Goal: Task Accomplishment & Management: Use online tool/utility

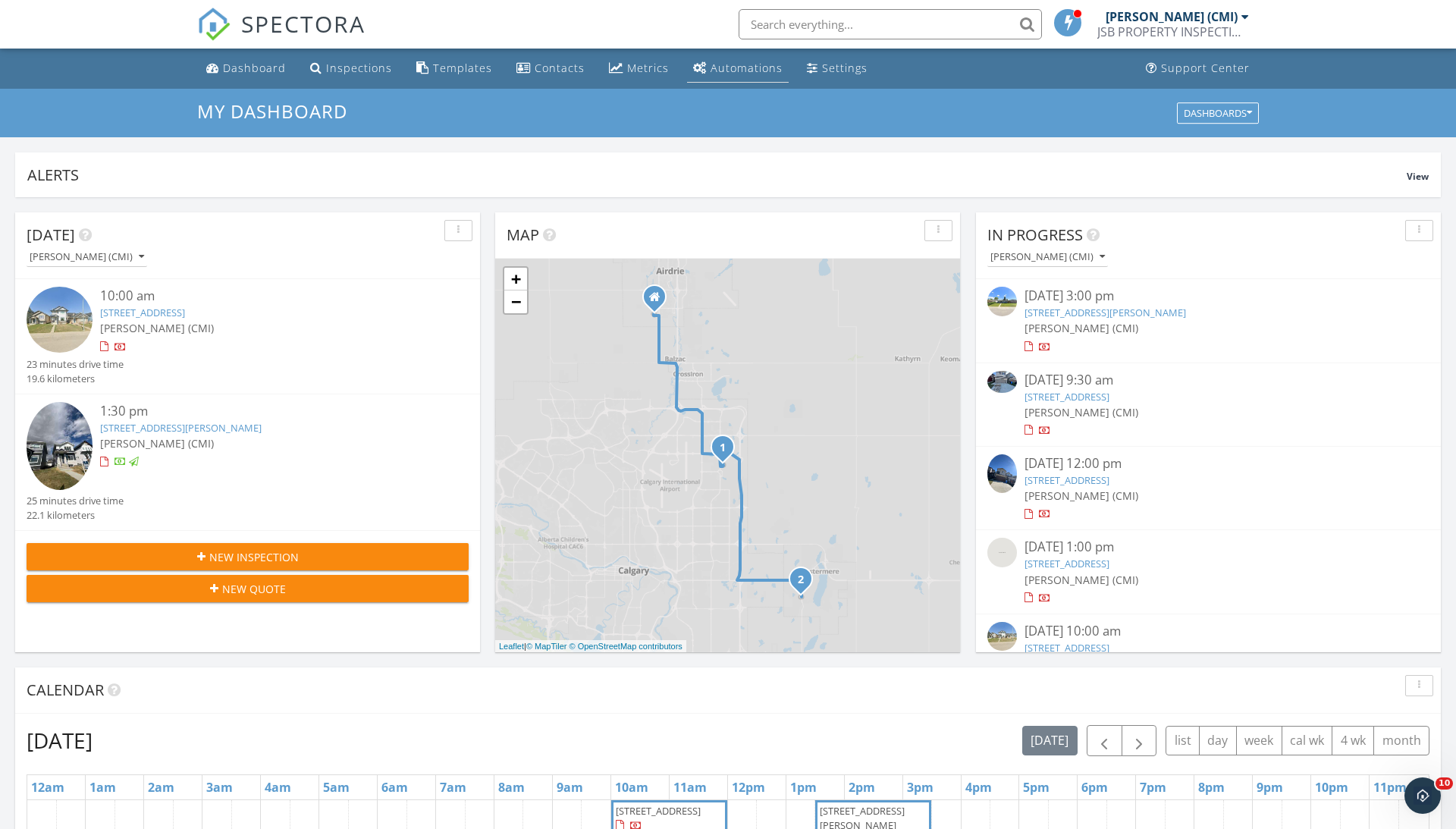
click at [721, 62] on div "Automations" at bounding box center [747, 67] width 72 height 14
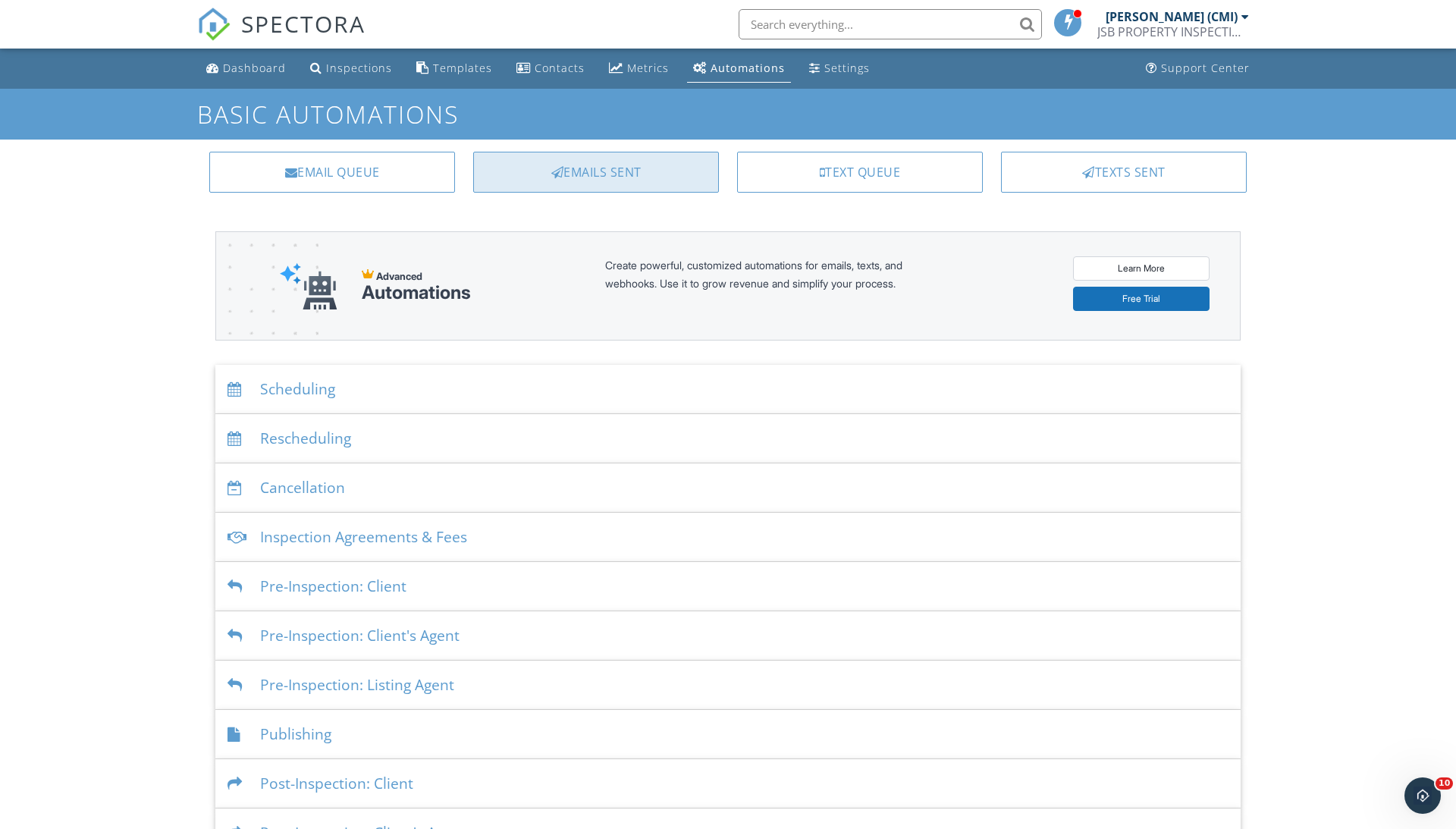
click at [620, 155] on div "Emails Sent" at bounding box center [596, 171] width 245 height 41
click at [313, 162] on div "Email Queue" at bounding box center [332, 171] width 245 height 41
drag, startPoint x: 574, startPoint y: 244, endPoint x: 611, endPoint y: 308, distance: 73.9
click at [611, 311] on div "Advanced Automations Create powerful, customized automations for emails, texts,…" at bounding box center [728, 285] width 1025 height 109
click at [711, 322] on div "Advanced Automations Create powerful, customized automations for emails, texts,…" at bounding box center [728, 285] width 1025 height 109
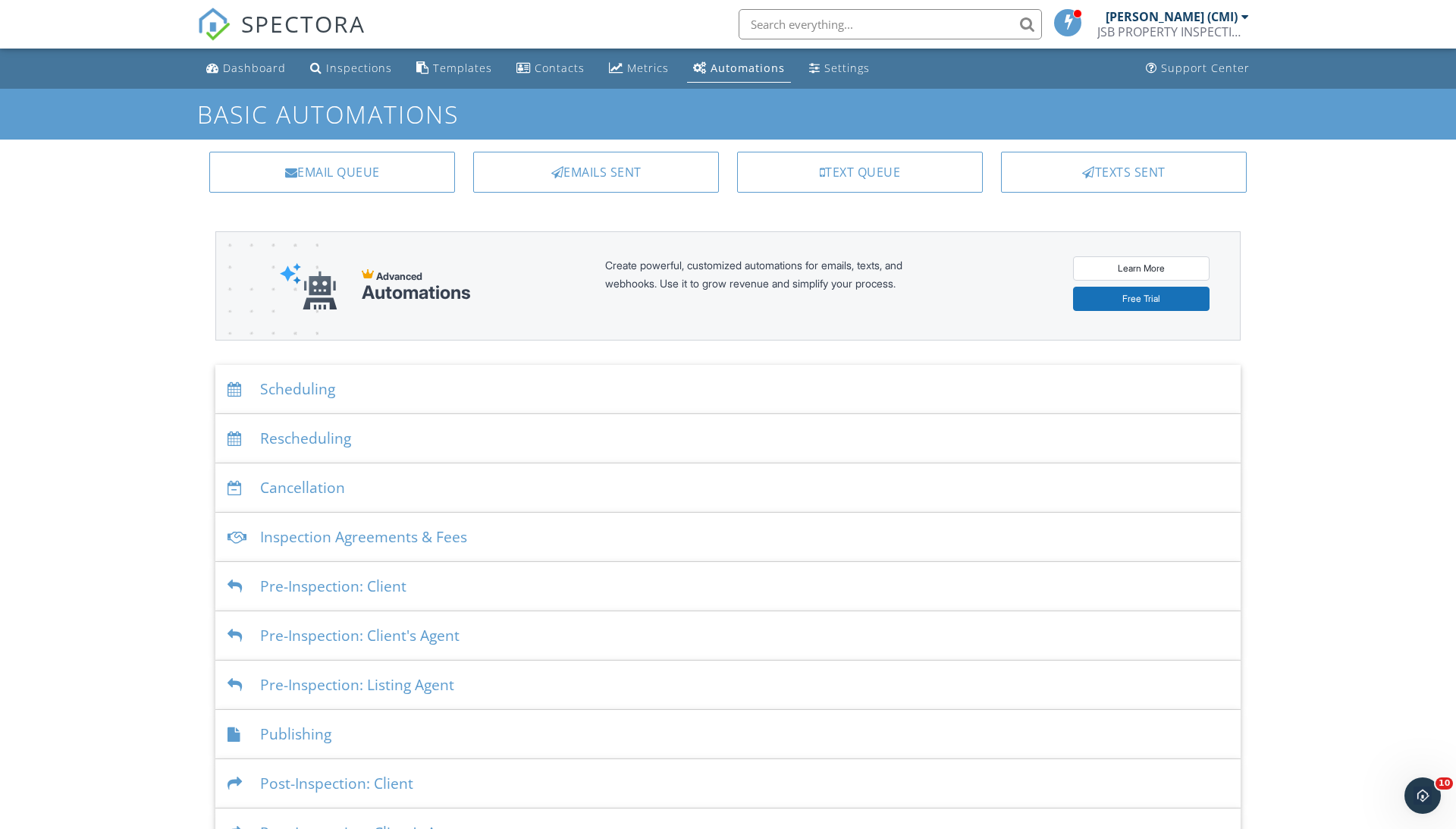
click at [398, 285] on div "Automations" at bounding box center [416, 293] width 109 height 21
click at [301, 295] on img at bounding box center [308, 286] width 58 height 48
click at [1166, 279] on link "Learn More" at bounding box center [1141, 269] width 137 height 25
click at [250, 64] on div "Dashboard" at bounding box center [254, 67] width 63 height 14
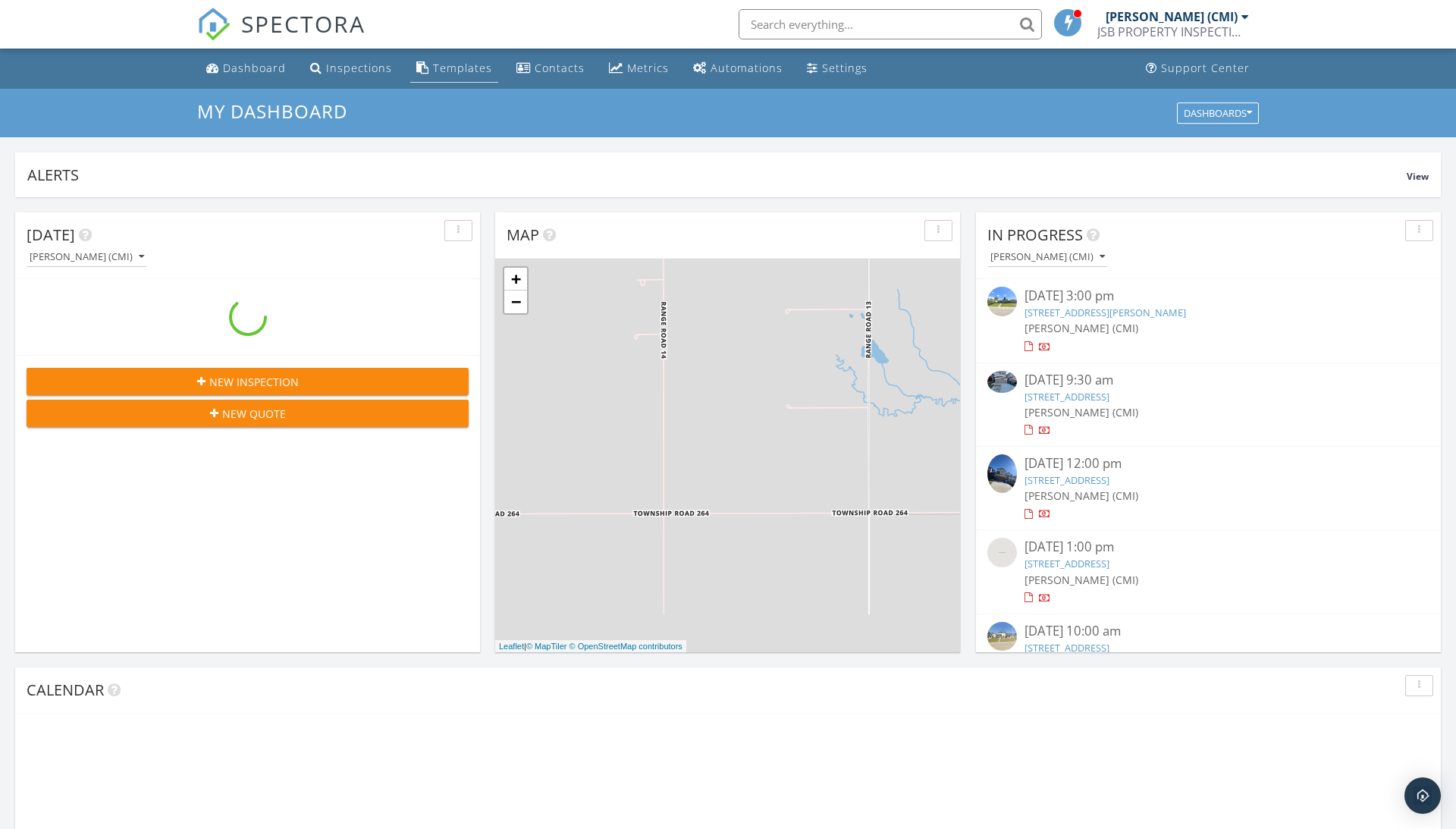
click at [429, 79] on link "Templates" at bounding box center [454, 68] width 88 height 29
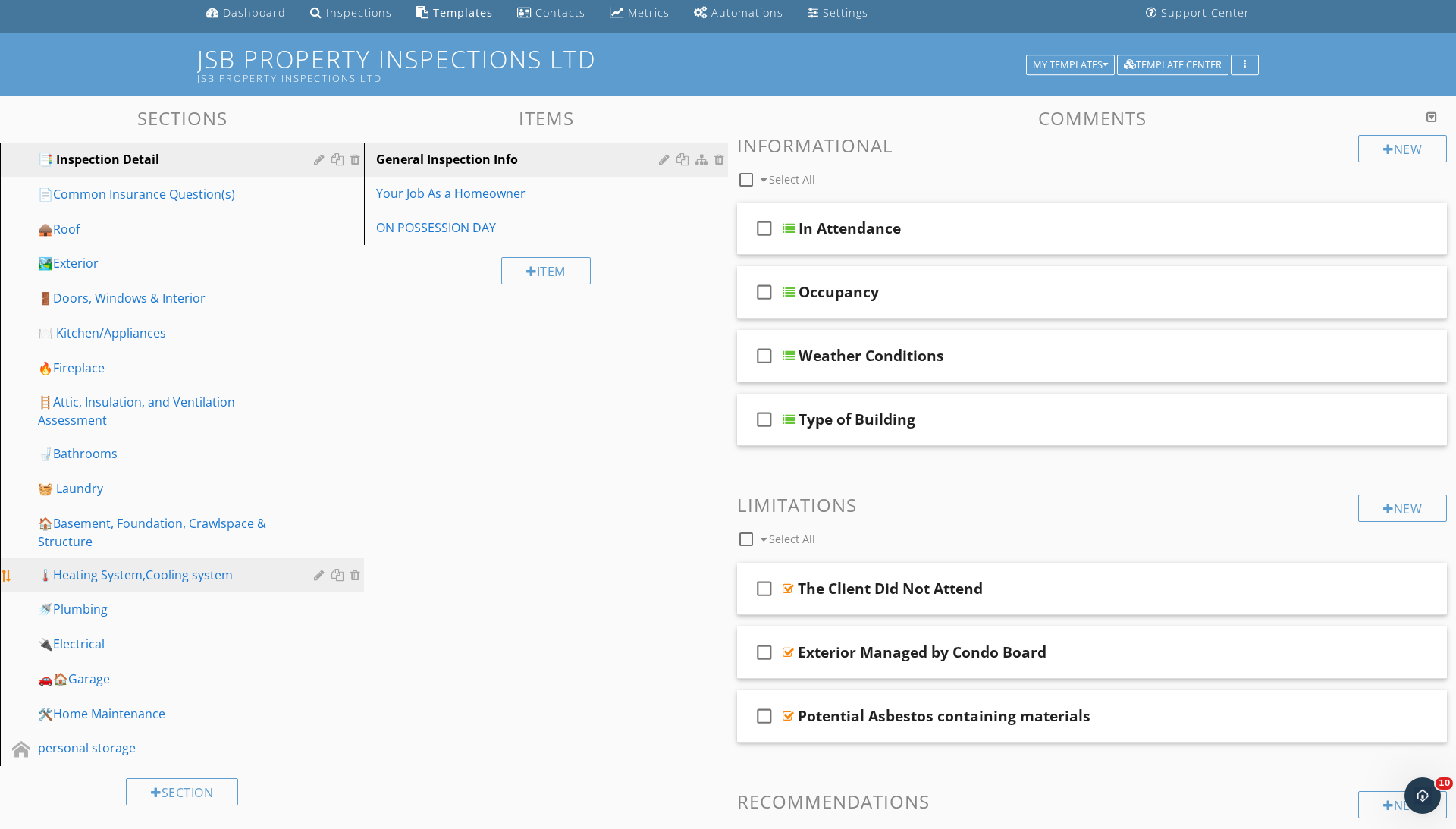
scroll to position [189, 0]
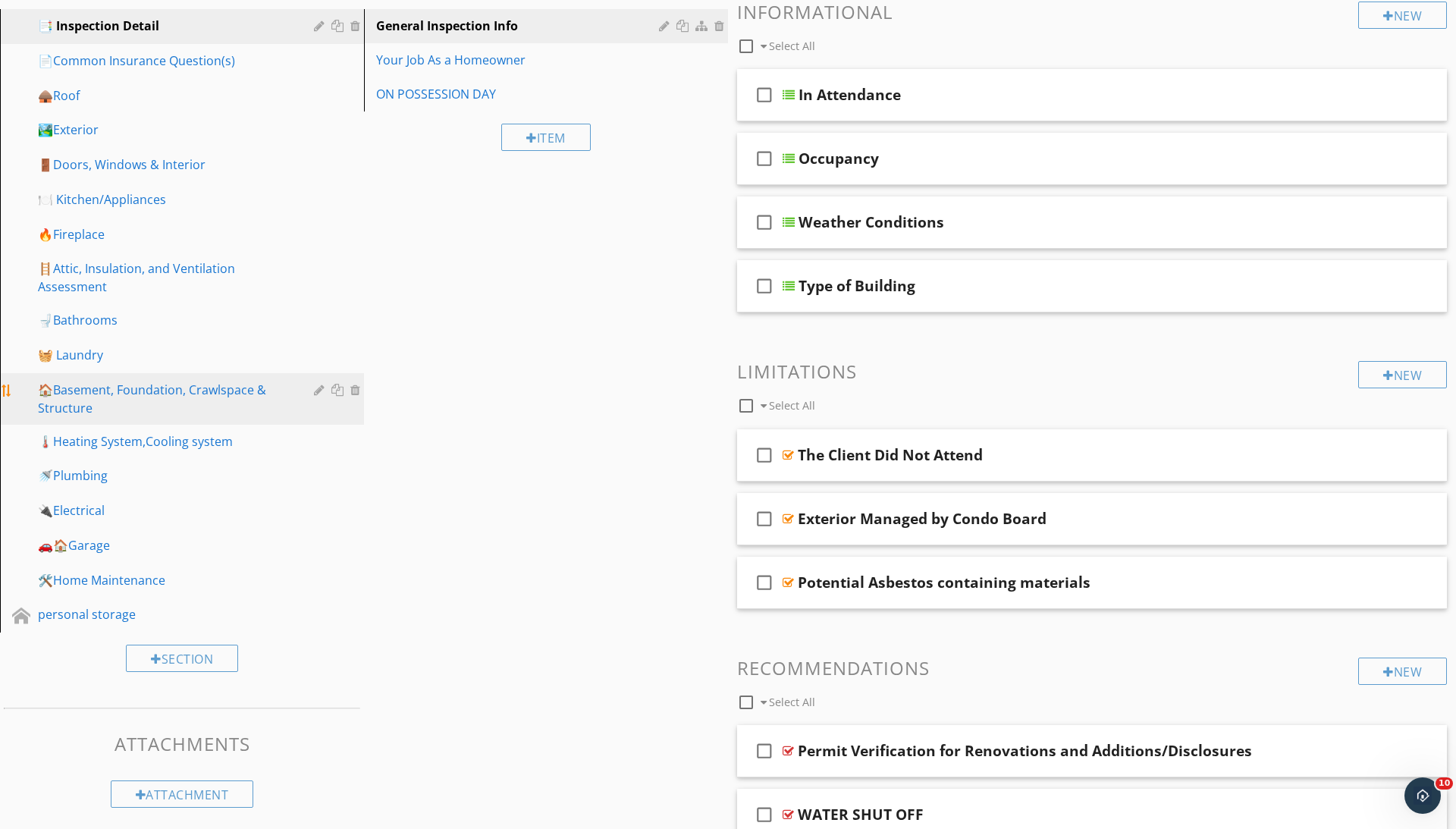
click at [122, 383] on div "🏠Basement, Foundation, Crawlspace & Structure" at bounding box center [165, 398] width 254 height 36
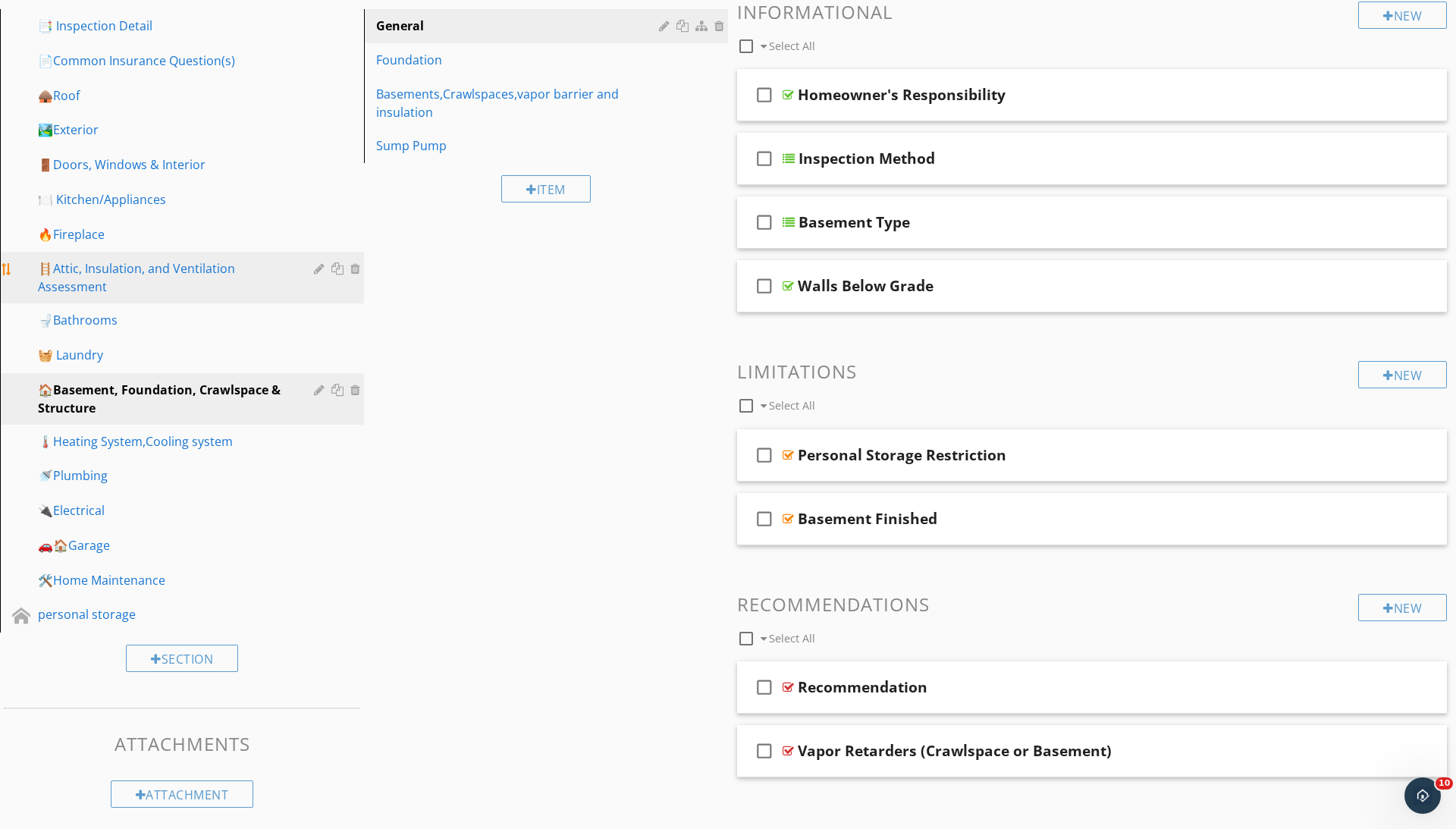
click at [109, 262] on div "🪜Attic, Insulation, and Ventilation Assessment" at bounding box center [165, 278] width 254 height 36
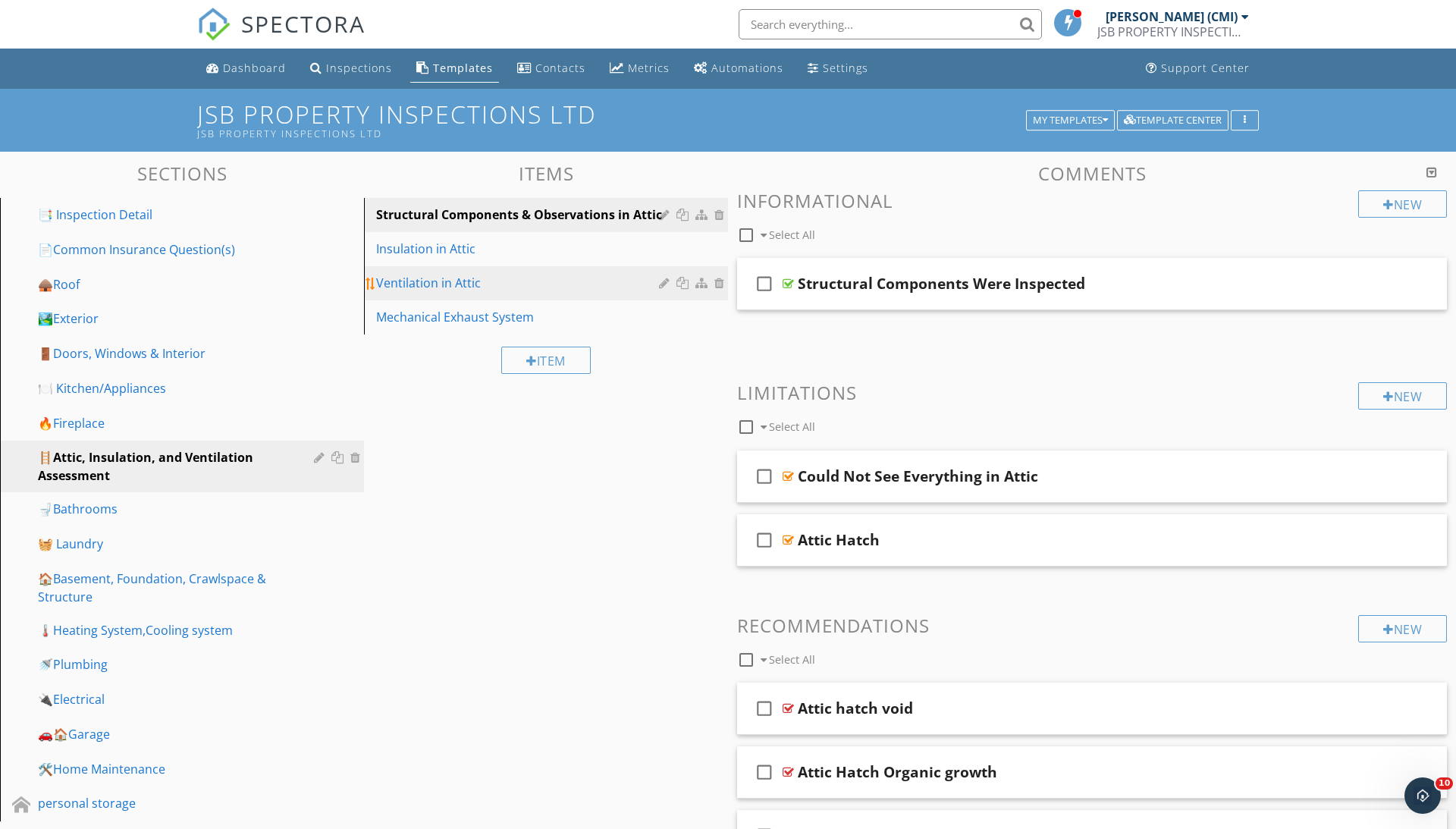
scroll to position [0, 0]
click at [447, 234] on link "Insulation in Attic" at bounding box center [549, 248] width 359 height 33
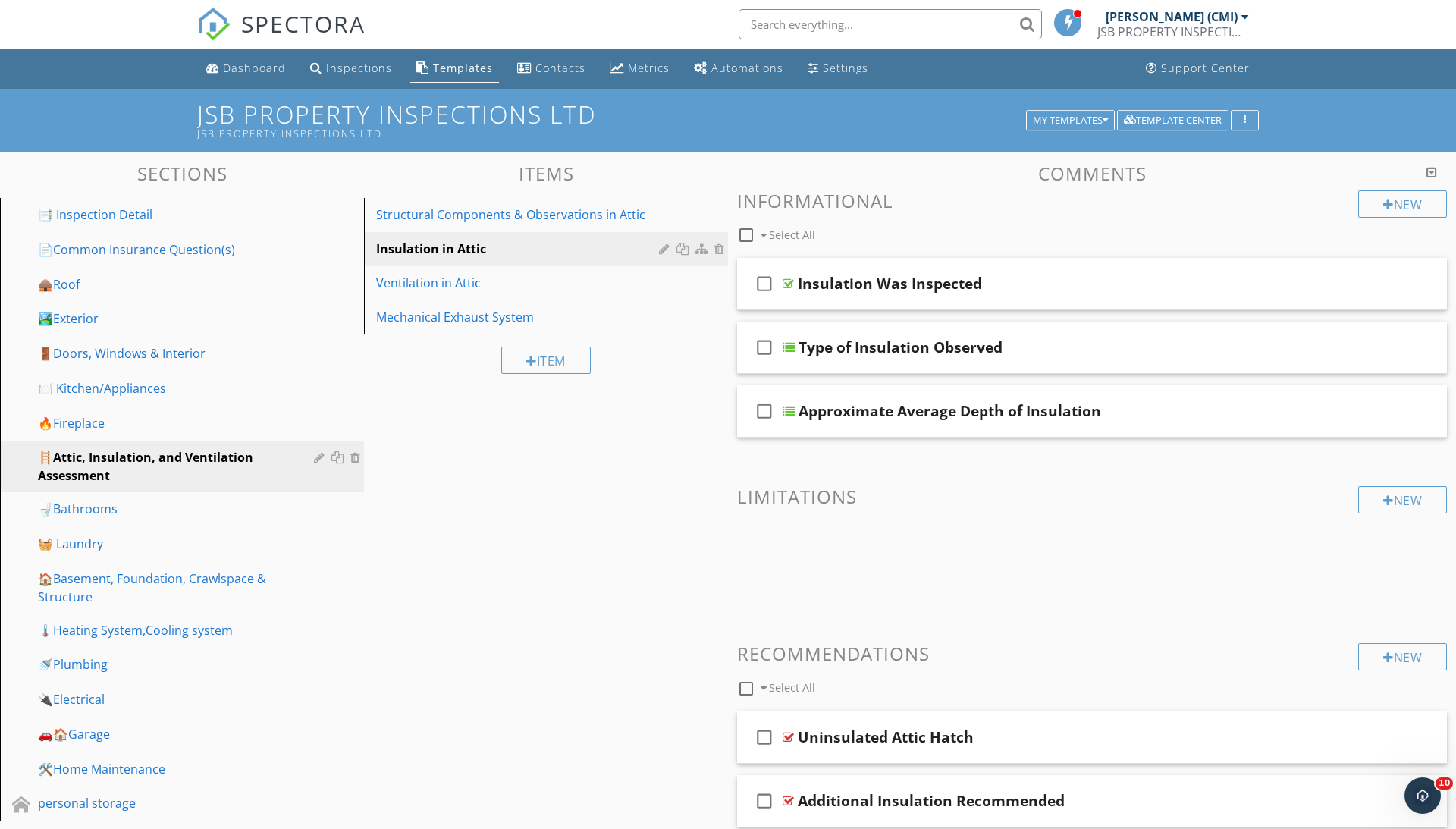
scroll to position [343, 0]
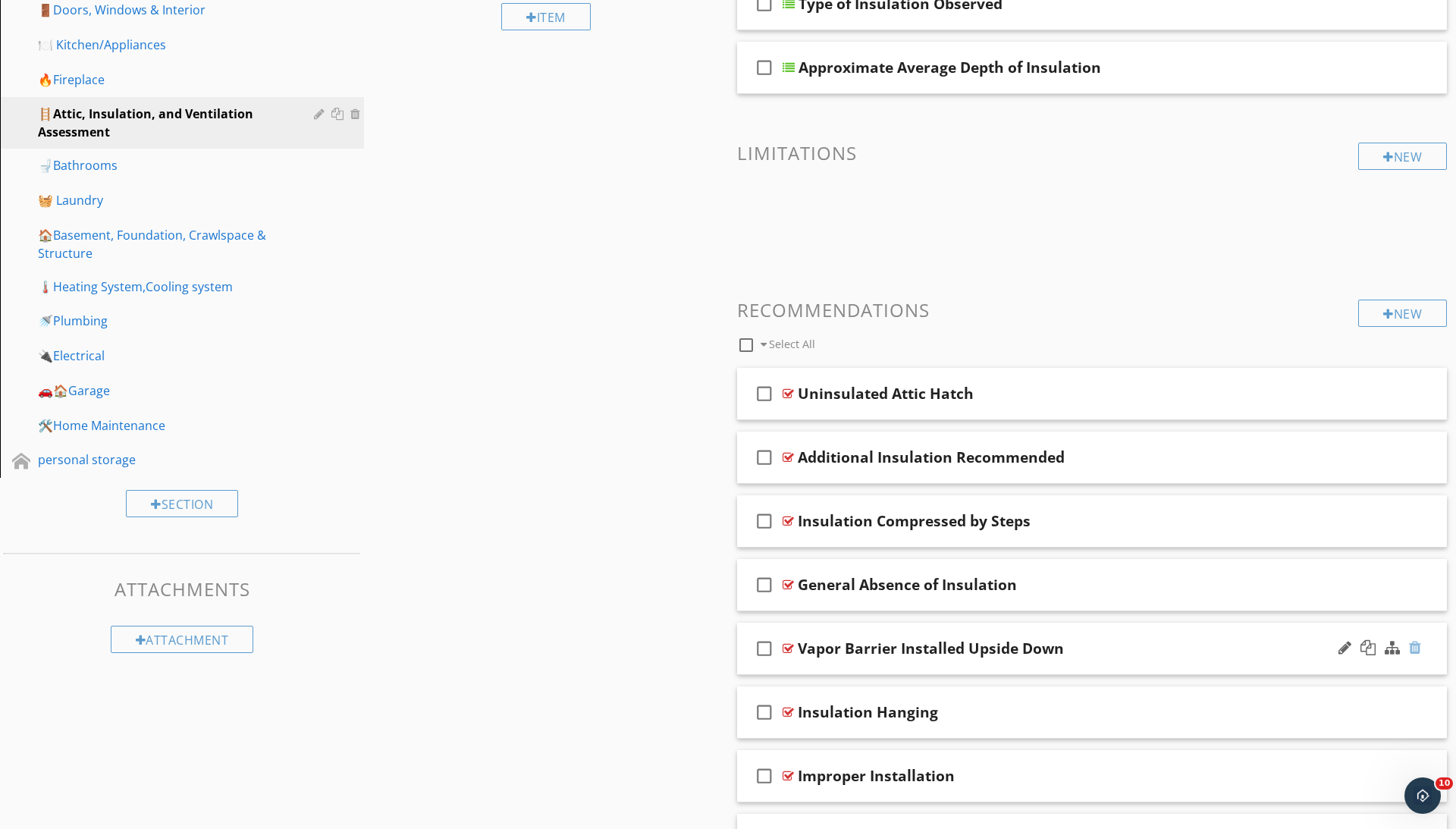
click at [1411, 645] on div at bounding box center [1415, 647] width 12 height 15
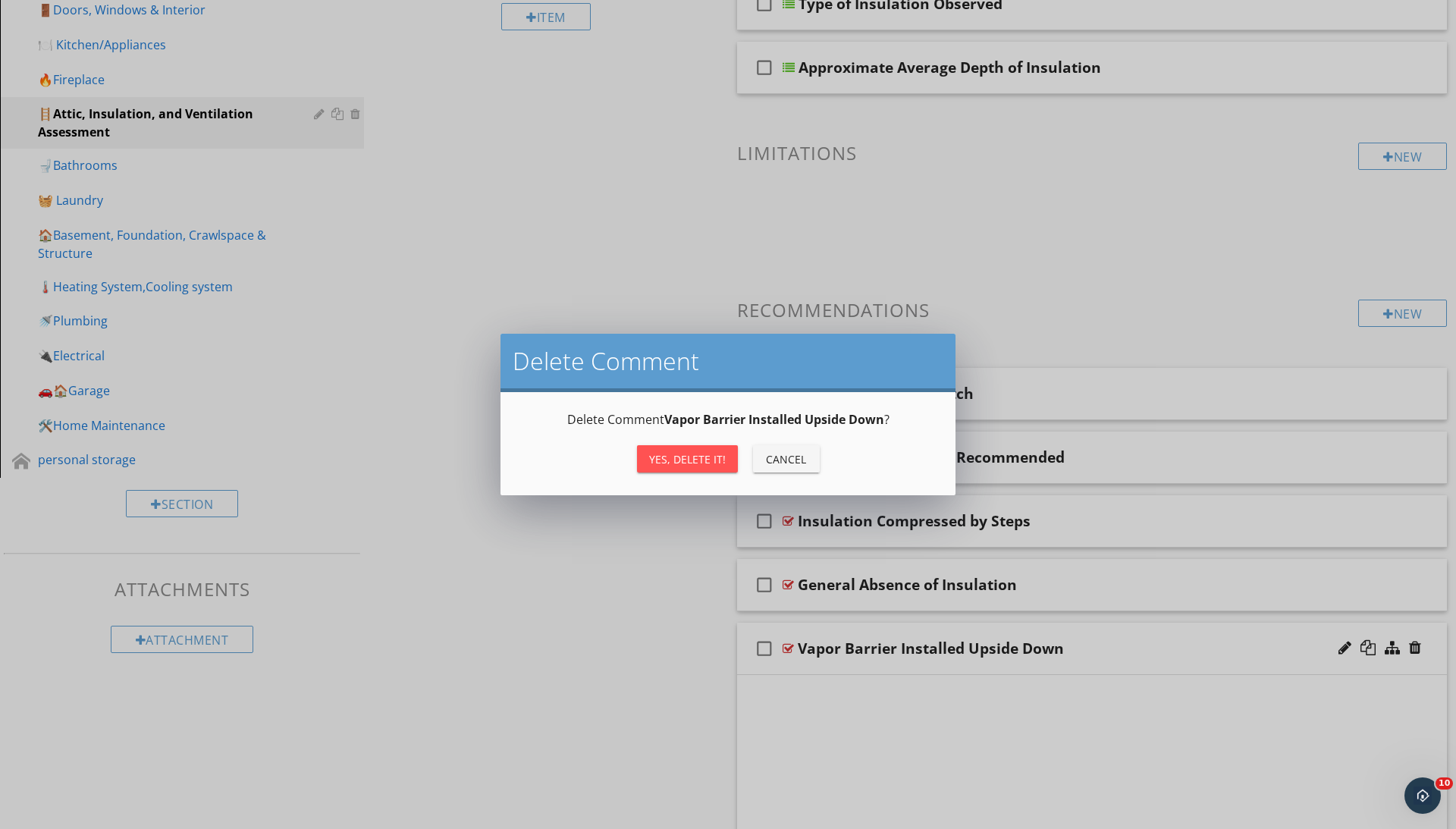
scroll to position [342, 0]
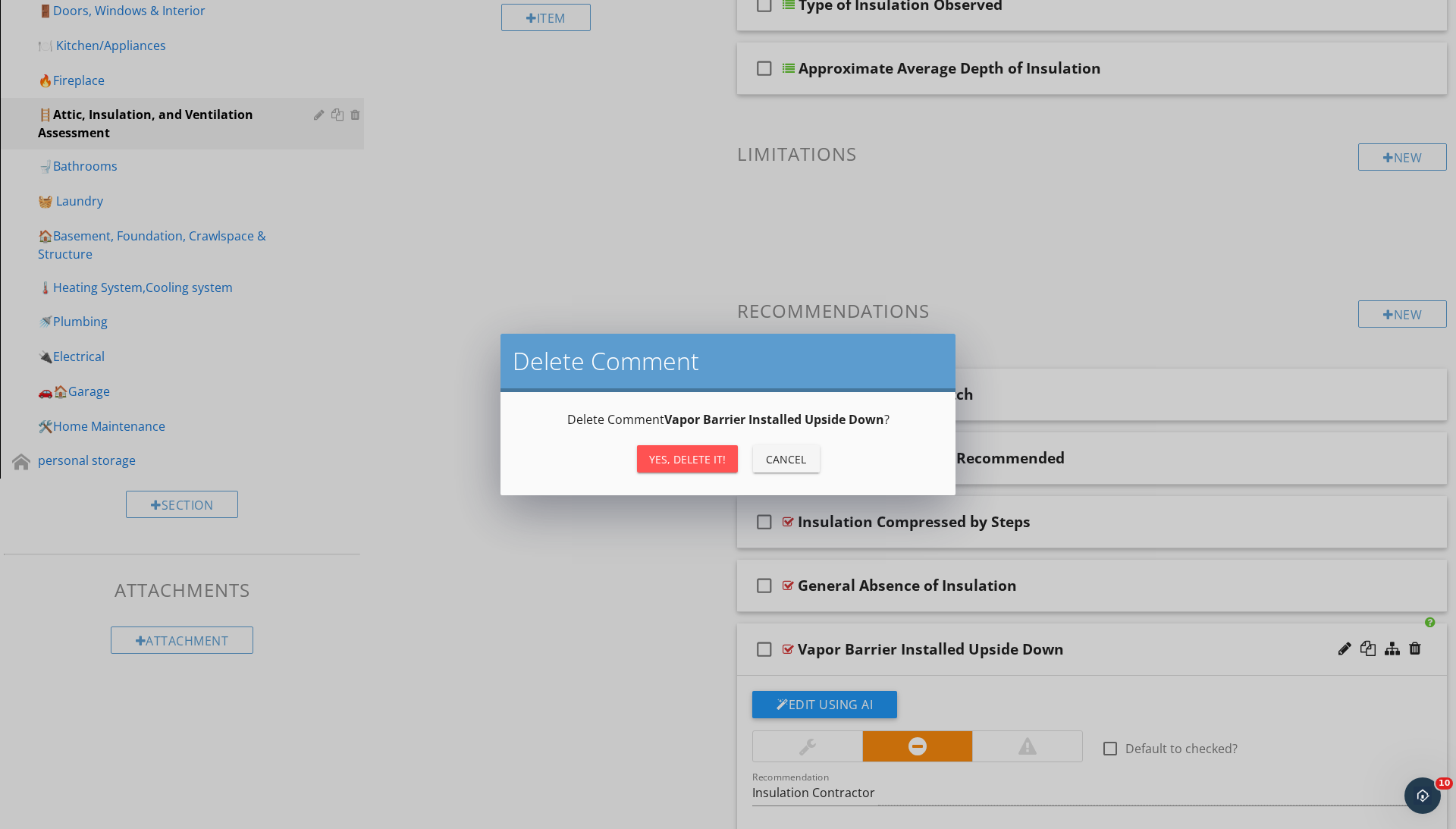
click at [681, 451] on div "Yes, Delete it!" at bounding box center [688, 458] width 77 height 16
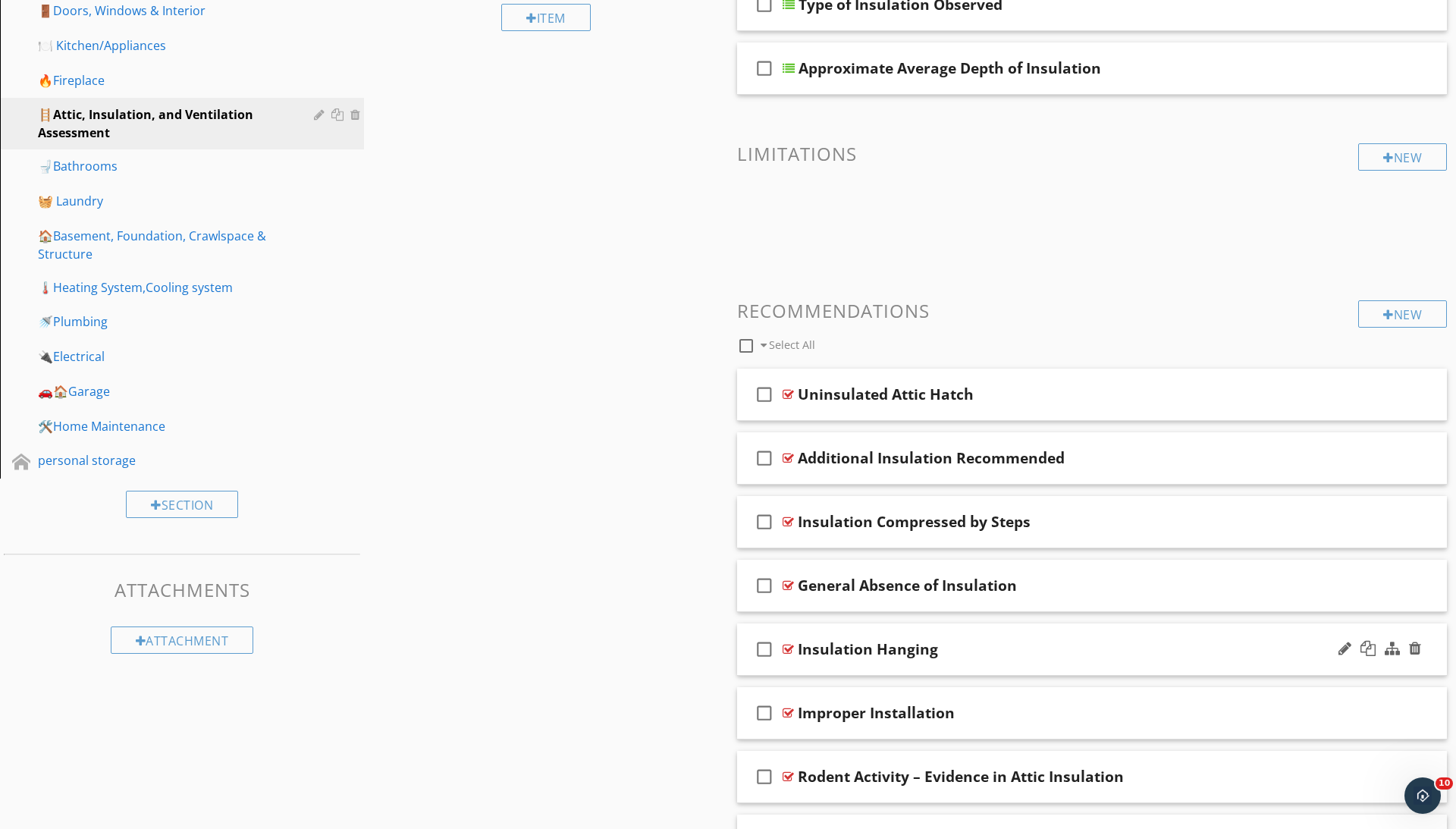
click at [790, 646] on div at bounding box center [788, 648] width 11 height 12
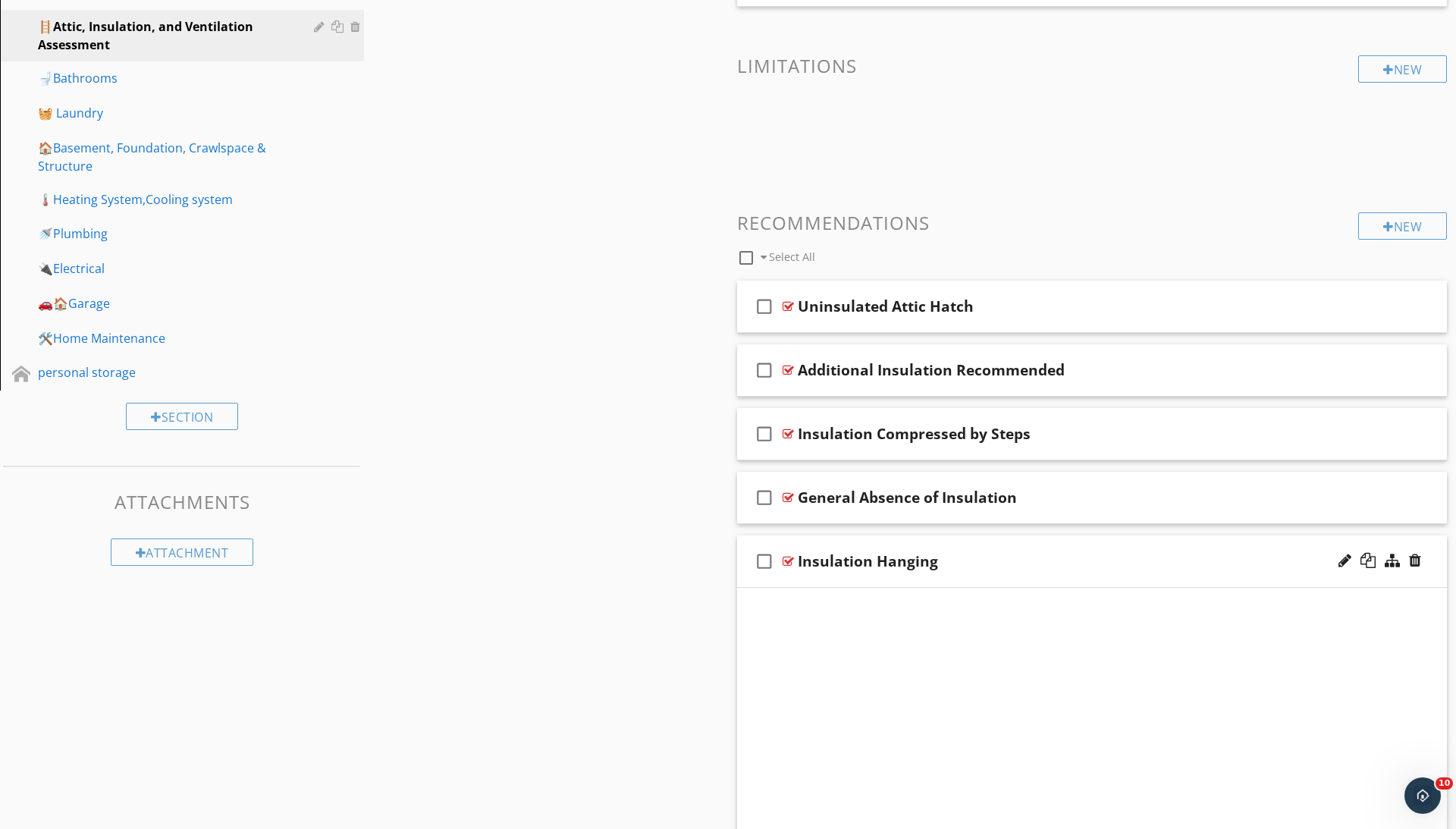
scroll to position [646, 0]
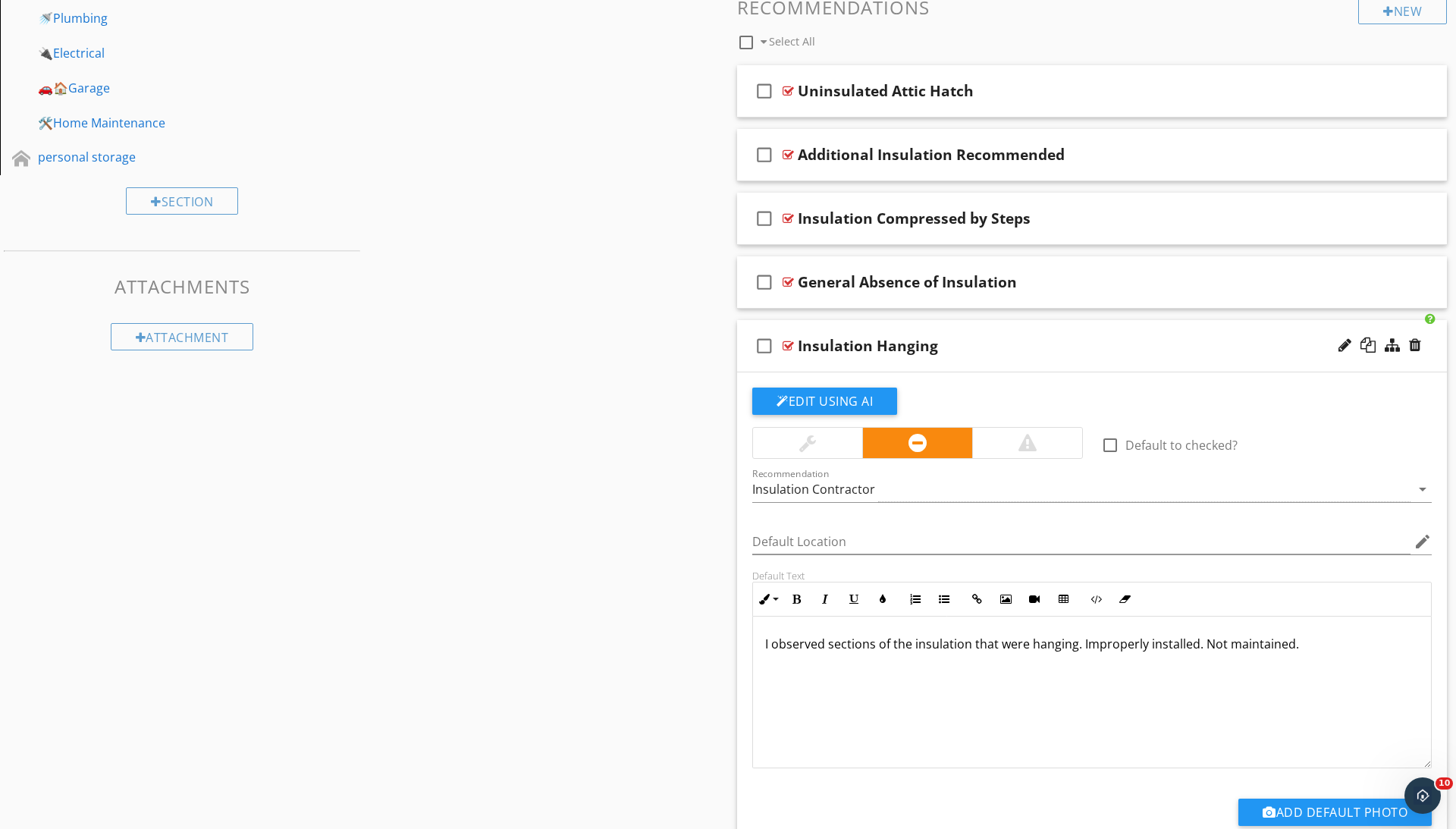
click at [790, 340] on div at bounding box center [788, 345] width 11 height 12
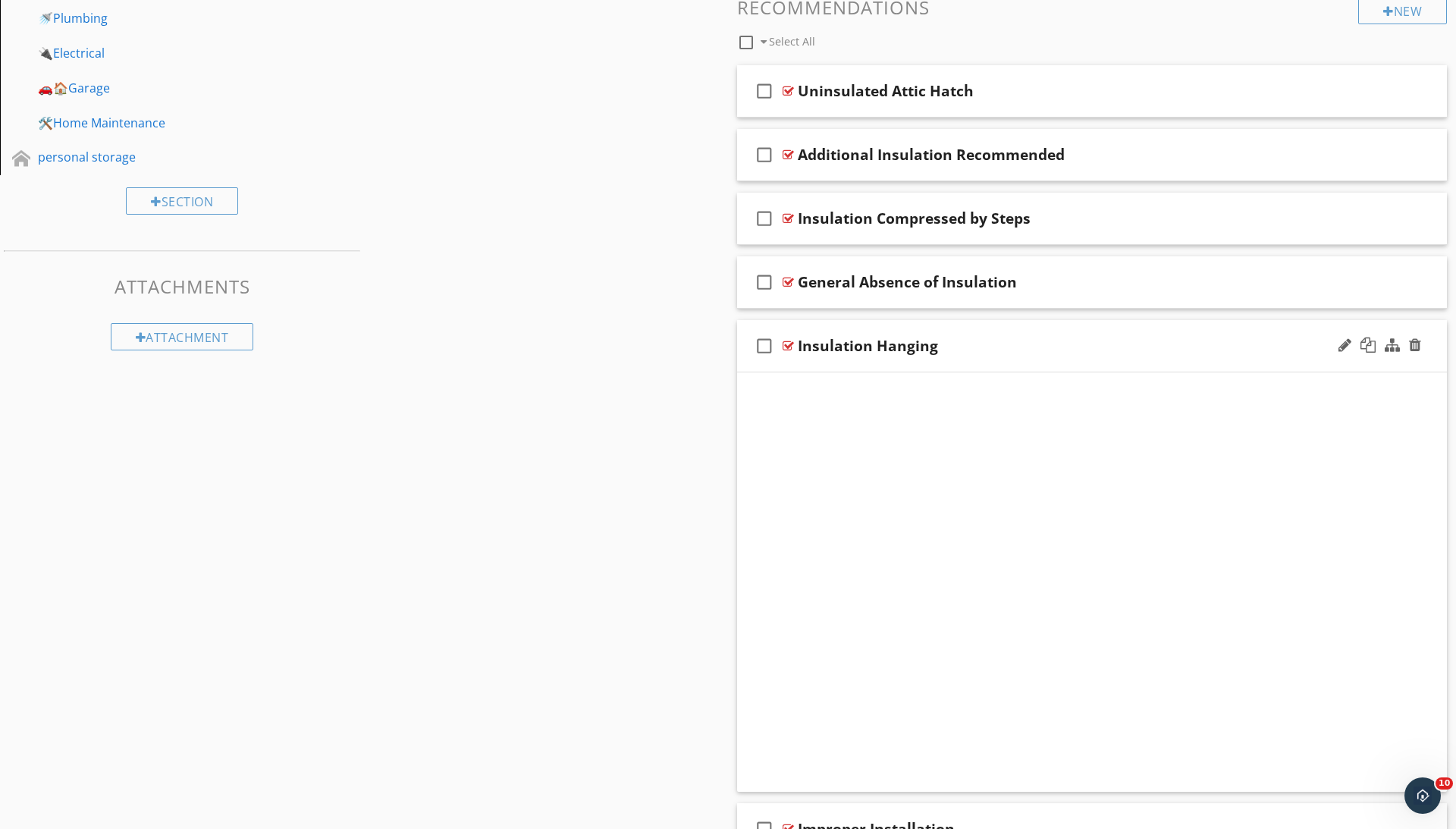
scroll to position [444, 0]
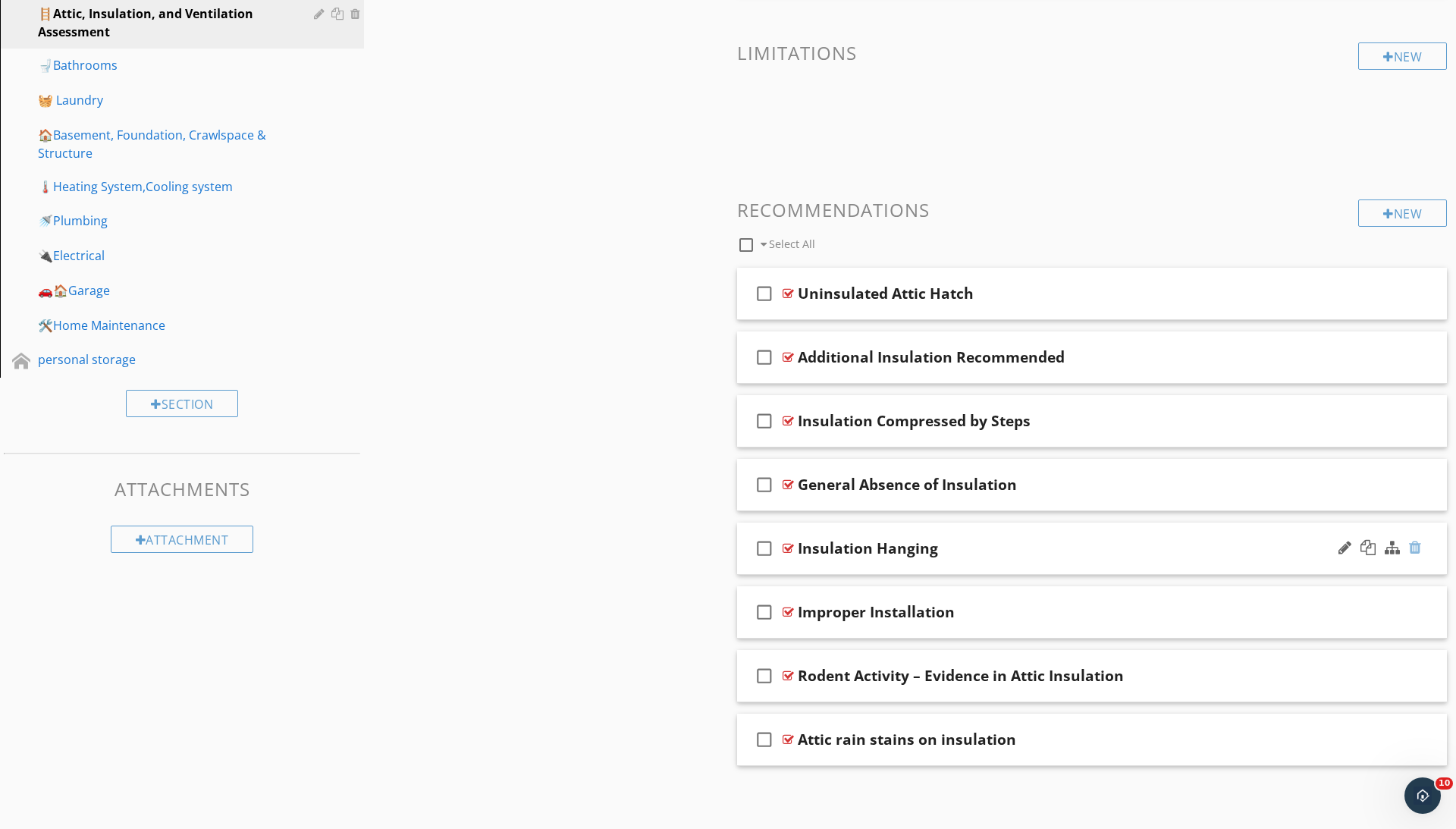
click at [1415, 547] on div at bounding box center [1415, 548] width 12 height 15
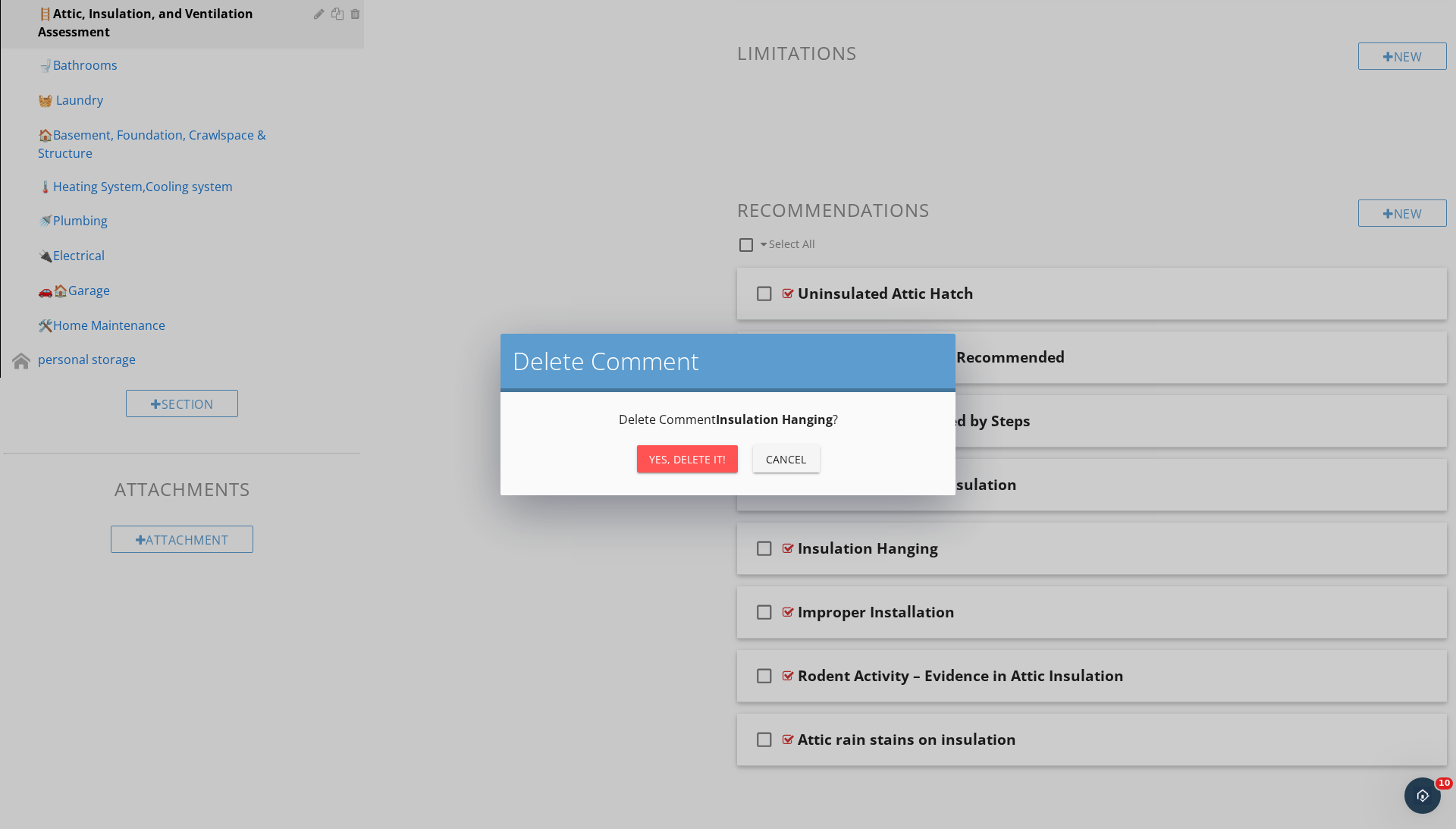
scroll to position [443, 0]
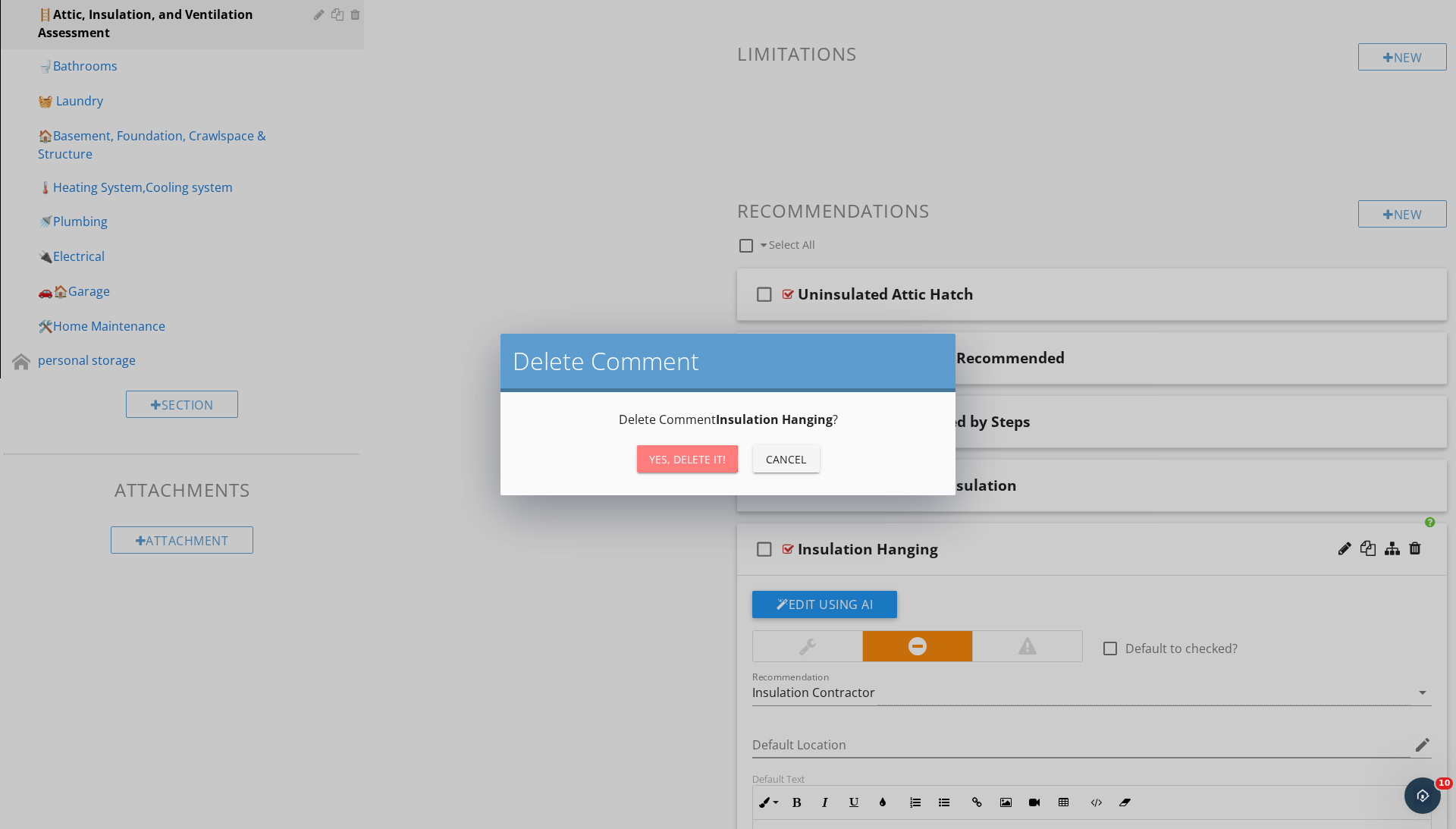
click at [686, 455] on div "Yes, Delete it!" at bounding box center [688, 458] width 77 height 16
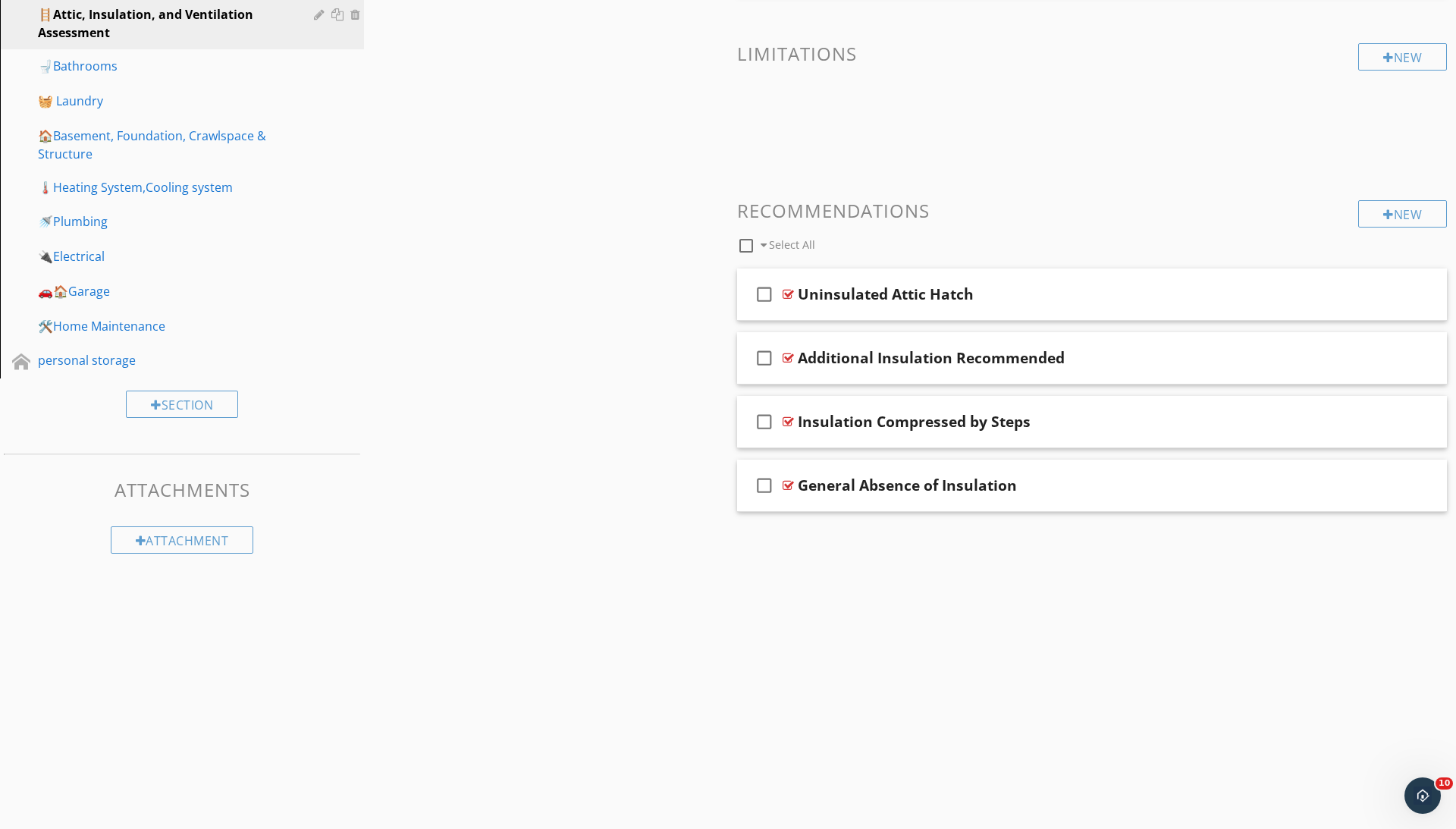
scroll to position [380, 0]
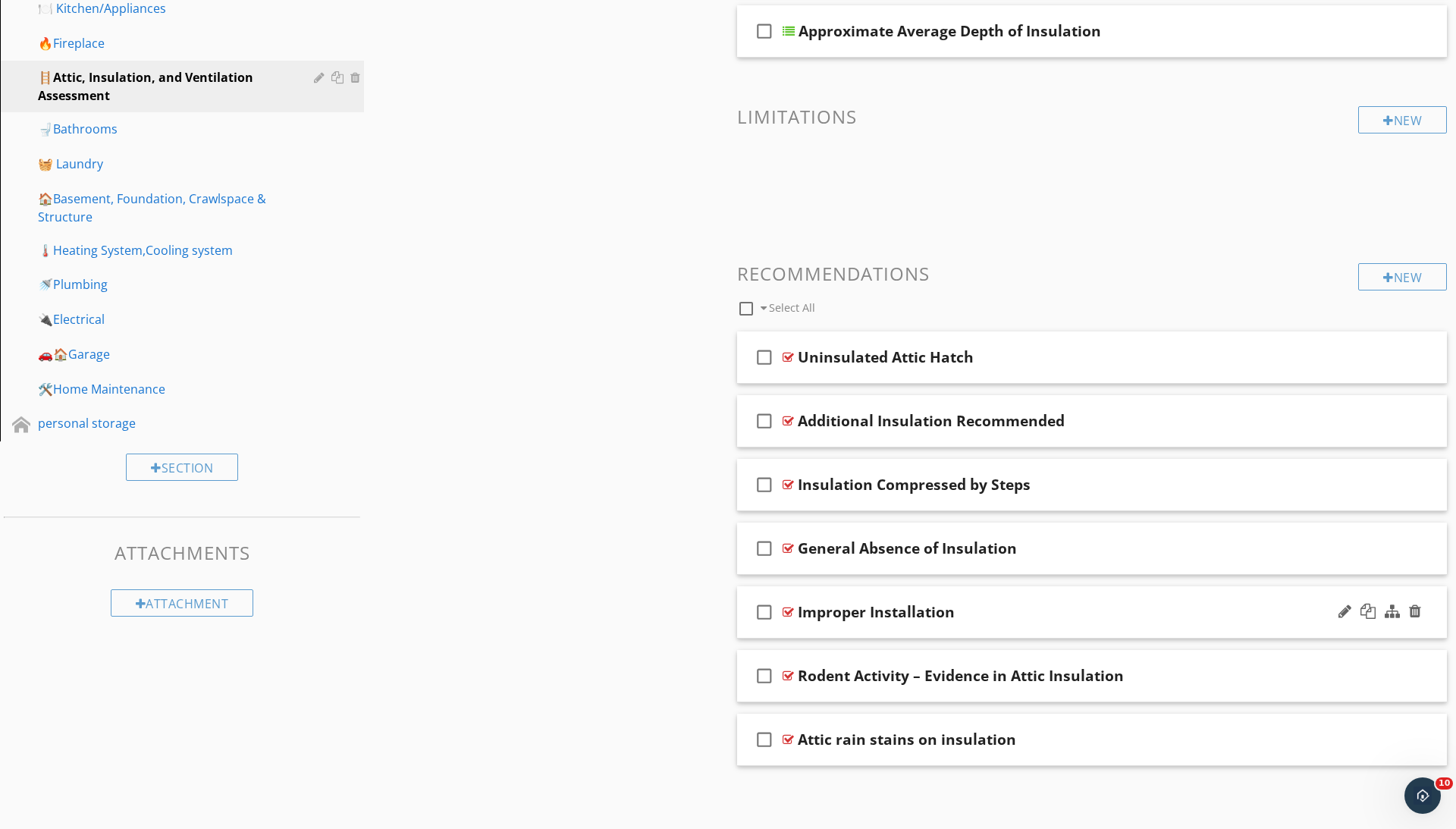
click at [787, 618] on div "check_box_outline_blank Improper Installation" at bounding box center [1092, 611] width 709 height 52
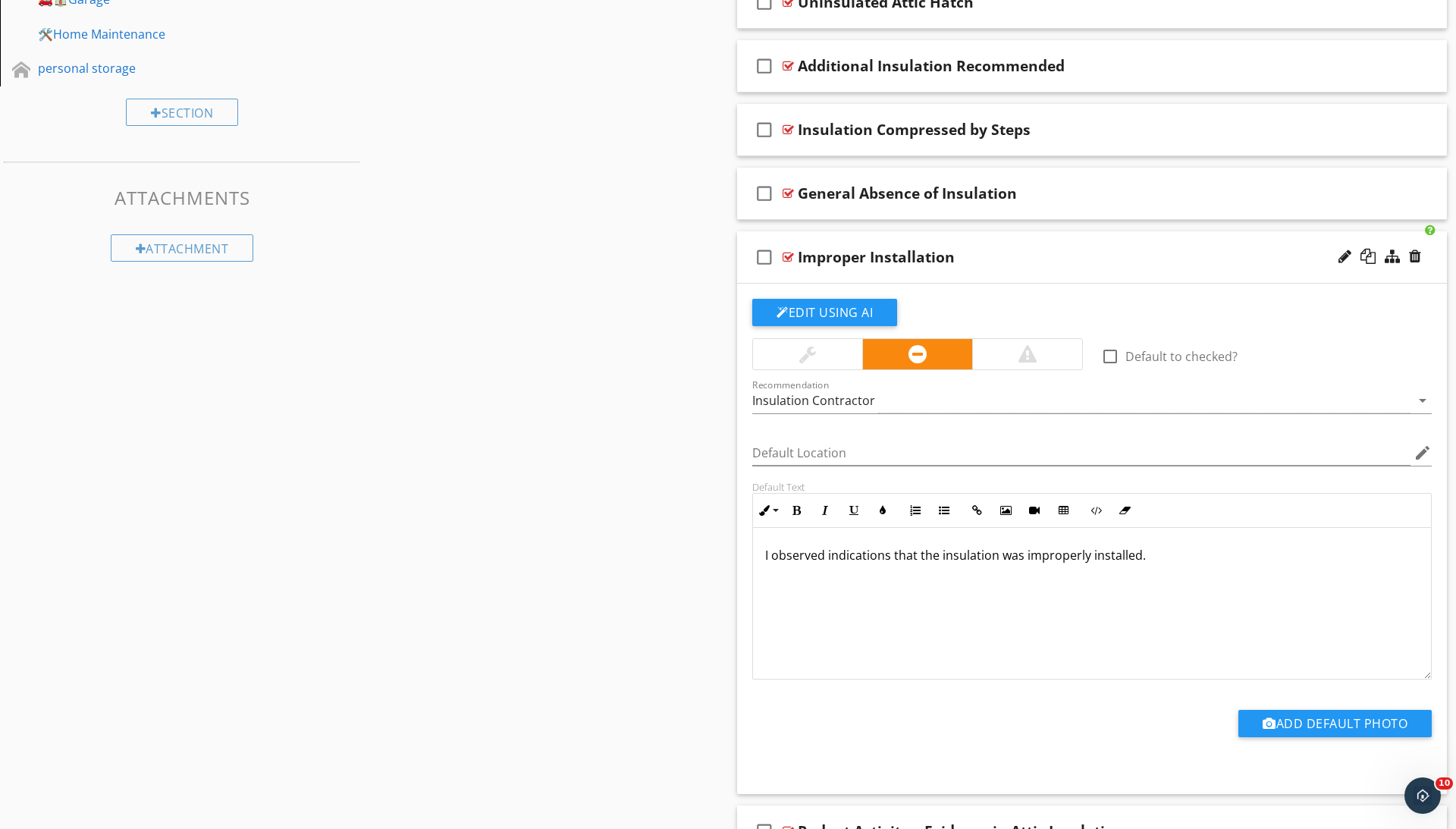
scroll to position [759, 0]
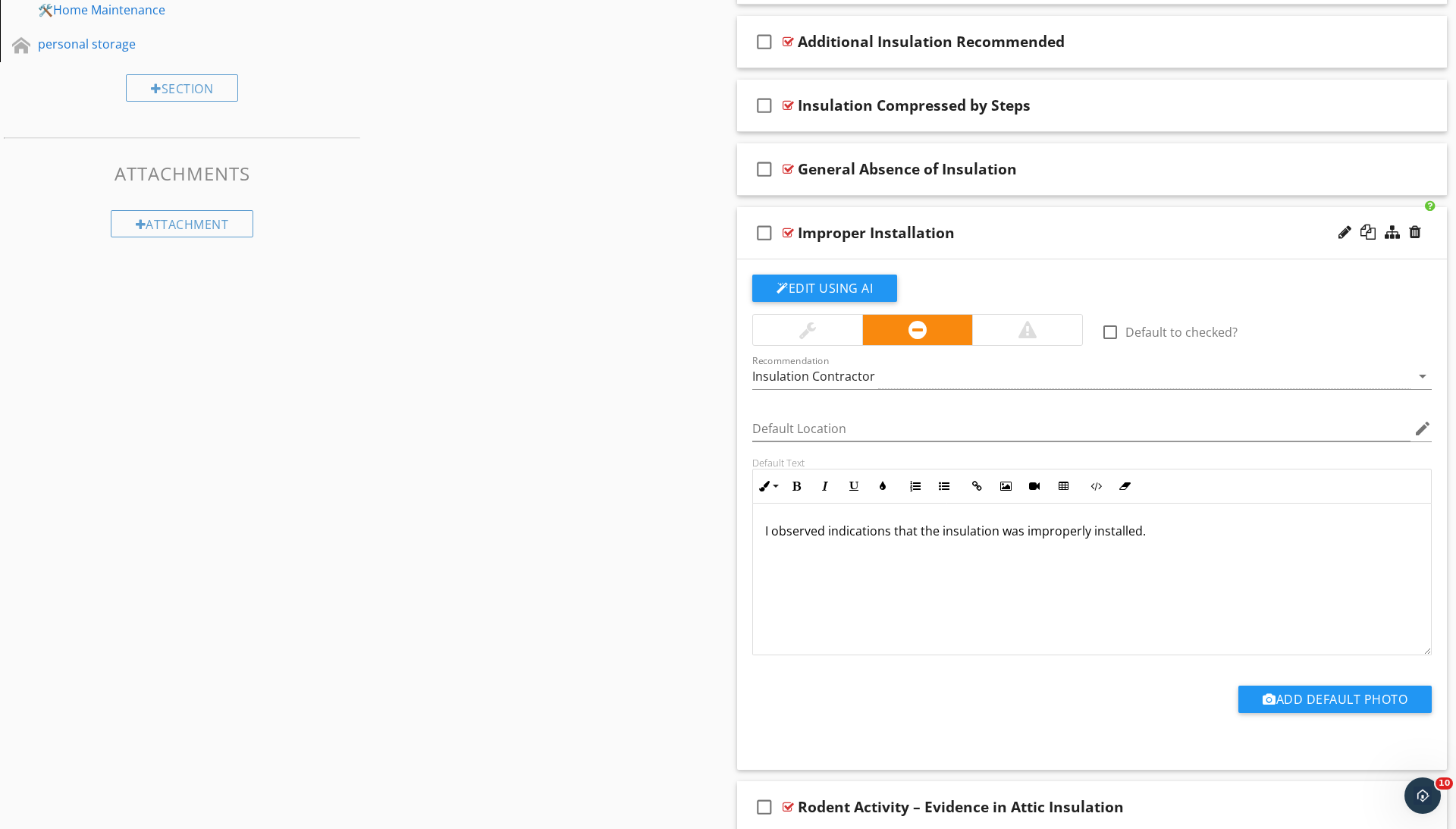
click at [790, 228] on div at bounding box center [788, 232] width 11 height 12
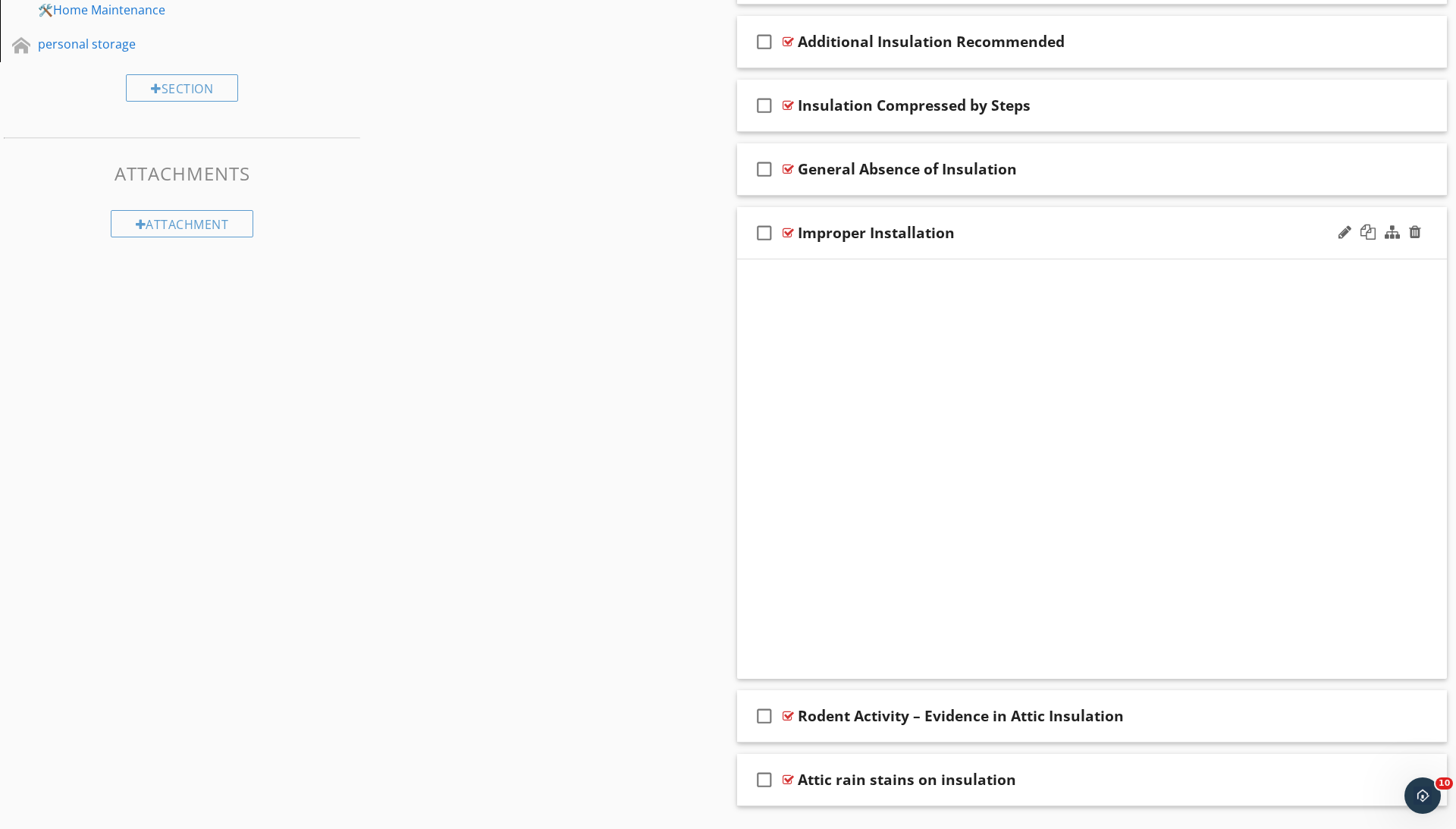
scroll to position [380, 0]
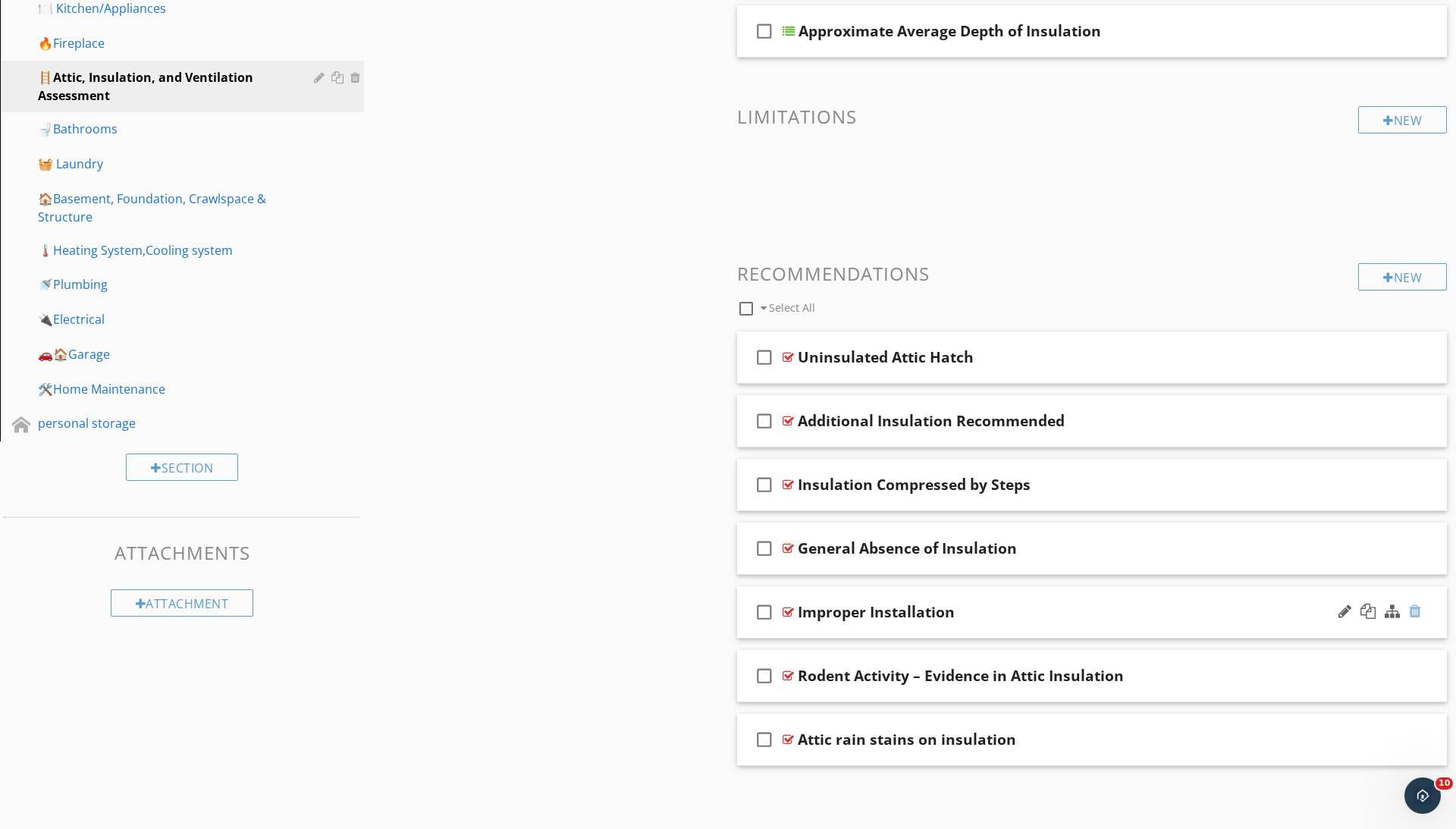
click at [1413, 605] on div at bounding box center [1415, 611] width 12 height 15
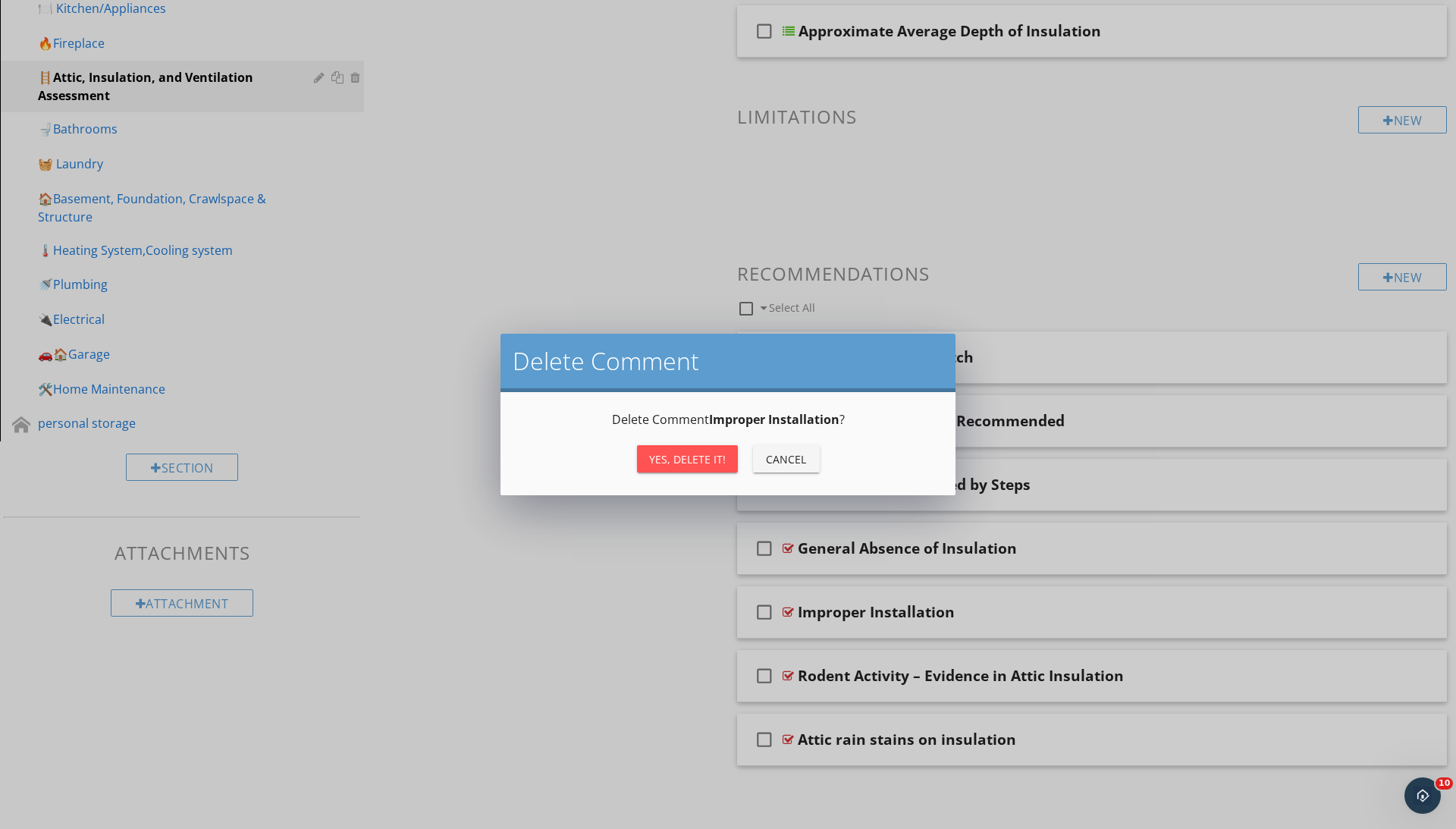
scroll to position [379, 0]
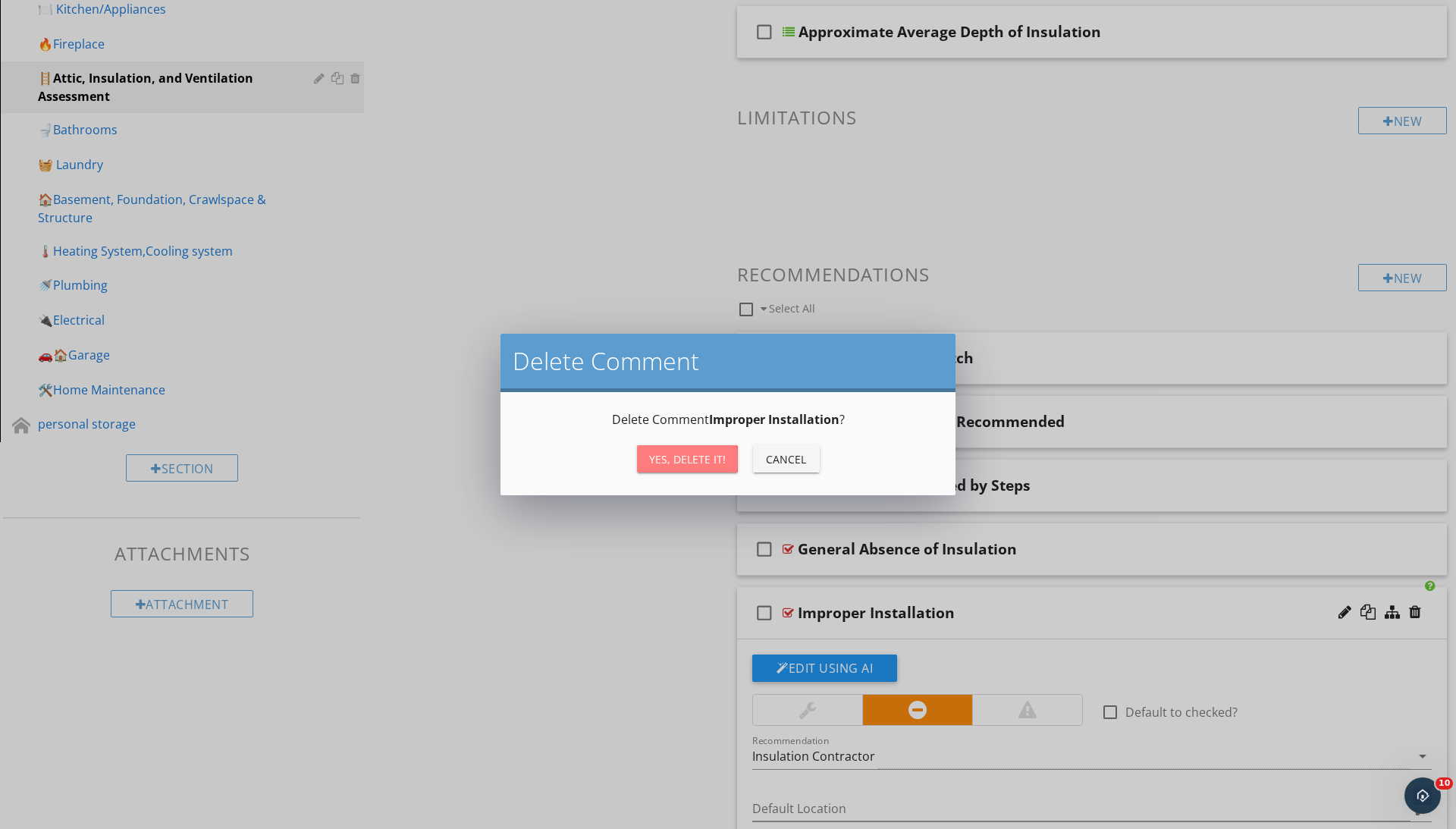
click at [689, 453] on div "Yes, Delete it!" at bounding box center [688, 458] width 77 height 16
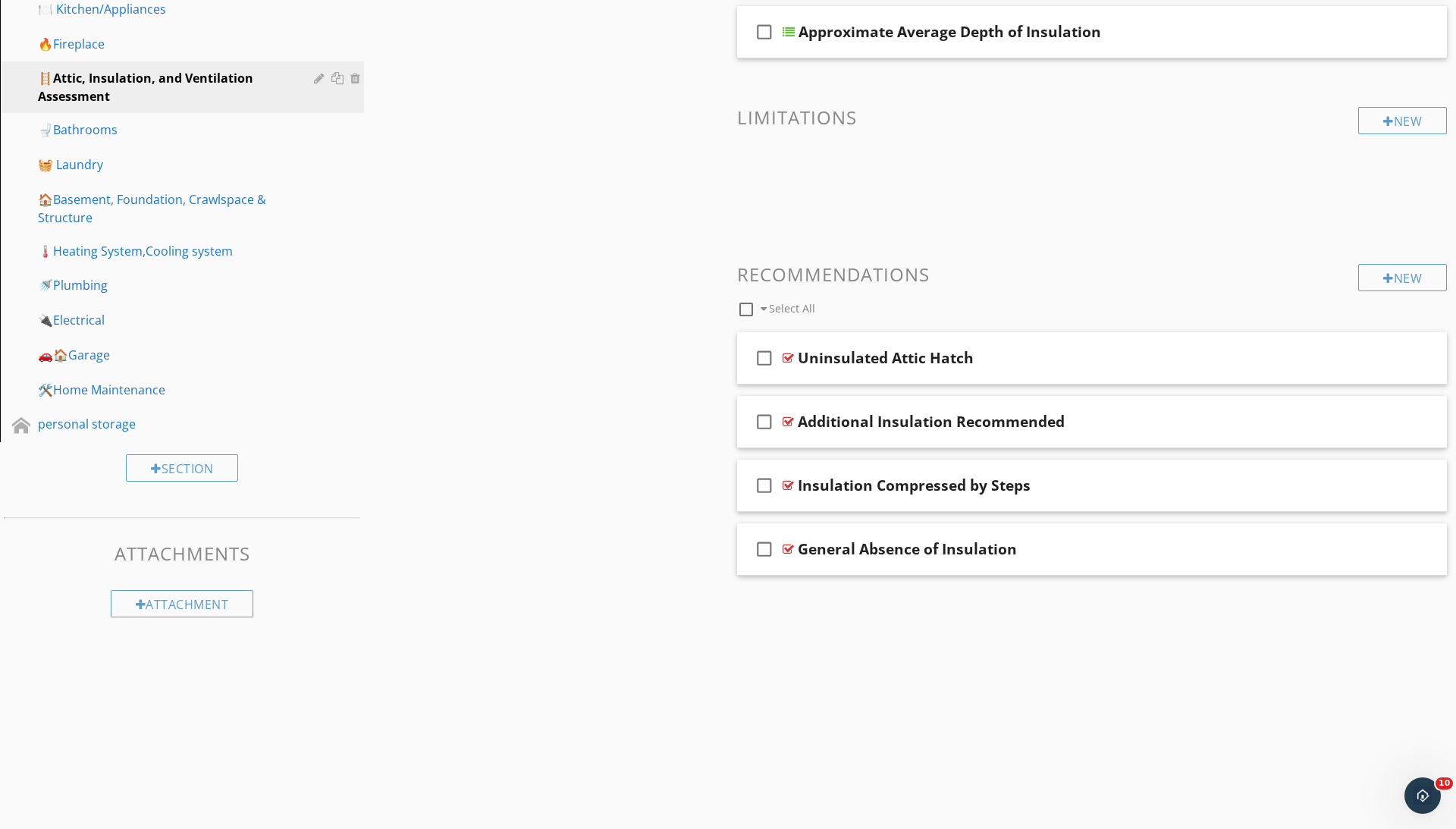
scroll to position [316, 0]
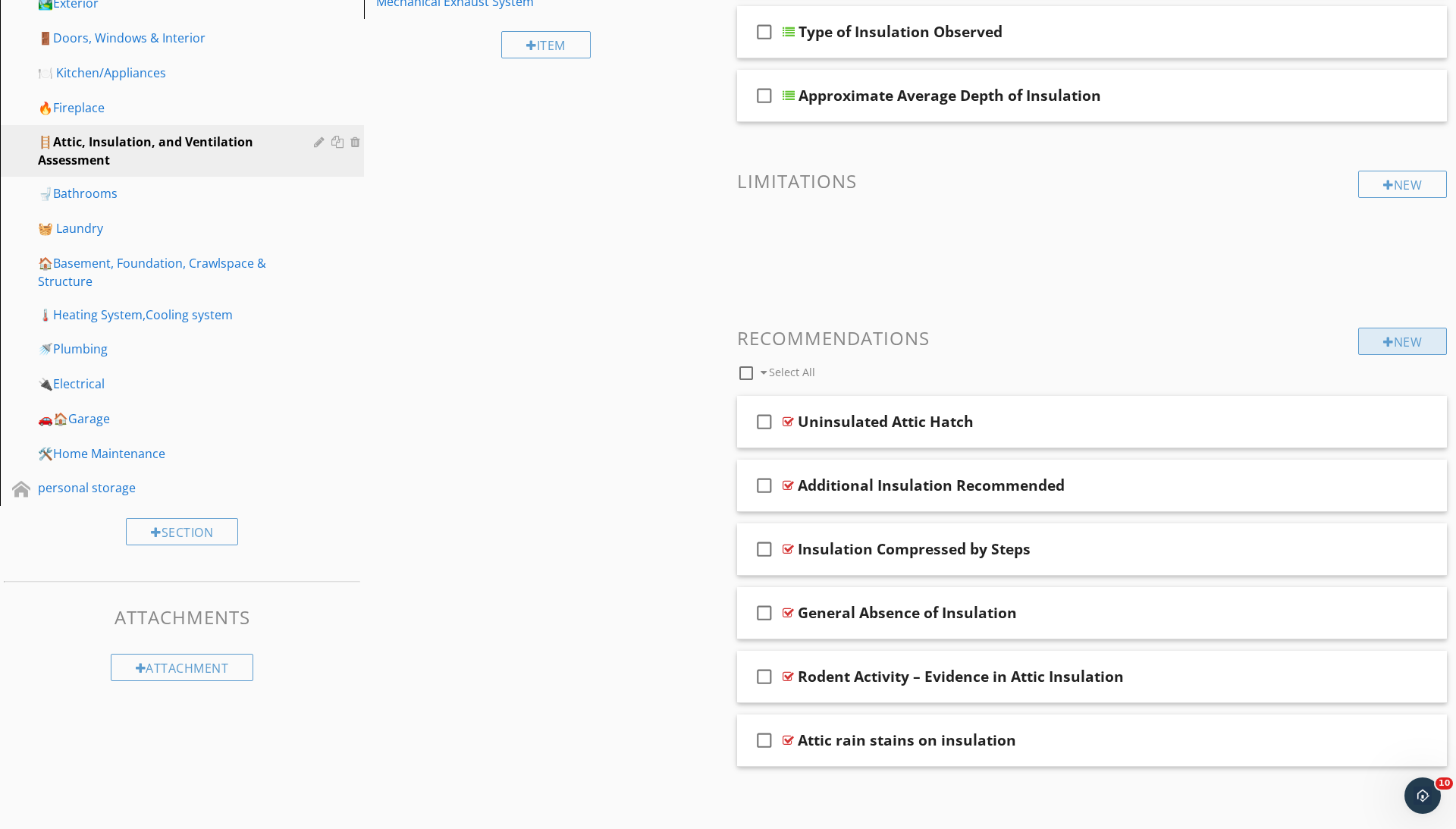
click at [1385, 344] on div at bounding box center [1388, 341] width 10 height 12
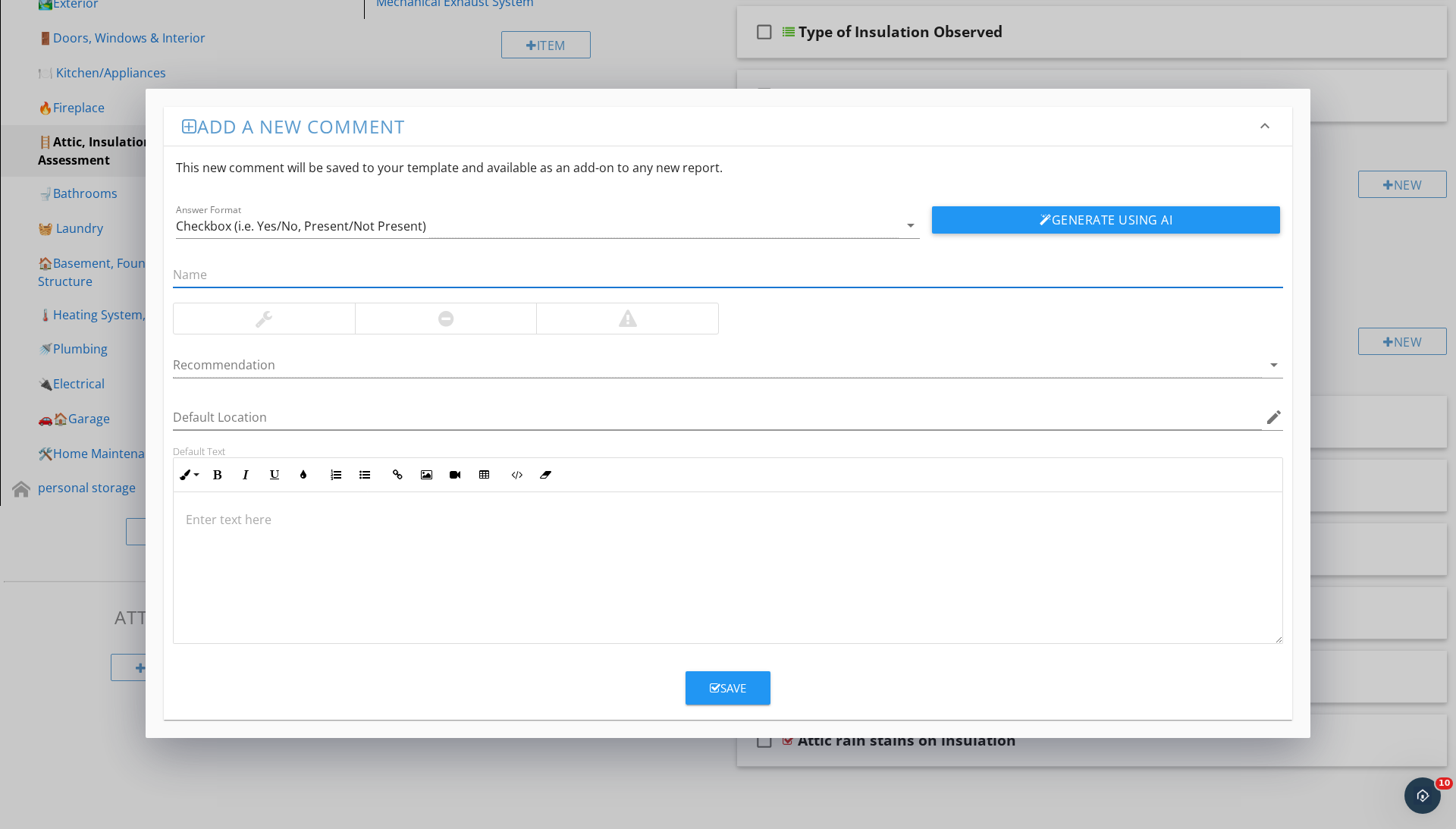
click at [734, 43] on div "Add a new comment keyboard_arrow_down This new comment will be saved to your te…" at bounding box center [728, 414] width 1456 height 829
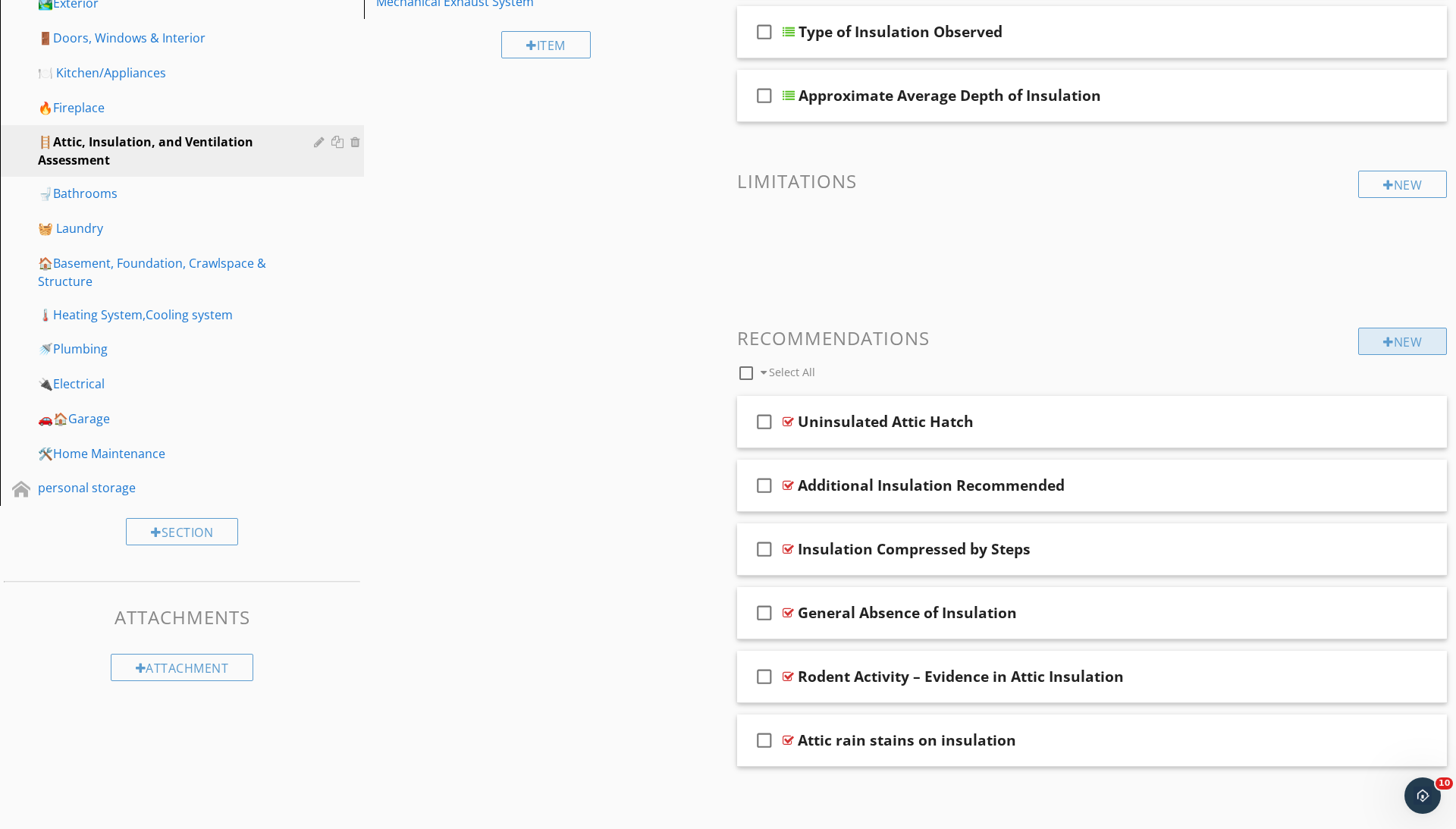
click at [1384, 336] on div at bounding box center [1388, 341] width 10 height 12
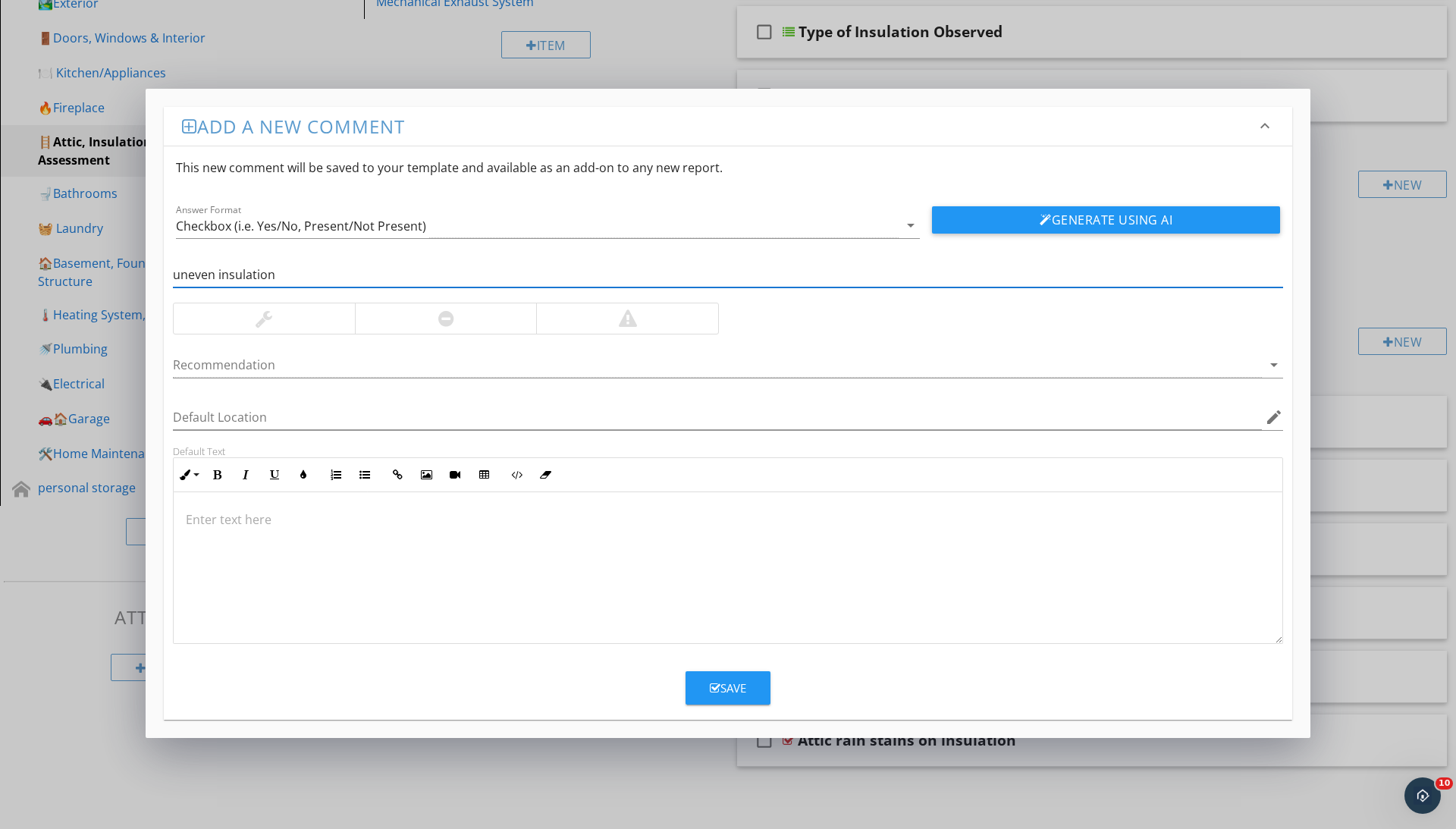
type input "uneven insulation"
click at [428, 313] on div at bounding box center [445, 318] width 182 height 30
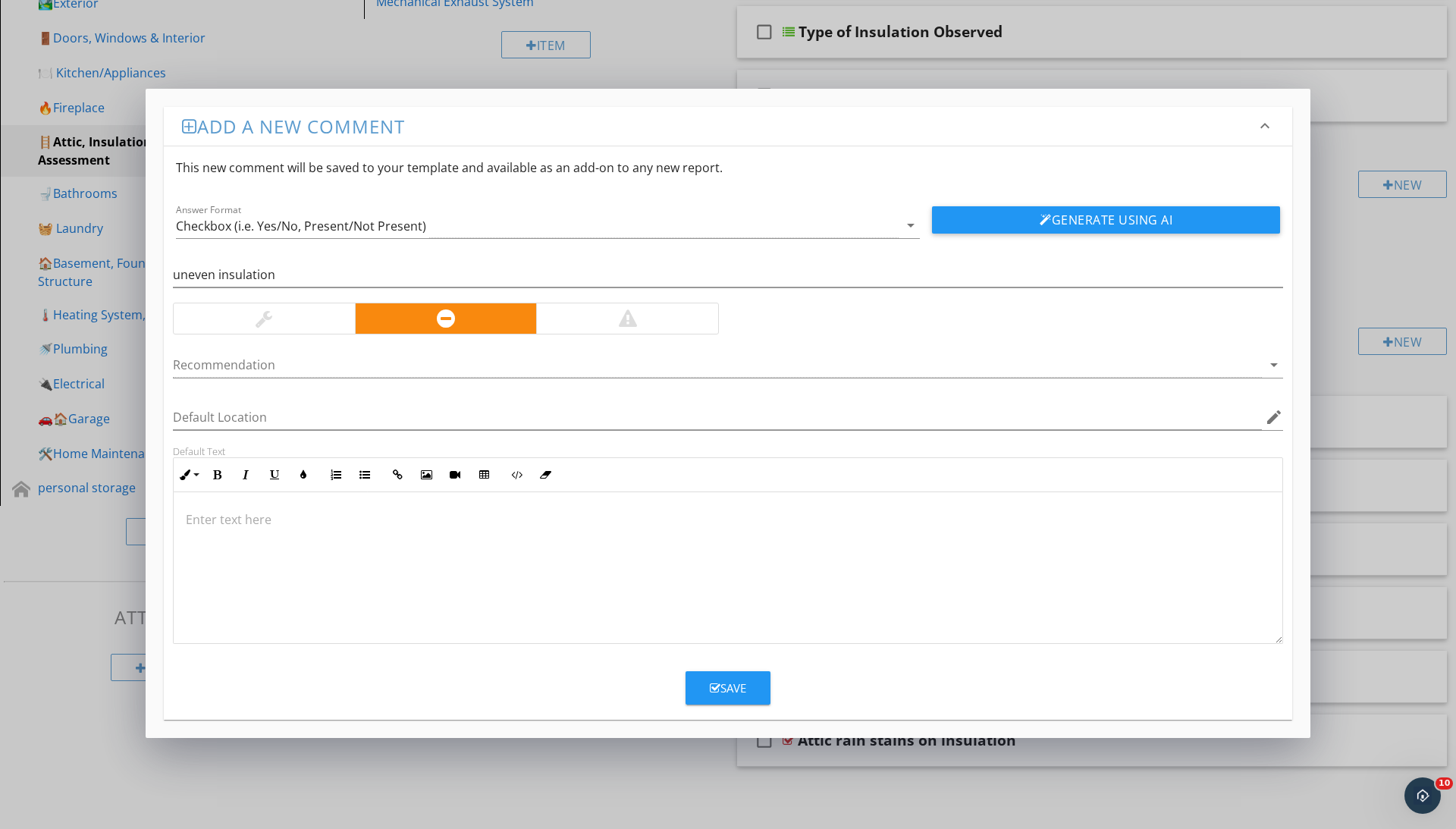
click at [393, 552] on div at bounding box center [728, 568] width 1109 height 151
click at [642, 559] on div at bounding box center [728, 568] width 1109 height 151
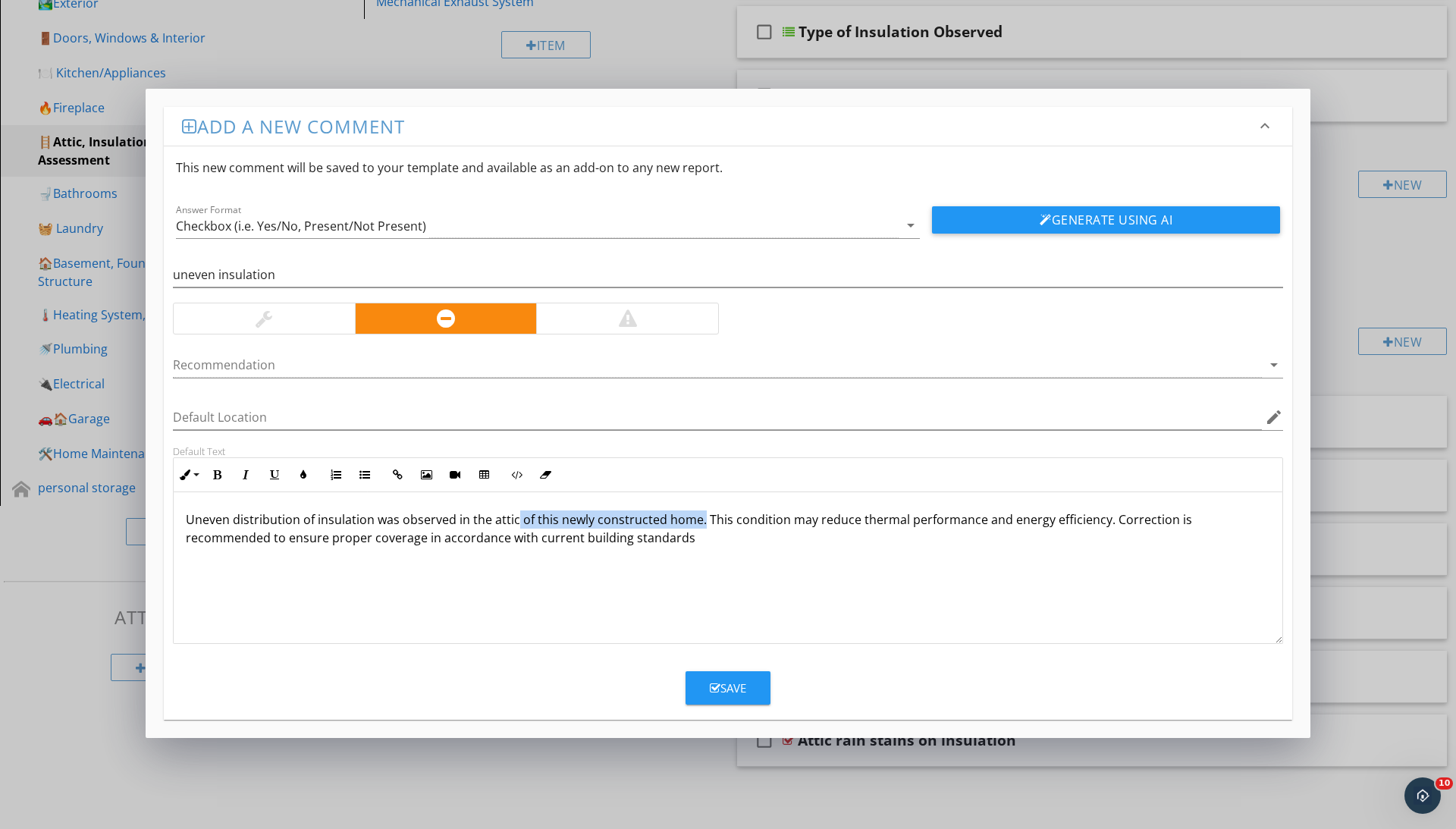
drag, startPoint x: 516, startPoint y: 522, endPoint x: 698, endPoint y: 519, distance: 182.0
click at [698, 519] on p "Uneven distribution of insulation was observed in the attic of this newly const…" at bounding box center [728, 529] width 1084 height 36
click at [732, 688] on div "Save" at bounding box center [728, 688] width 36 height 17
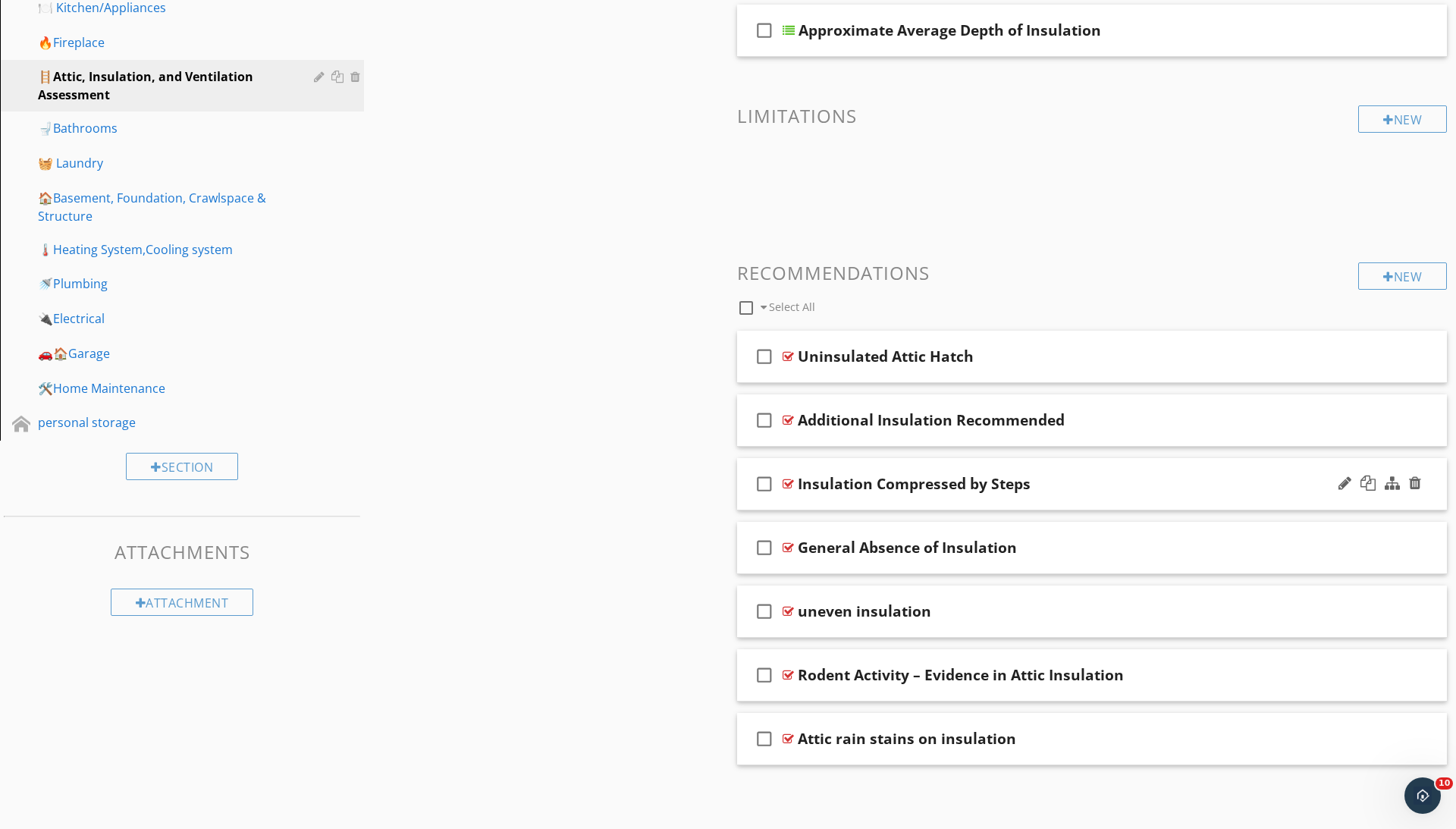
scroll to position [380, 0]
click at [793, 613] on div at bounding box center [788, 611] width 11 height 12
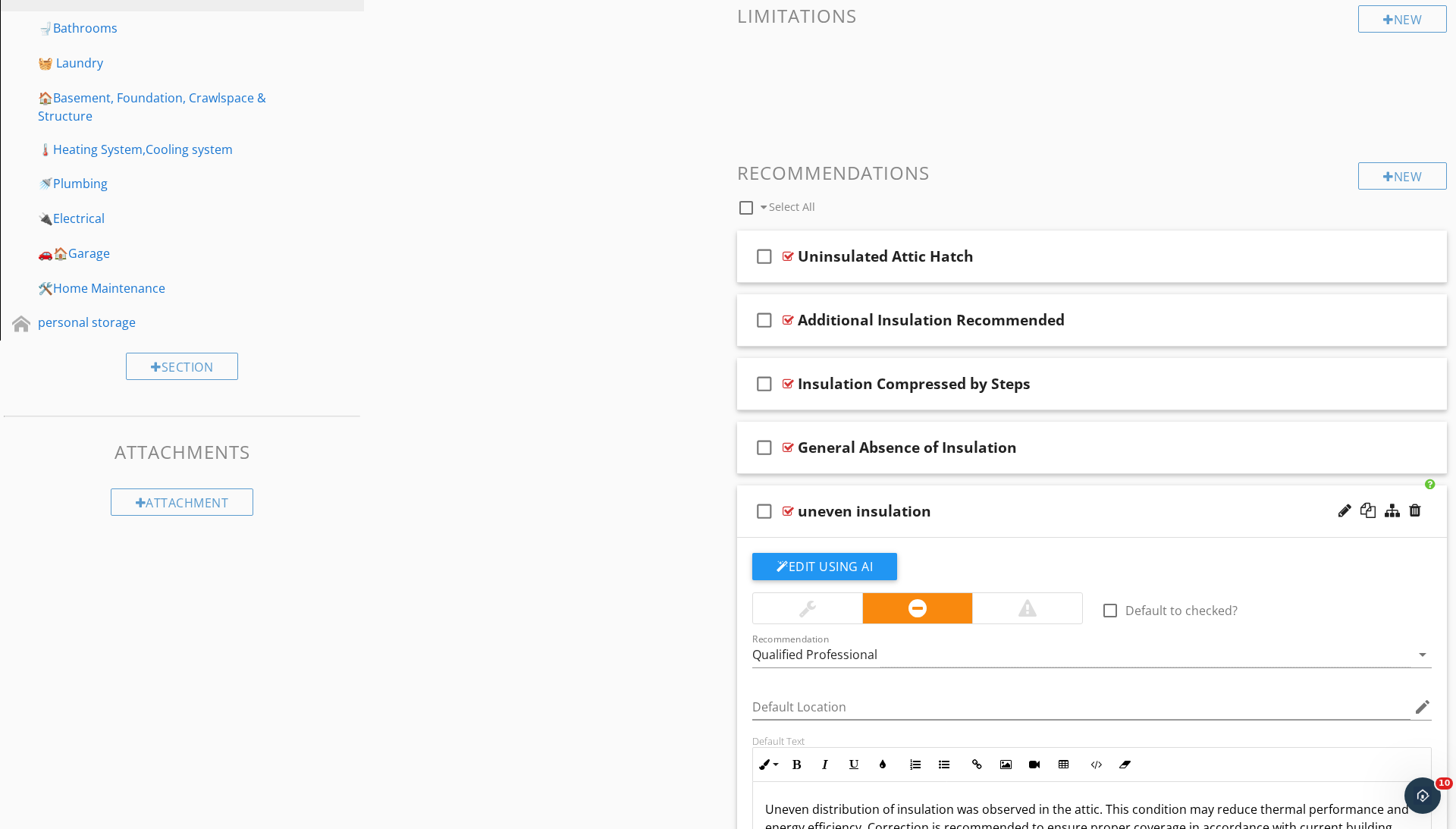
scroll to position [858, 0]
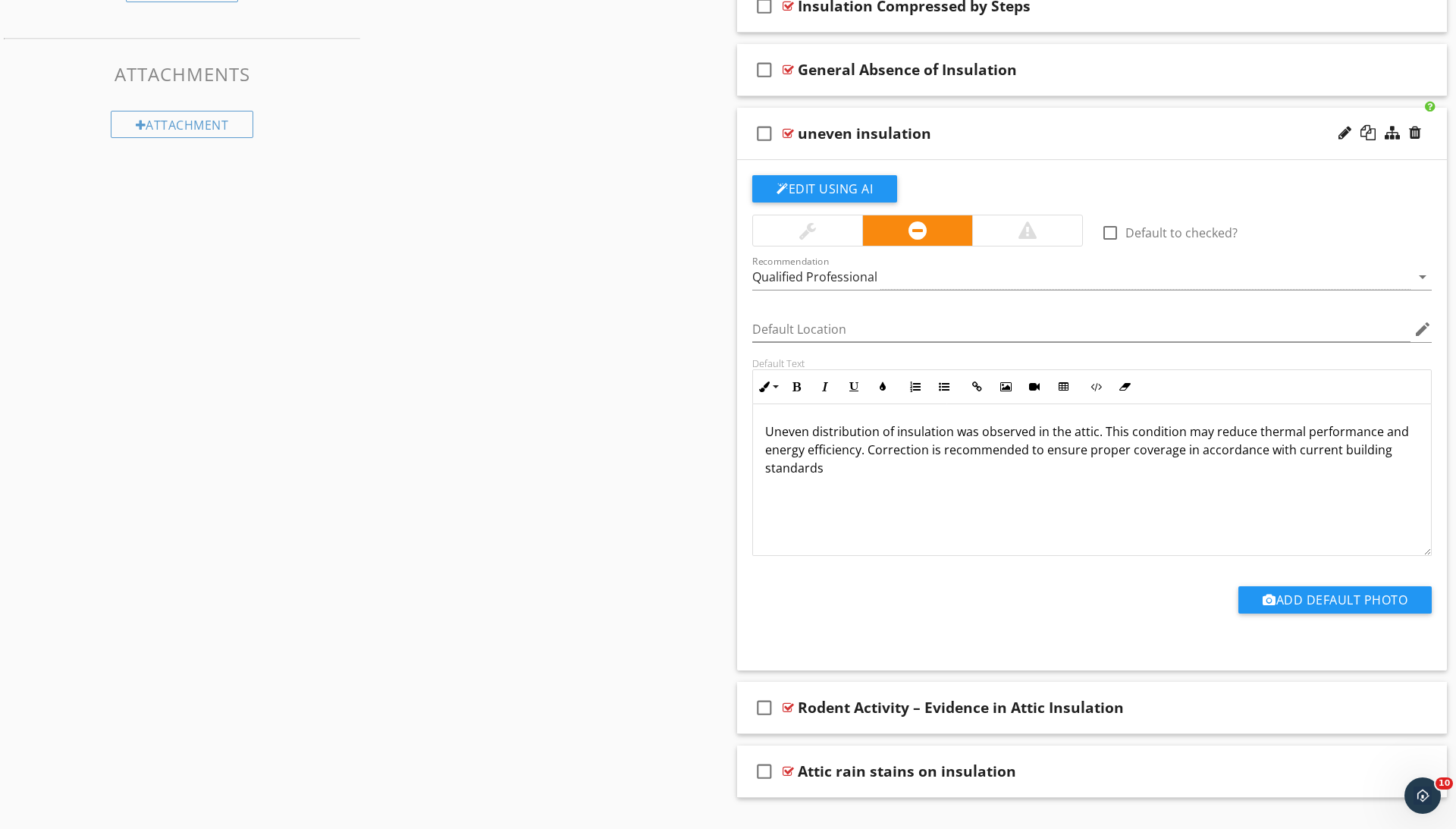
click at [863, 487] on div "Uneven distribution of insulation was observed in the attic. This condition may…" at bounding box center [1092, 479] width 678 height 151
click at [593, 532] on div "Sections 📑 Inspection Detail 📄Common Insurance Question(s) 🛖Roof 🏞️Exterior 🚪Do…" at bounding box center [728, 69] width 1456 height 1552
click at [789, 131] on div at bounding box center [788, 133] width 11 height 12
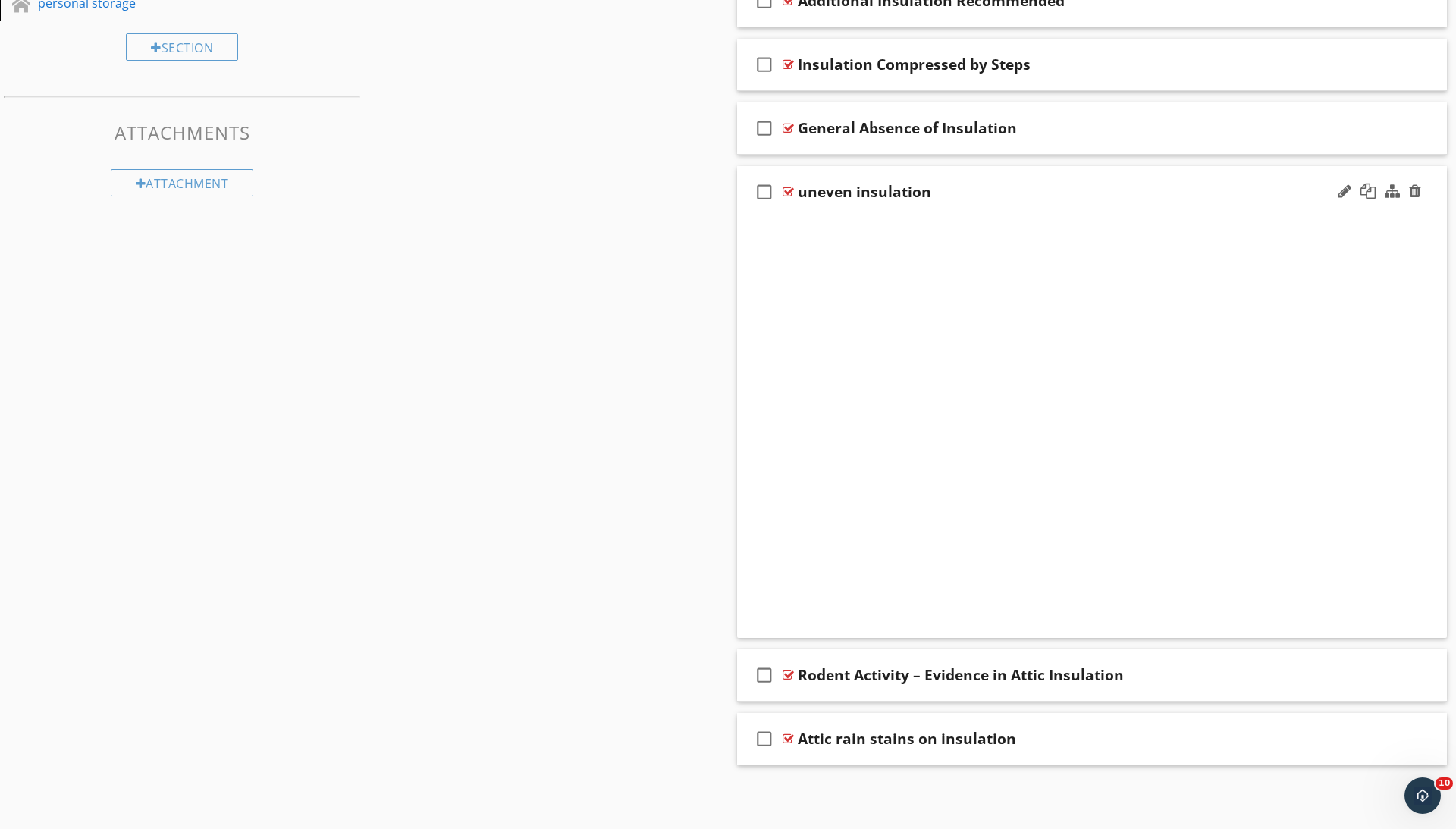
scroll to position [380, 0]
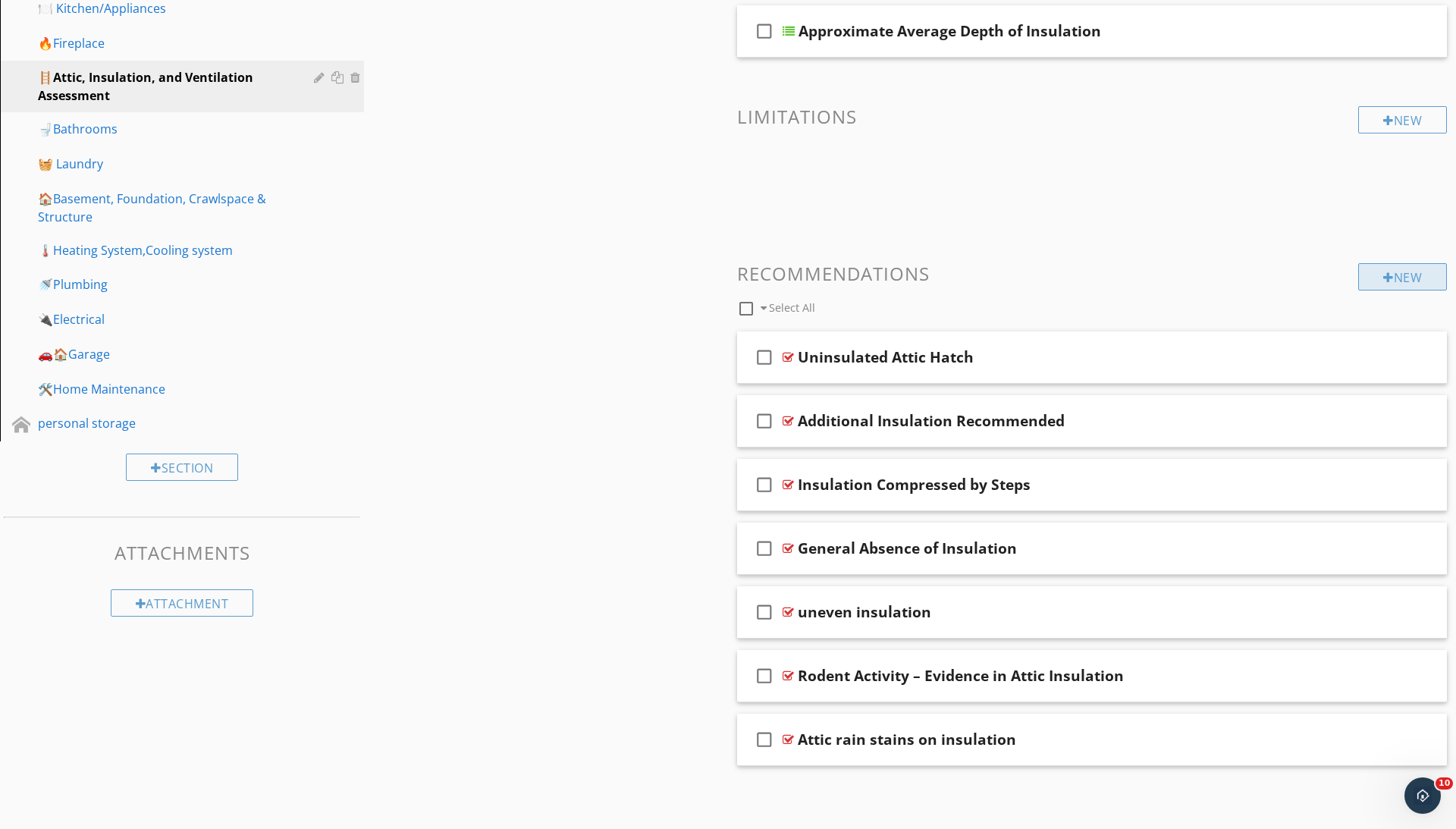
click at [1384, 271] on div at bounding box center [1388, 277] width 10 height 12
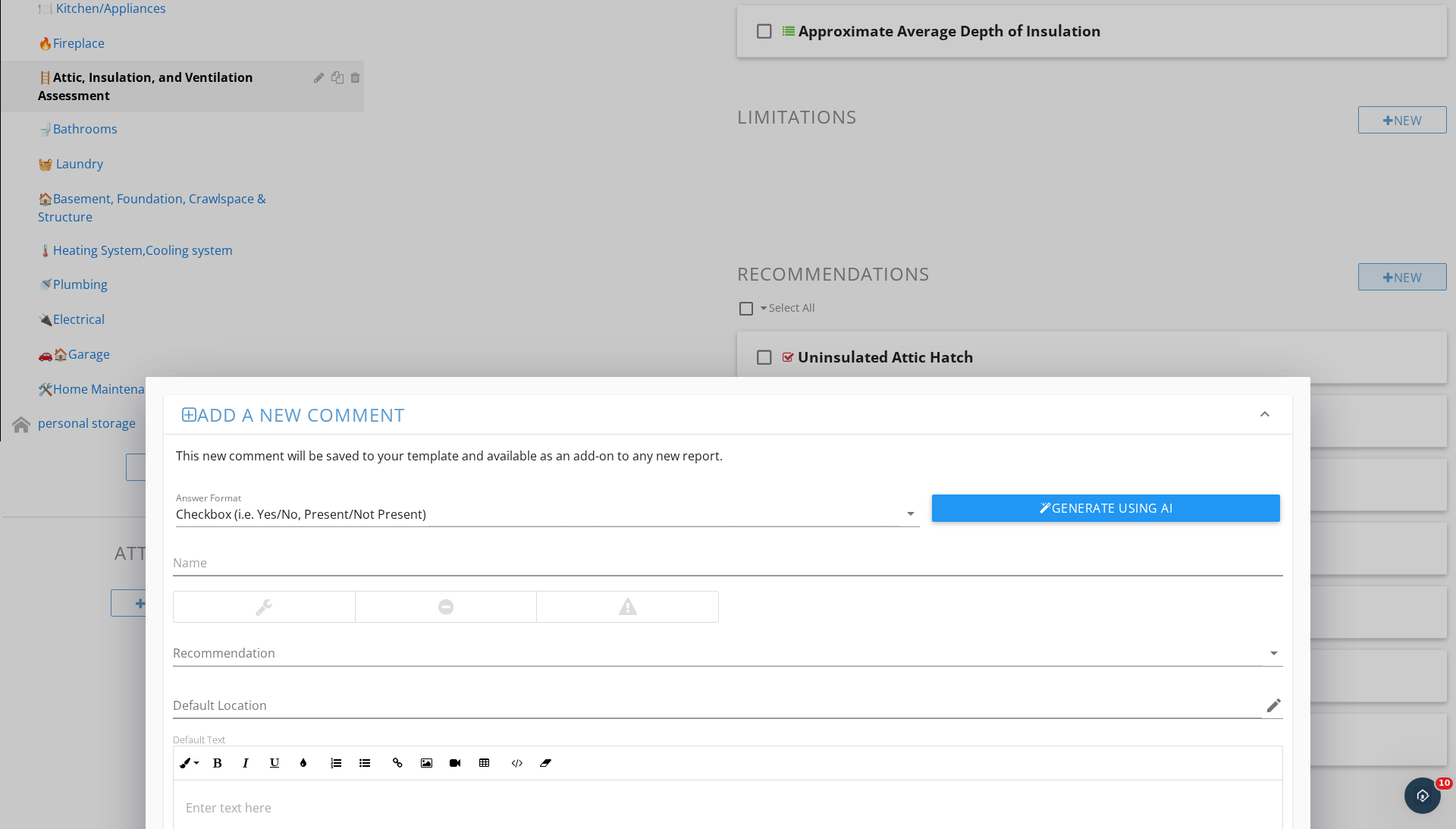
scroll to position [379, 0]
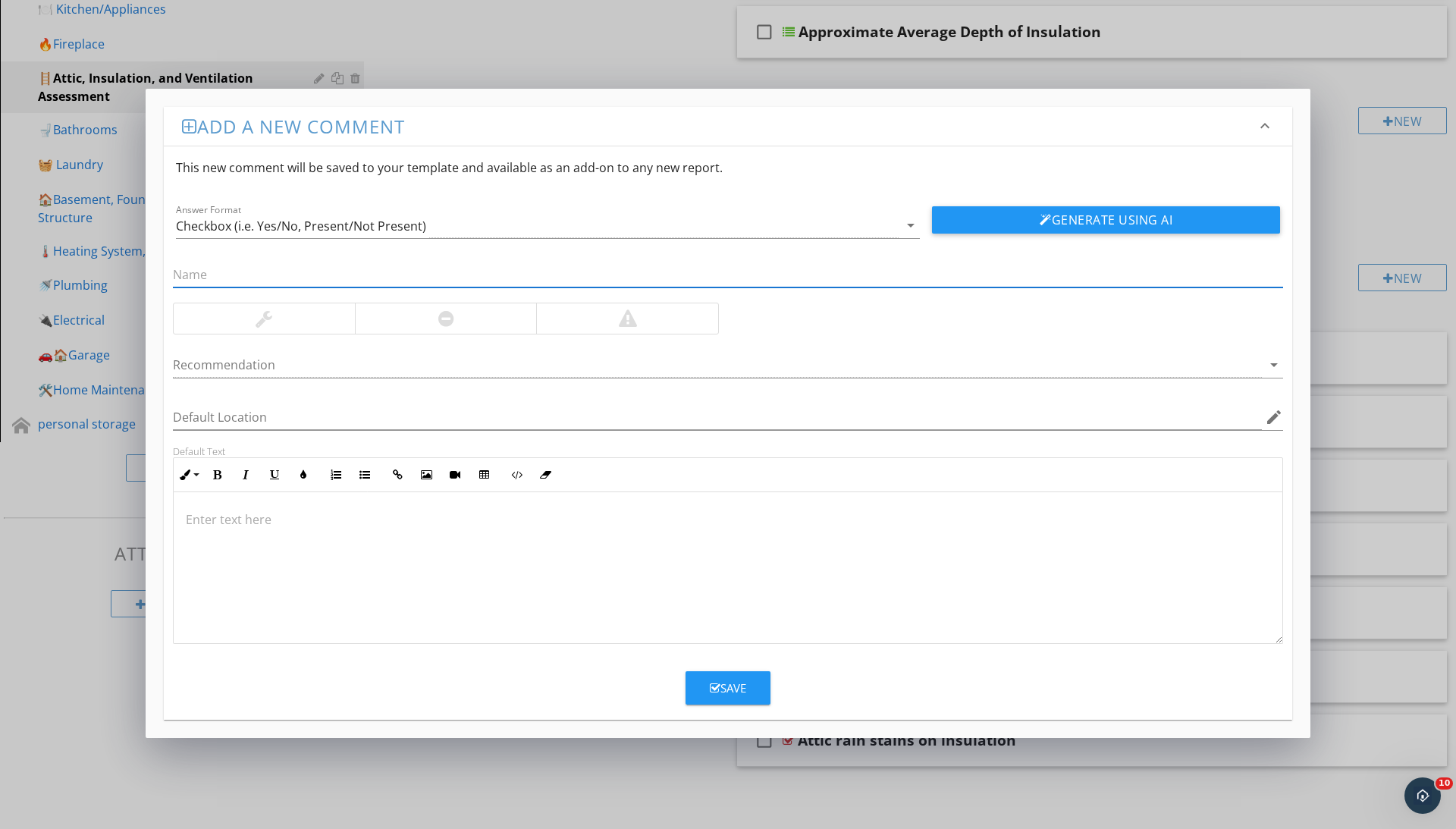
type input "D"
type input "Wind Disturbed insulation"
click at [428, 327] on div at bounding box center [445, 318] width 182 height 30
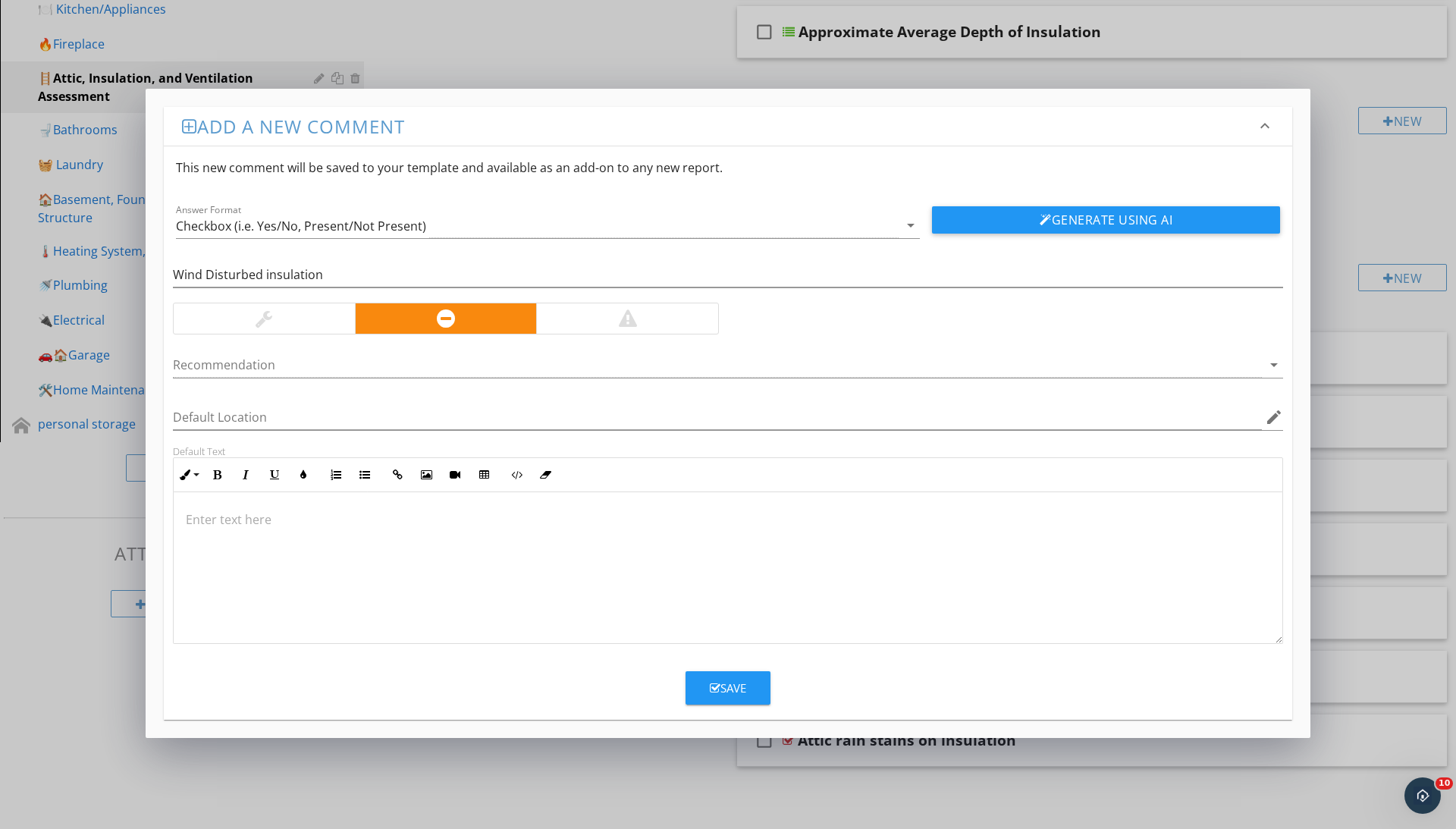
click at [416, 526] on p at bounding box center [728, 519] width 1084 height 18
click at [1137, 522] on p "Wind-disturbed insulation was observed in the attic, resulting in uneven covera…" at bounding box center [728, 529] width 1084 height 36
click at [780, 676] on div "Save" at bounding box center [728, 682] width 1129 height 46
click at [745, 696] on div "Save" at bounding box center [728, 688] width 36 height 17
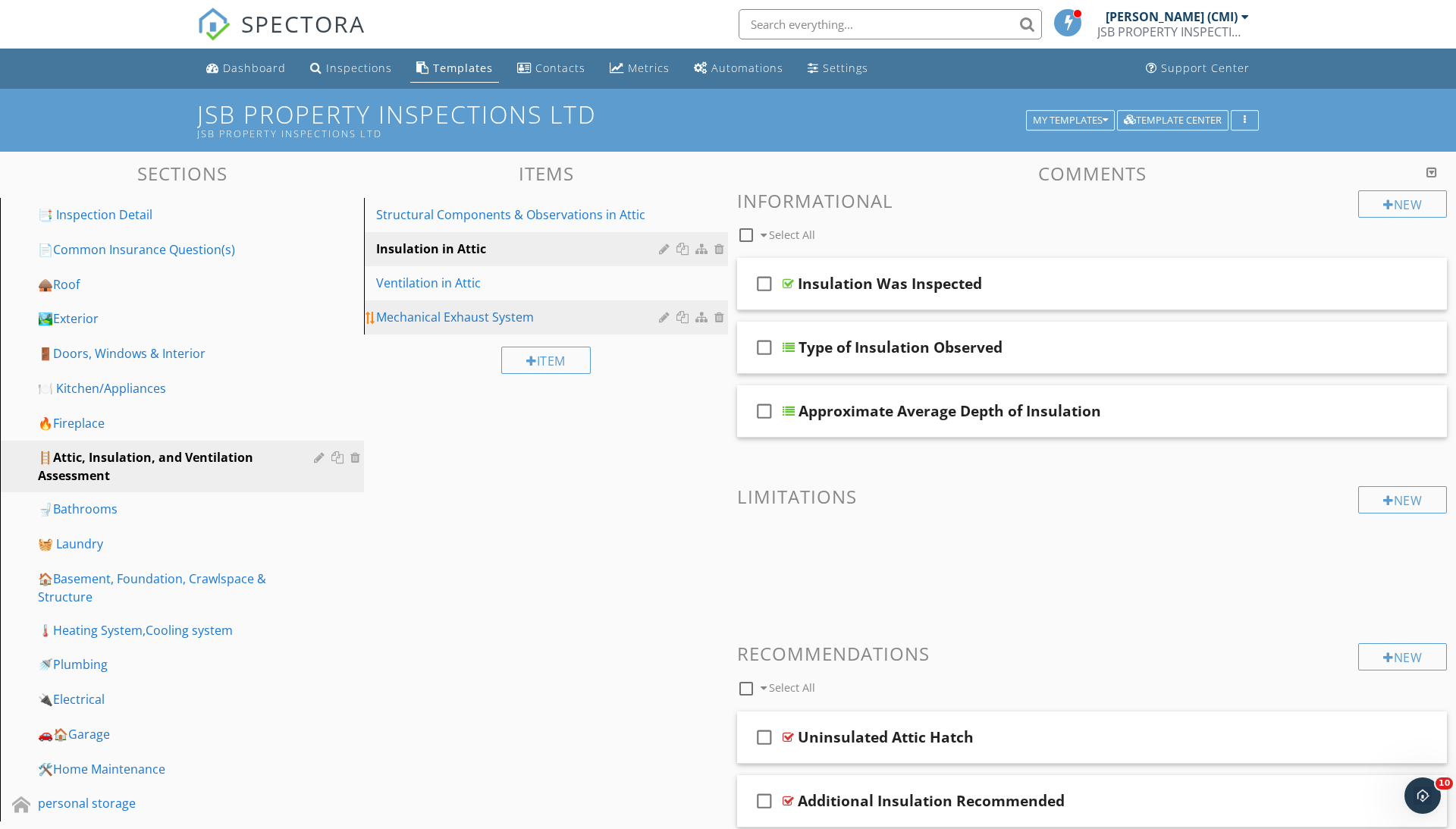
scroll to position [0, 0]
click at [428, 313] on div "Mechanical Exhaust System" at bounding box center [520, 317] width 287 height 18
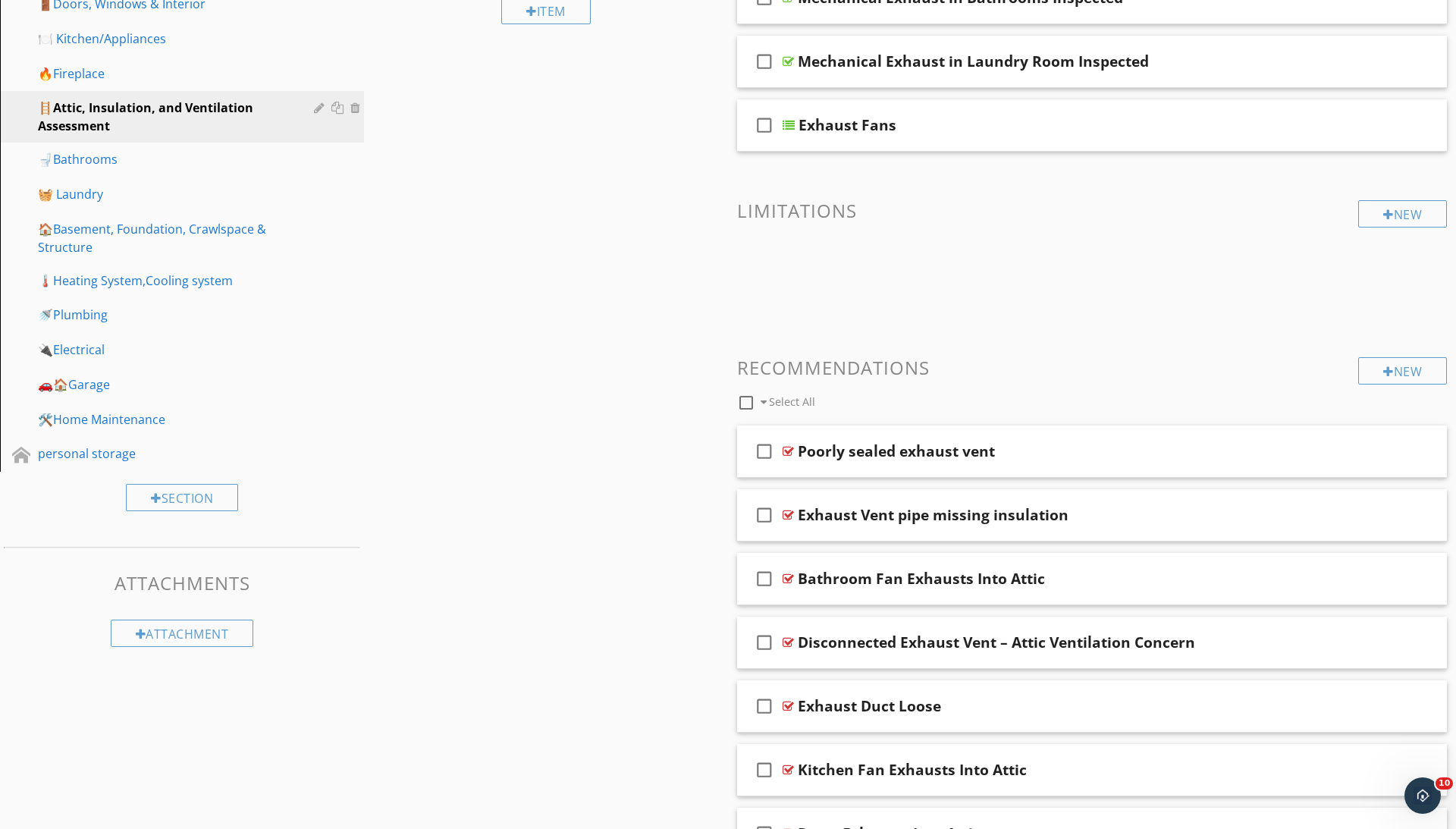
scroll to position [159, 0]
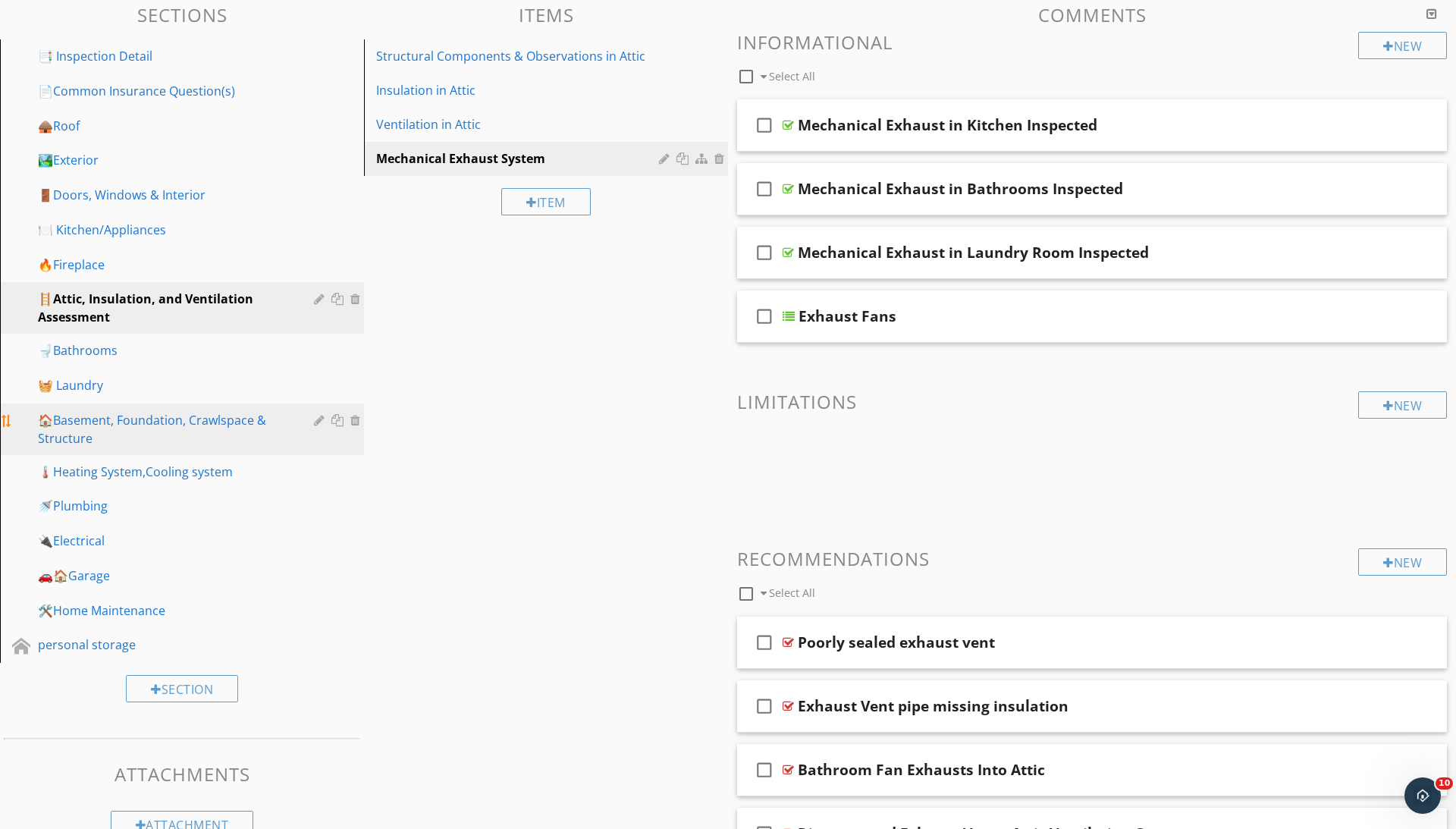
click at [146, 421] on div "🏠Basement, Foundation, Crawlspace & Structure" at bounding box center [165, 429] width 254 height 36
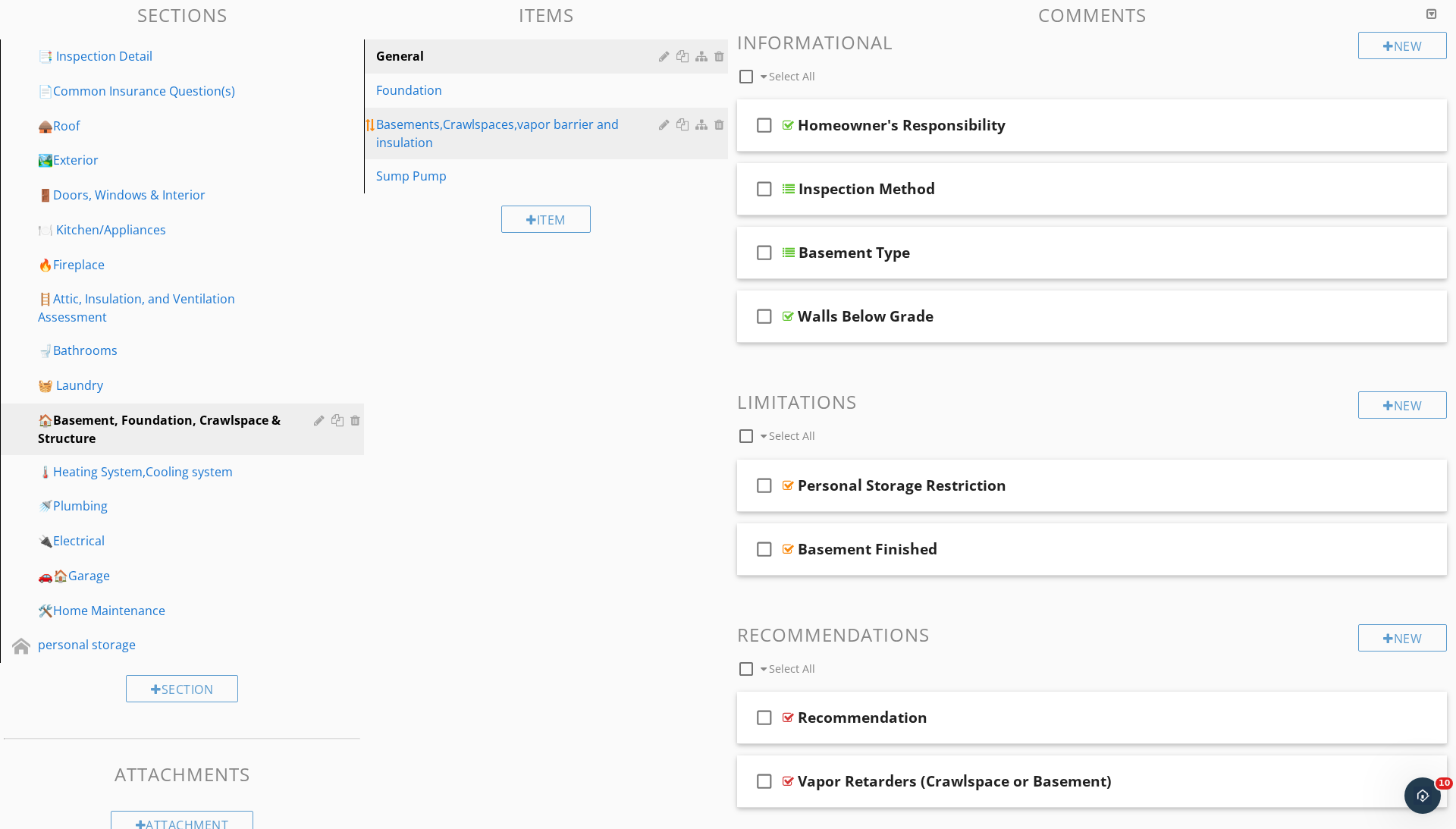
click at [490, 129] on div "Basements,Crawlspaces,vapor barrier and insulation" at bounding box center [520, 133] width 287 height 36
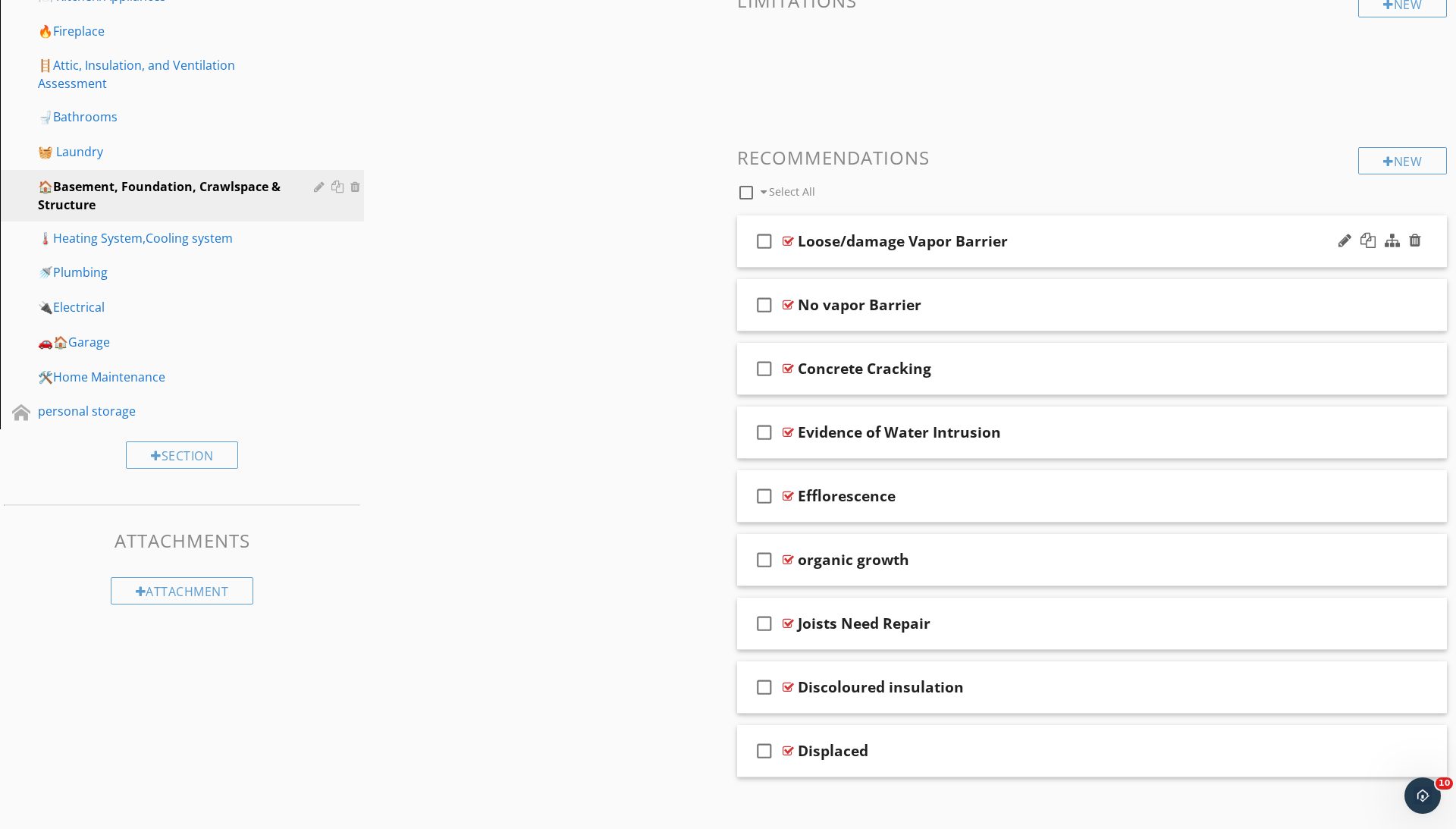
scroll to position [397, 0]
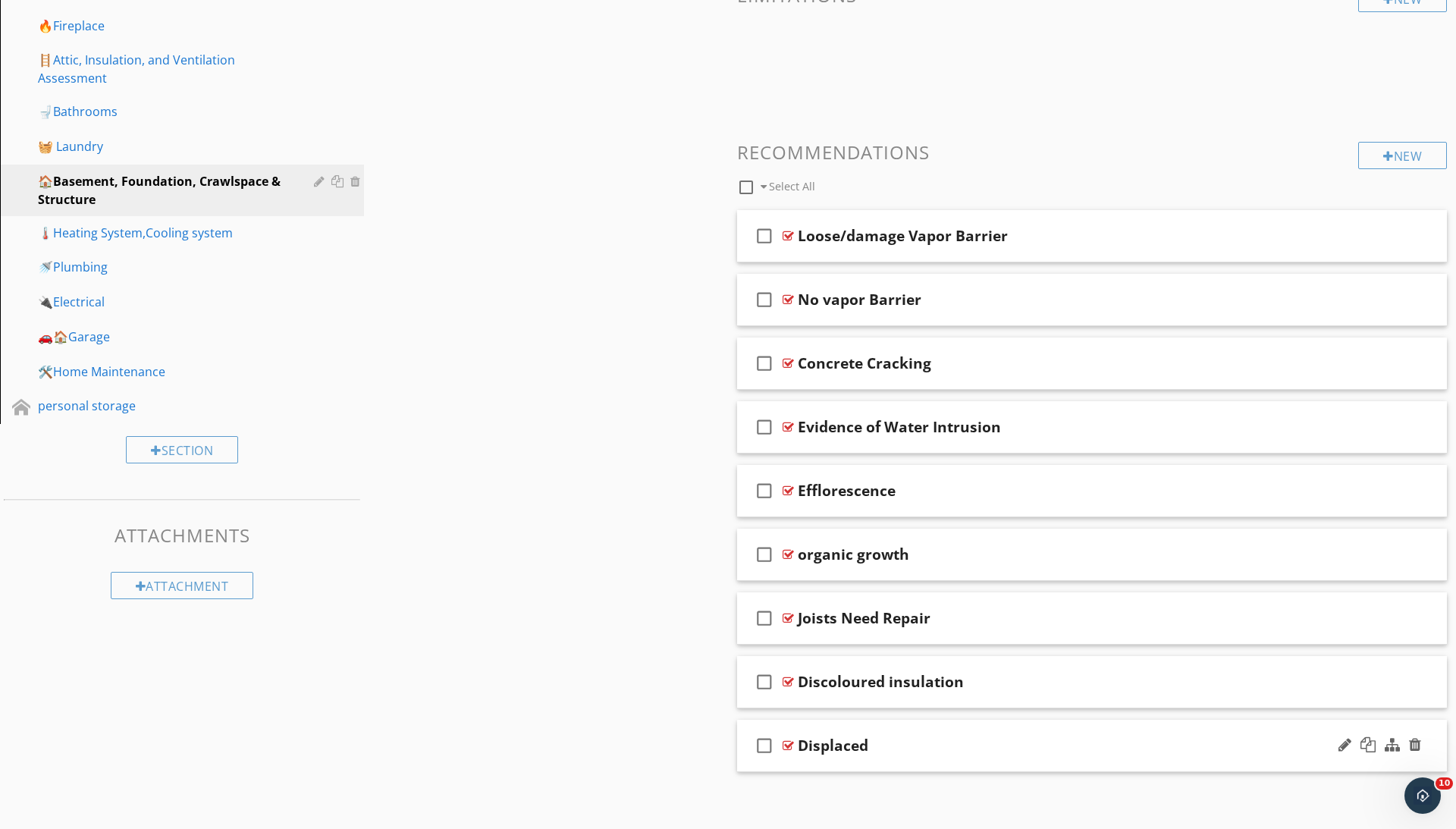
click at [792, 740] on div at bounding box center [788, 745] width 11 height 12
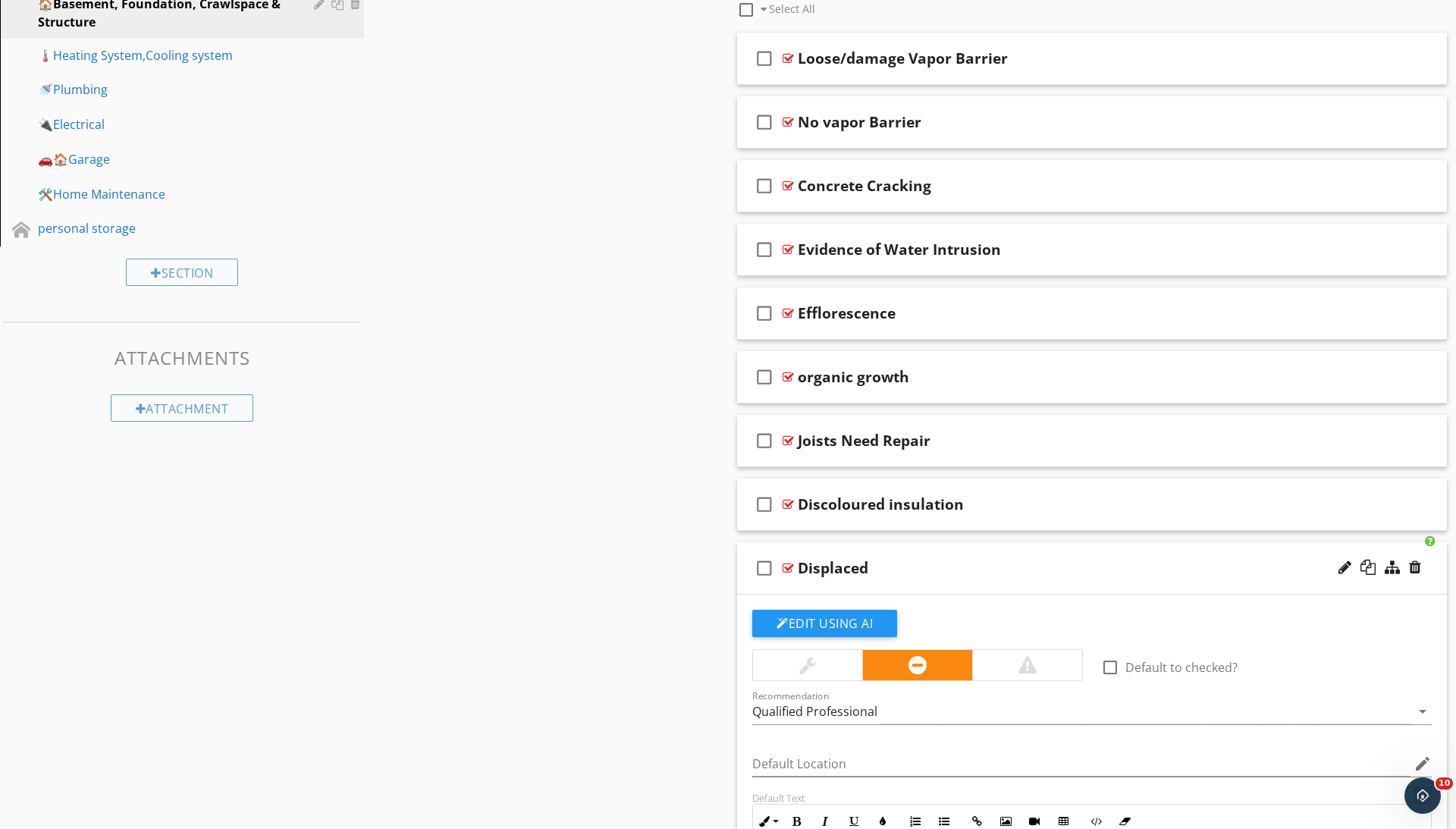
scroll to position [836, 0]
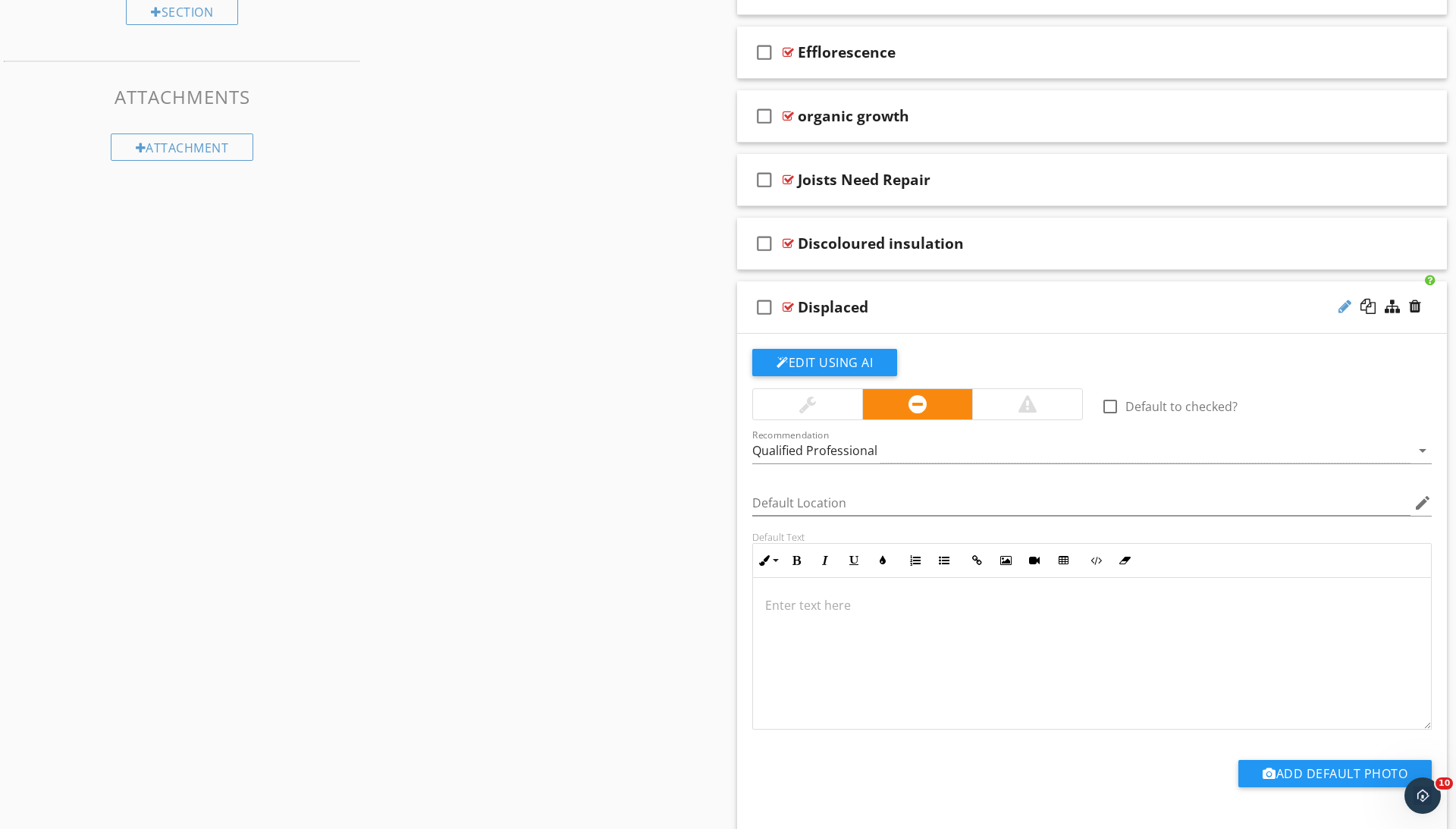
click at [1342, 299] on div at bounding box center [1345, 306] width 13 height 15
type input "Displaced insulation"
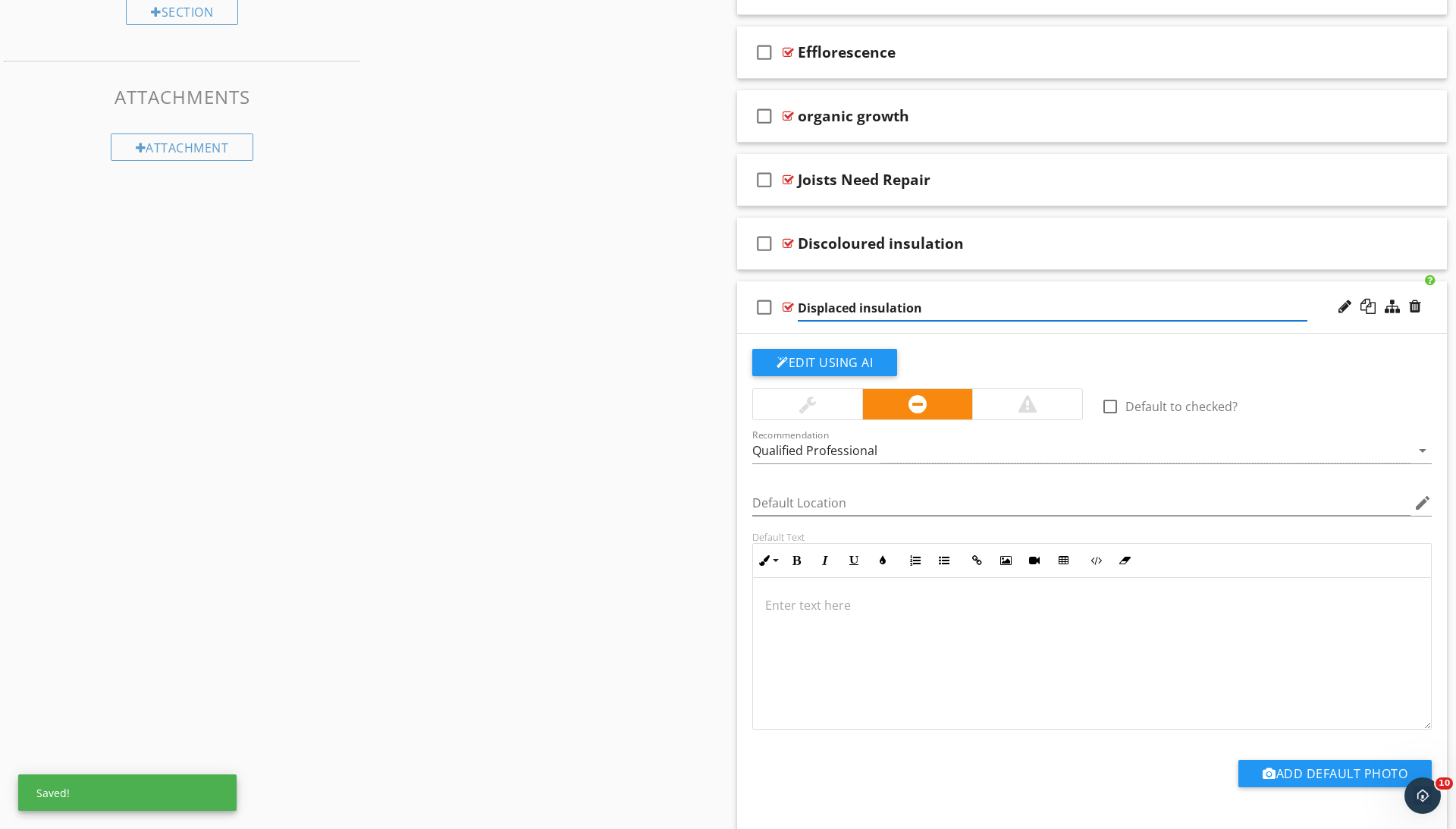
click at [616, 444] on div "Sections 📑 Inspection Detail 📄Common Insurance Question(s) 🛖Roof 🏞️Exterior 🚪Do…" at bounding box center [728, 105] width 1456 height 1576
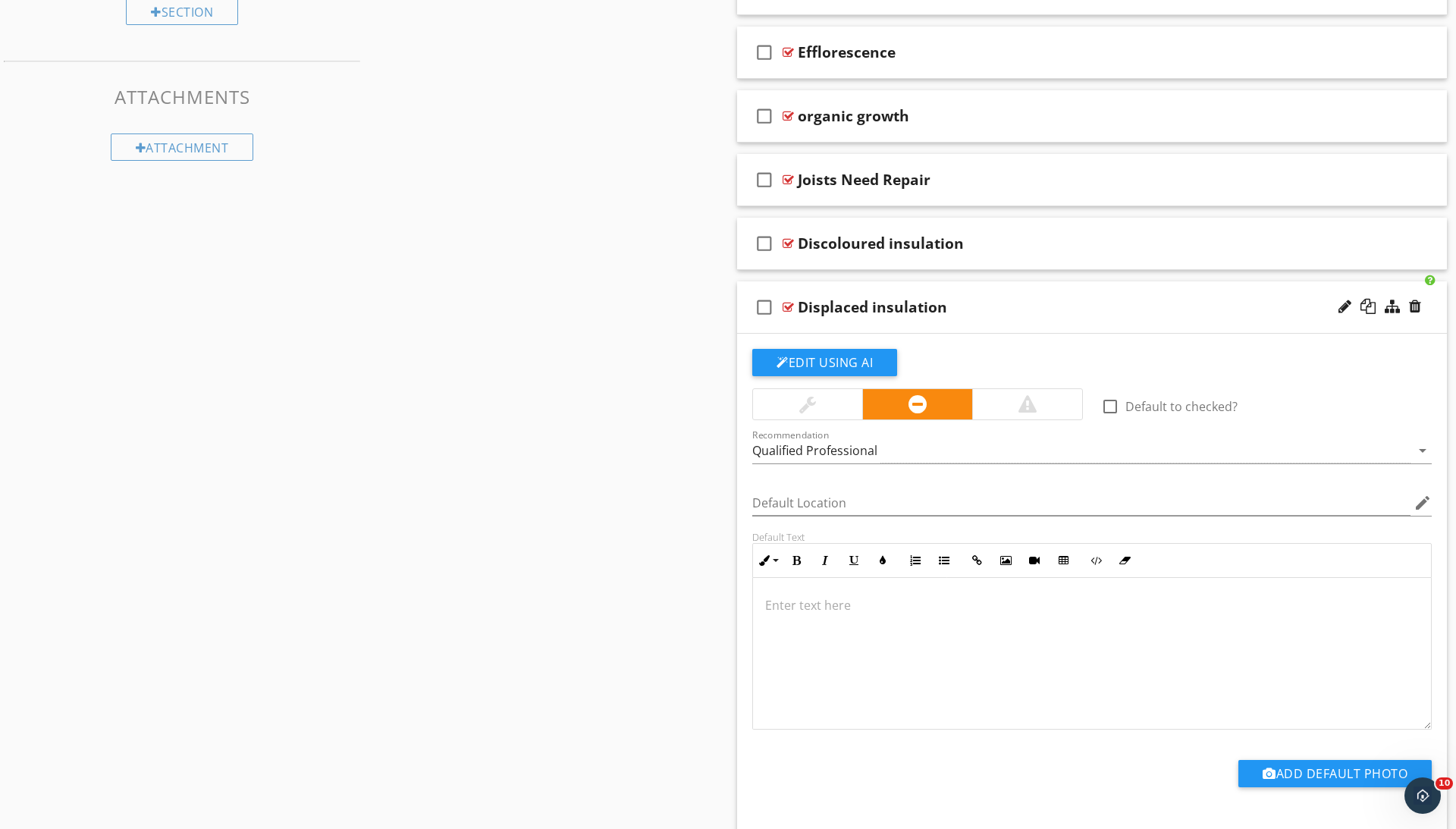
click at [951, 672] on div at bounding box center [1092, 653] width 678 height 151
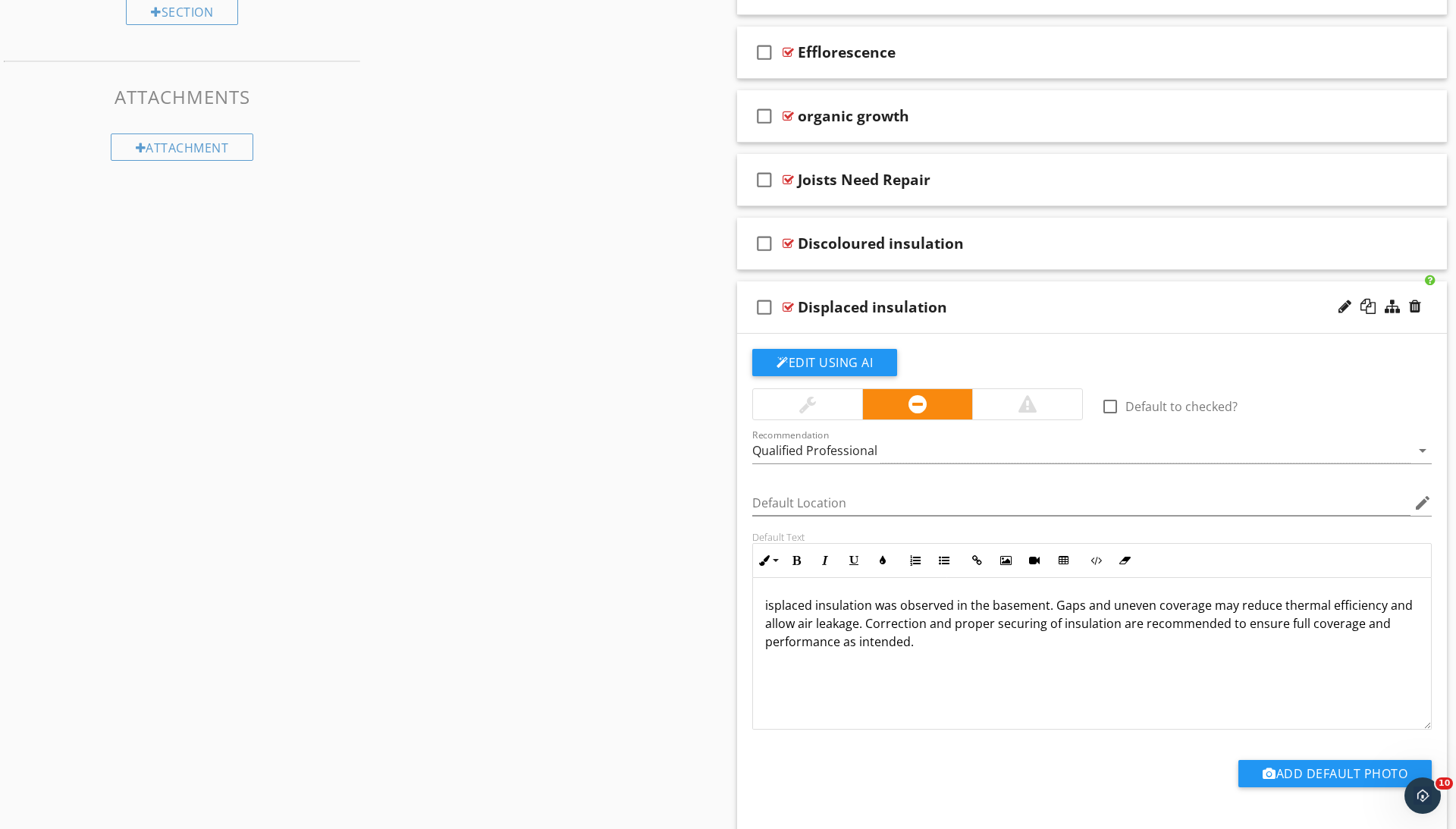
click at [762, 605] on div "isplaced insulation was observed in the basement. Gaps and uneven coverage may …" at bounding box center [1092, 653] width 678 height 151
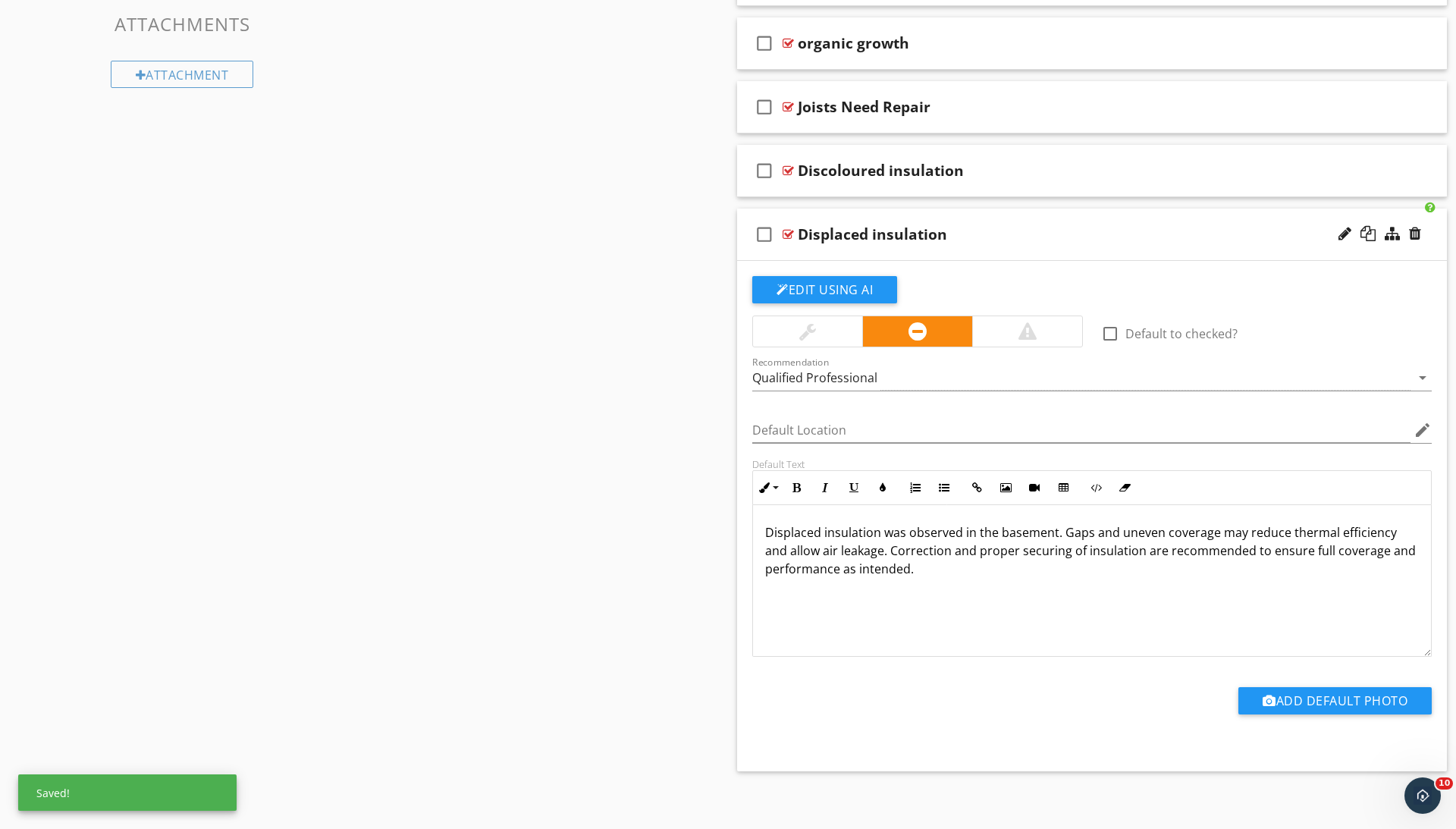
scroll to position [570, 0]
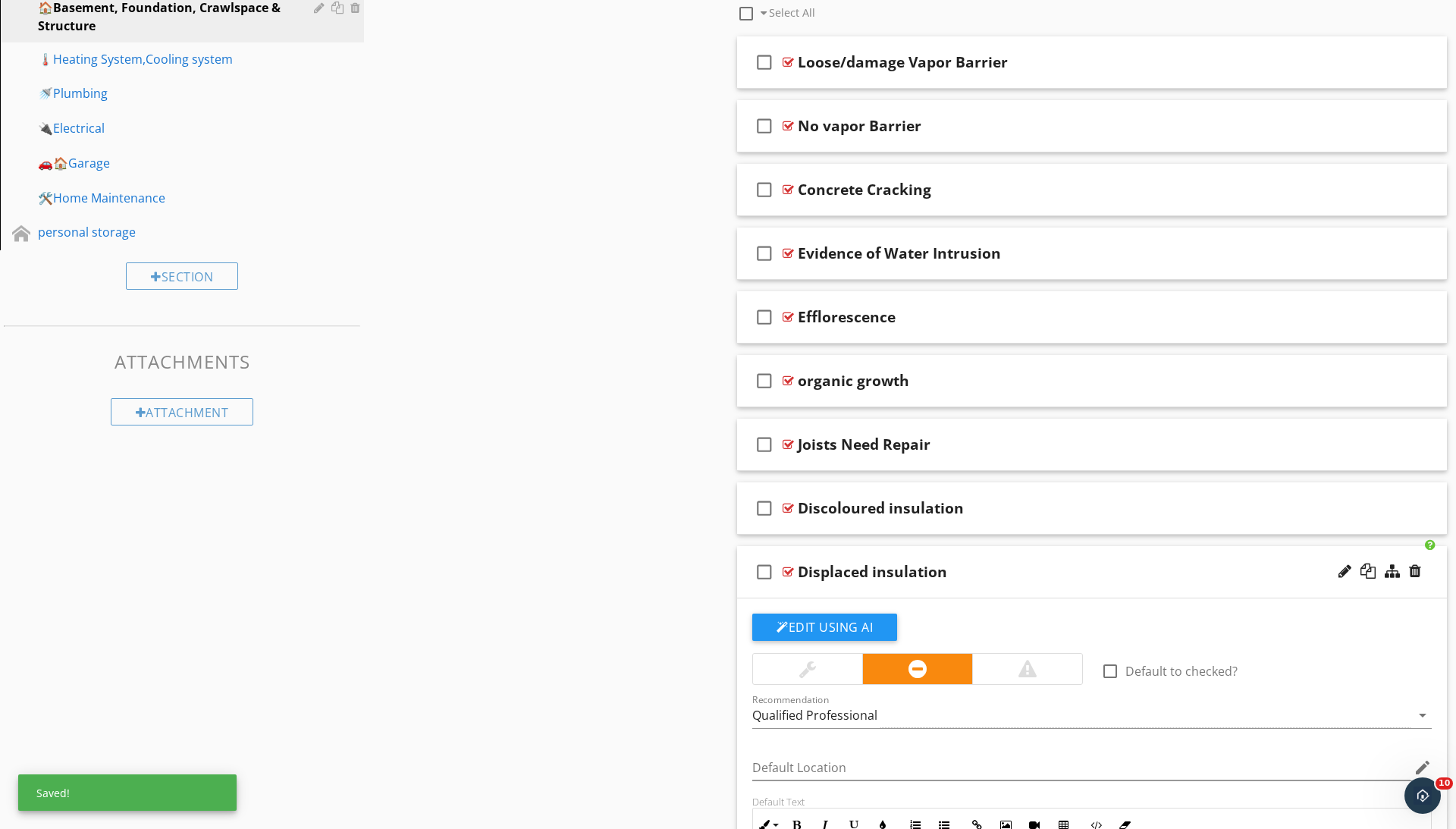
click at [793, 567] on div at bounding box center [788, 571] width 11 height 12
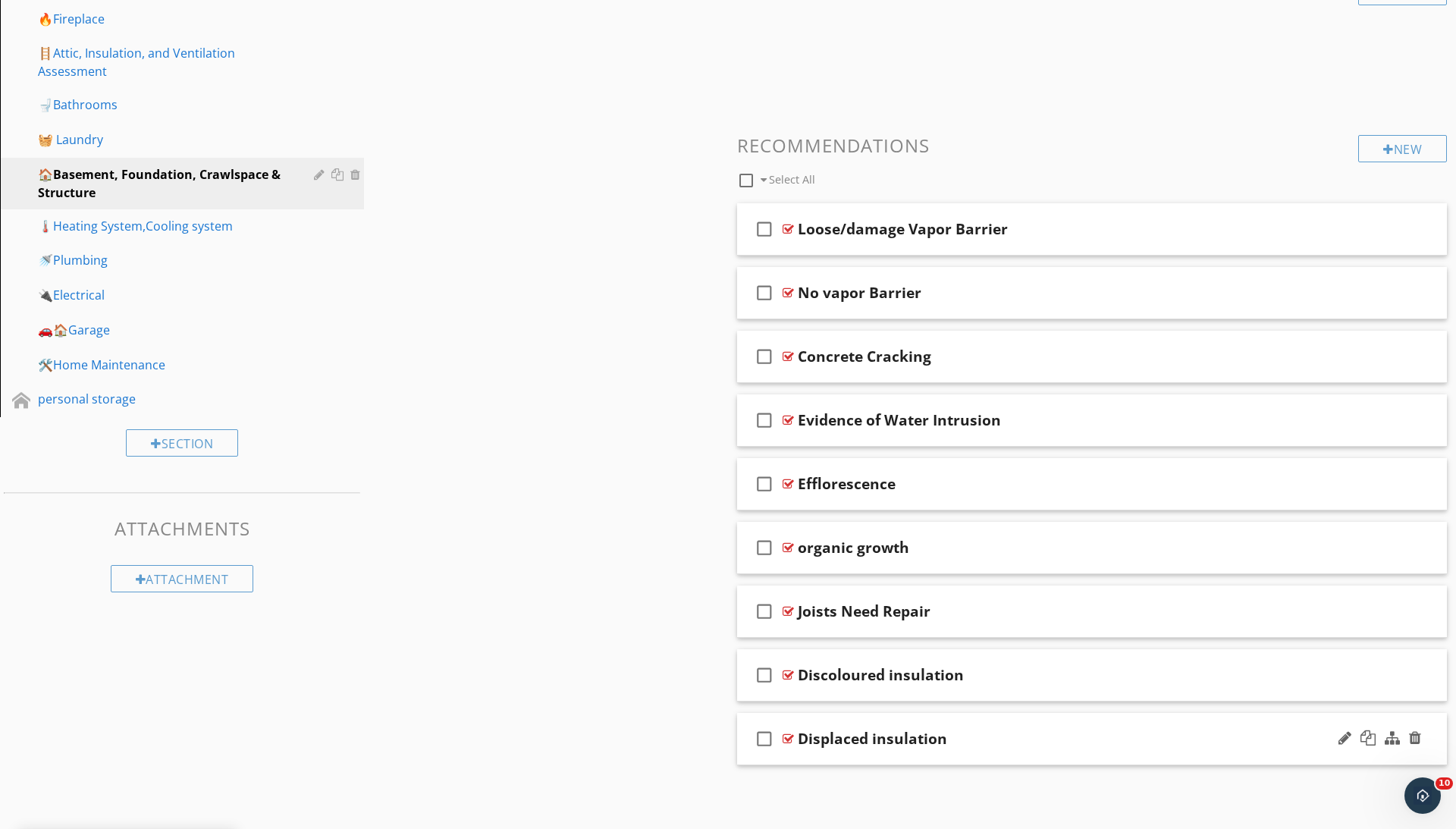
scroll to position [403, 0]
click at [792, 607] on div at bounding box center [788, 611] width 11 height 12
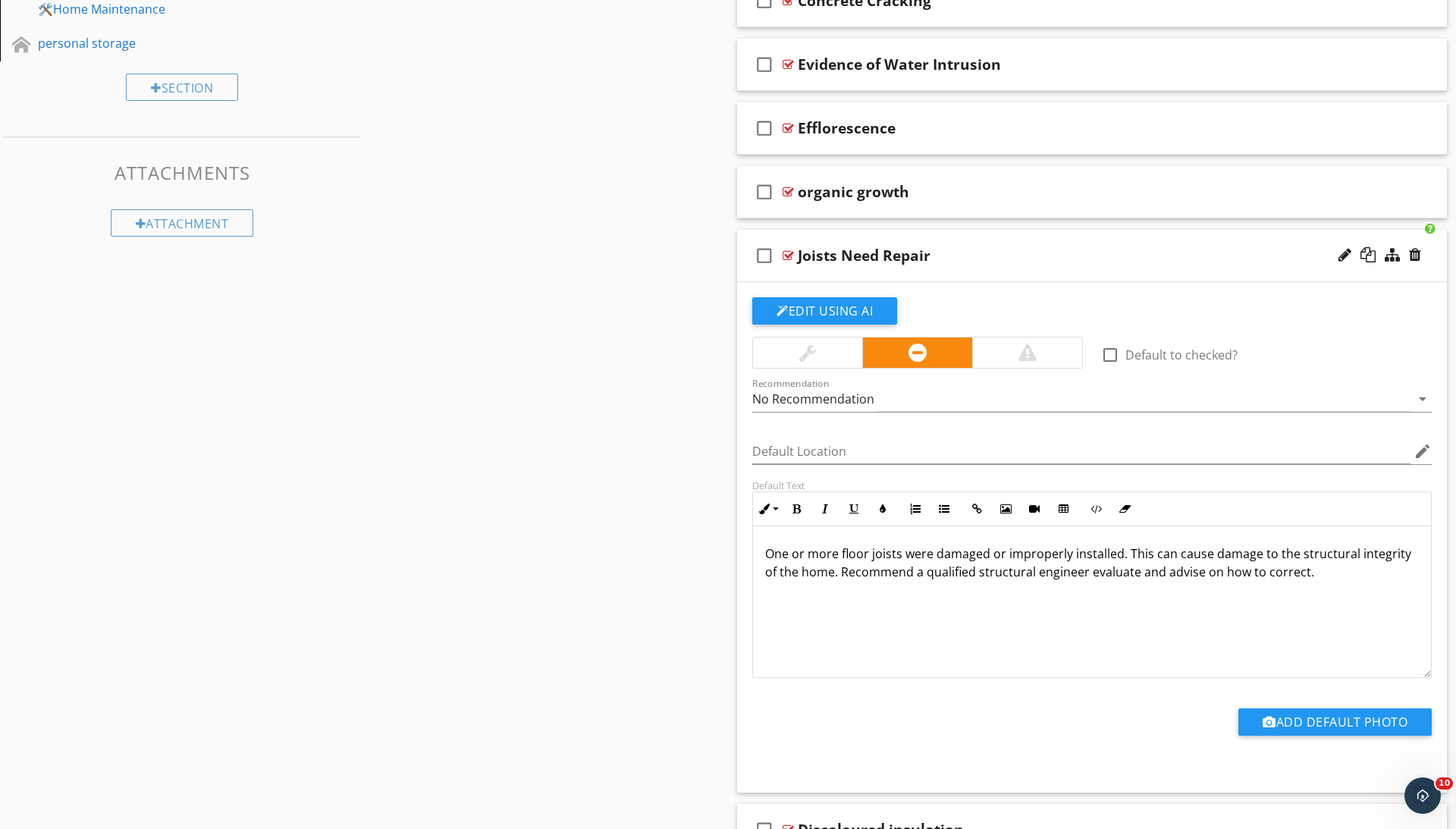
scroll to position [814, 0]
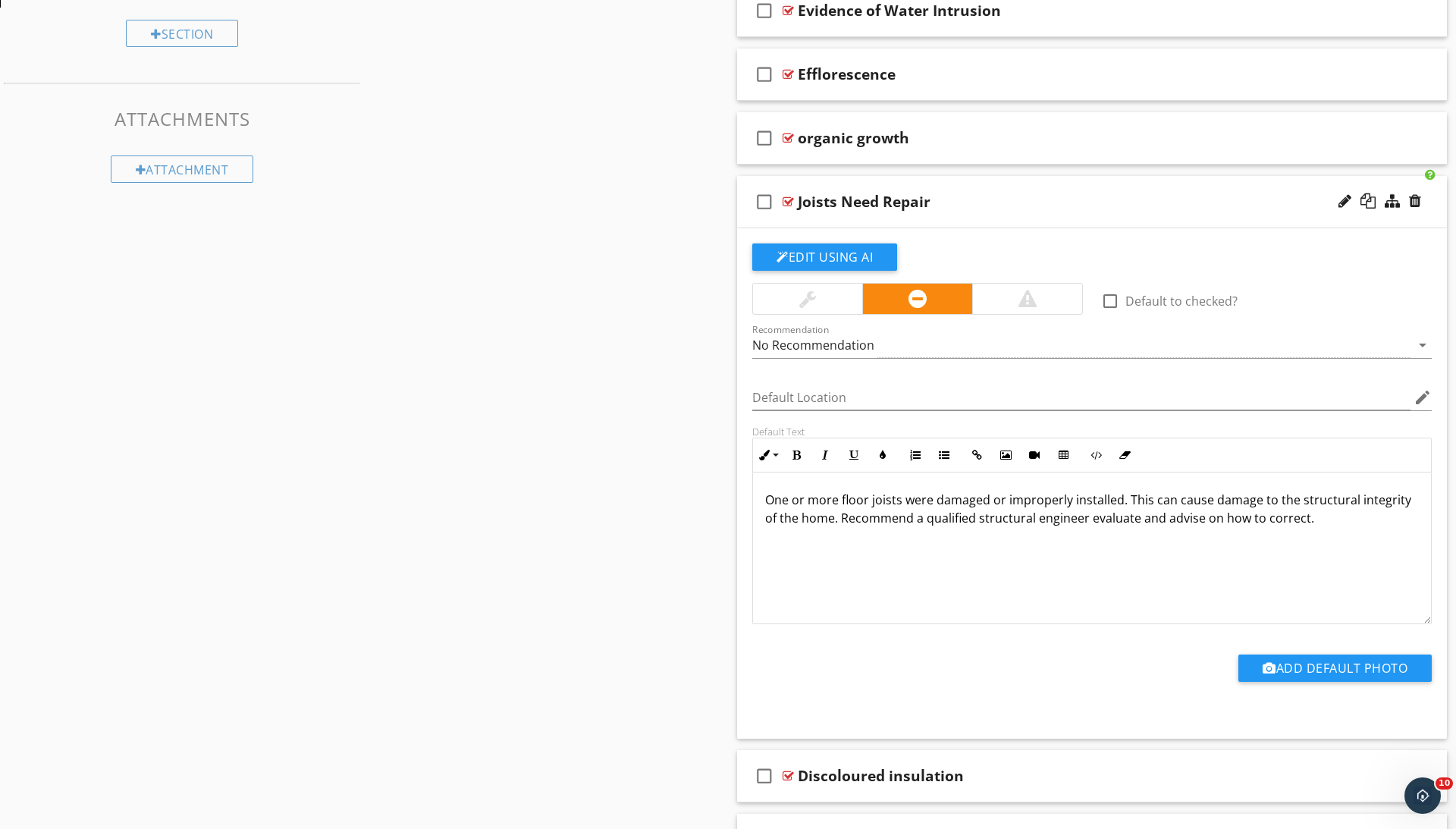
click at [789, 197] on div at bounding box center [788, 202] width 11 height 12
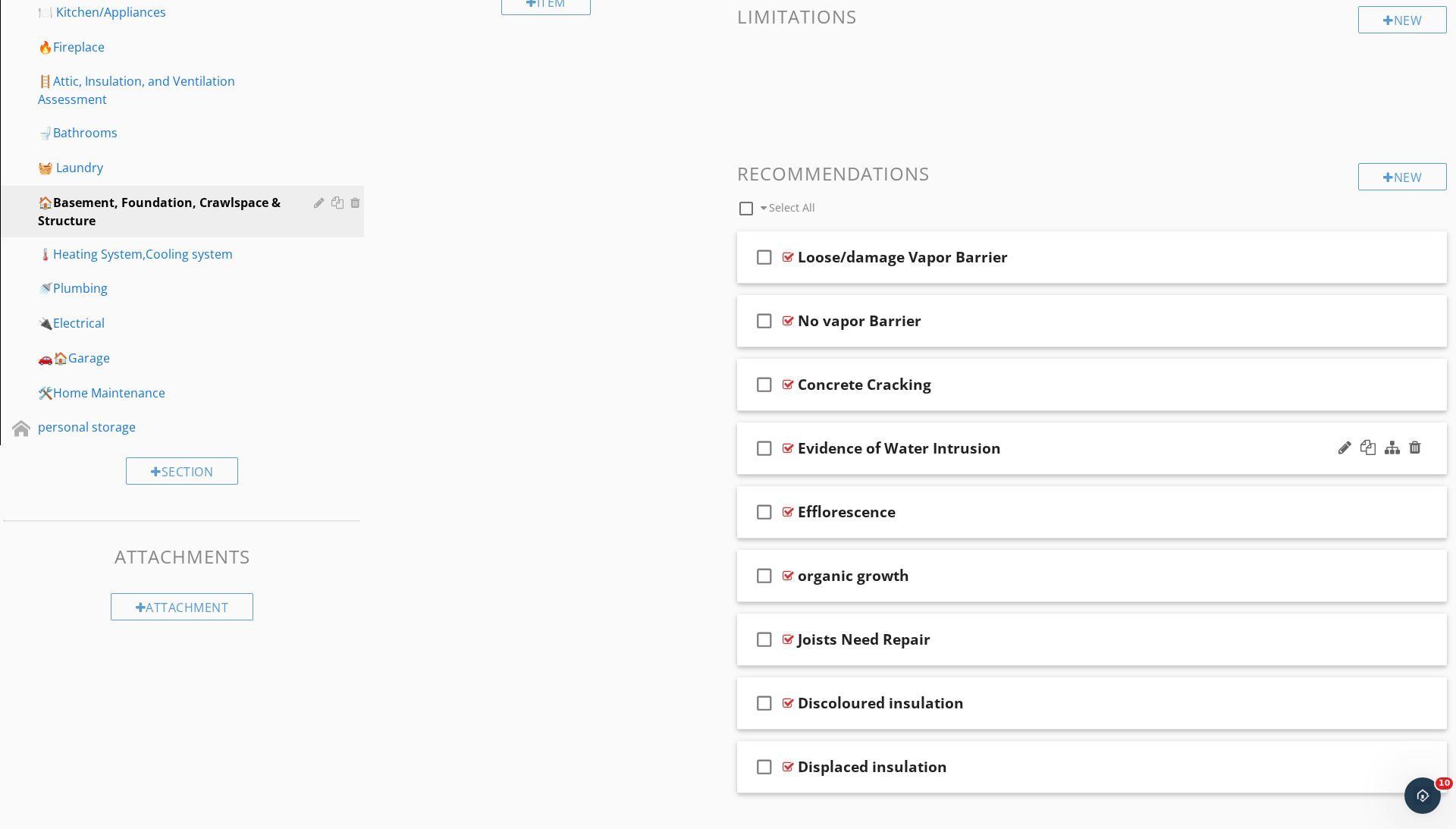
scroll to position [359, 0]
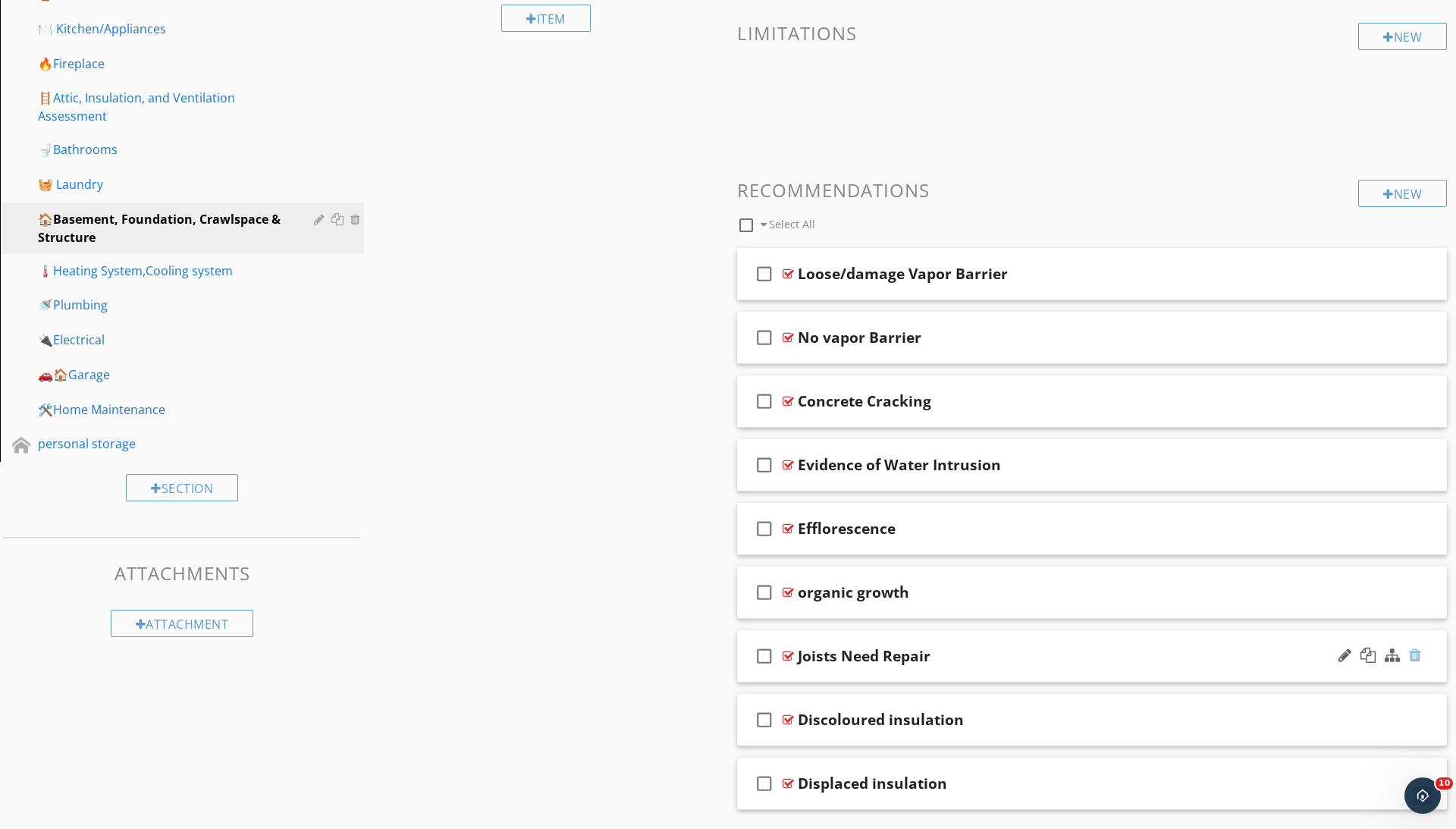
click at [1410, 649] on div at bounding box center [1415, 655] width 12 height 15
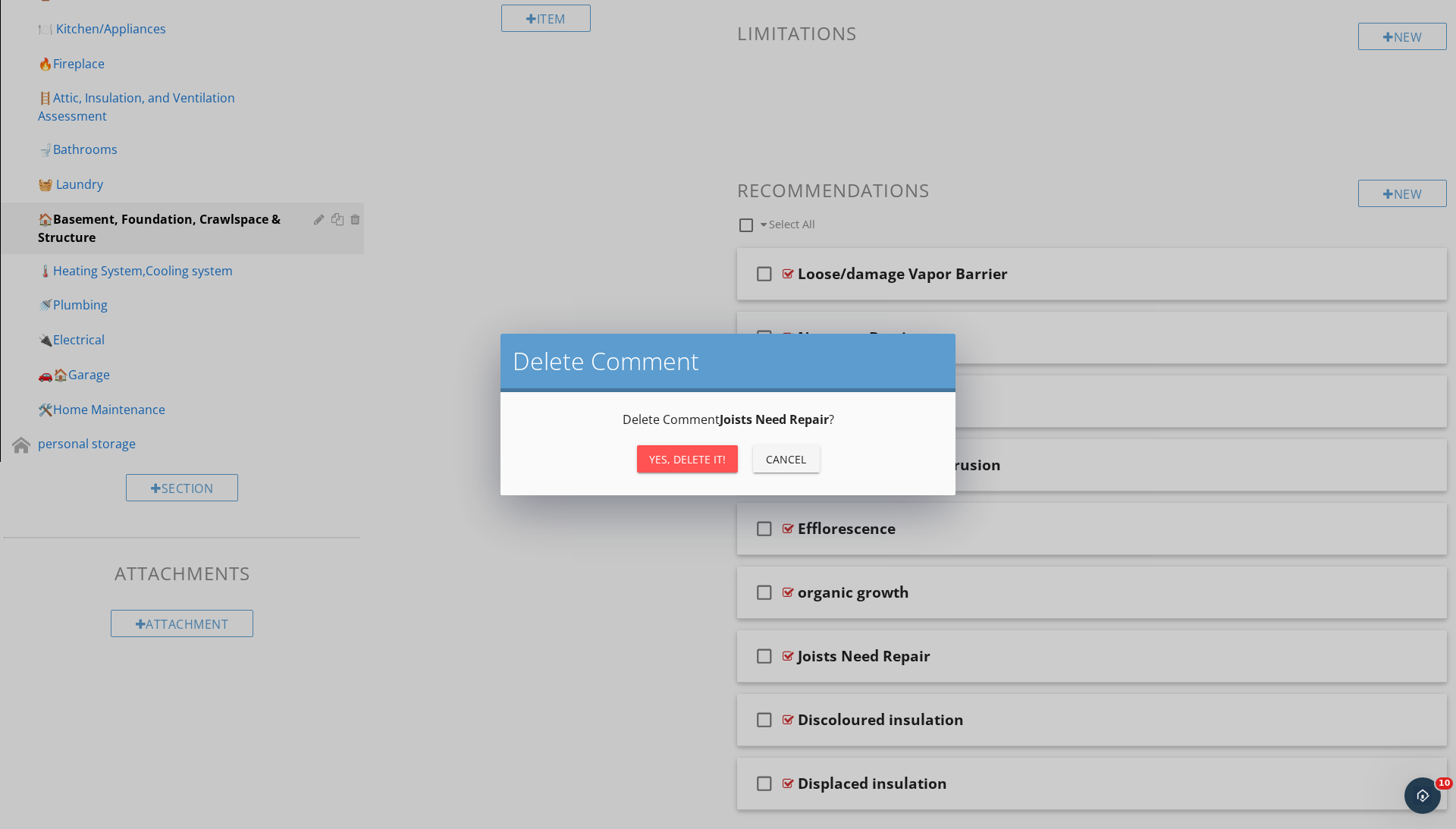
scroll to position [358, 0]
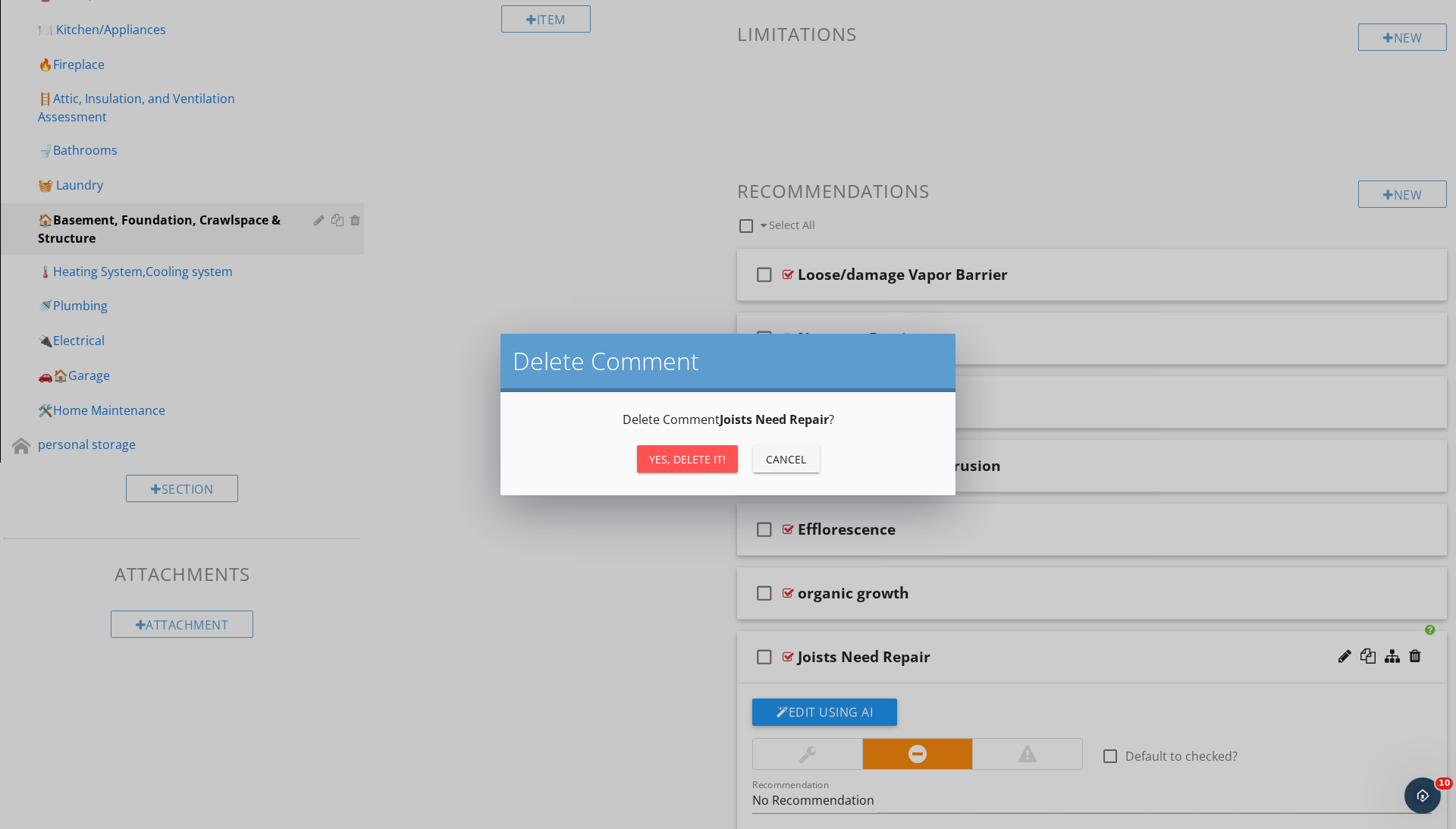
click at [676, 453] on div "Yes, Delete it!" at bounding box center [688, 458] width 77 height 16
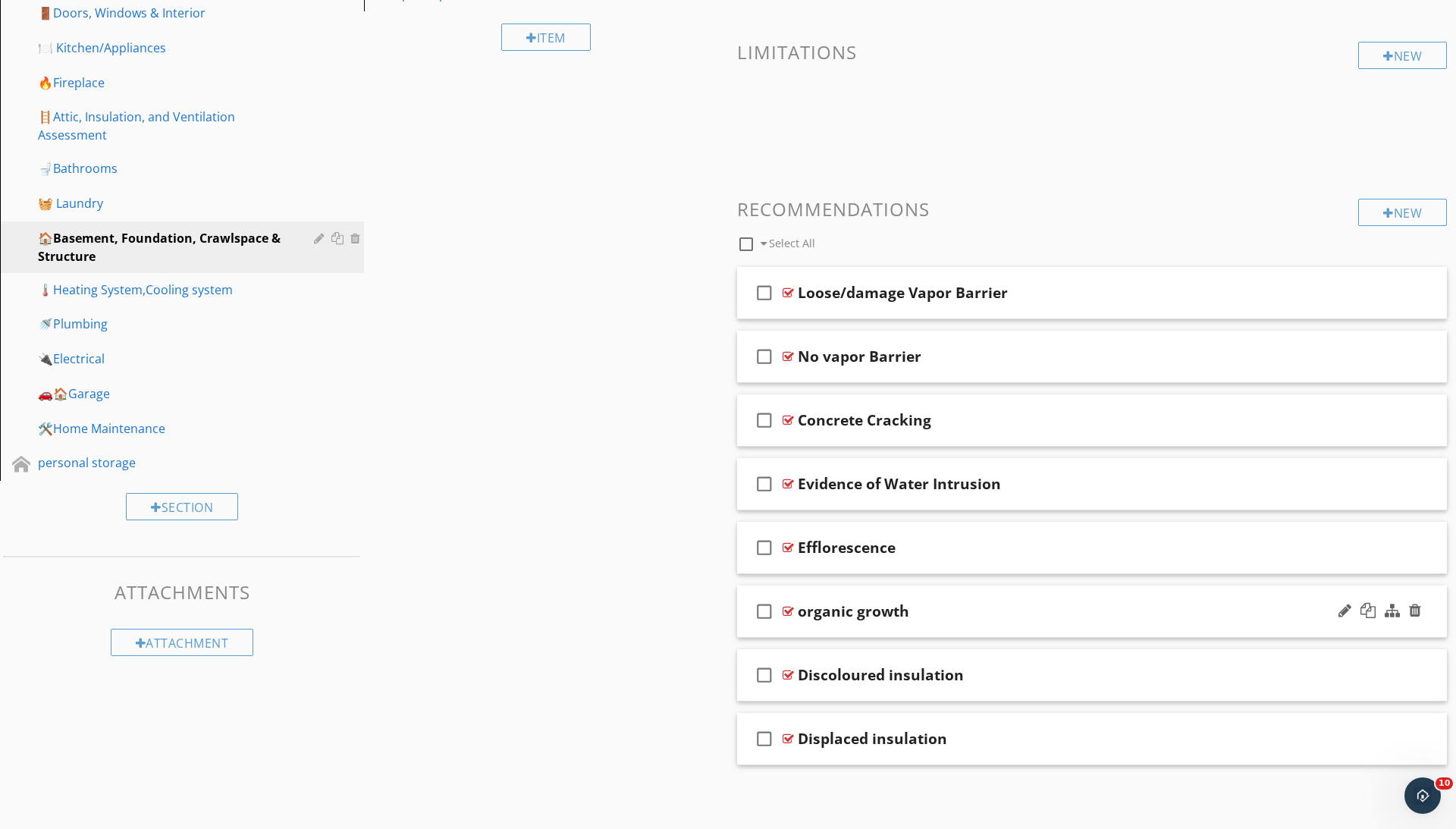
scroll to position [338, 0]
click at [792, 290] on div at bounding box center [788, 295] width 11 height 12
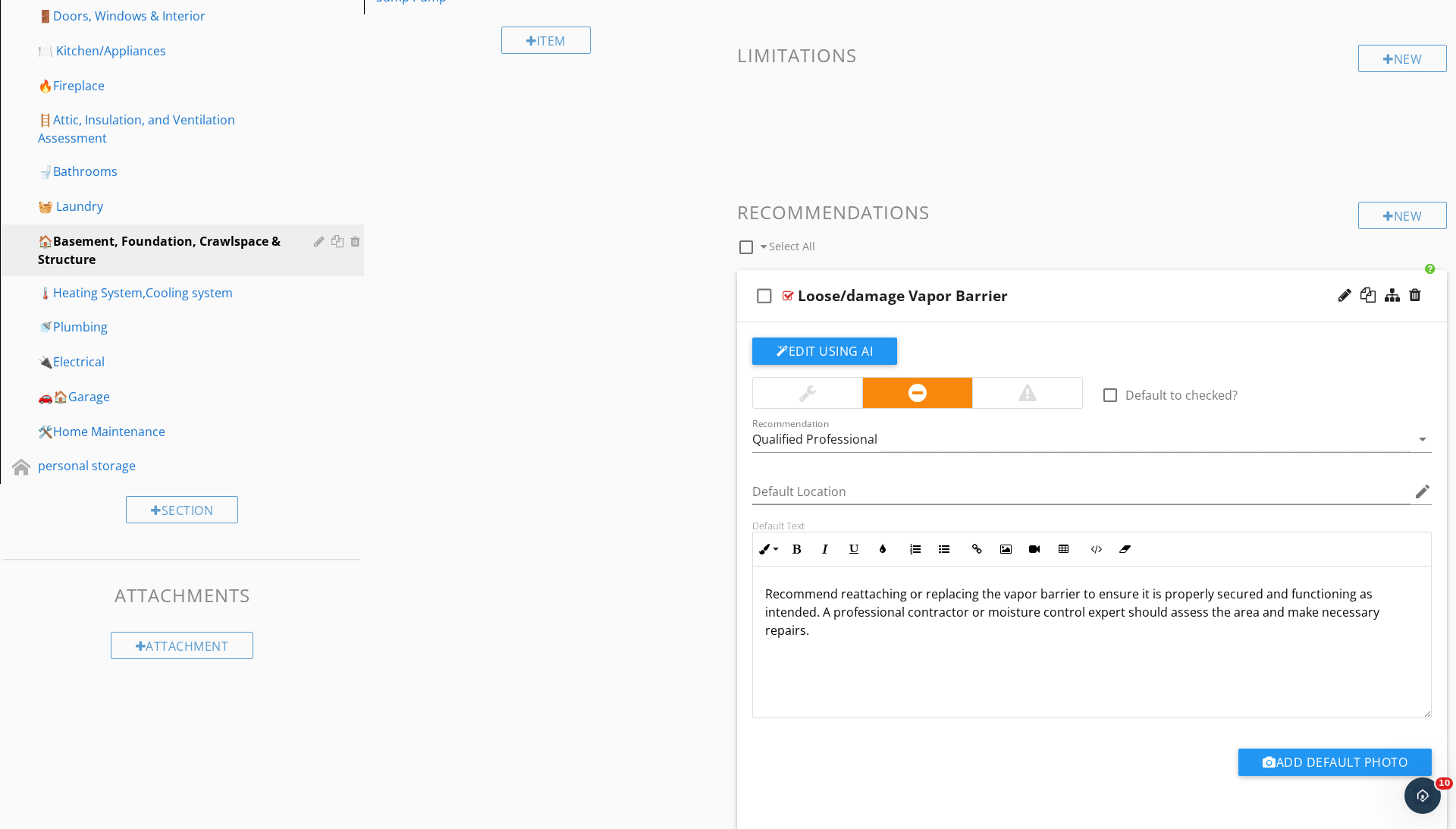
click at [792, 290] on div at bounding box center [788, 296] width 11 height 12
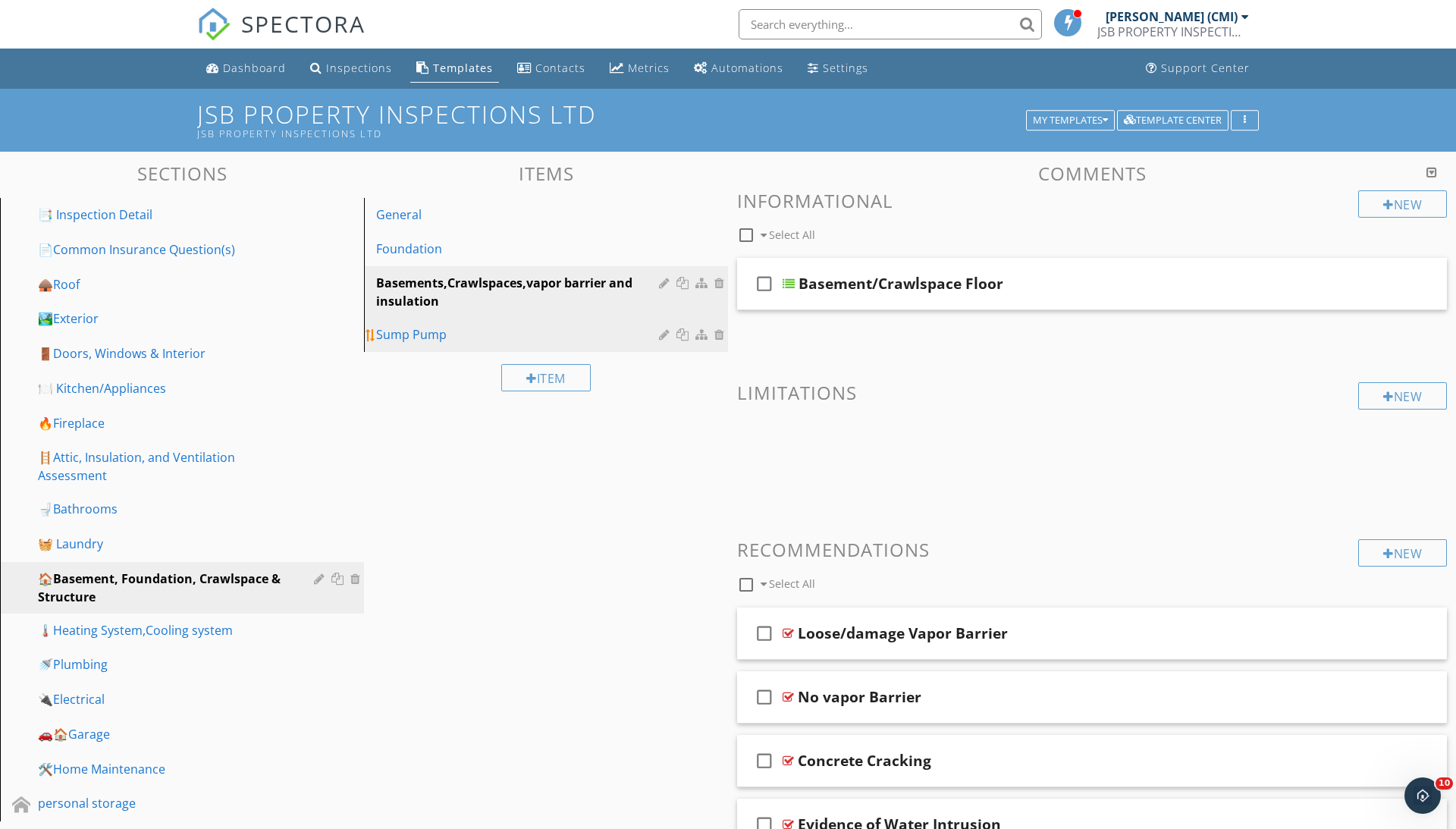
scroll to position [0, 0]
click at [453, 320] on link "Sump Pump" at bounding box center [549, 334] width 359 height 33
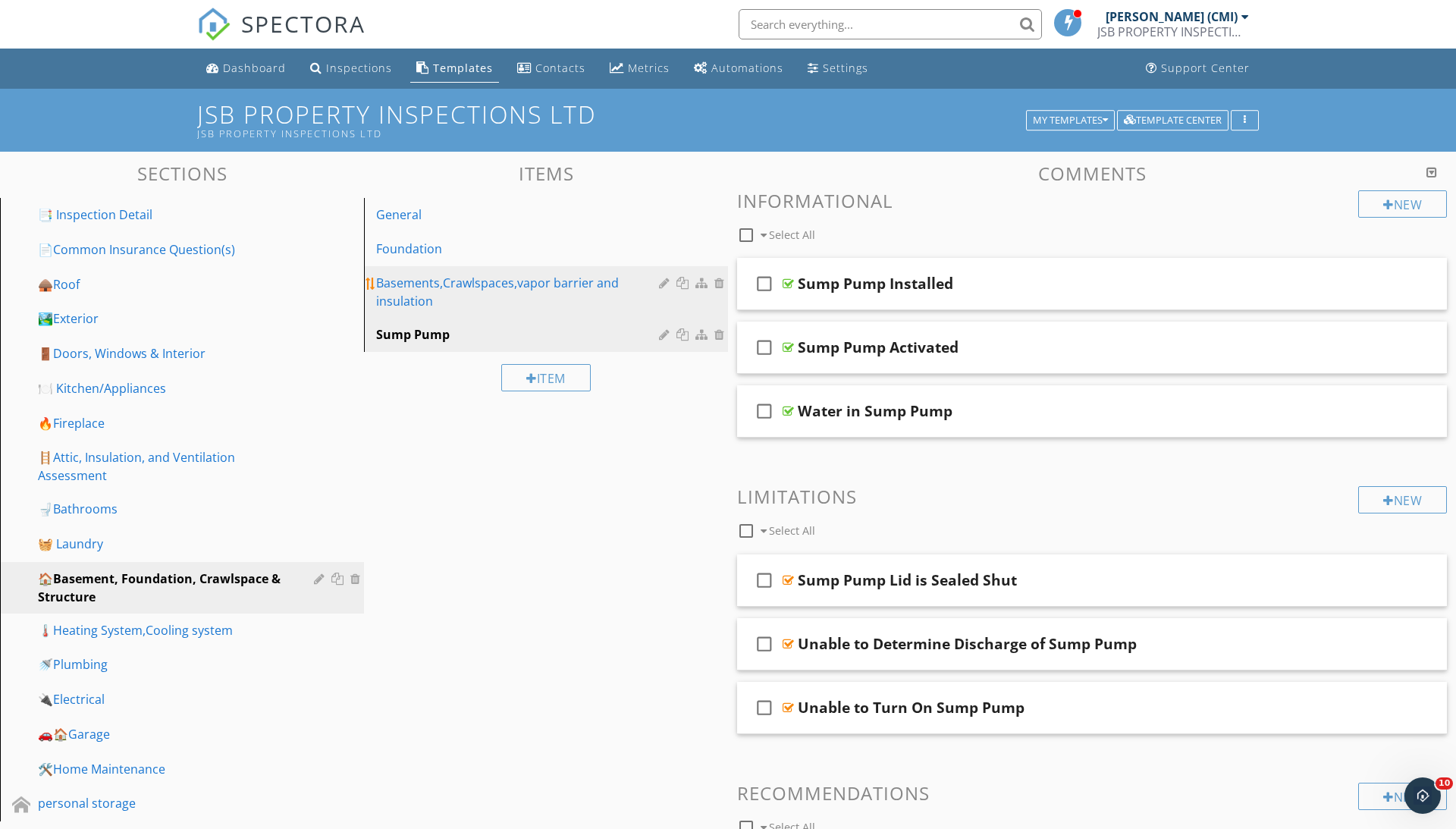
click at [443, 292] on div "Basements,Crawlspaces,vapor barrier and insulation" at bounding box center [520, 292] width 287 height 36
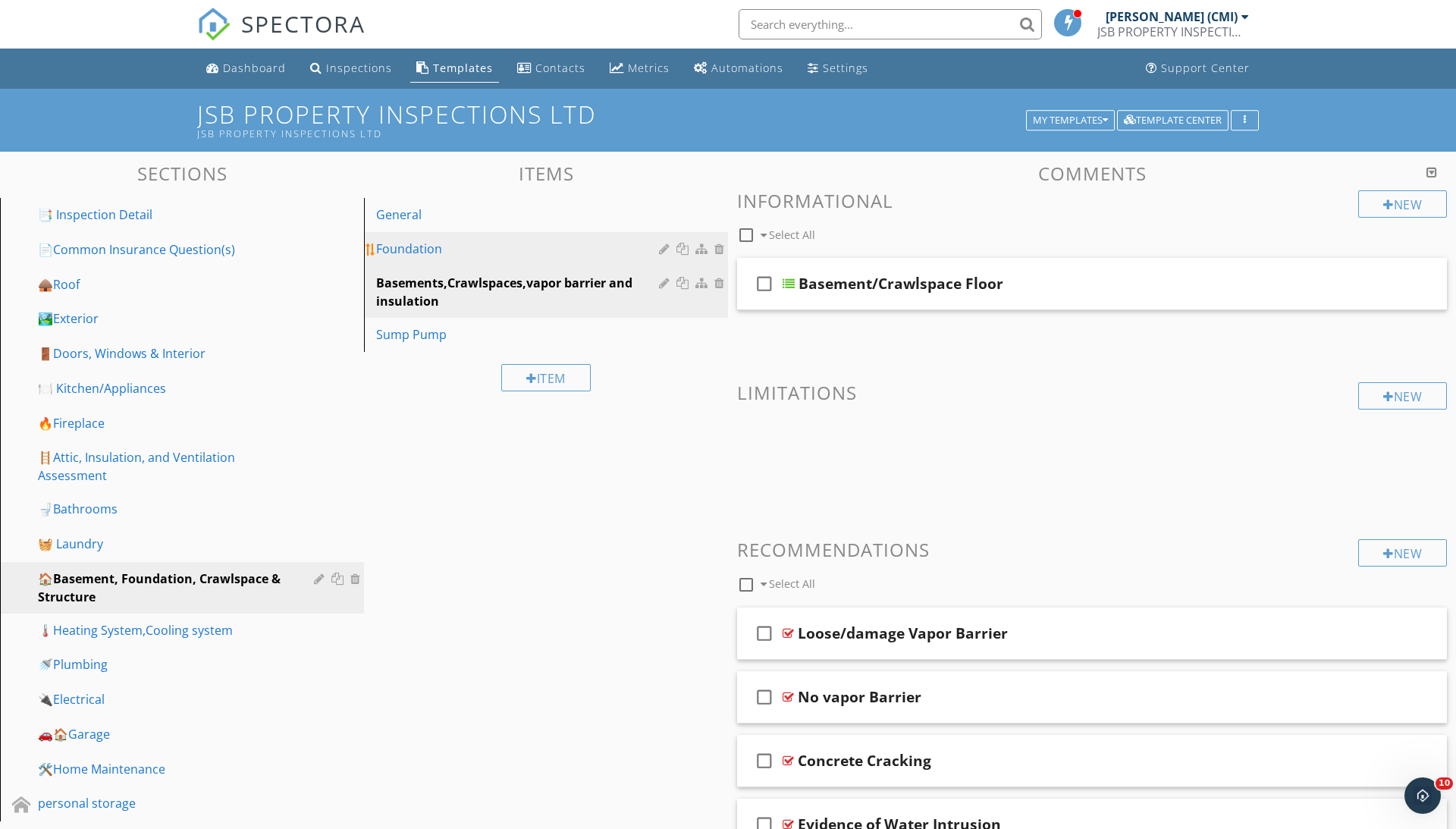
click at [437, 253] on div "Foundation" at bounding box center [520, 248] width 287 height 18
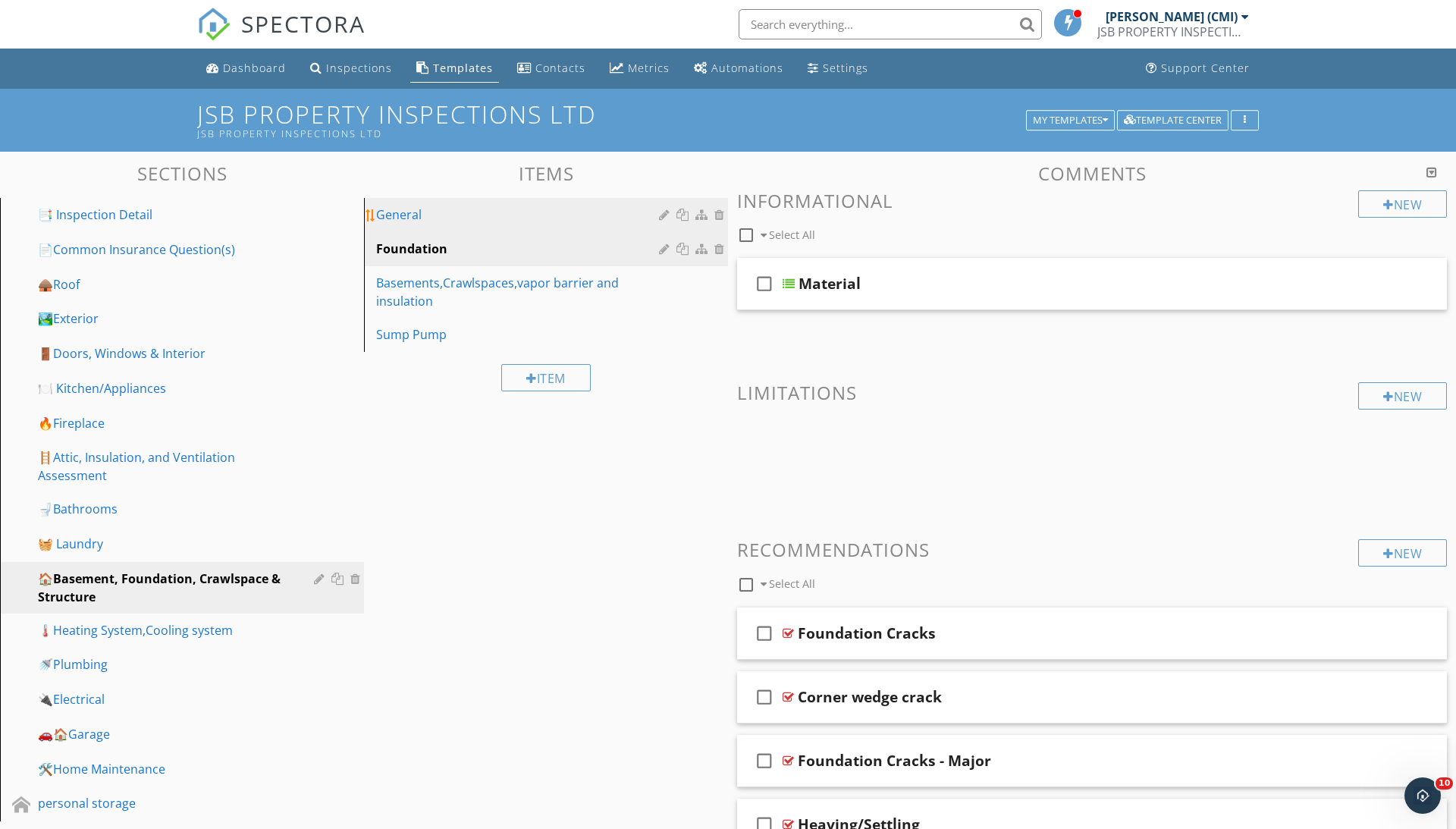
click at [419, 217] on div "General" at bounding box center [520, 214] width 287 height 18
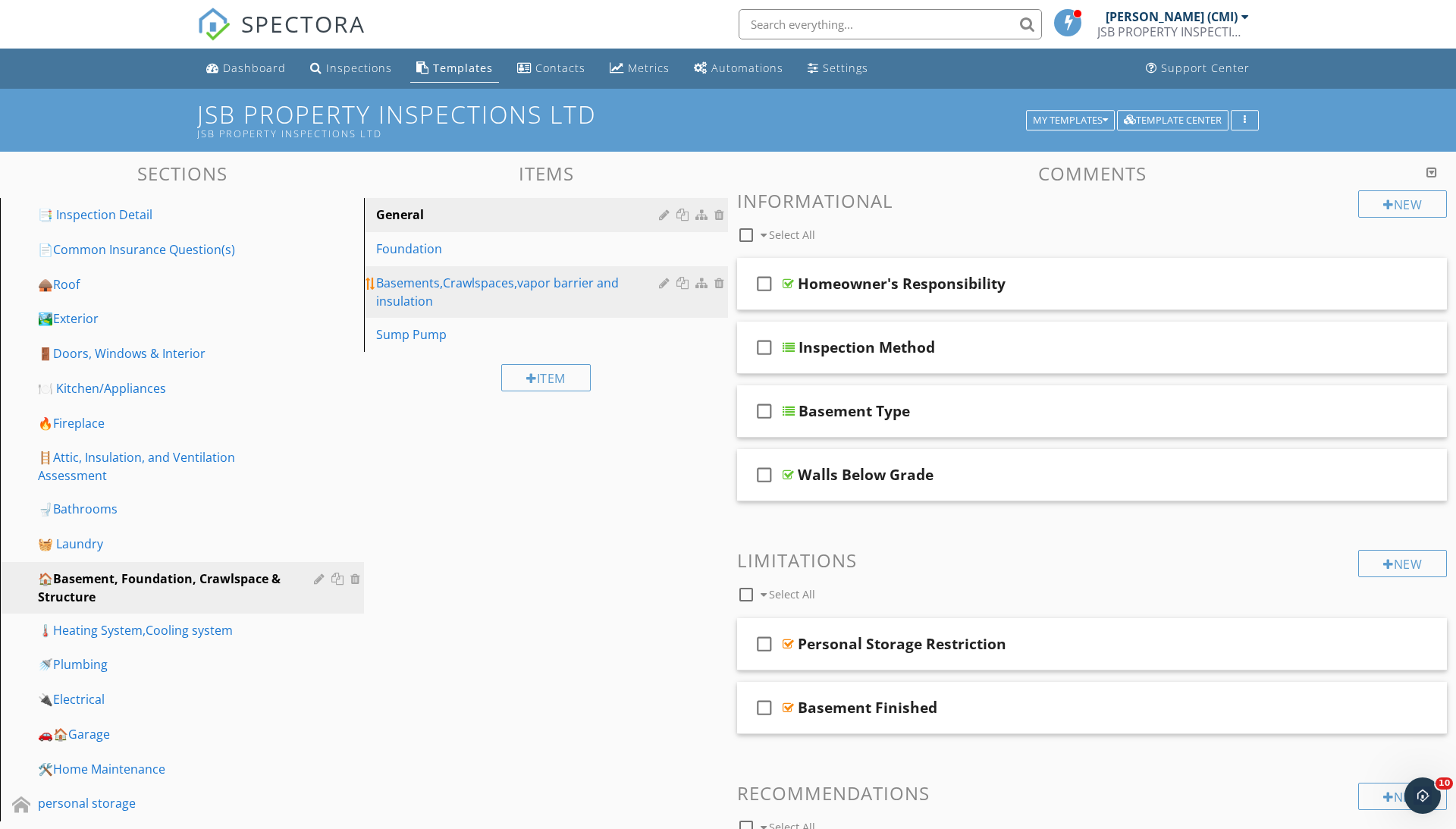
click at [454, 286] on div "Basements,Crawlspaces,vapor barrier and insulation" at bounding box center [520, 292] width 287 height 36
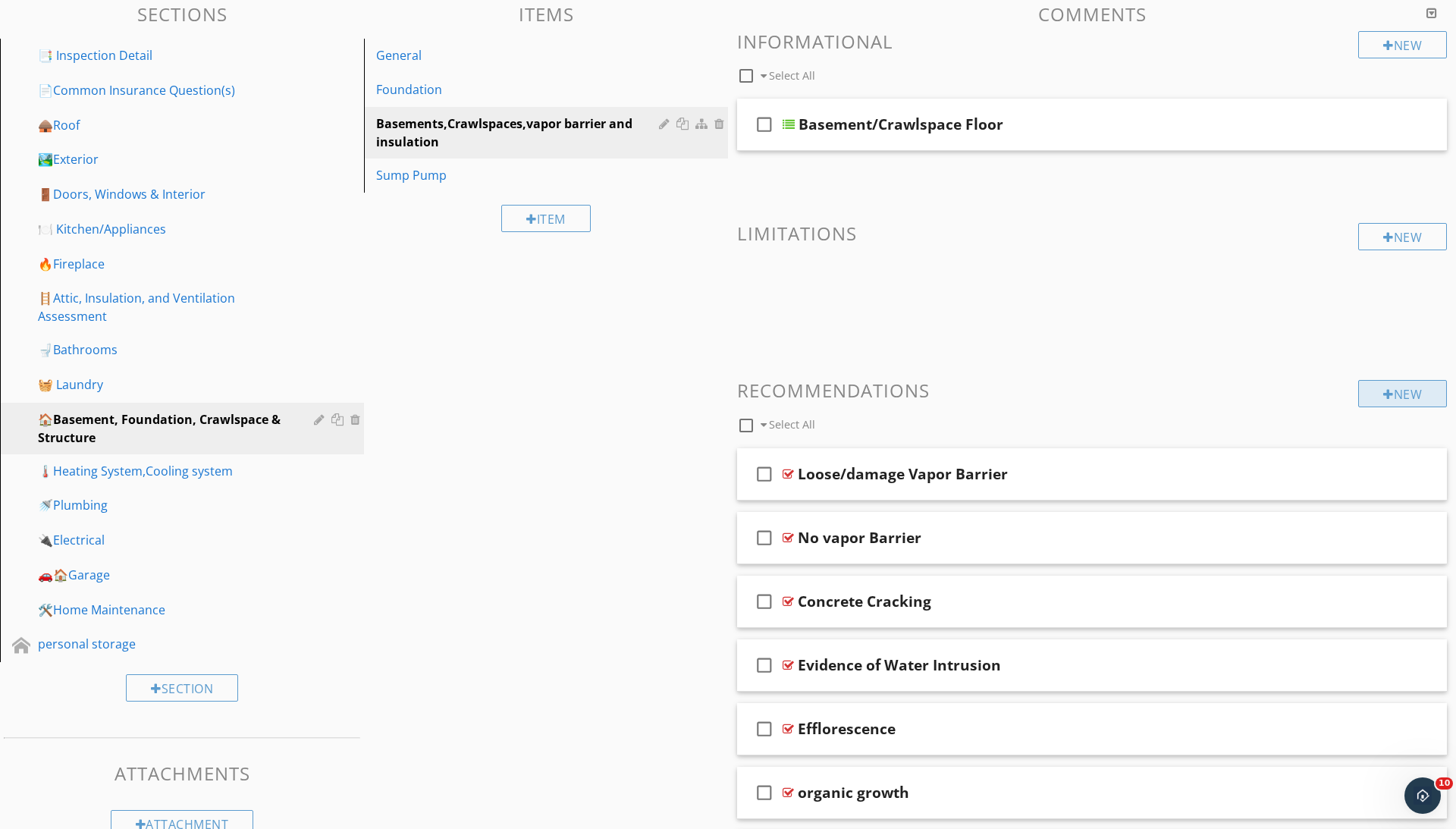
click at [1410, 392] on div "New" at bounding box center [1402, 394] width 88 height 28
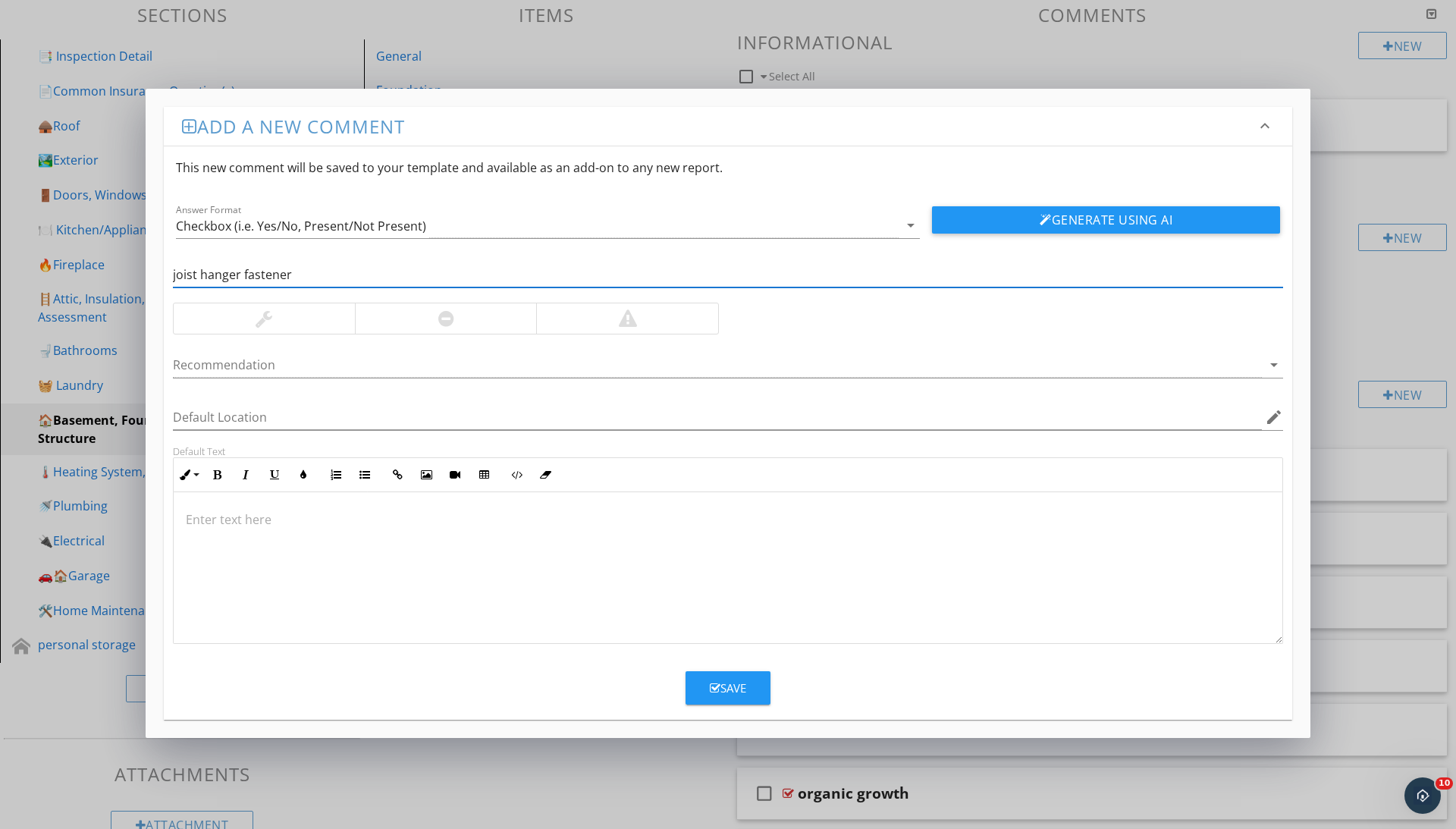
click at [443, 326] on div at bounding box center [446, 318] width 16 height 18
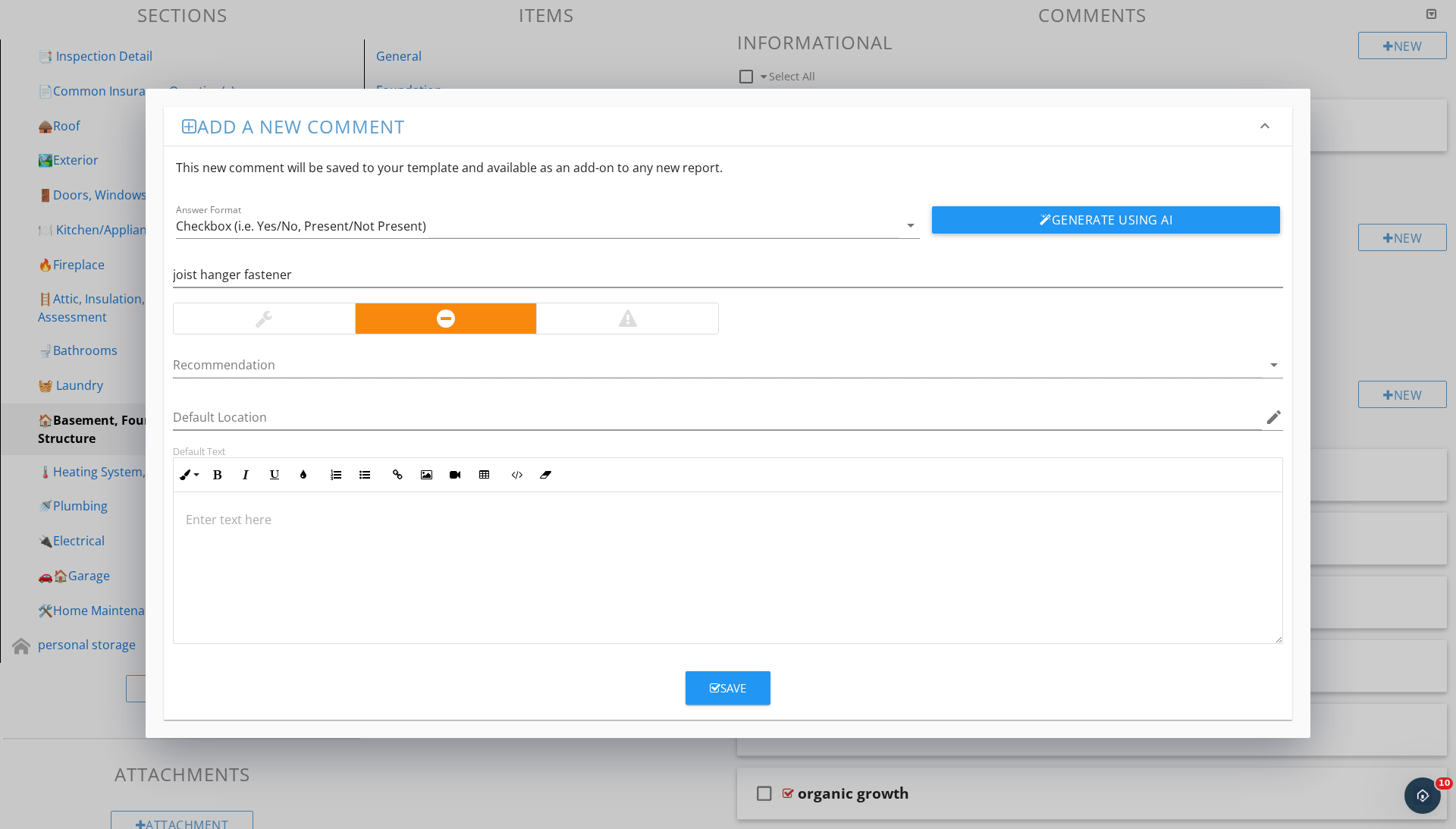
click at [589, 539] on div at bounding box center [728, 568] width 1109 height 151
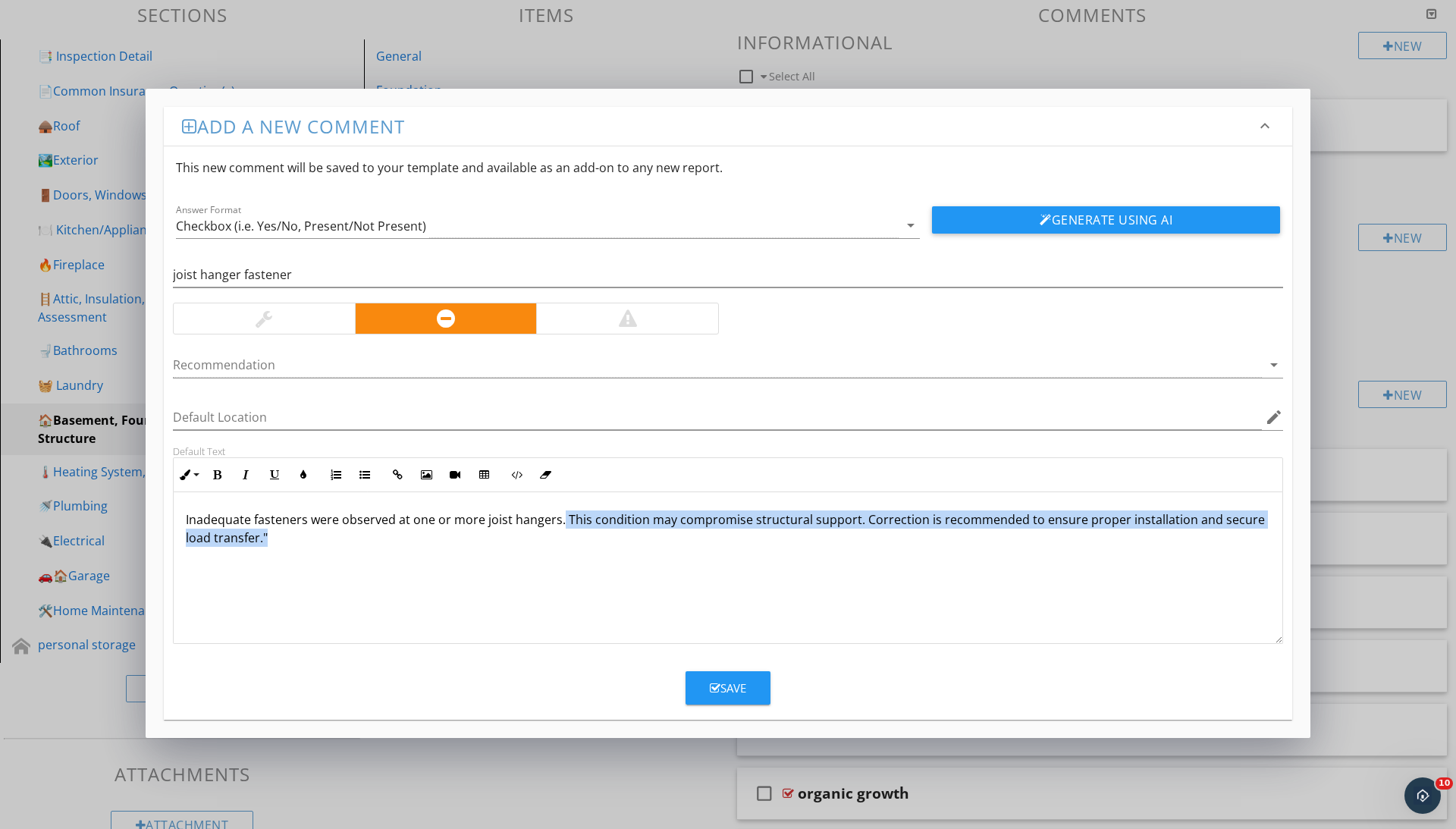
drag, startPoint x: 561, startPoint y: 521, endPoint x: 851, endPoint y: 530, distance: 290.1
click at [851, 530] on p "Inadequate fasteners were observed at one or more joist hangers. This condition…" at bounding box center [728, 529] width 1084 height 36
click at [852, 531] on p "Inadequate fasteners were observed at one or more joist hangers. This condition…" at bounding box center [728, 529] width 1084 height 36
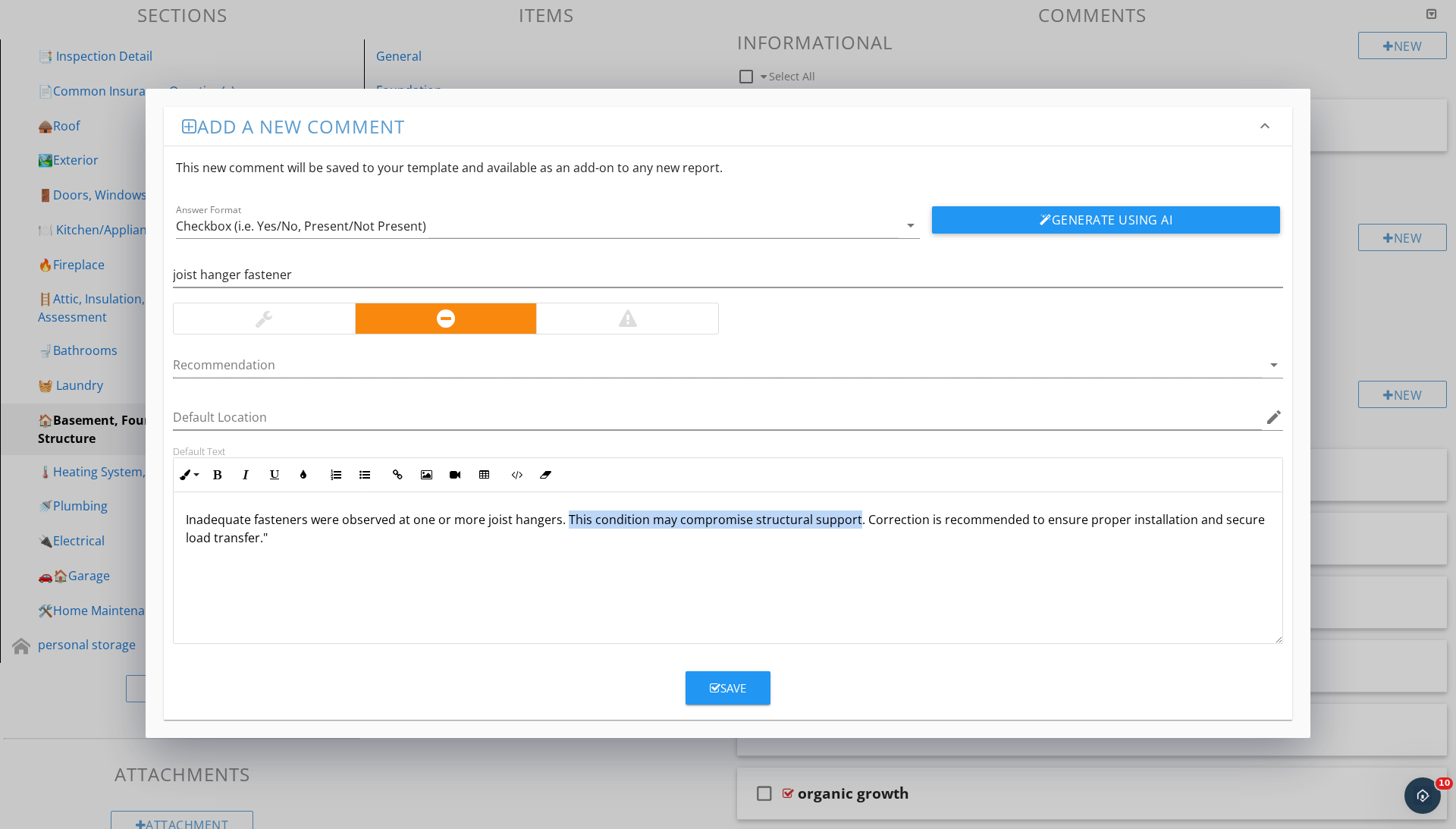
drag, startPoint x: 850, startPoint y: 524, endPoint x: 564, endPoint y: 520, distance: 286.0
click at [564, 519] on p "Inadequate fasteners were observed at one or more joist hangers. This condition…" at bounding box center [728, 529] width 1084 height 36
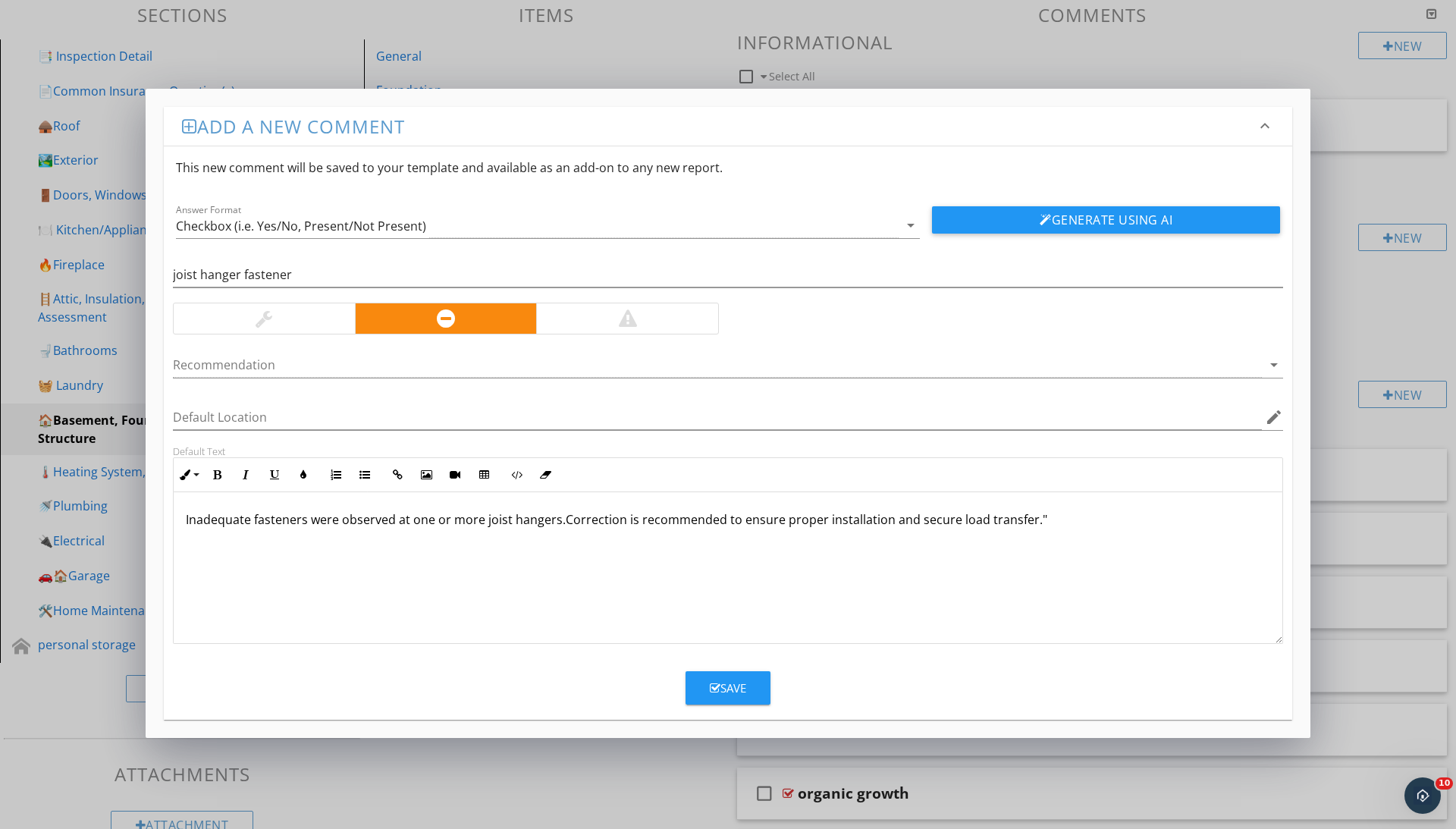
click at [1041, 537] on div "Inadequate fasteners were observed at one or more joist hangers.Correction is r…" at bounding box center [728, 568] width 1109 height 151
click at [317, 283] on input "joist hanger fastener" at bounding box center [728, 275] width 1110 height 25
type input "joist hanger fastener(s)"
click at [727, 686] on div "Save" at bounding box center [728, 688] width 36 height 17
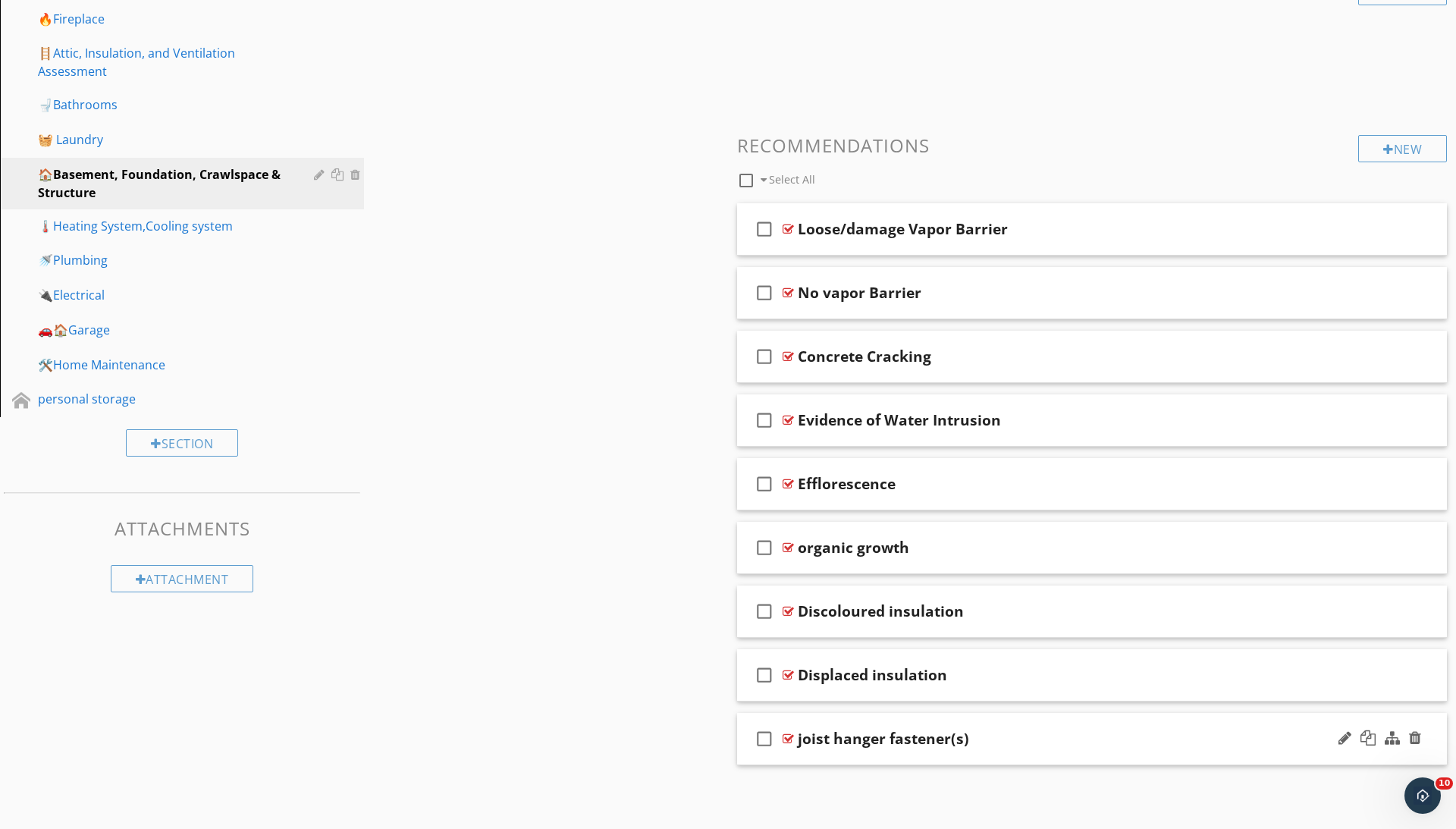
scroll to position [403, 0]
click at [76, 337] on link "🚗🏠Garage" at bounding box center [184, 331] width 359 height 35
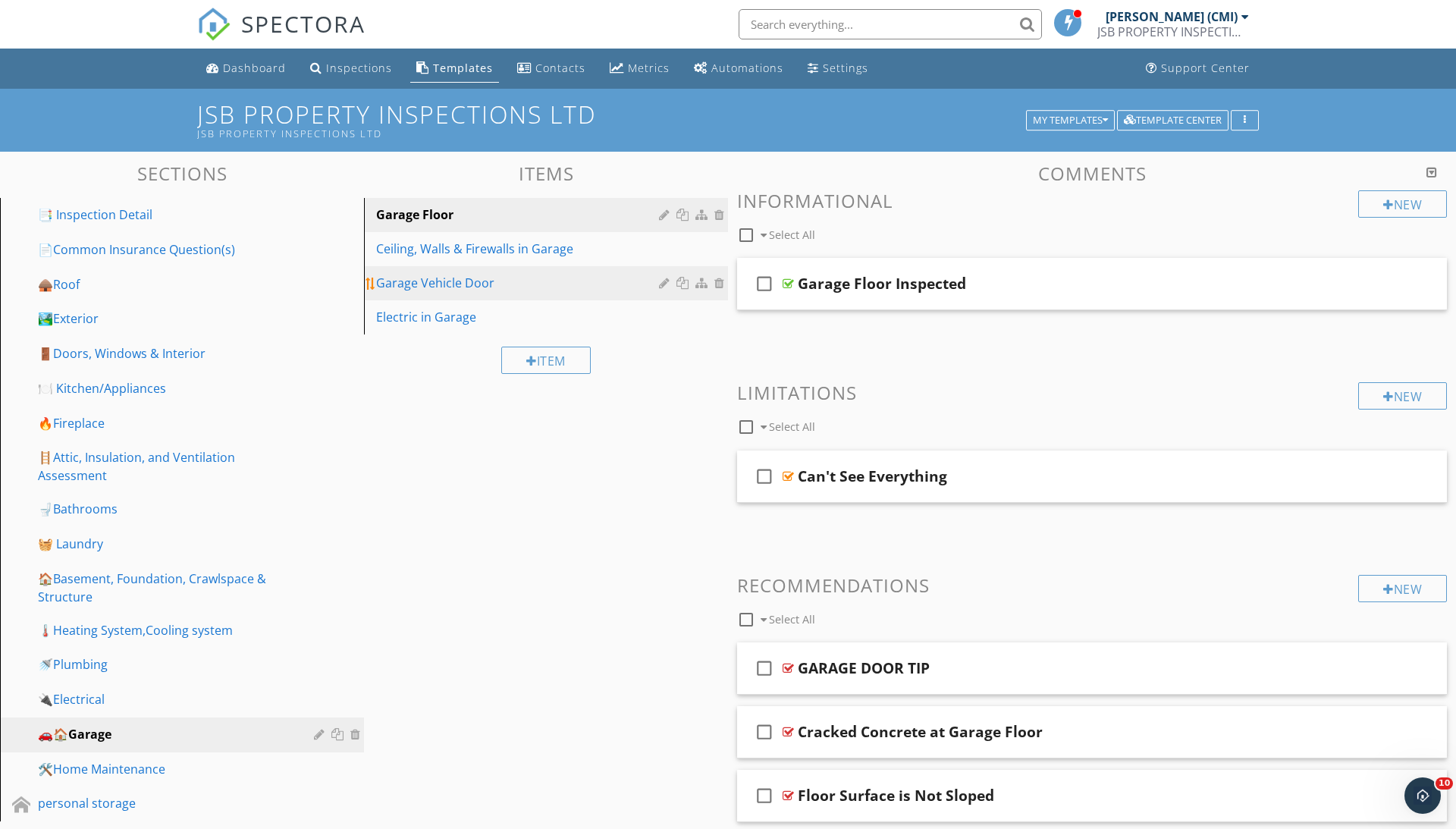
scroll to position [0, 0]
click at [470, 246] on div "Ceiling, Walls & Firewalls in Garage" at bounding box center [520, 248] width 287 height 18
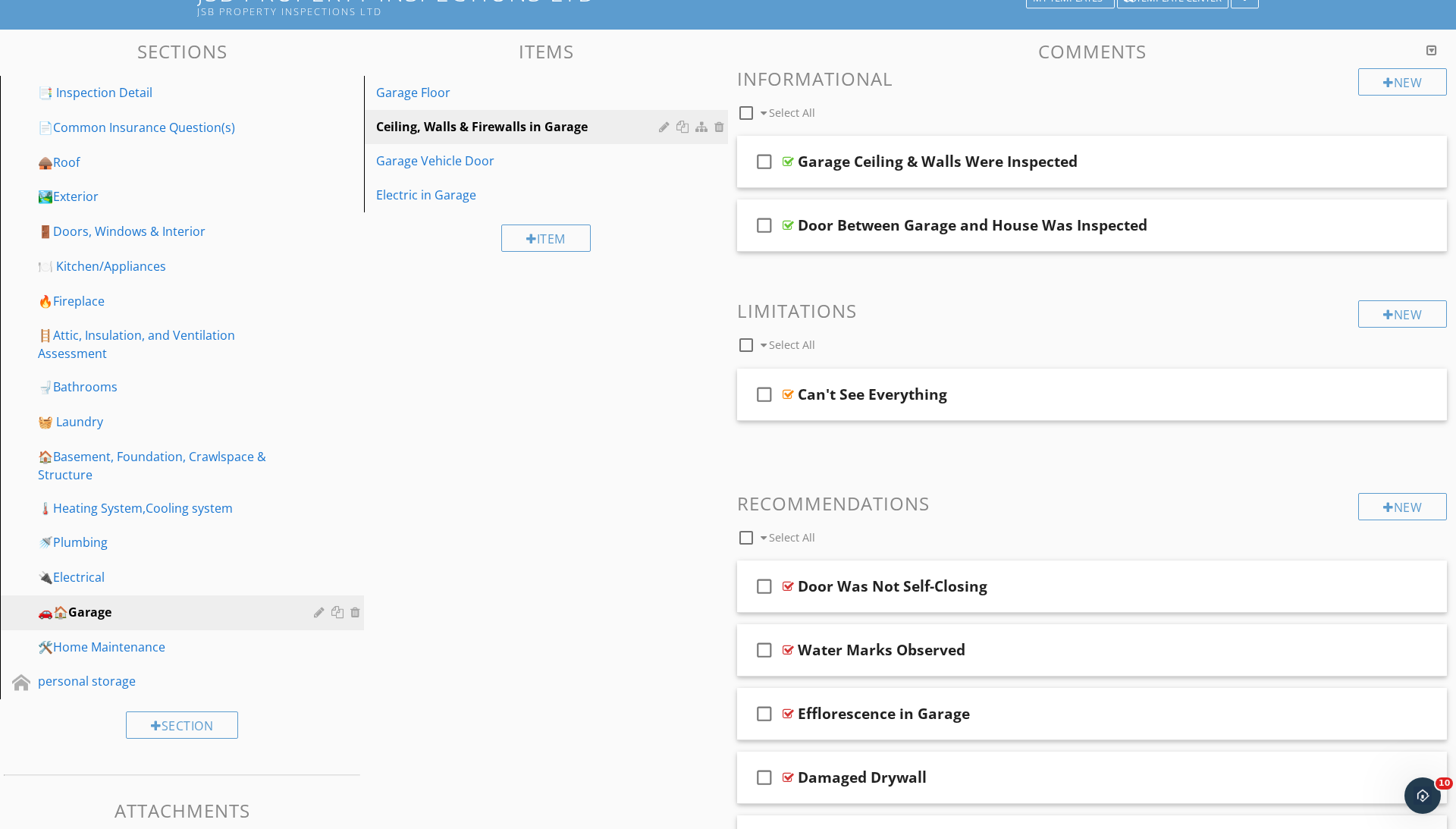
scroll to position [541, 0]
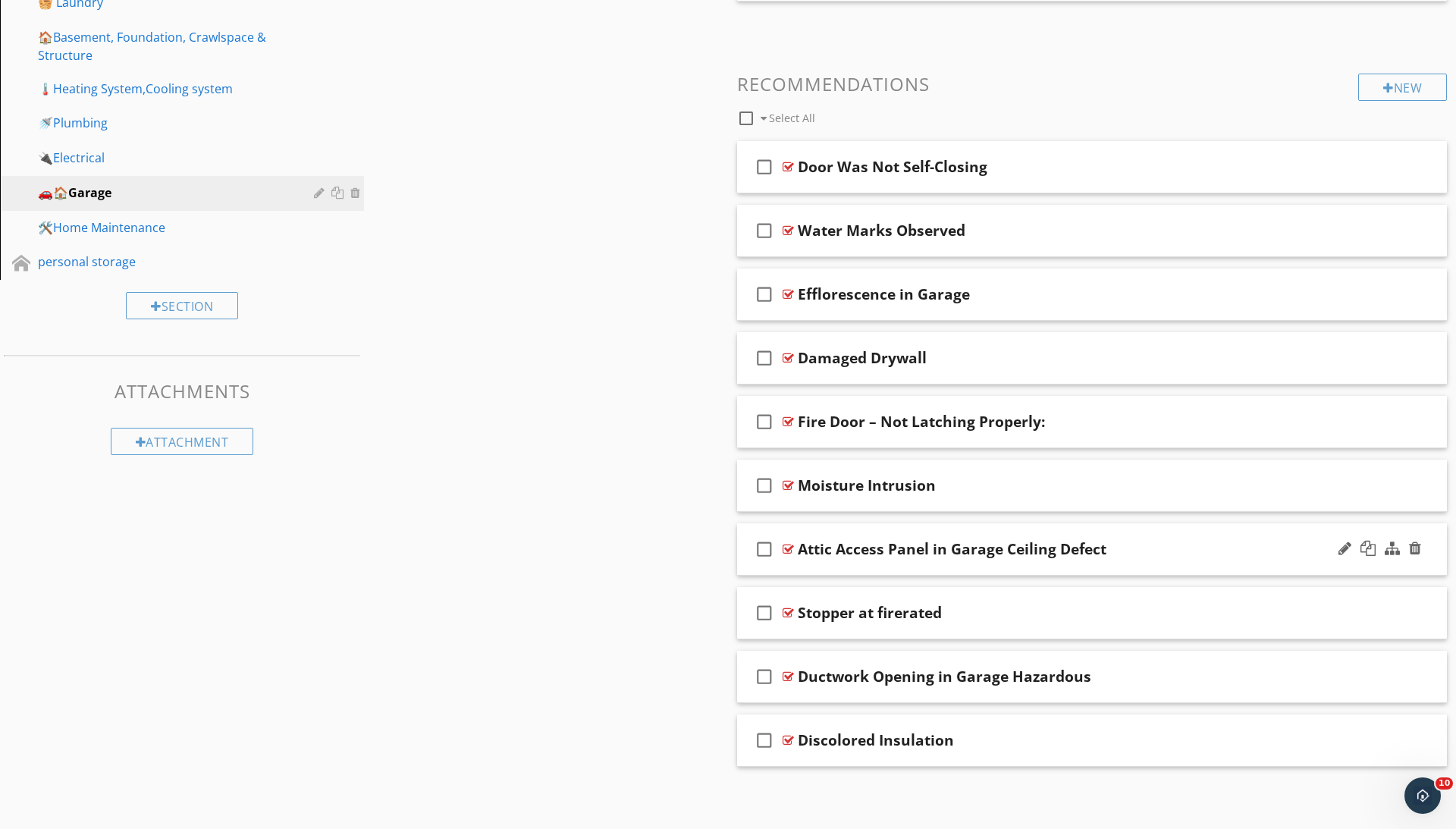
click at [788, 543] on div at bounding box center [788, 549] width 11 height 12
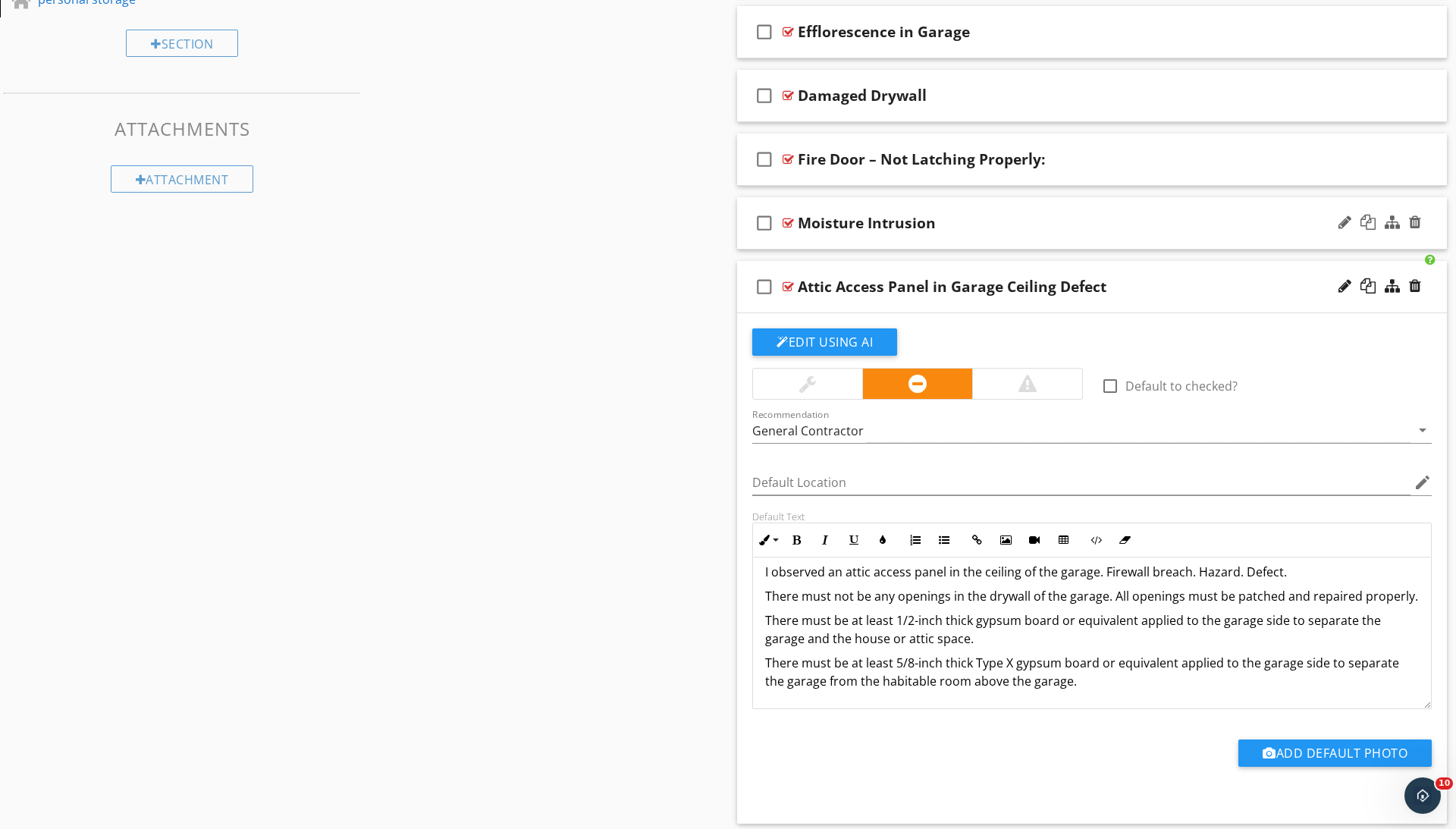
scroll to position [13, 0]
click at [1417, 283] on div at bounding box center [1415, 286] width 12 height 15
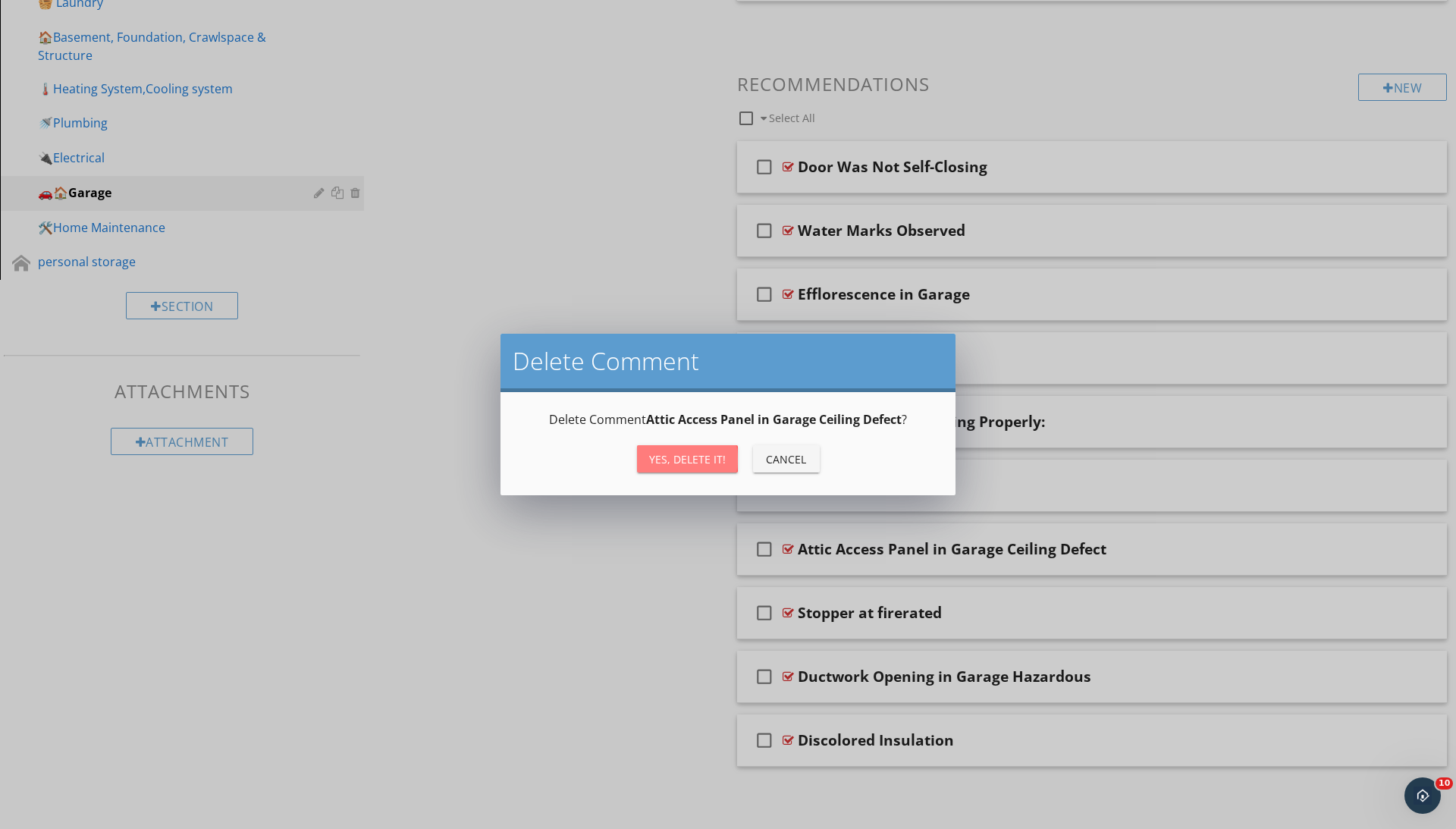
click at [696, 456] on div "Yes, Delete it!" at bounding box center [688, 458] width 77 height 16
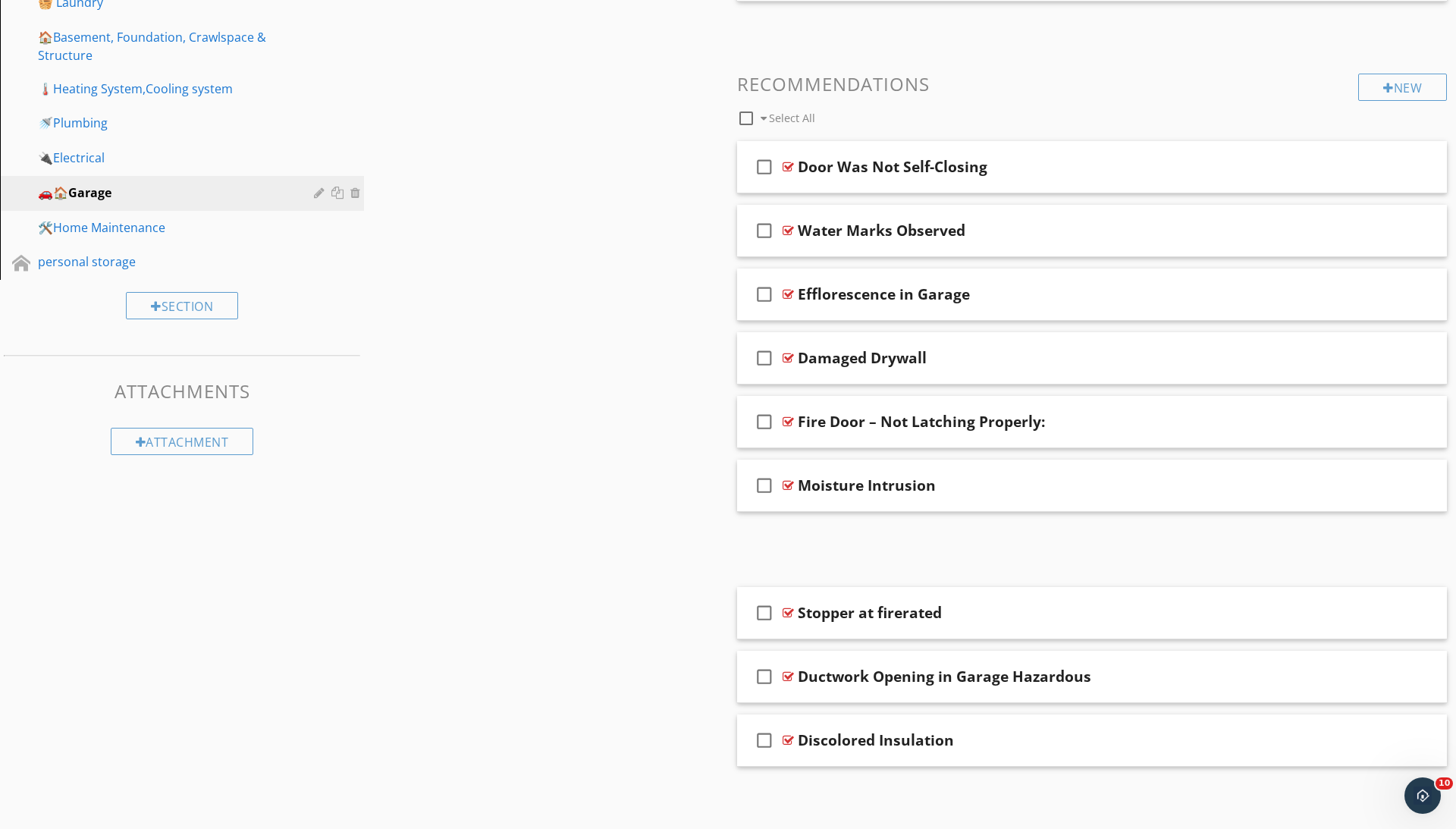
scroll to position [477, 0]
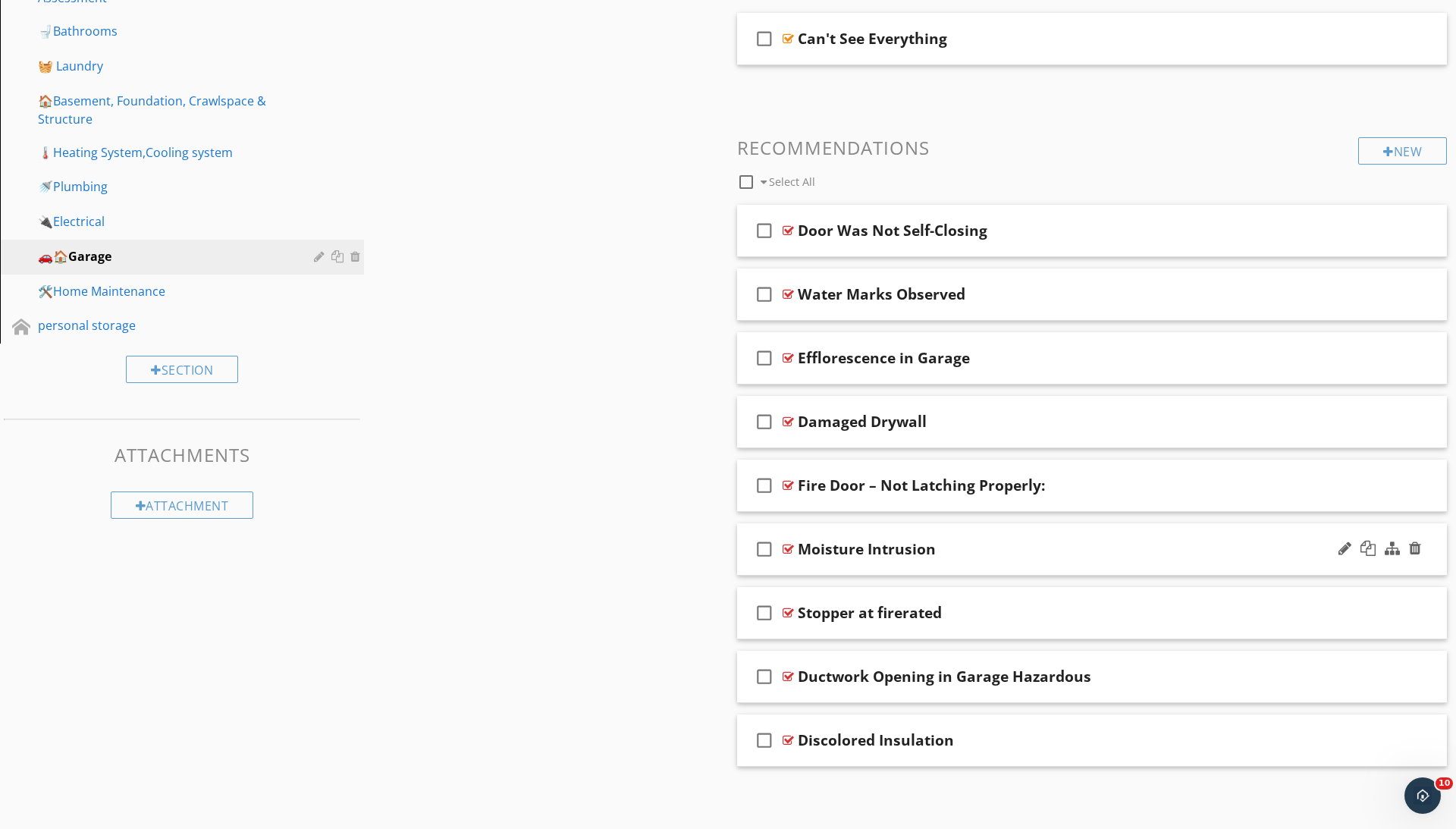
click at [798, 545] on div "Moisture Intrusion" at bounding box center [866, 549] width 138 height 18
click at [781, 541] on div "check_box_outline_blank" at bounding box center [767, 549] width 30 height 36
click at [780, 542] on div "check_box" at bounding box center [767, 549] width 30 height 36
click at [781, 544] on div "check_box_outline_blank" at bounding box center [767, 549] width 30 height 36
click at [781, 544] on div "check_box" at bounding box center [767, 549] width 30 height 36
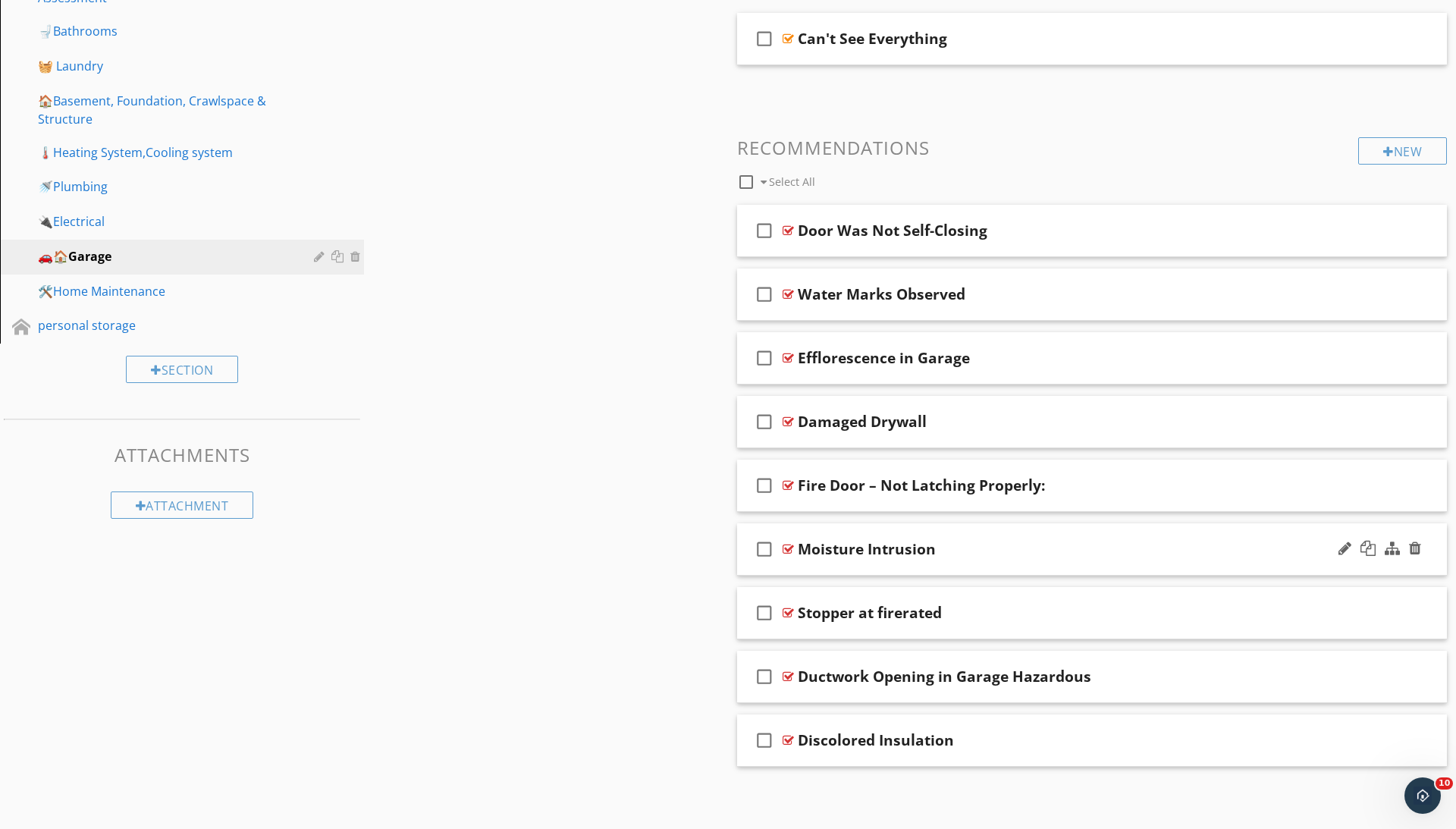
click at [789, 549] on div at bounding box center [788, 549] width 11 height 12
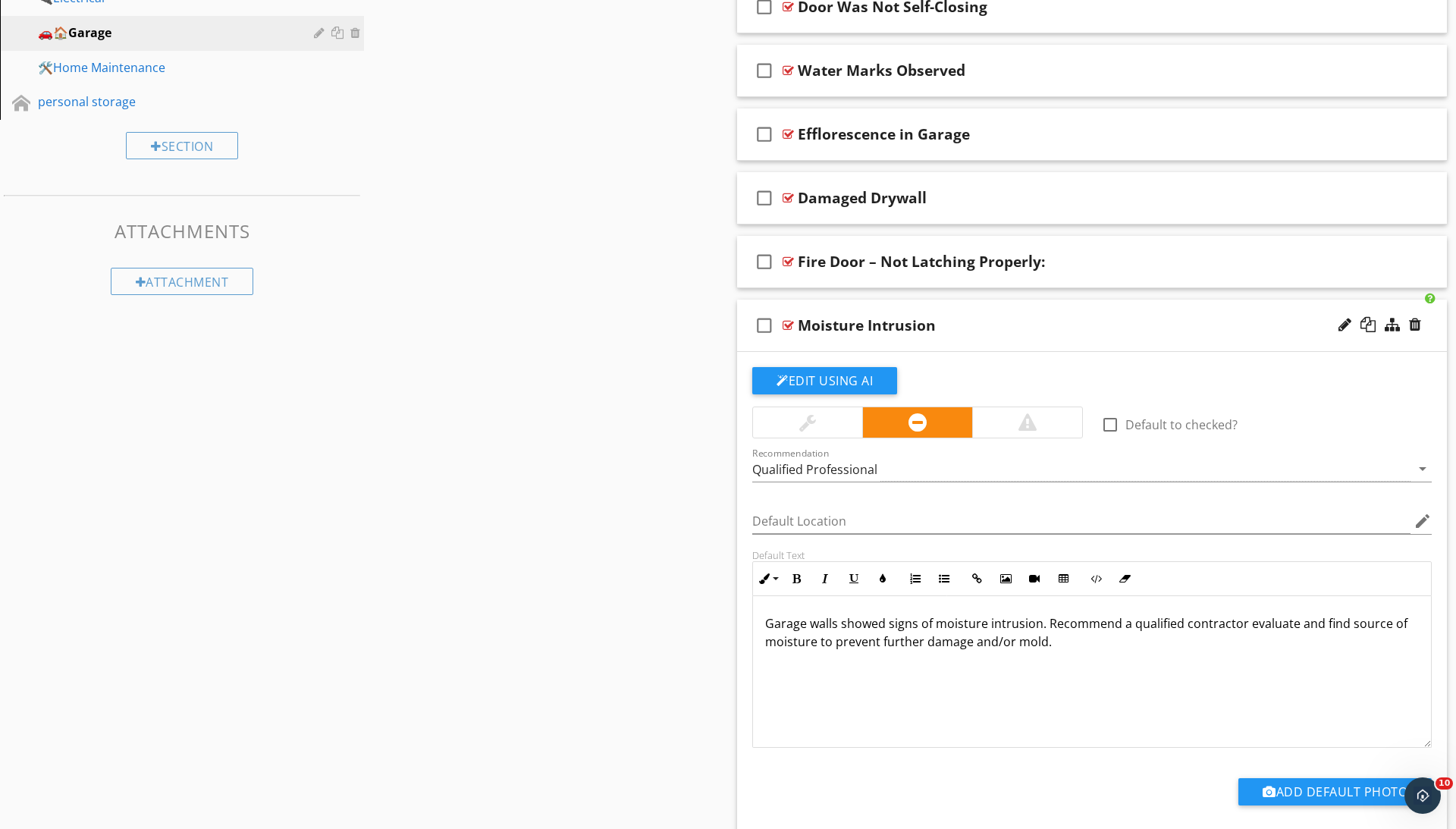
scroll to position [522, 0]
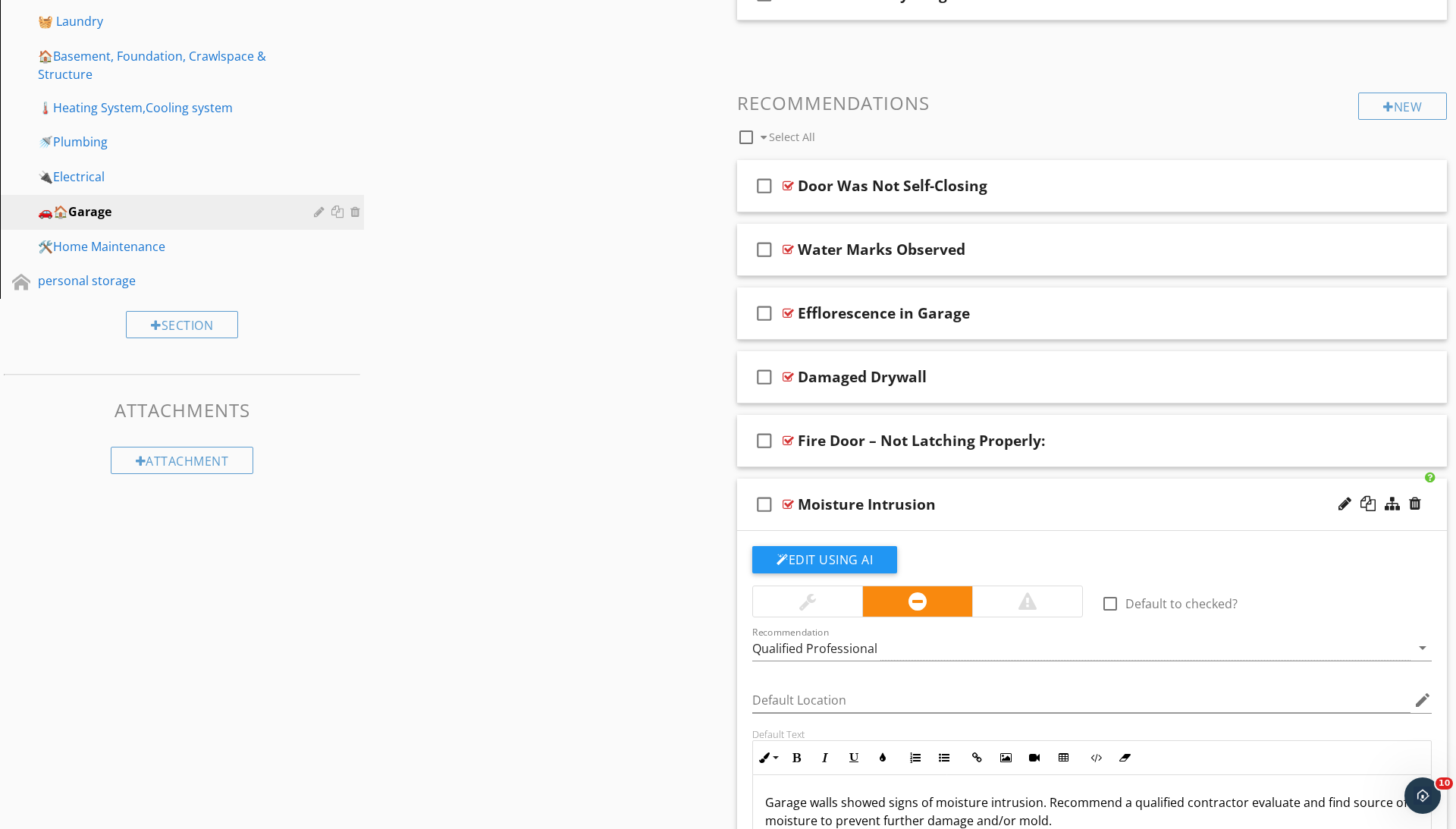
click at [787, 498] on div at bounding box center [788, 504] width 11 height 12
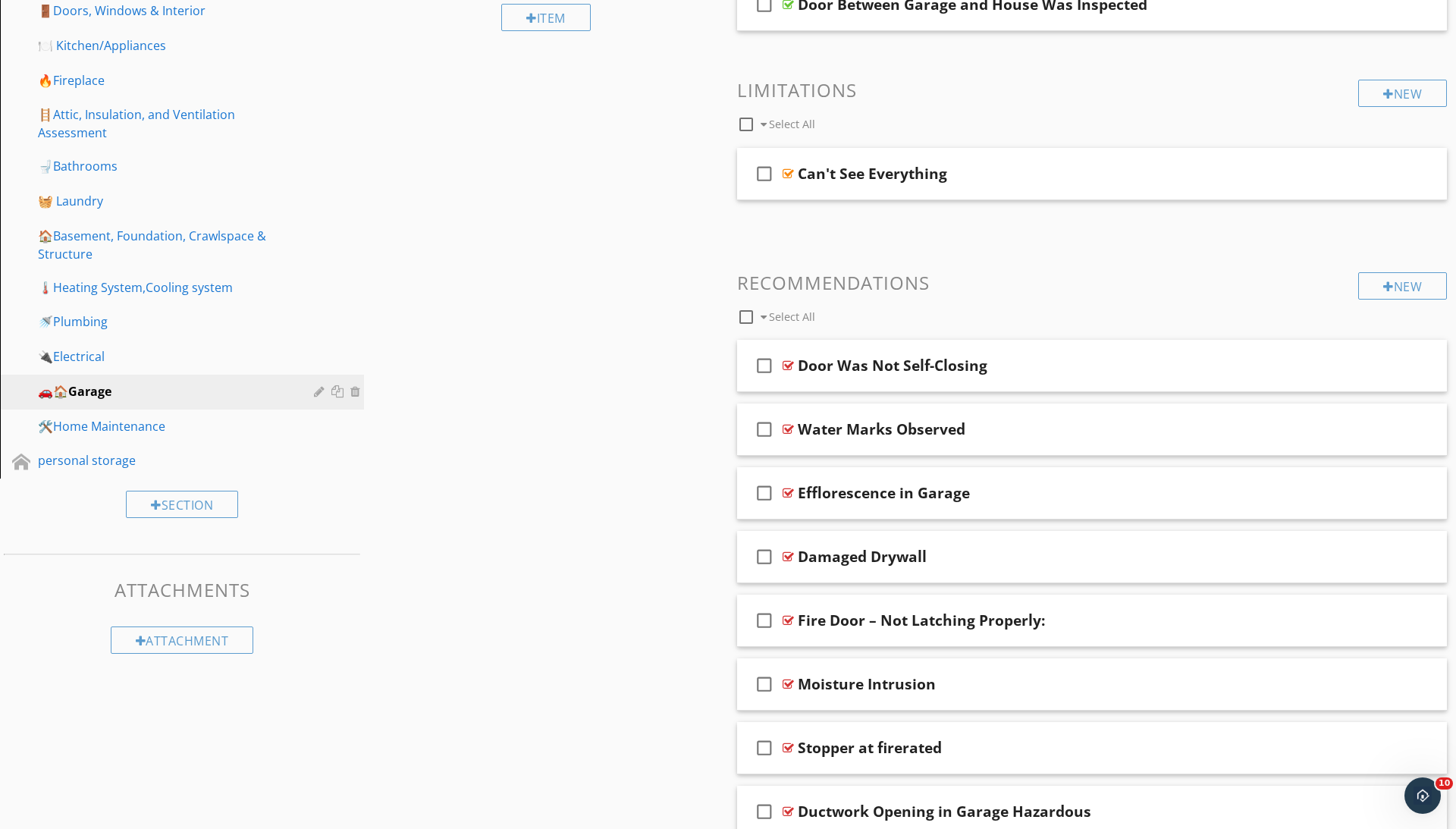
scroll to position [171, 0]
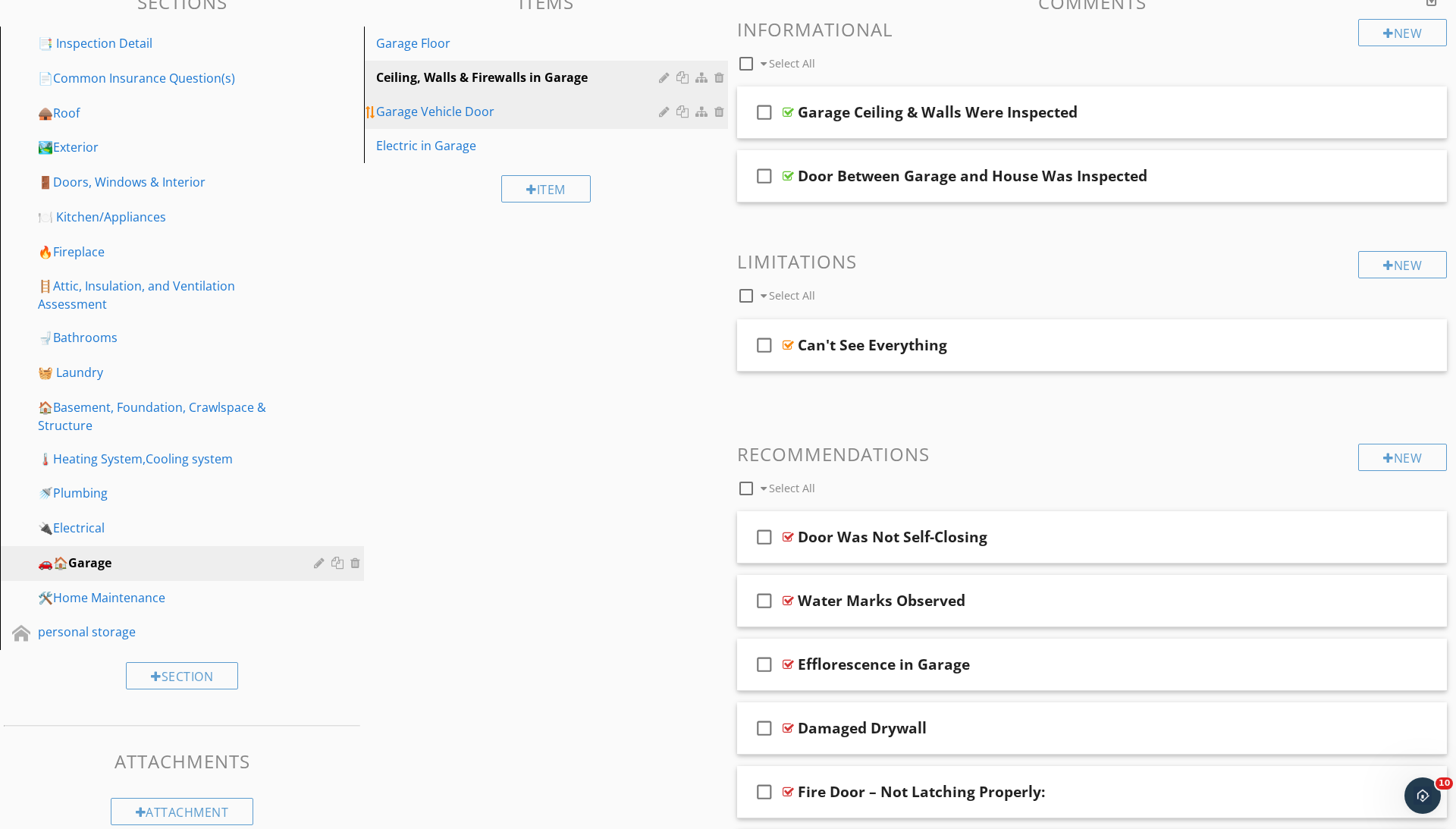
click at [429, 118] on div "Garage Vehicle Door" at bounding box center [520, 111] width 287 height 18
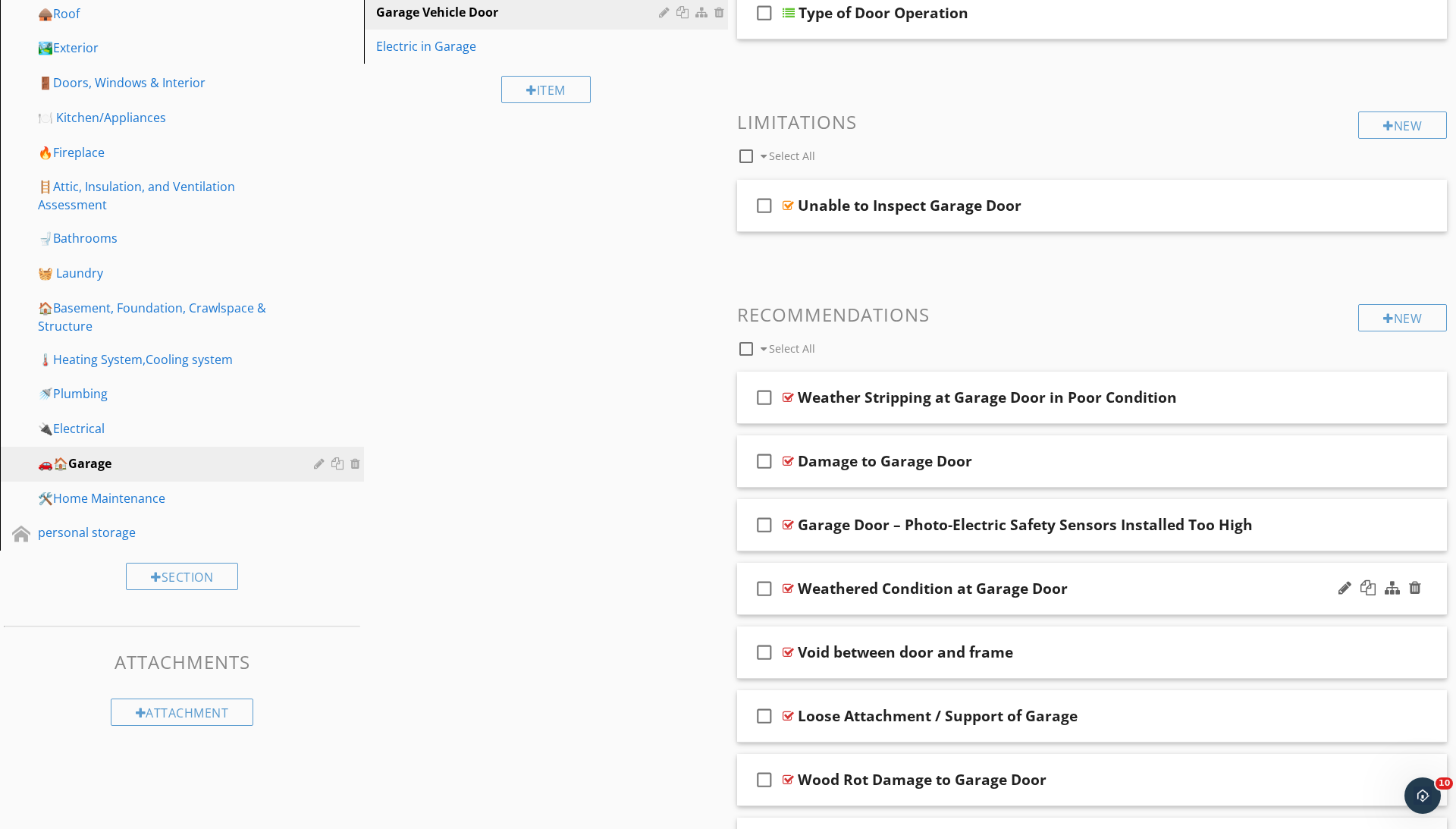
scroll to position [329, 0]
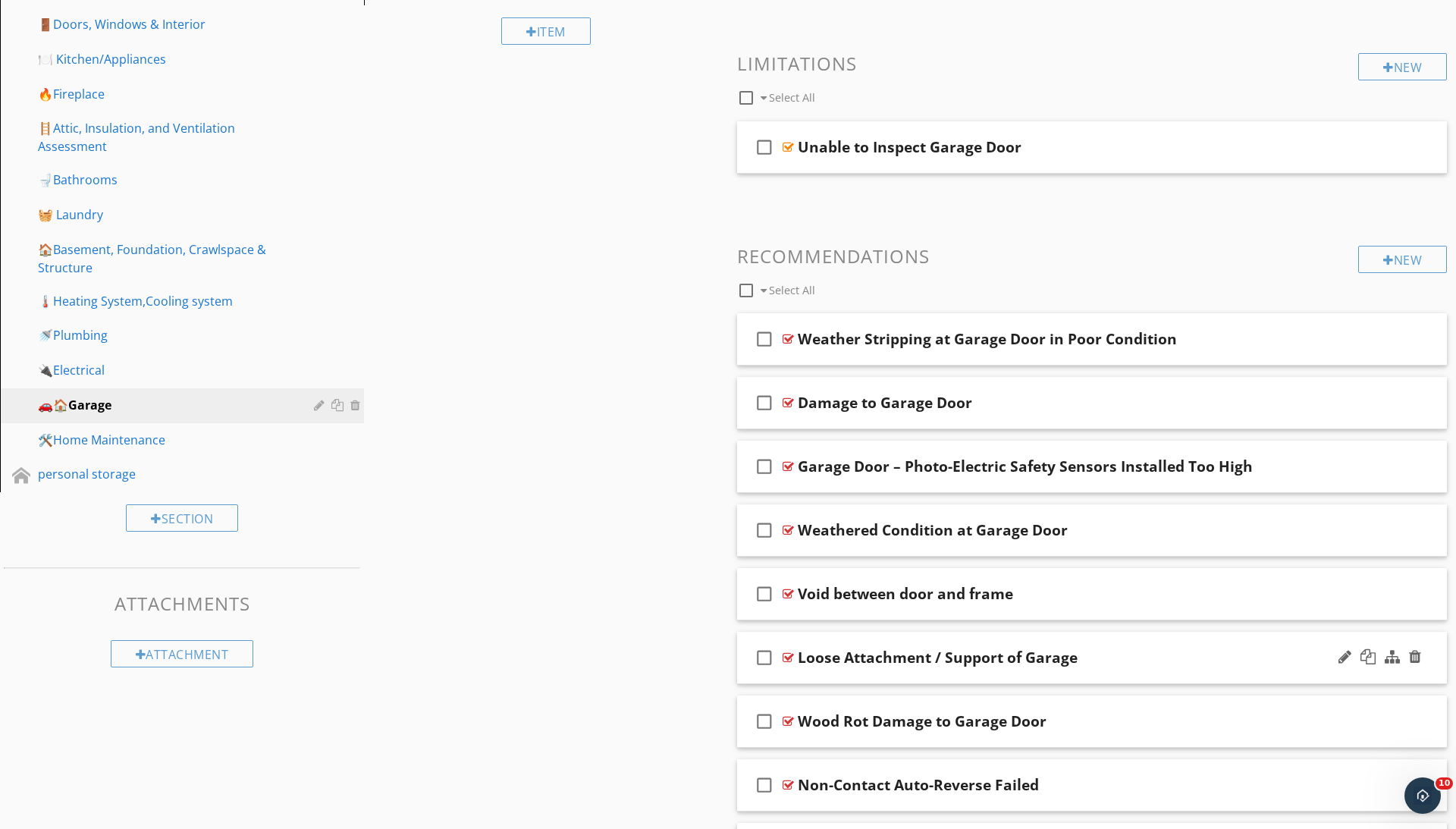
click at [792, 651] on div at bounding box center [788, 657] width 11 height 12
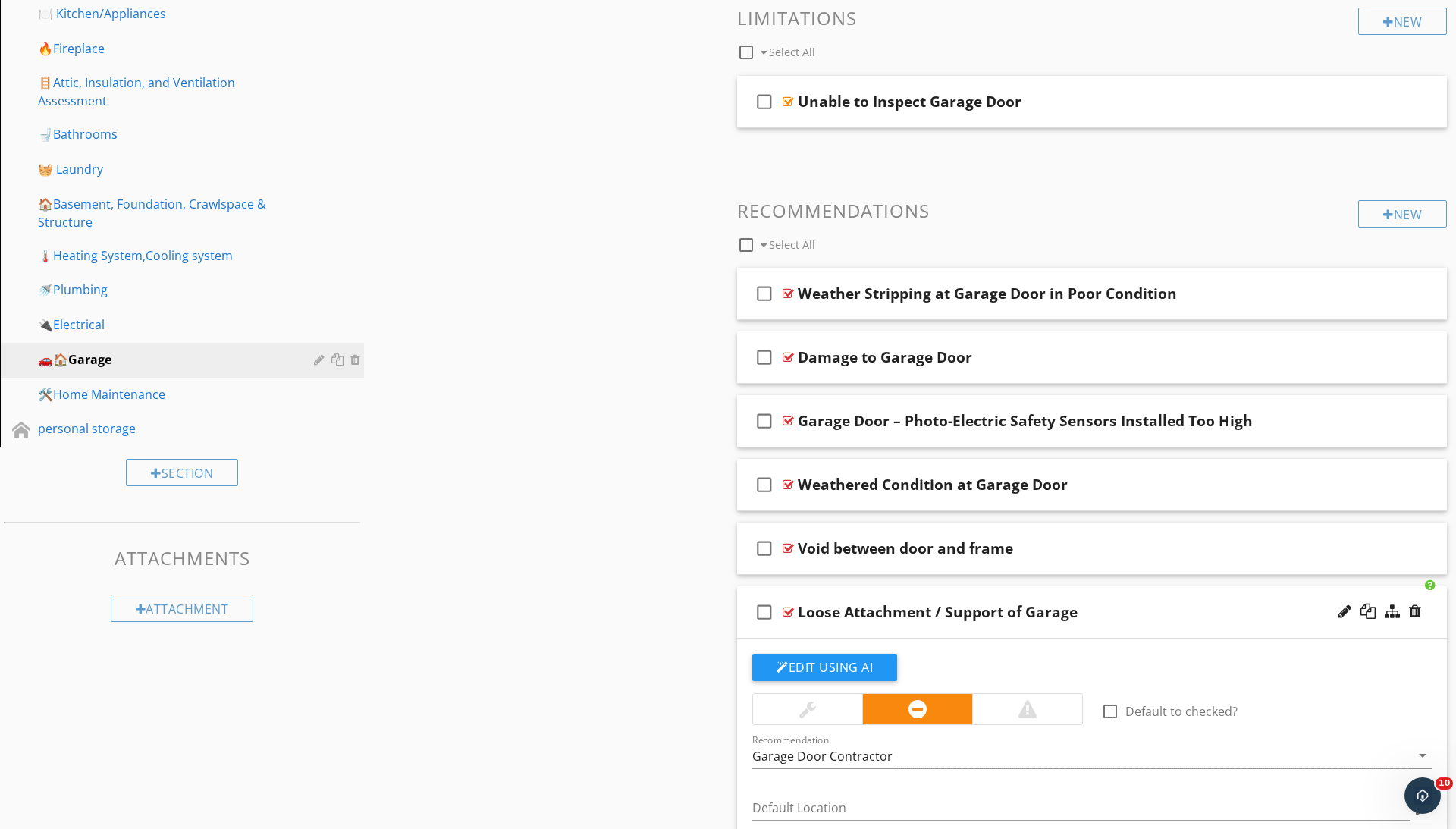
scroll to position [552, 0]
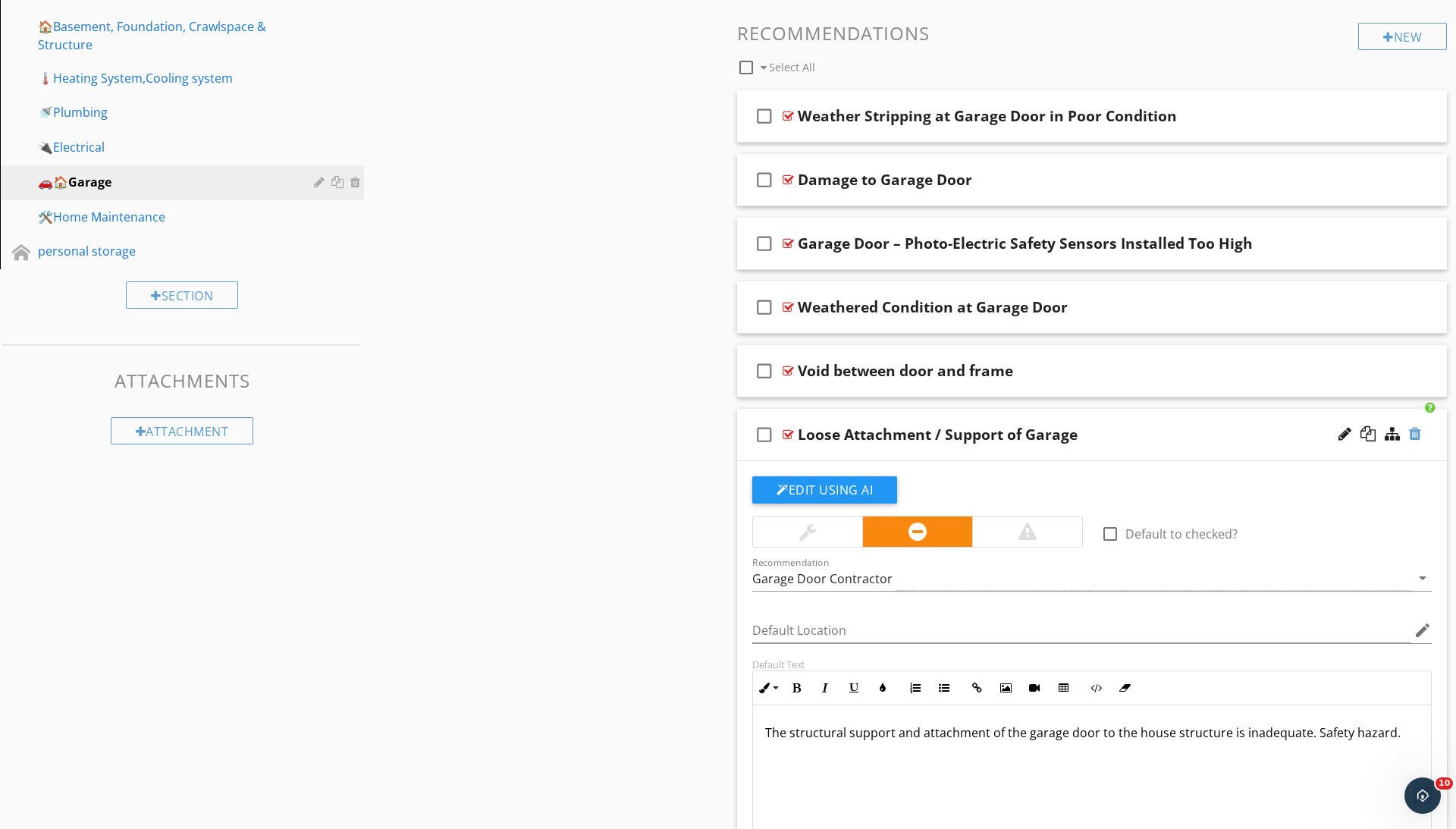
click at [1420, 434] on div at bounding box center [1415, 434] width 12 height 15
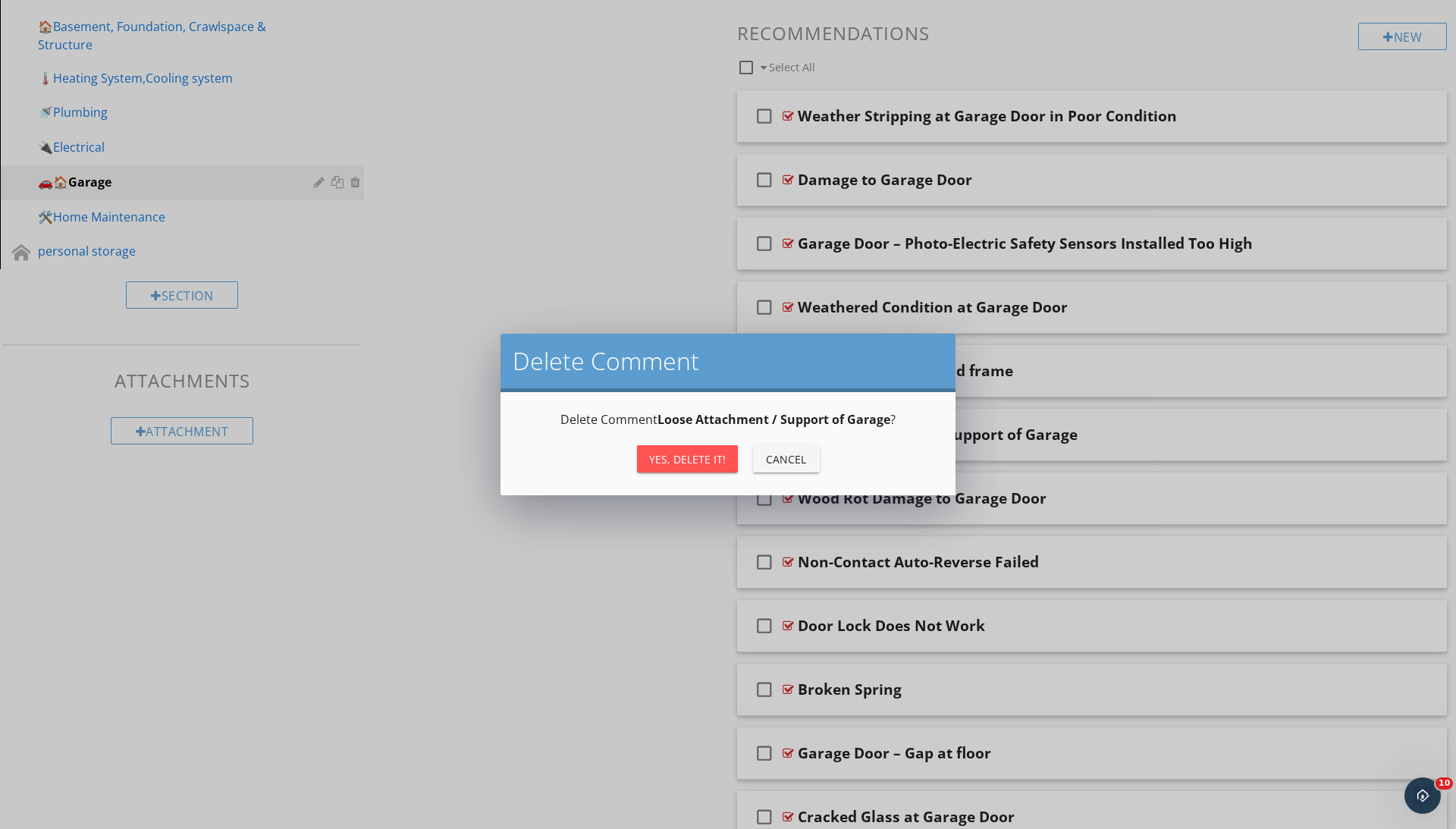
click at [702, 458] on div "Yes, Delete it!" at bounding box center [688, 458] width 77 height 16
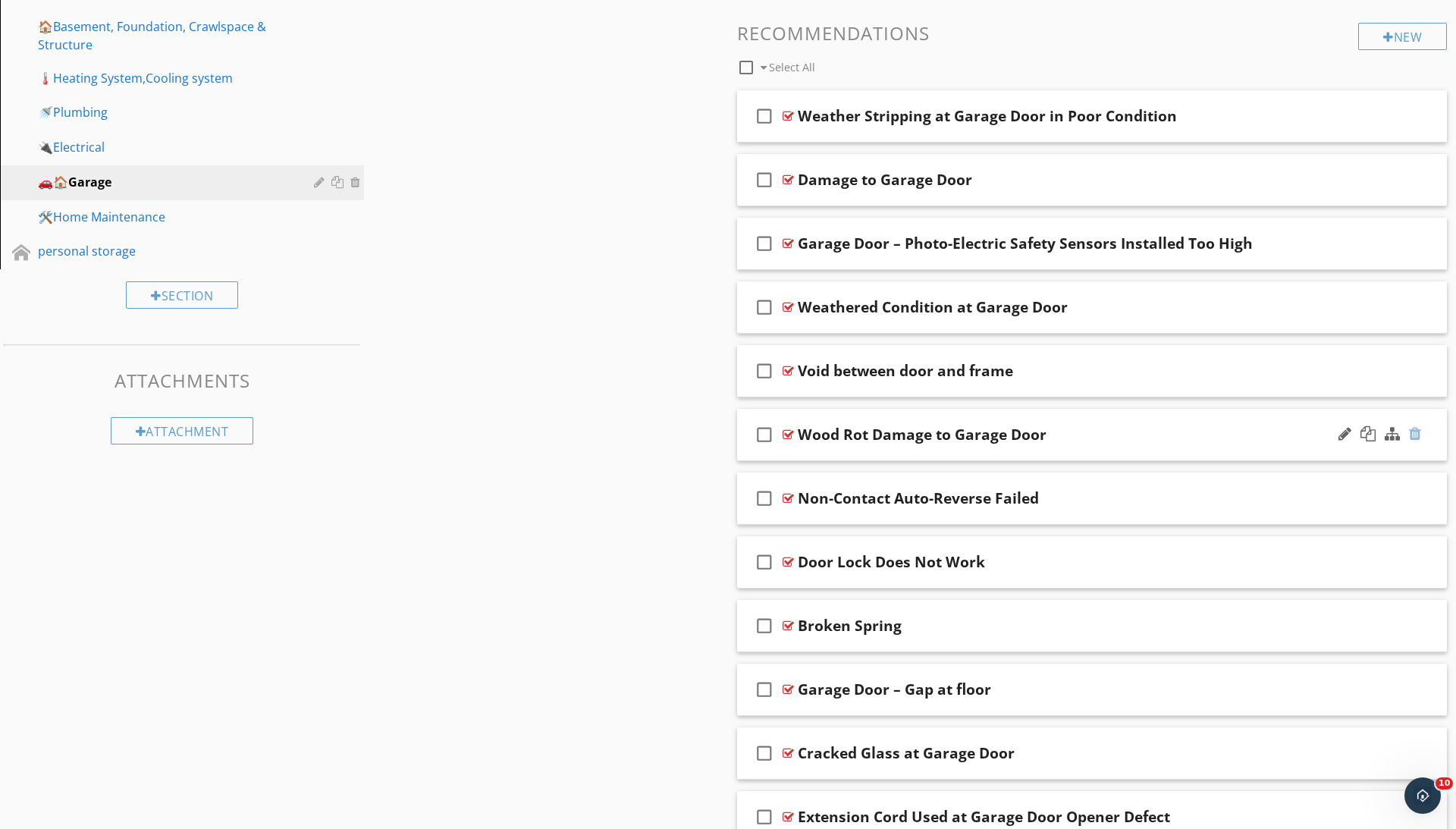
click at [1417, 434] on div at bounding box center [1415, 434] width 12 height 15
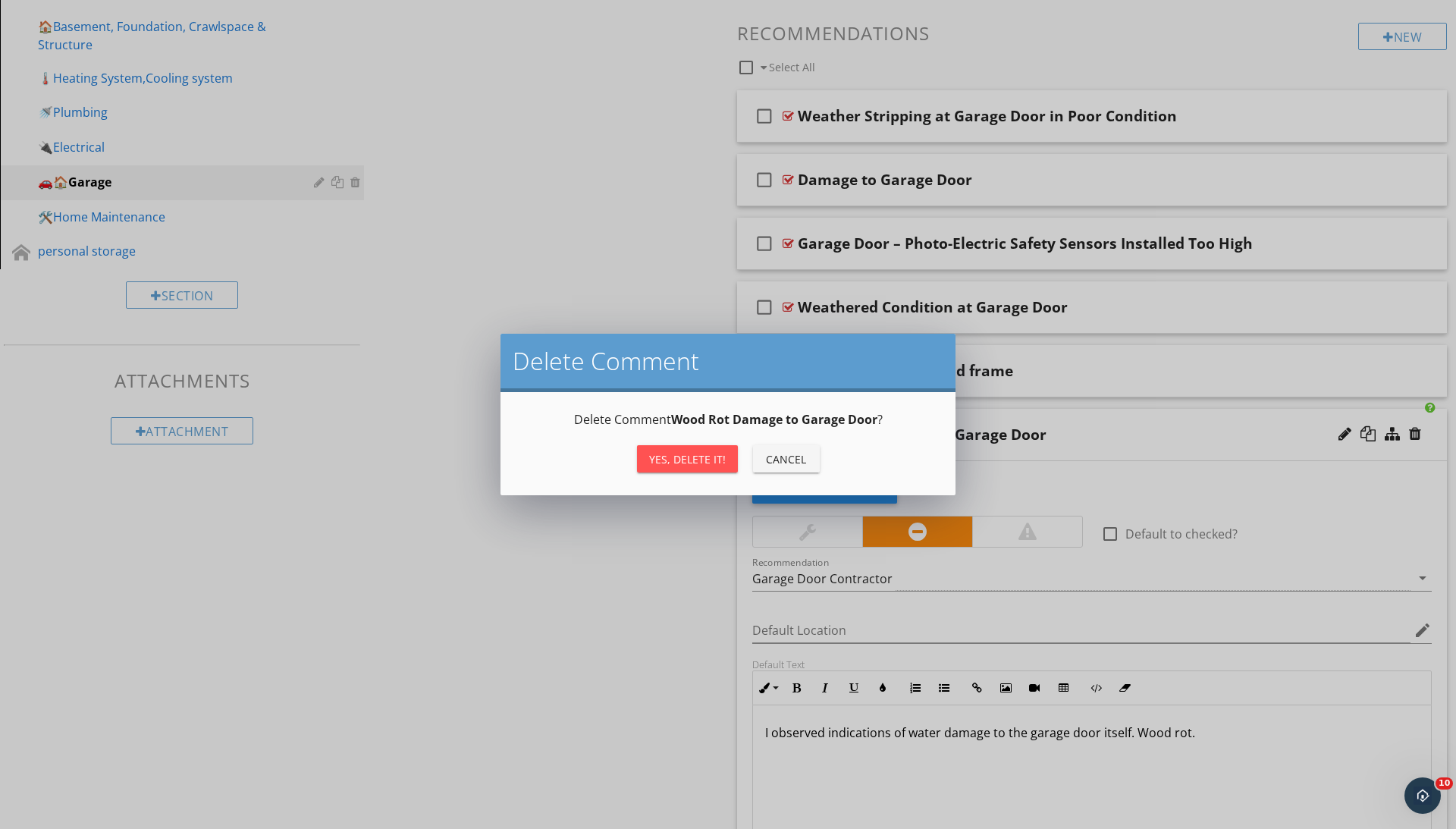
click at [658, 462] on div "Yes, Delete it!" at bounding box center [688, 458] width 77 height 16
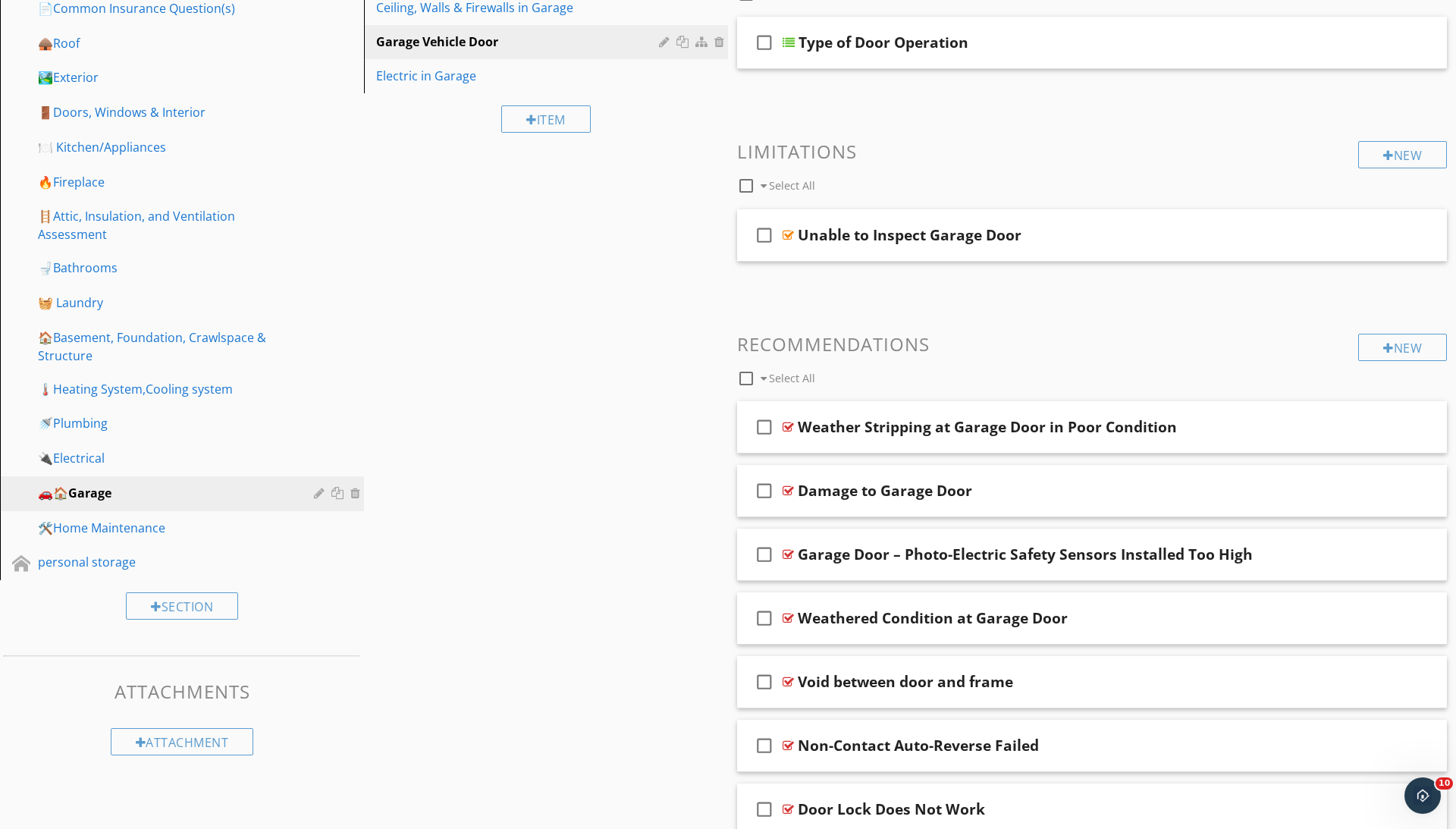
scroll to position [0, 0]
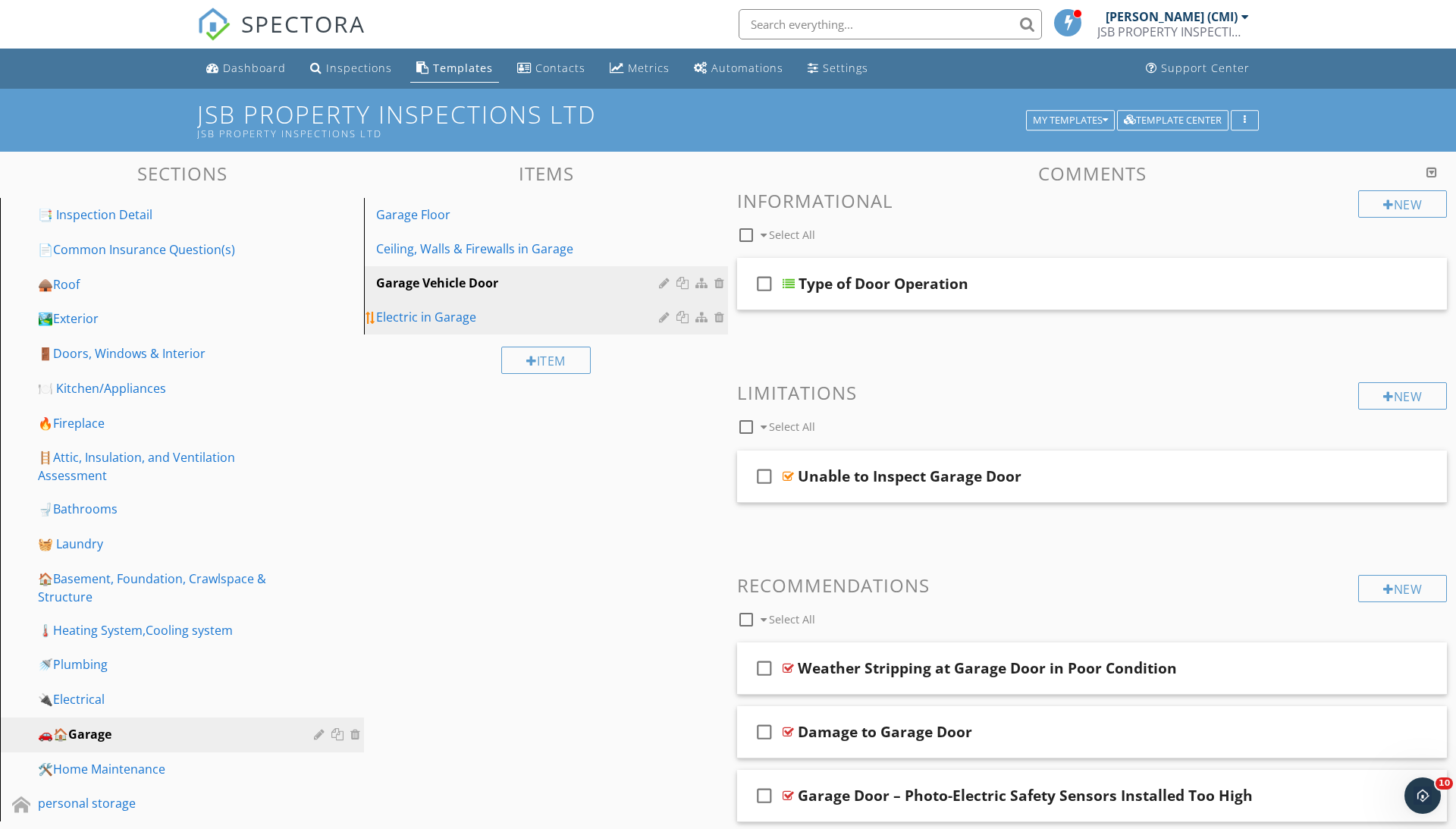
click at [419, 322] on div "Electric in Garage" at bounding box center [520, 317] width 287 height 18
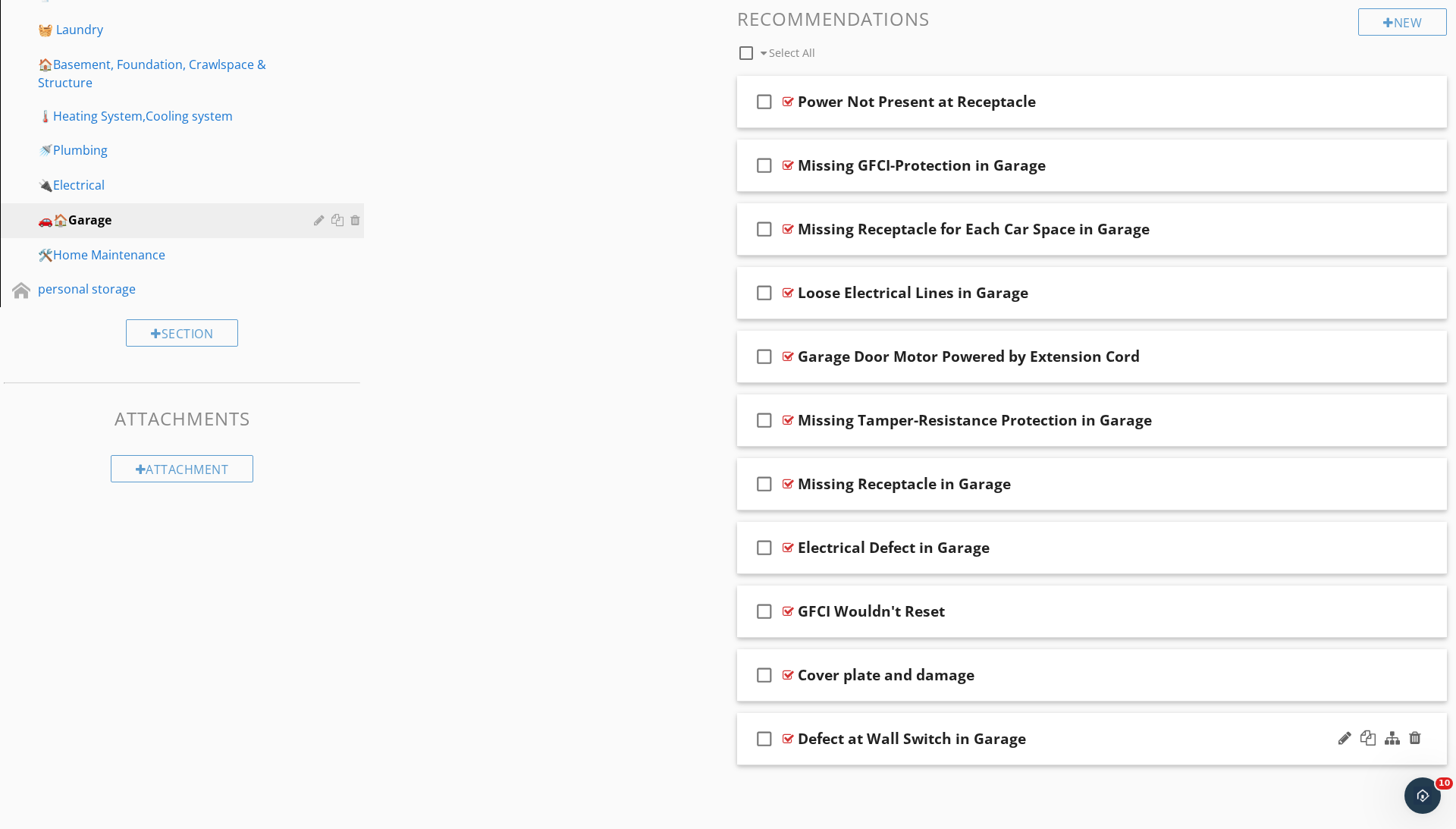
scroll to position [514, 0]
click at [759, 740] on icon "check_box_outline_blank" at bounding box center [765, 739] width 25 height 36
click at [762, 690] on icon "check_box_outline_blank" at bounding box center [765, 675] width 25 height 36
click at [762, 677] on icon "check_box" at bounding box center [765, 675] width 25 height 36
click at [792, 676] on div at bounding box center [788, 674] width 11 height 12
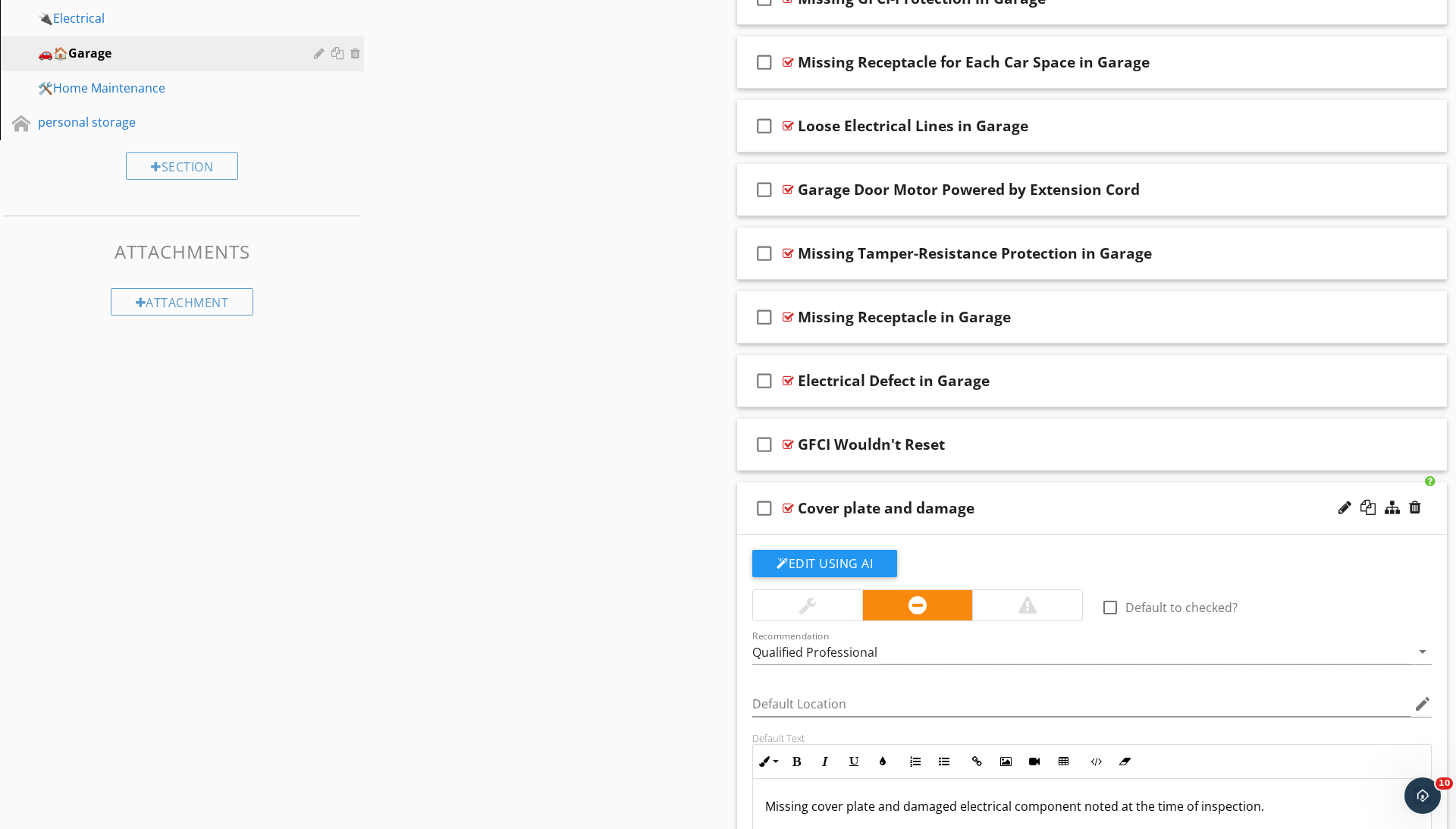
scroll to position [765, 0]
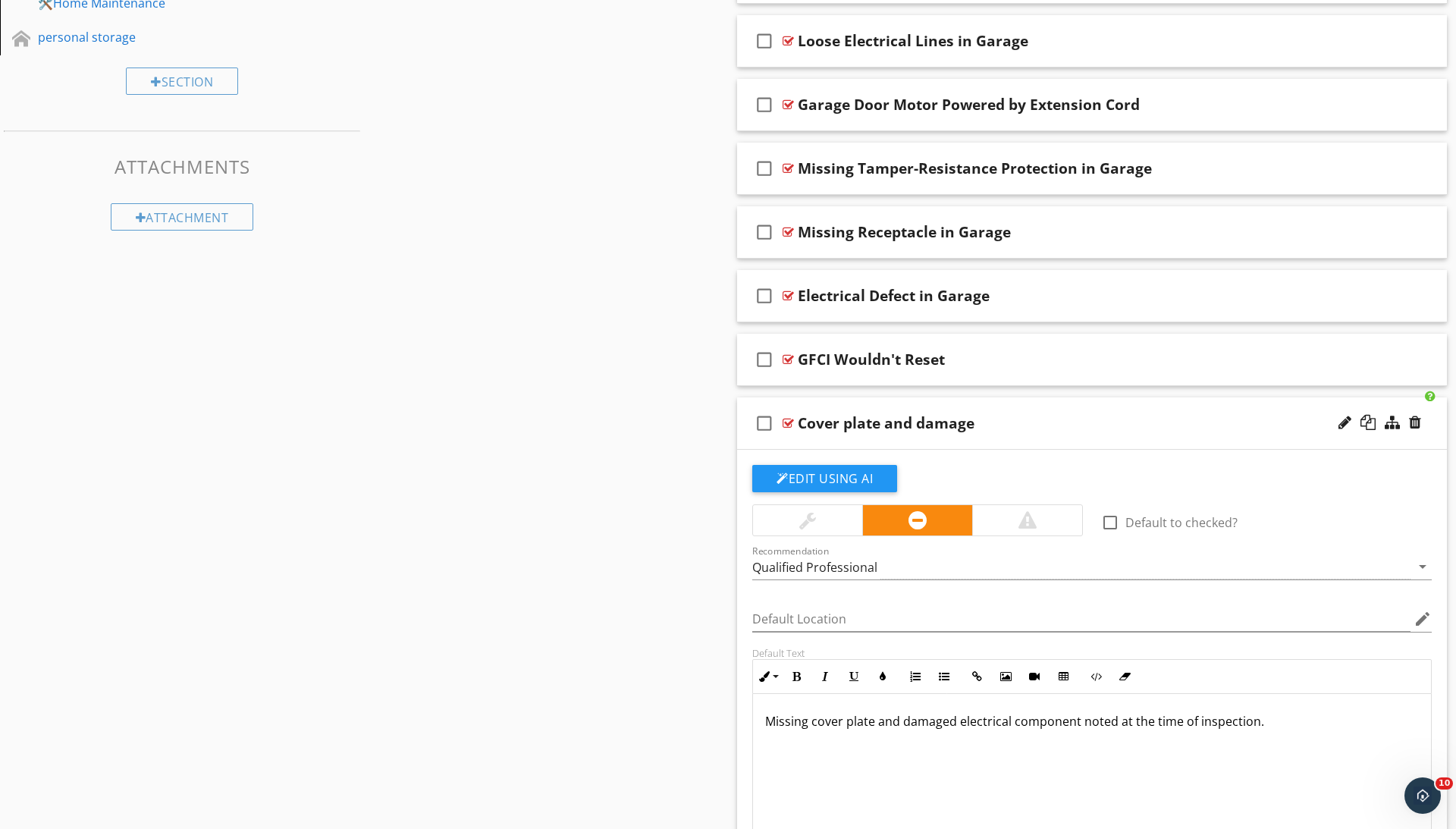
click at [787, 423] on div at bounding box center [788, 423] width 11 height 12
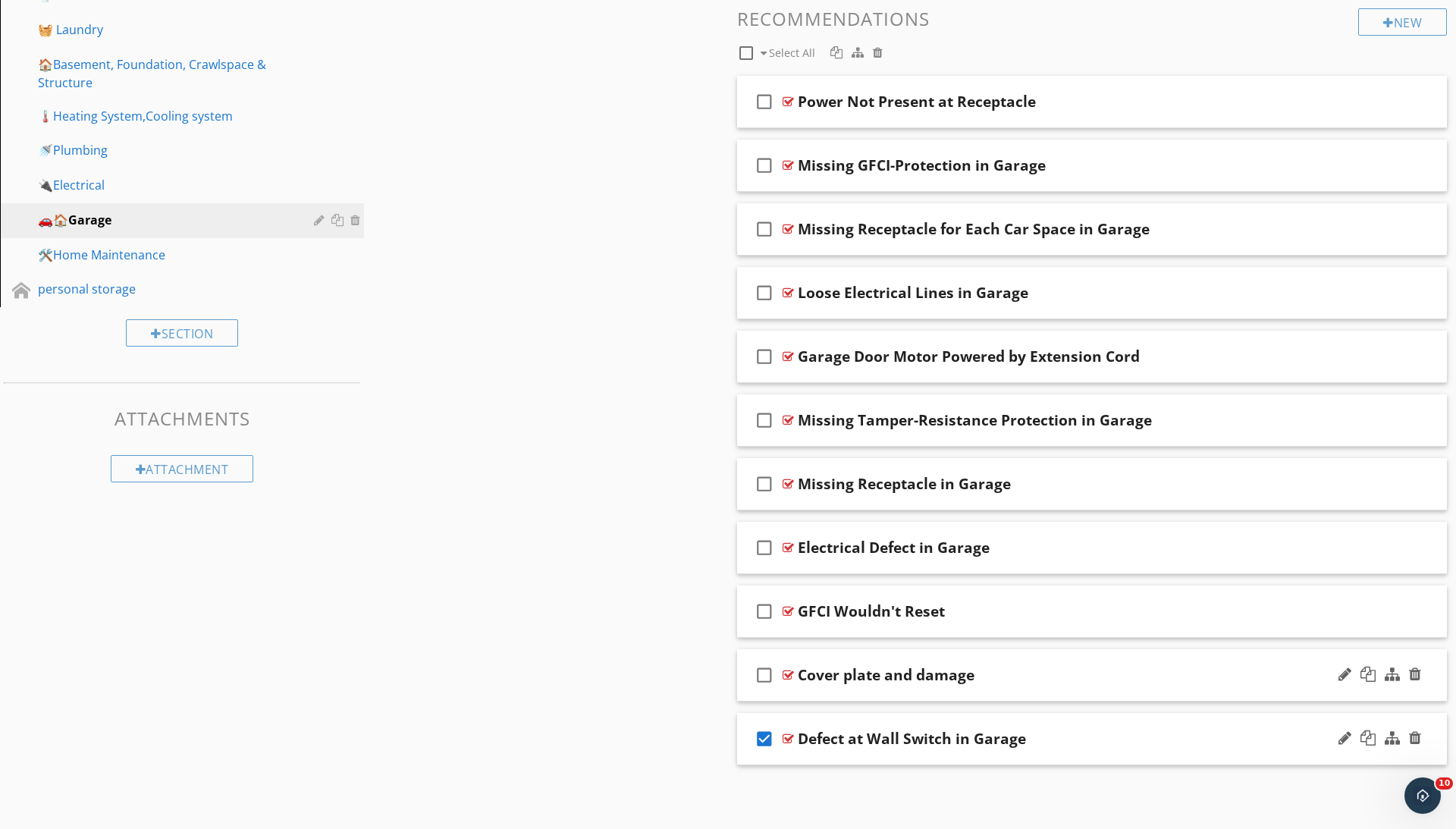
scroll to position [515, 0]
click at [767, 675] on icon "check_box_outline_blank" at bounding box center [765, 675] width 25 height 36
click at [762, 602] on icon "check_box_outline_blank" at bounding box center [765, 611] width 25 height 36
click at [762, 549] on icon "check_box_outline_blank" at bounding box center [765, 548] width 25 height 36
click at [762, 548] on icon "check_box" at bounding box center [765, 548] width 25 height 36
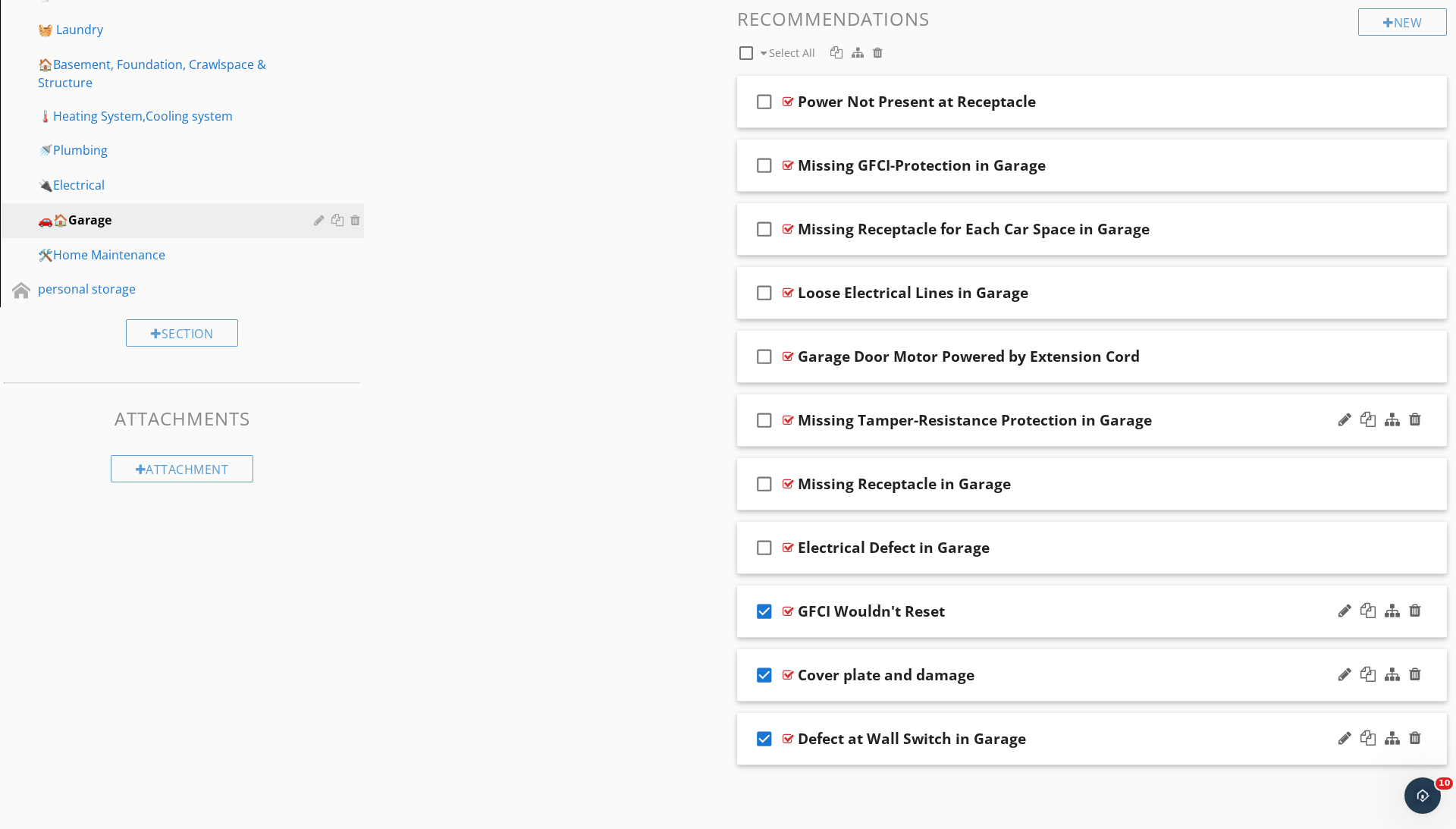
click at [768, 428] on icon "check_box_outline_blank" at bounding box center [765, 420] width 25 height 36
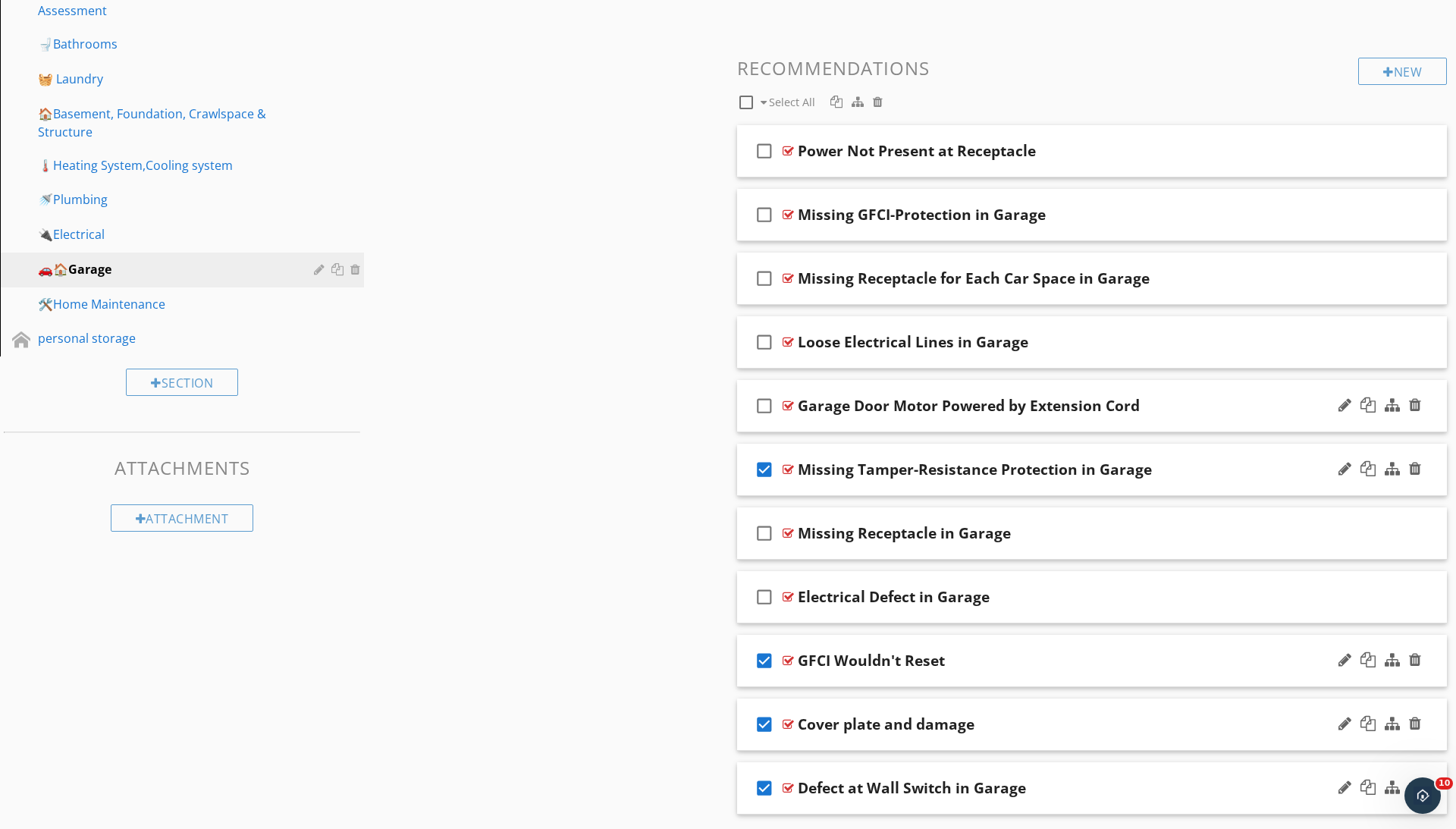
click at [793, 408] on div at bounding box center [788, 405] width 11 height 12
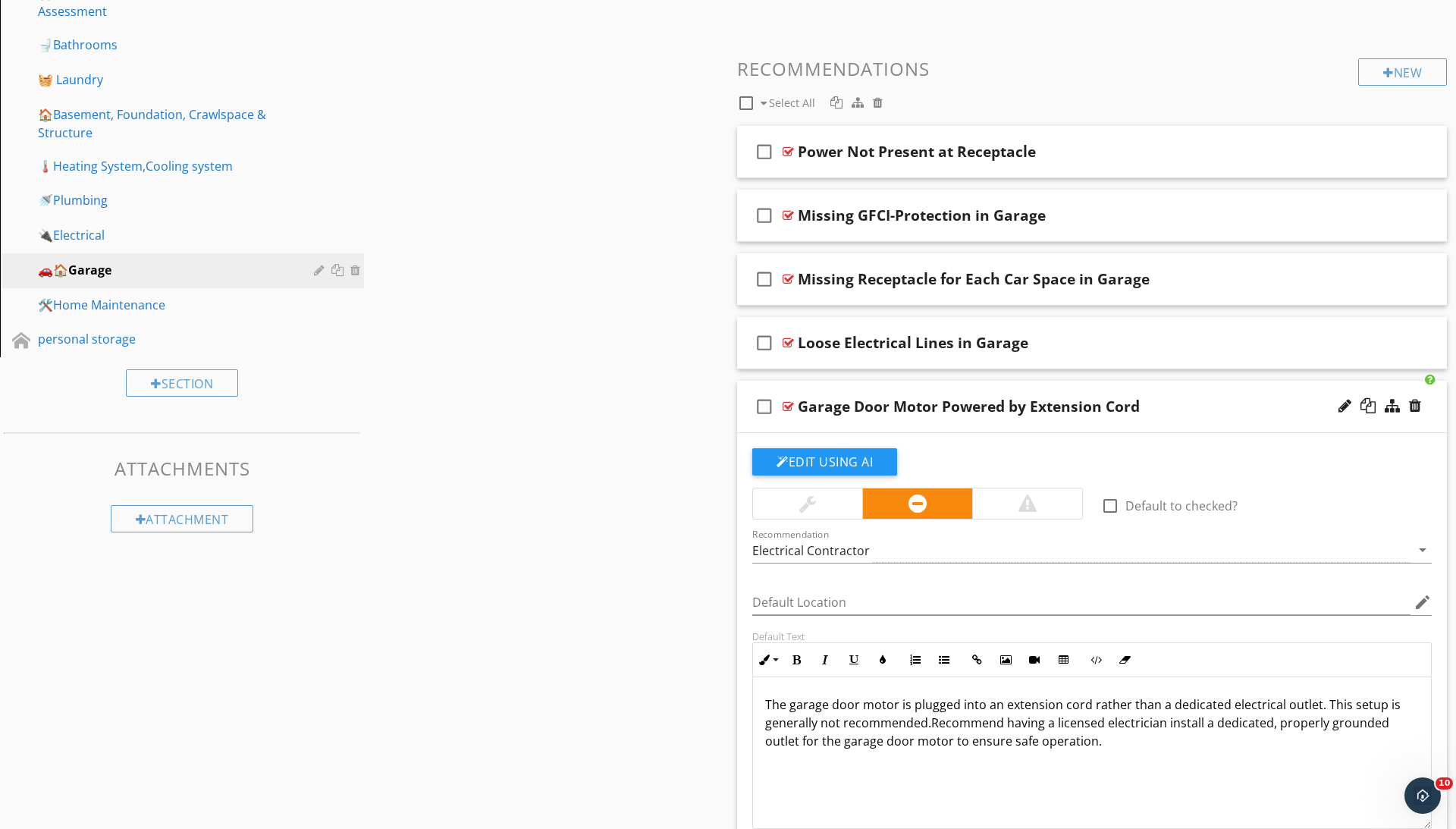
click at [793, 408] on div at bounding box center [788, 406] width 11 height 12
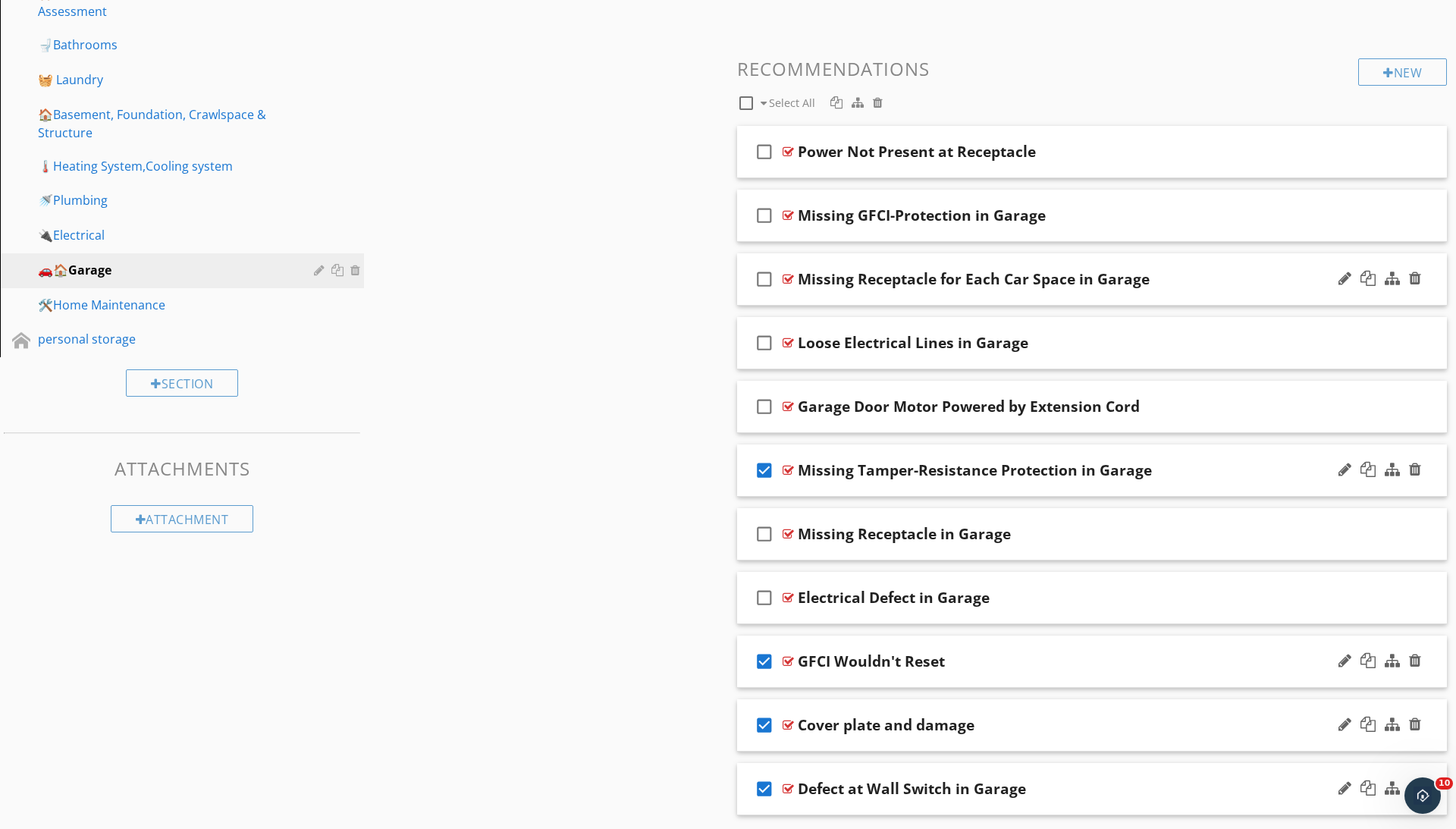
click at [770, 279] on icon "check_box_outline_blank" at bounding box center [765, 279] width 25 height 36
click at [772, 215] on icon "check_box_outline_blank" at bounding box center [765, 215] width 25 height 36
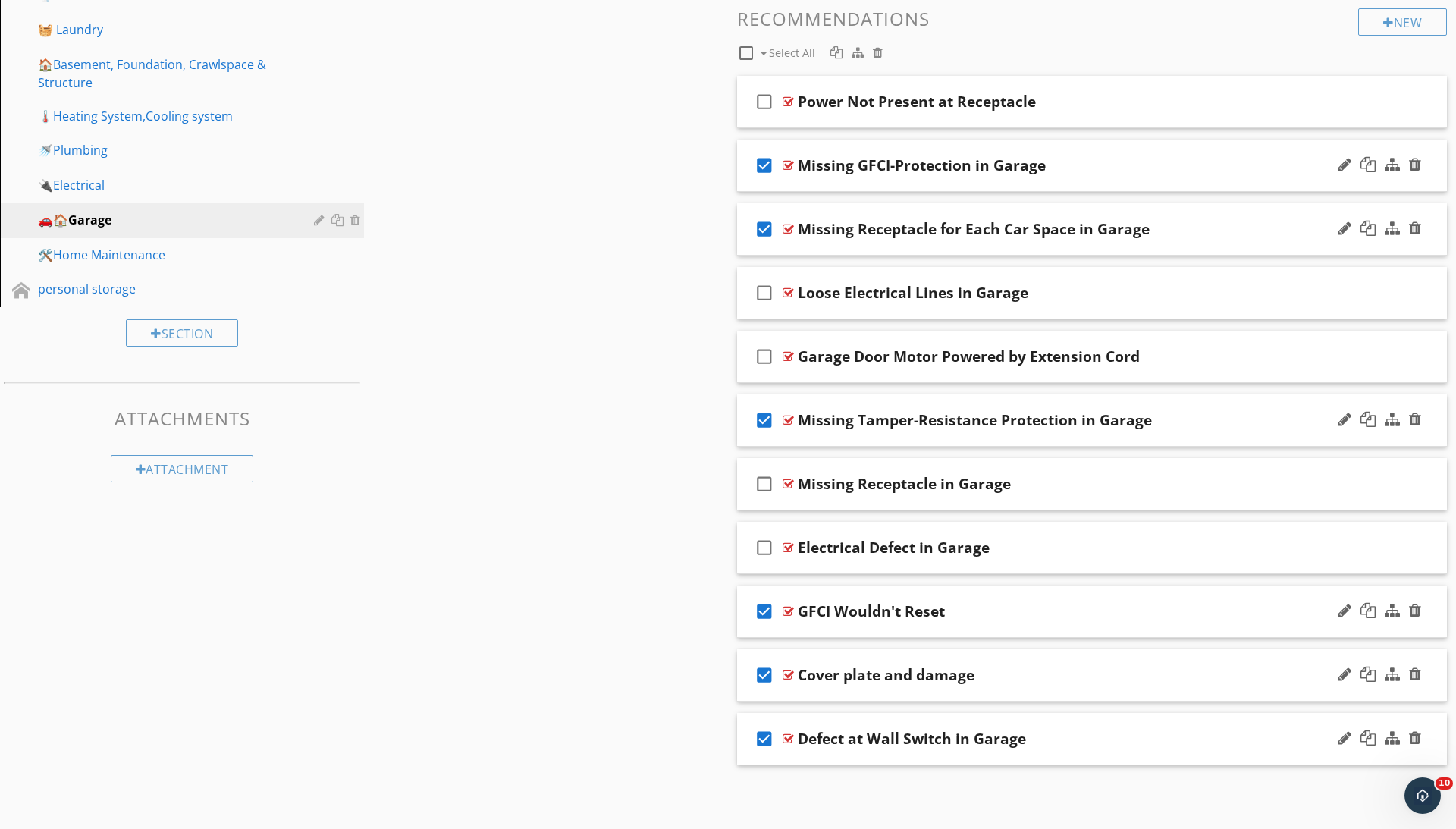
scroll to position [515, 0]
click at [1418, 736] on div at bounding box center [1415, 738] width 12 height 15
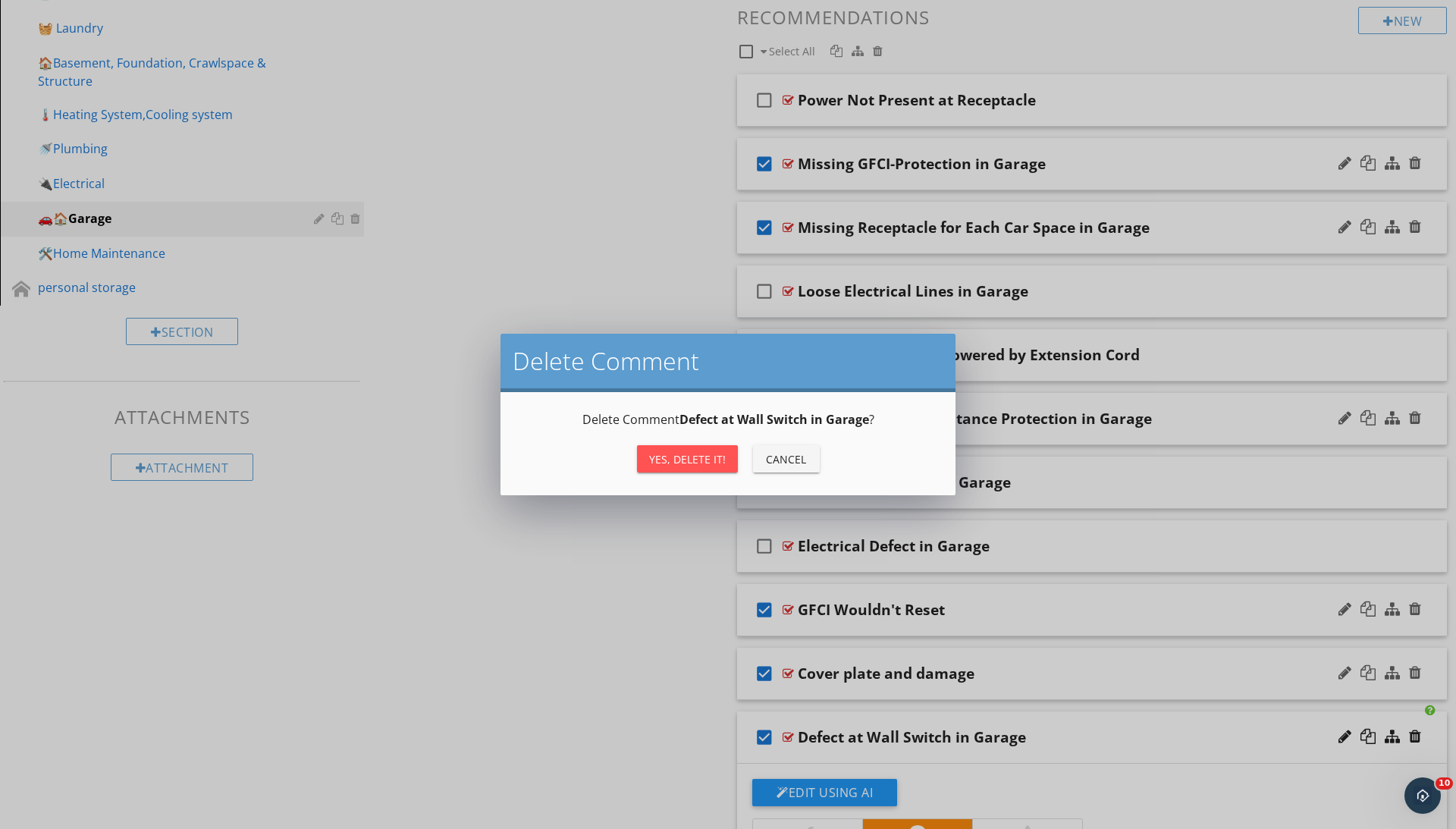
click at [717, 625] on div "Delete Comment Delete Comment Defect at Wall Switch in Garage ? Yes, Delete it!…" at bounding box center [728, 414] width 1456 height 829
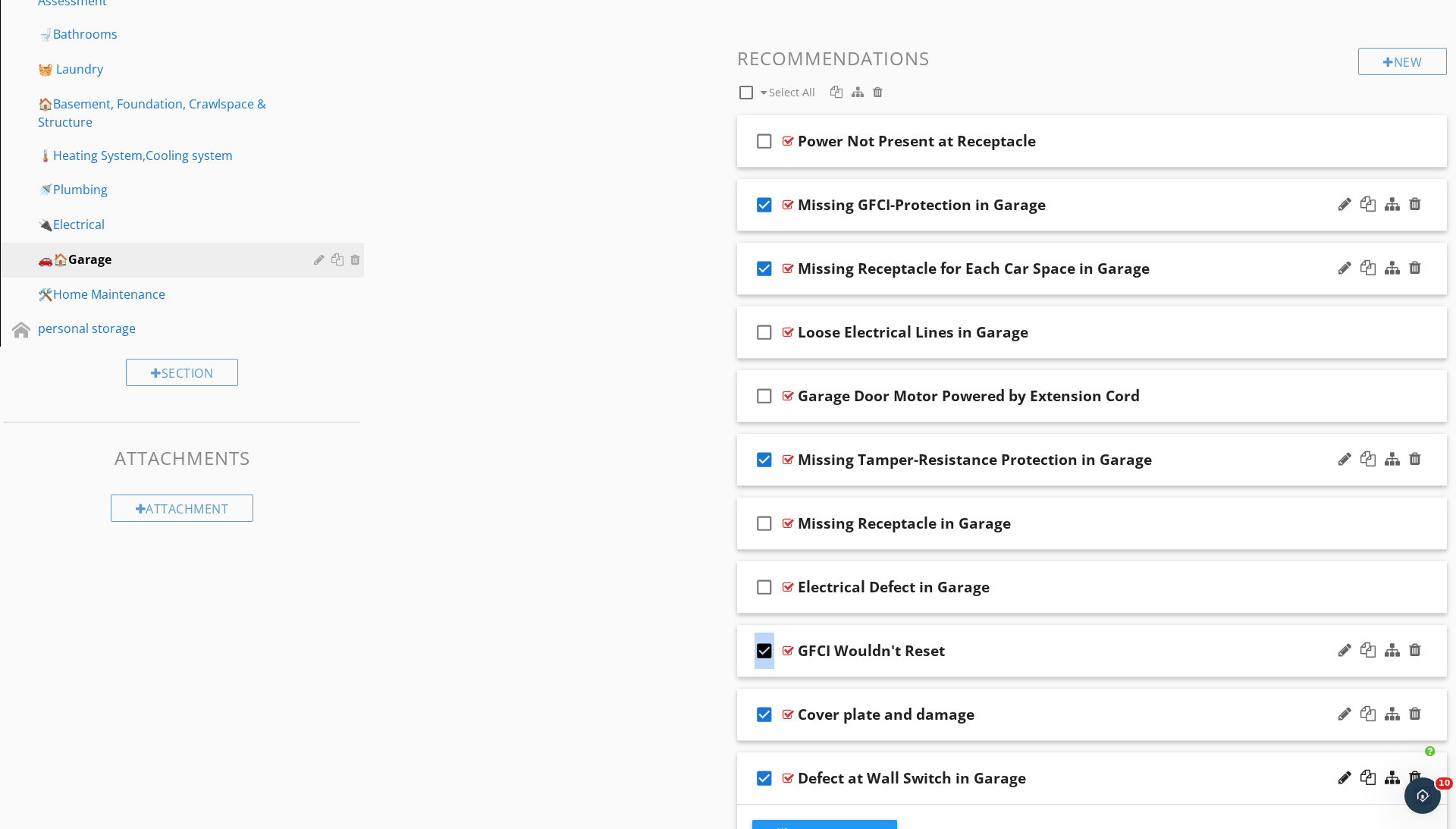
scroll to position [197, 0]
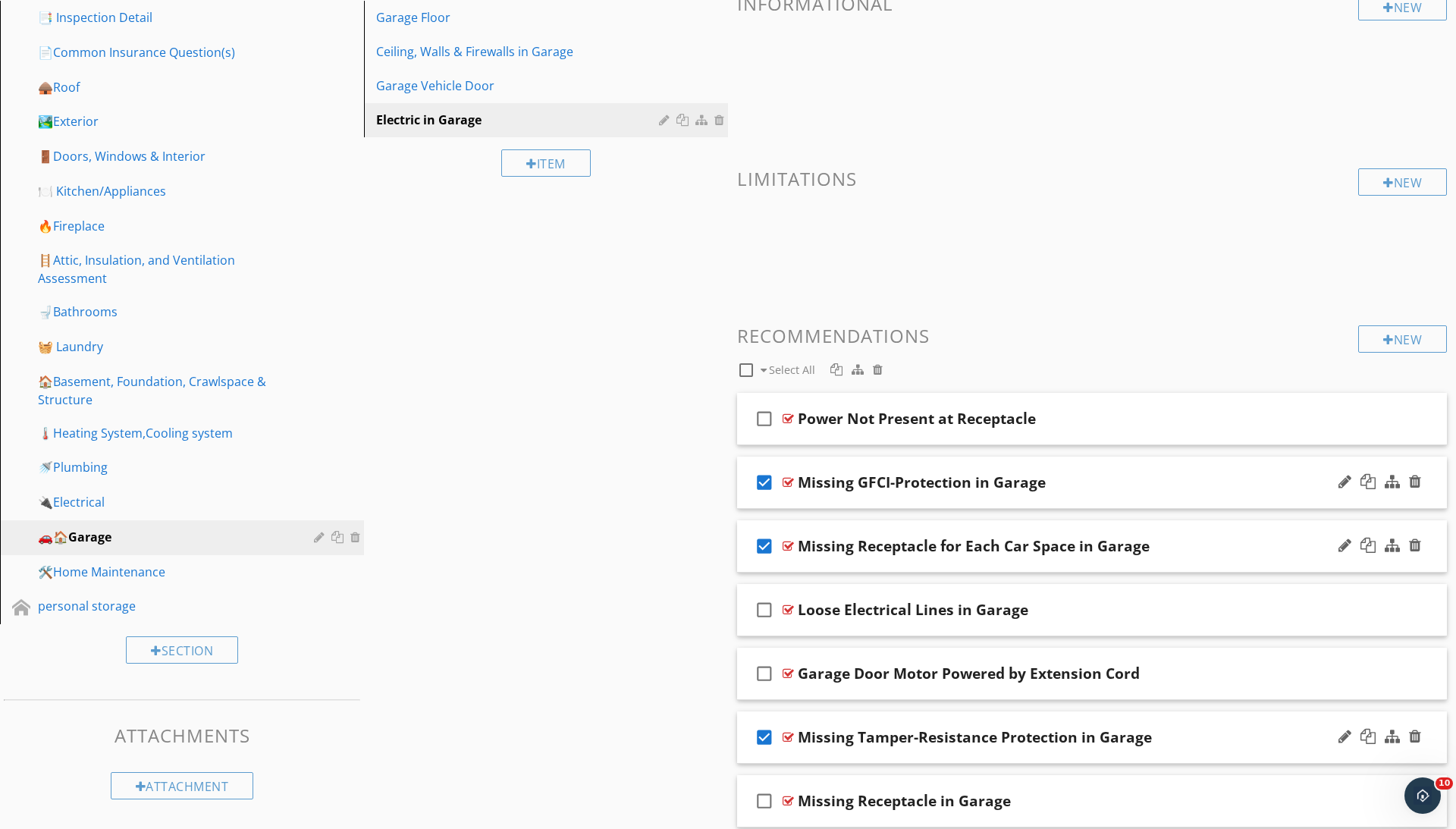
click at [766, 369] on span at bounding box center [764, 370] width 6 height 10
click at [775, 365] on span "Select All" at bounding box center [792, 369] width 47 height 14
checkbox input "false"
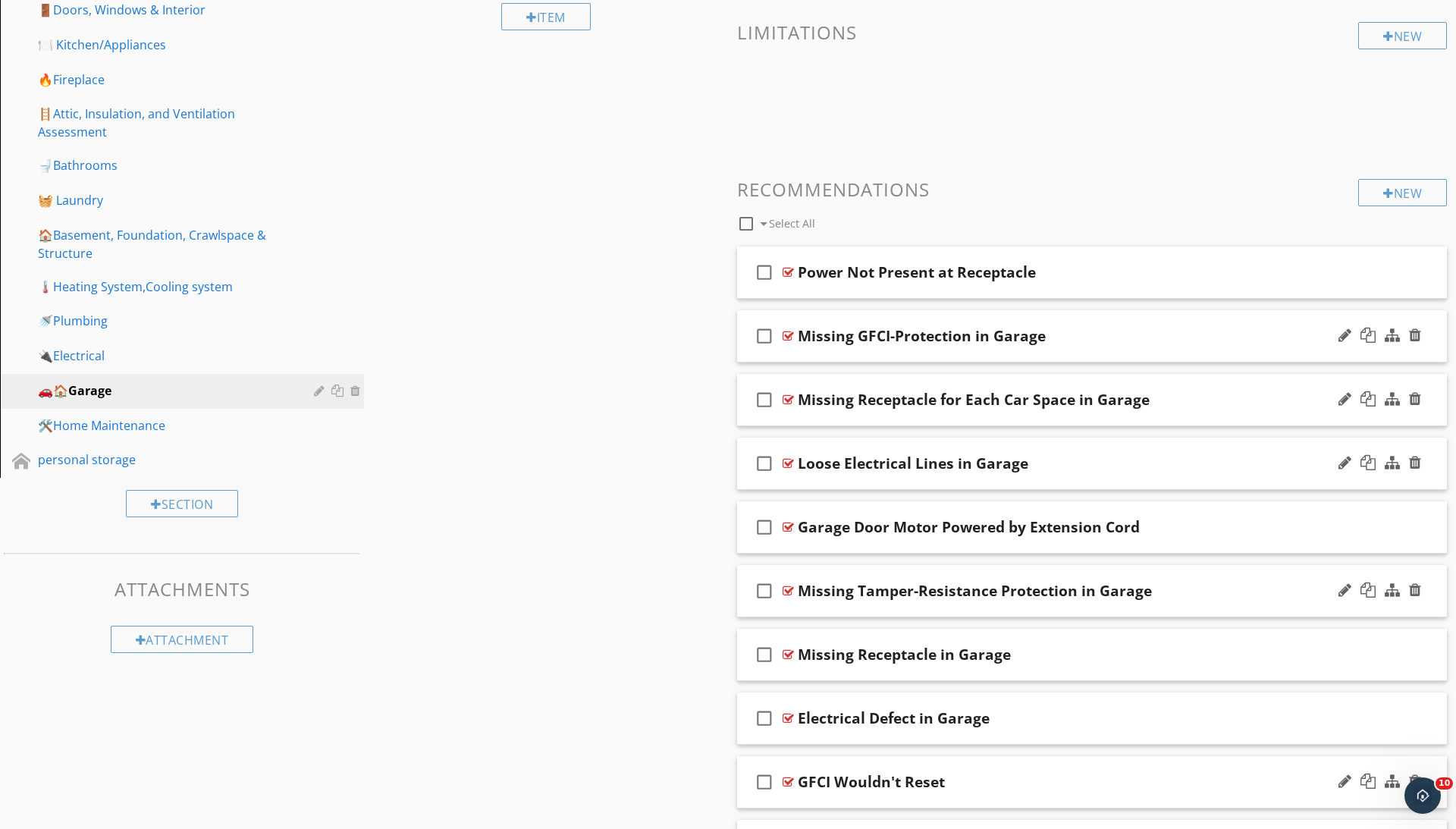
scroll to position [377, 0]
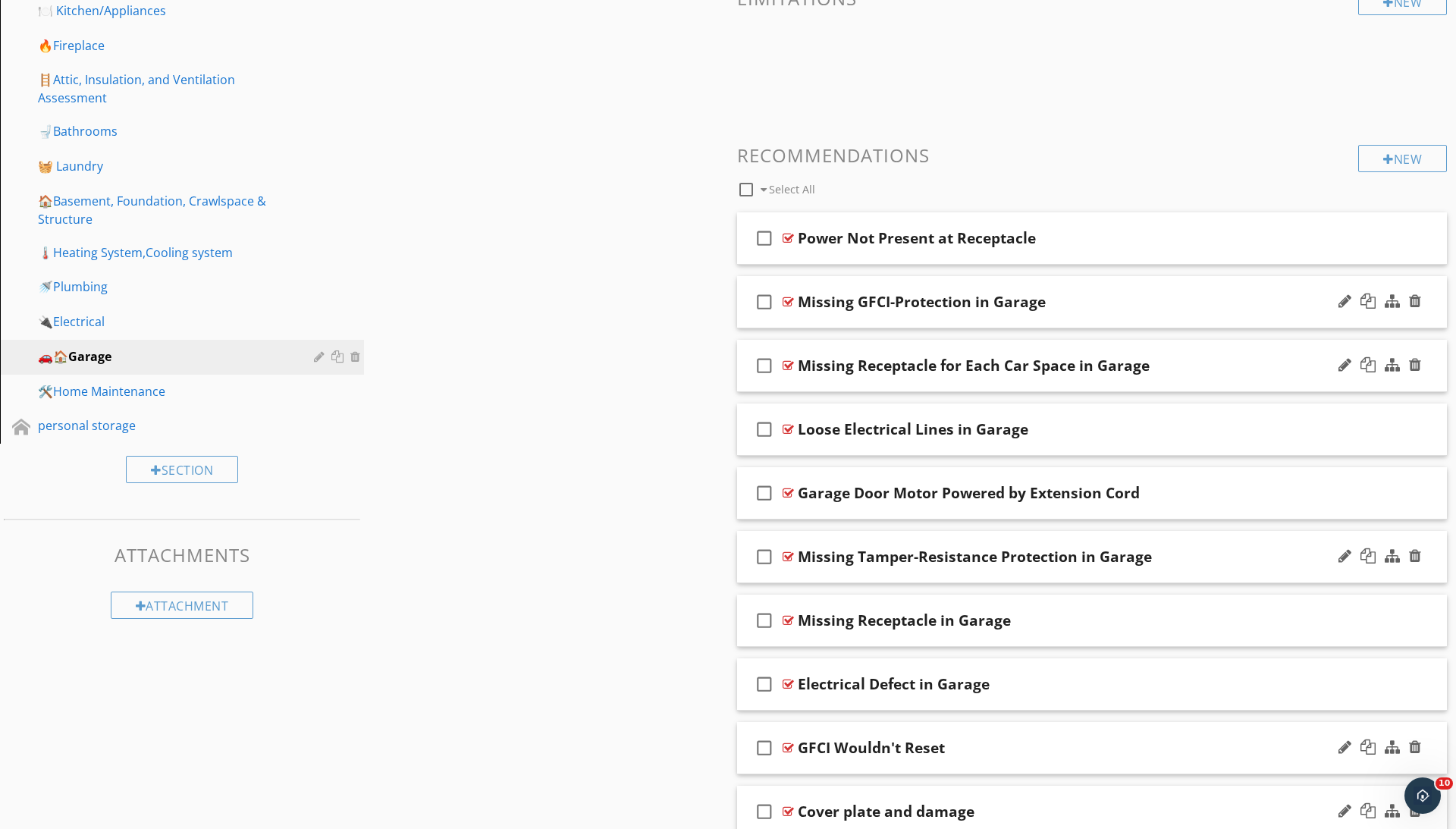
click at [772, 309] on icon "check_box_outline_blank" at bounding box center [765, 301] width 25 height 36
click at [772, 361] on icon "check_box_outline_blank" at bounding box center [765, 365] width 25 height 36
click at [772, 542] on icon "check_box_outline_blank" at bounding box center [765, 556] width 25 height 36
click at [770, 623] on icon "check_box_outline_blank" at bounding box center [765, 620] width 25 height 36
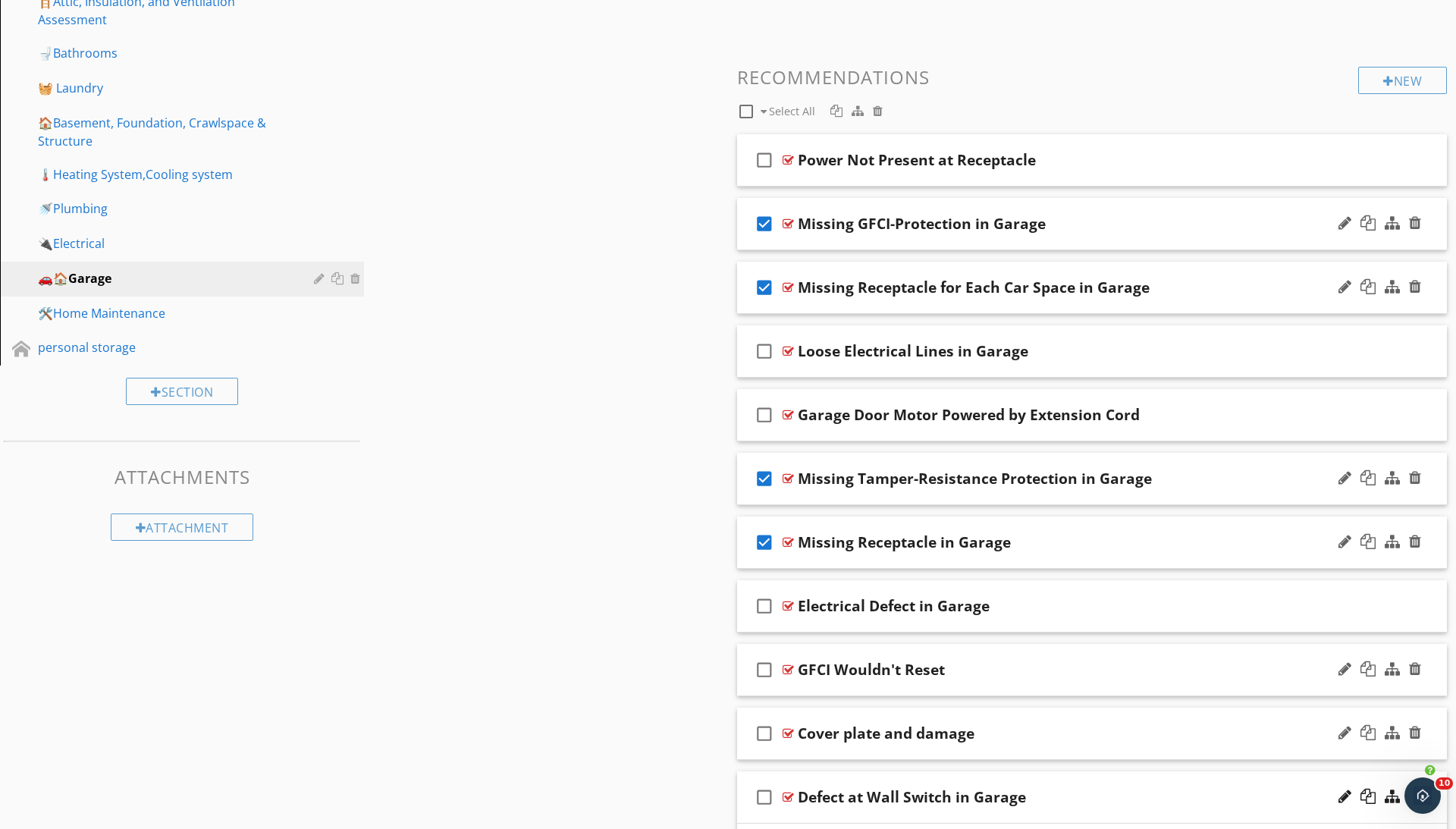
scroll to position [458, 0]
click at [766, 607] on icon "check_box_outline_blank" at bounding box center [765, 604] width 25 height 36
click at [760, 668] on icon "check_box_outline_blank" at bounding box center [765, 667] width 25 height 36
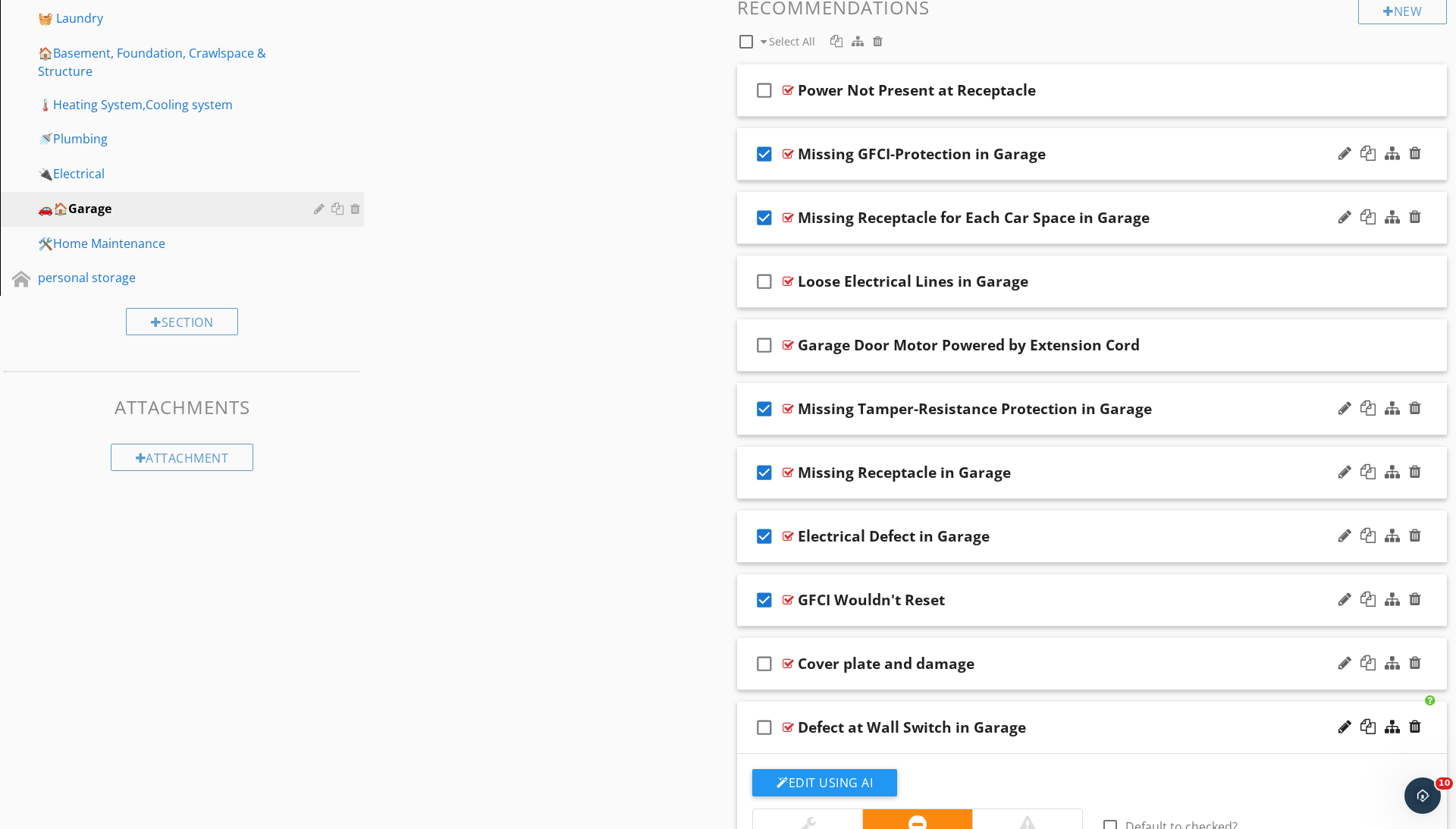
scroll to position [686, 0]
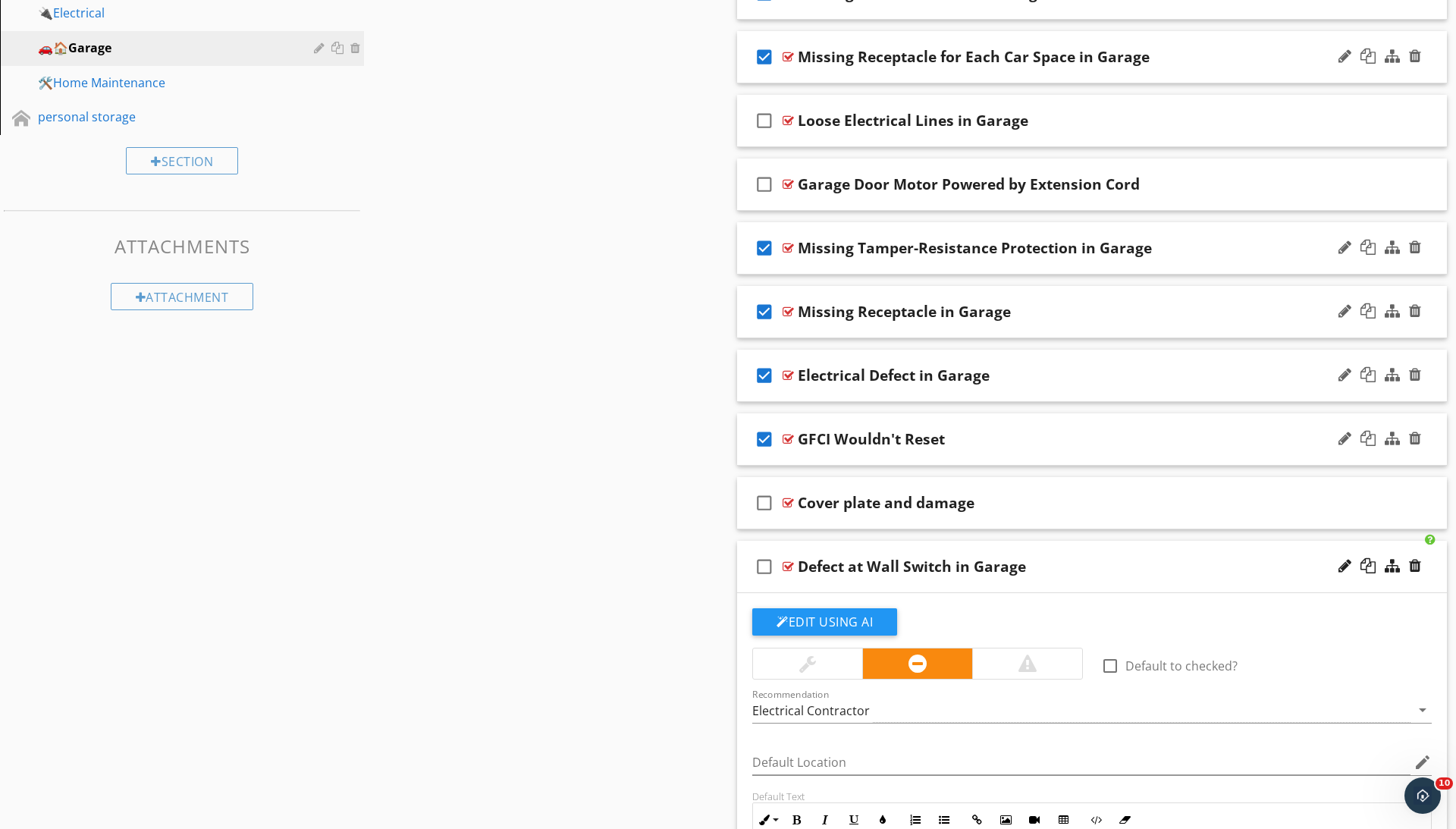
click at [759, 567] on icon "check_box_outline_blank" at bounding box center [765, 567] width 25 height 36
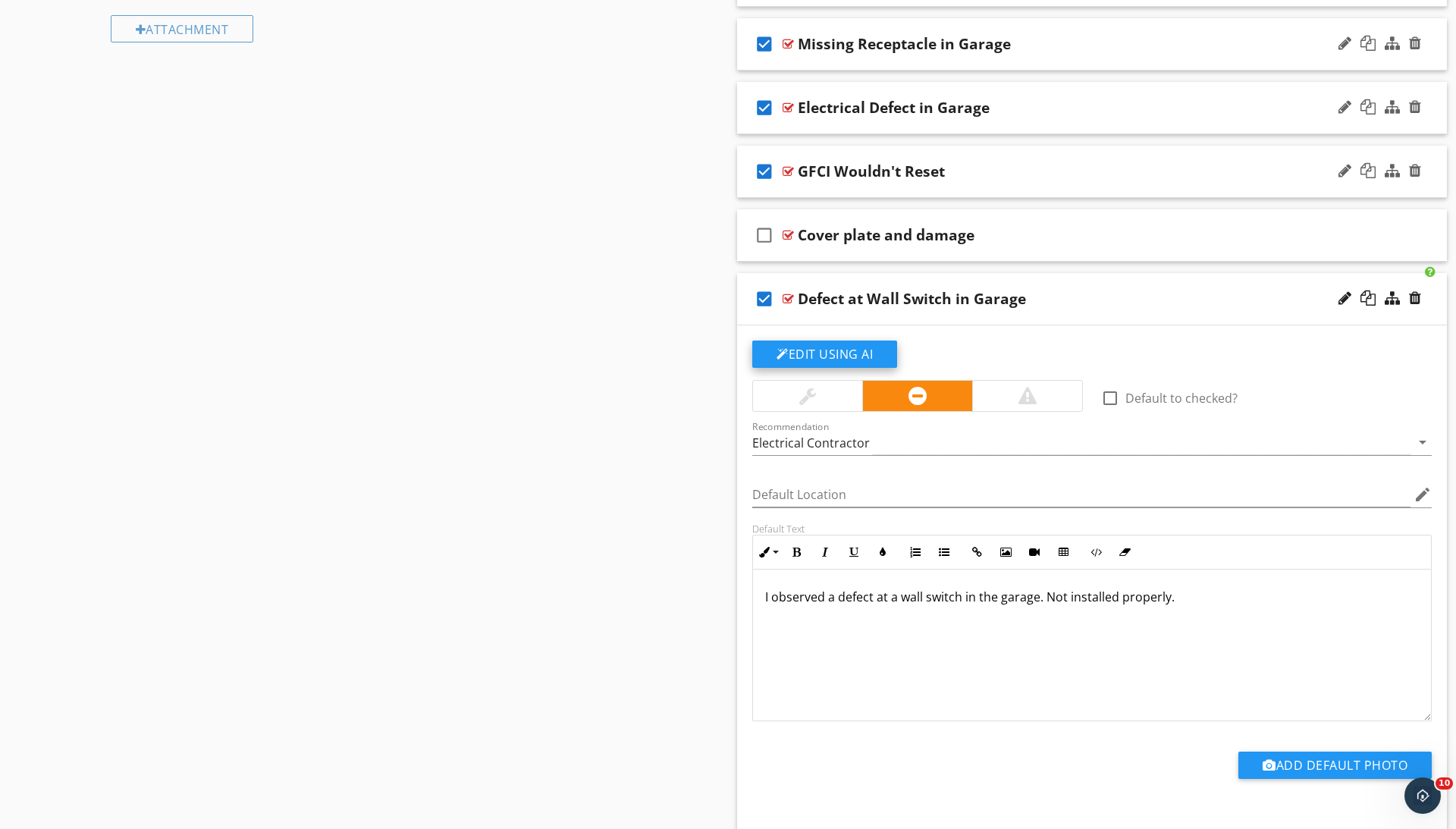
scroll to position [874, 0]
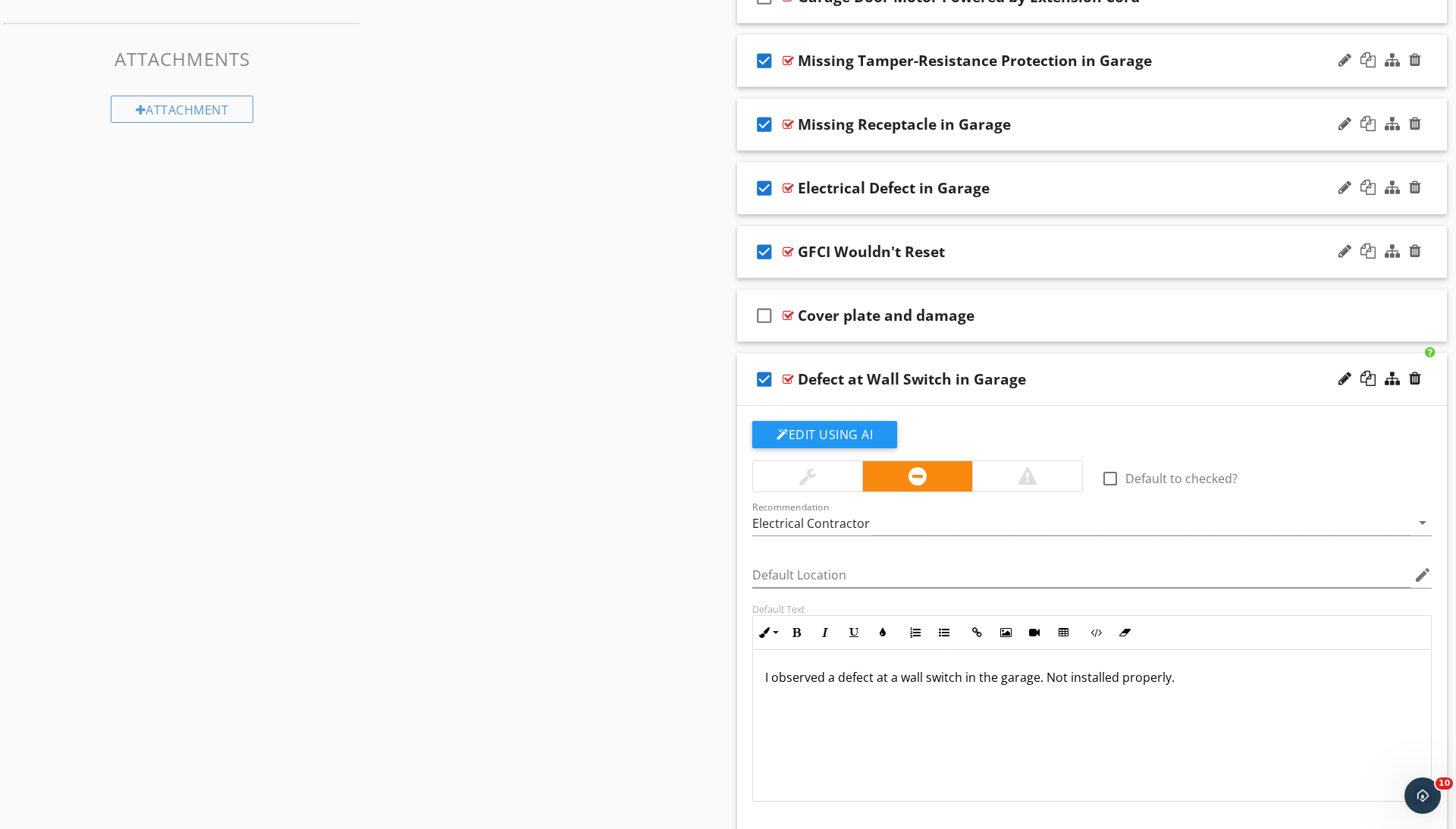
click at [766, 317] on icon "check_box_outline_blank" at bounding box center [765, 316] width 25 height 36
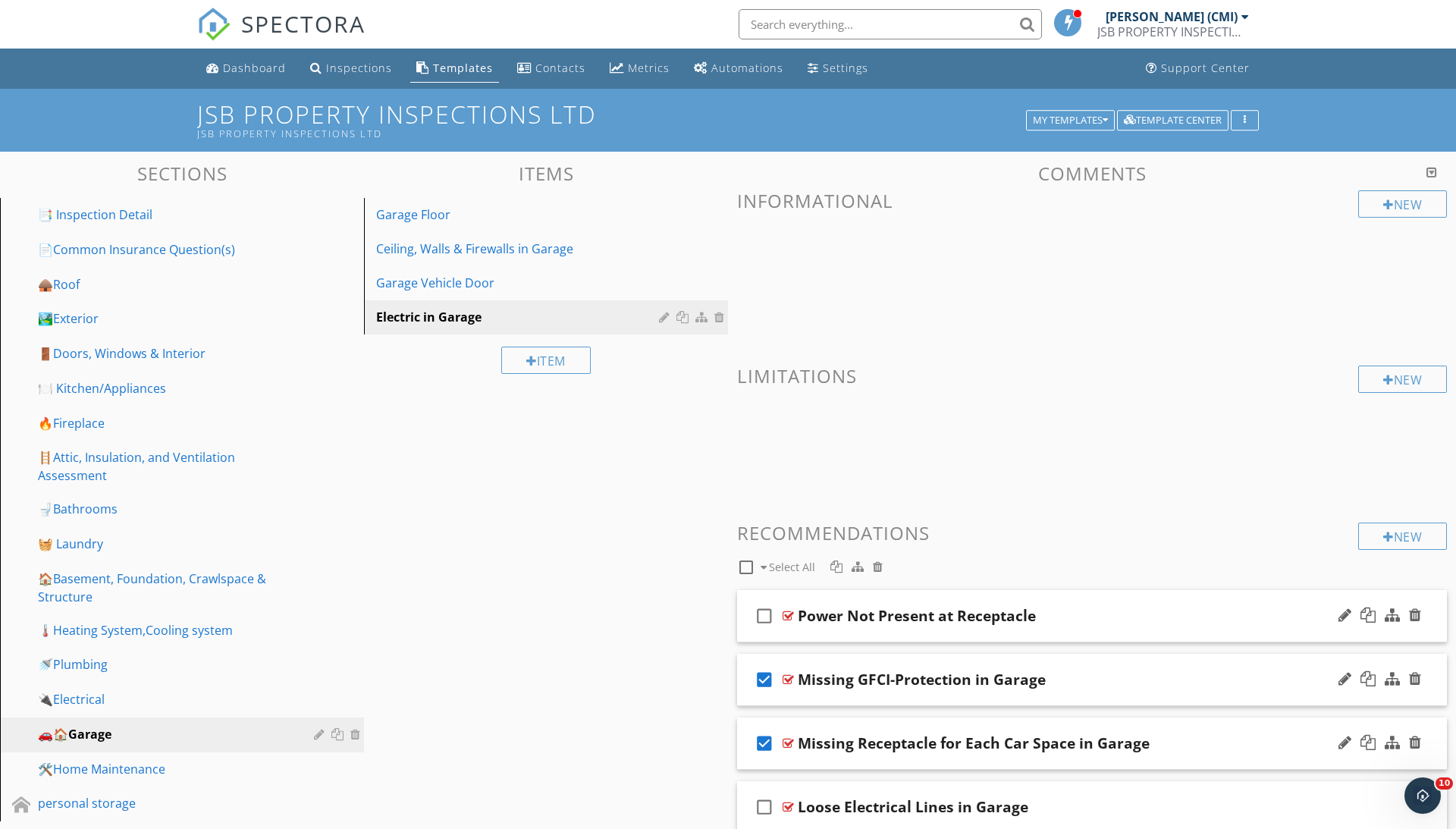
scroll to position [0, 0]
click at [880, 566] on div at bounding box center [878, 566] width 10 height 12
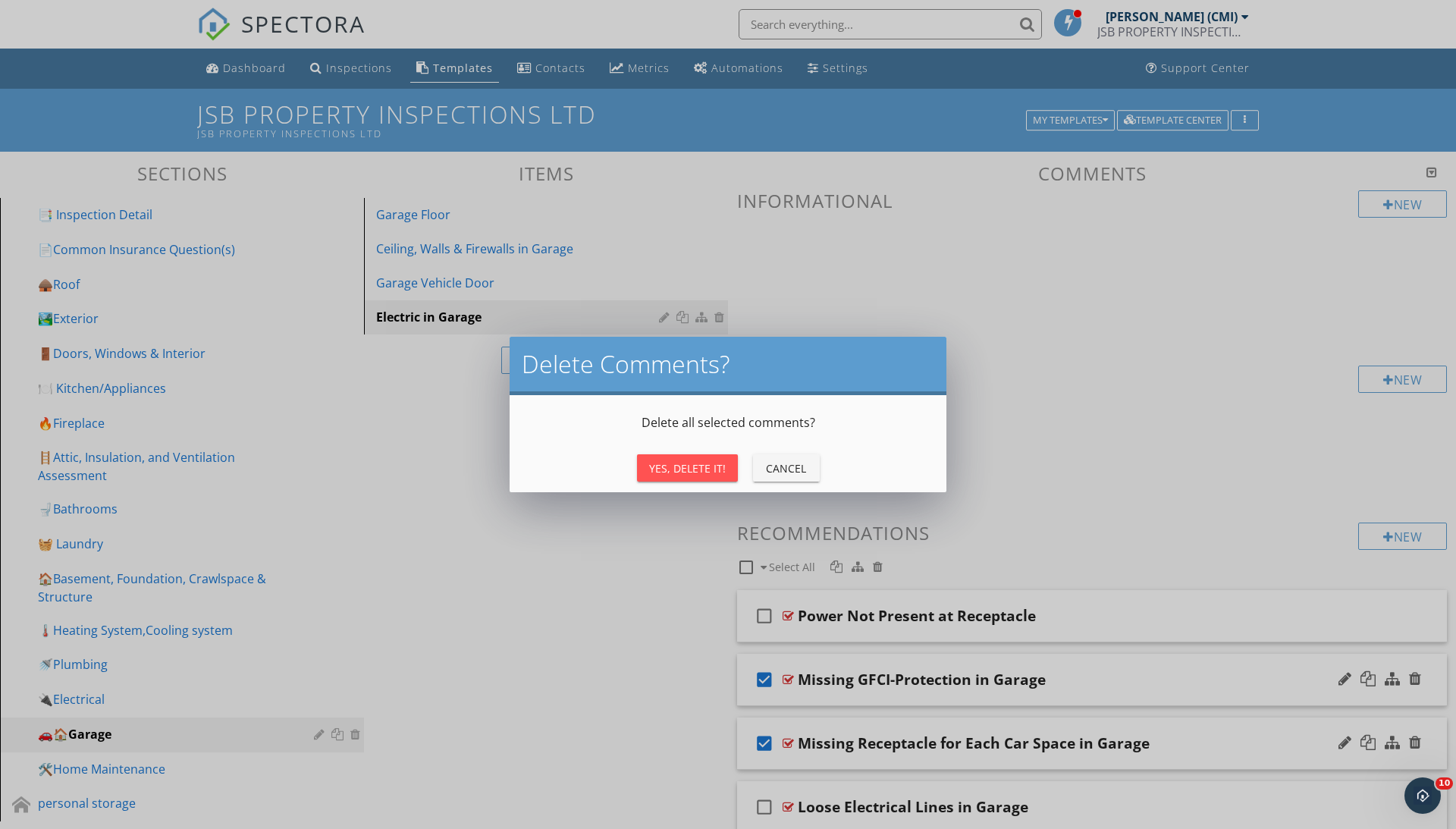
click at [713, 461] on div "Yes, Delete It!" at bounding box center [688, 468] width 77 height 16
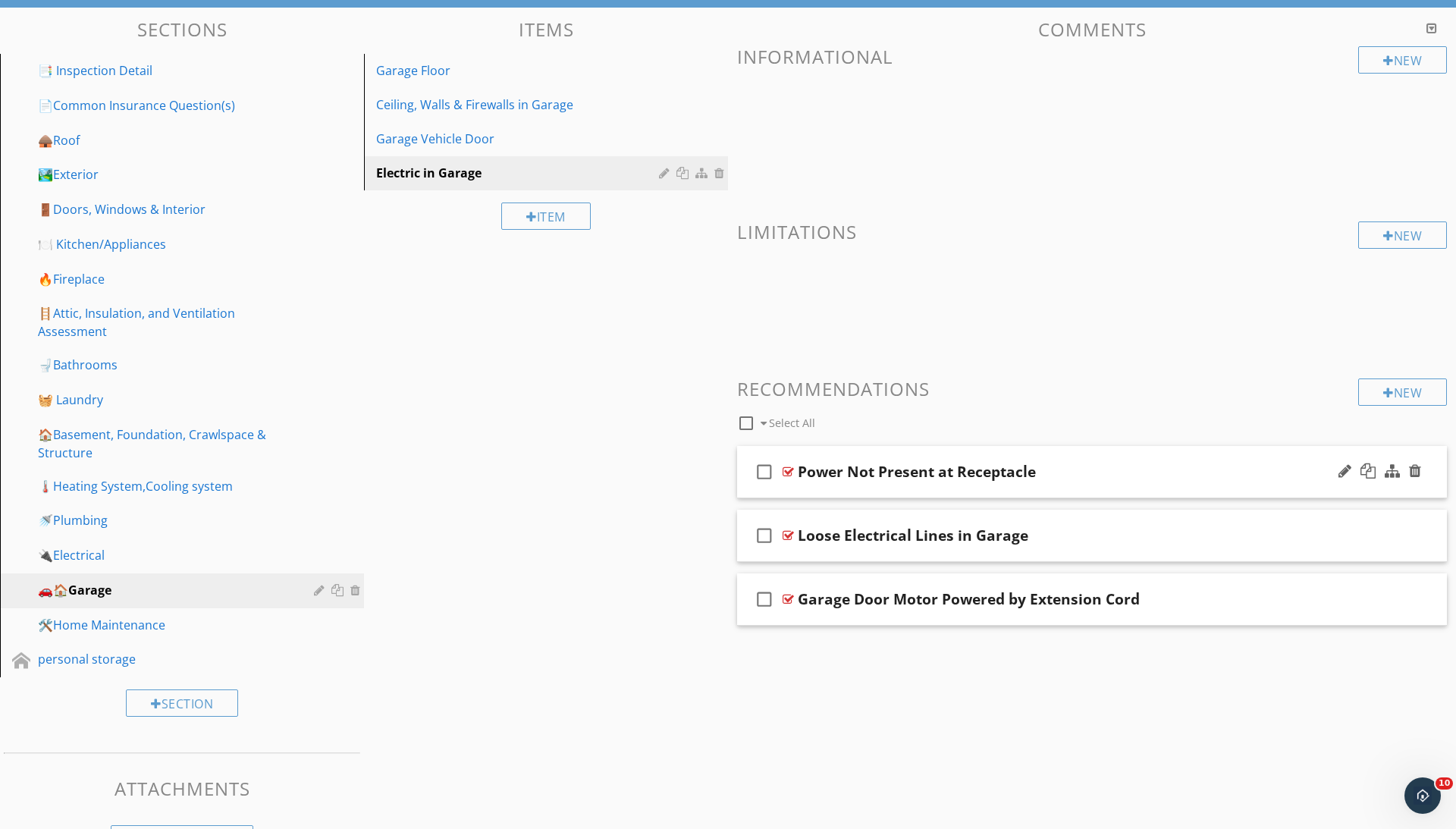
scroll to position [135, 0]
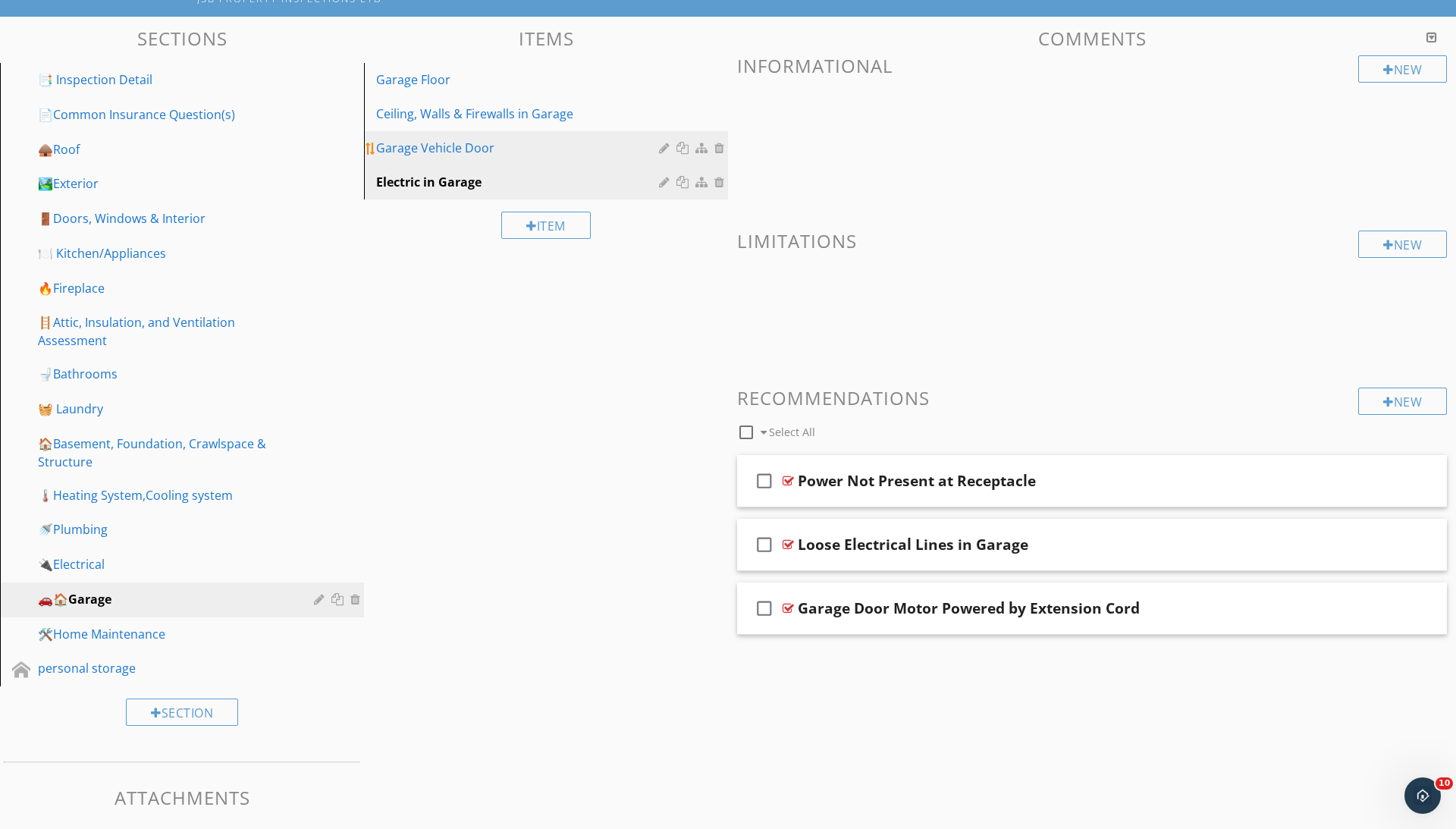
click at [474, 135] on link "Garage Vehicle Door" at bounding box center [549, 147] width 359 height 33
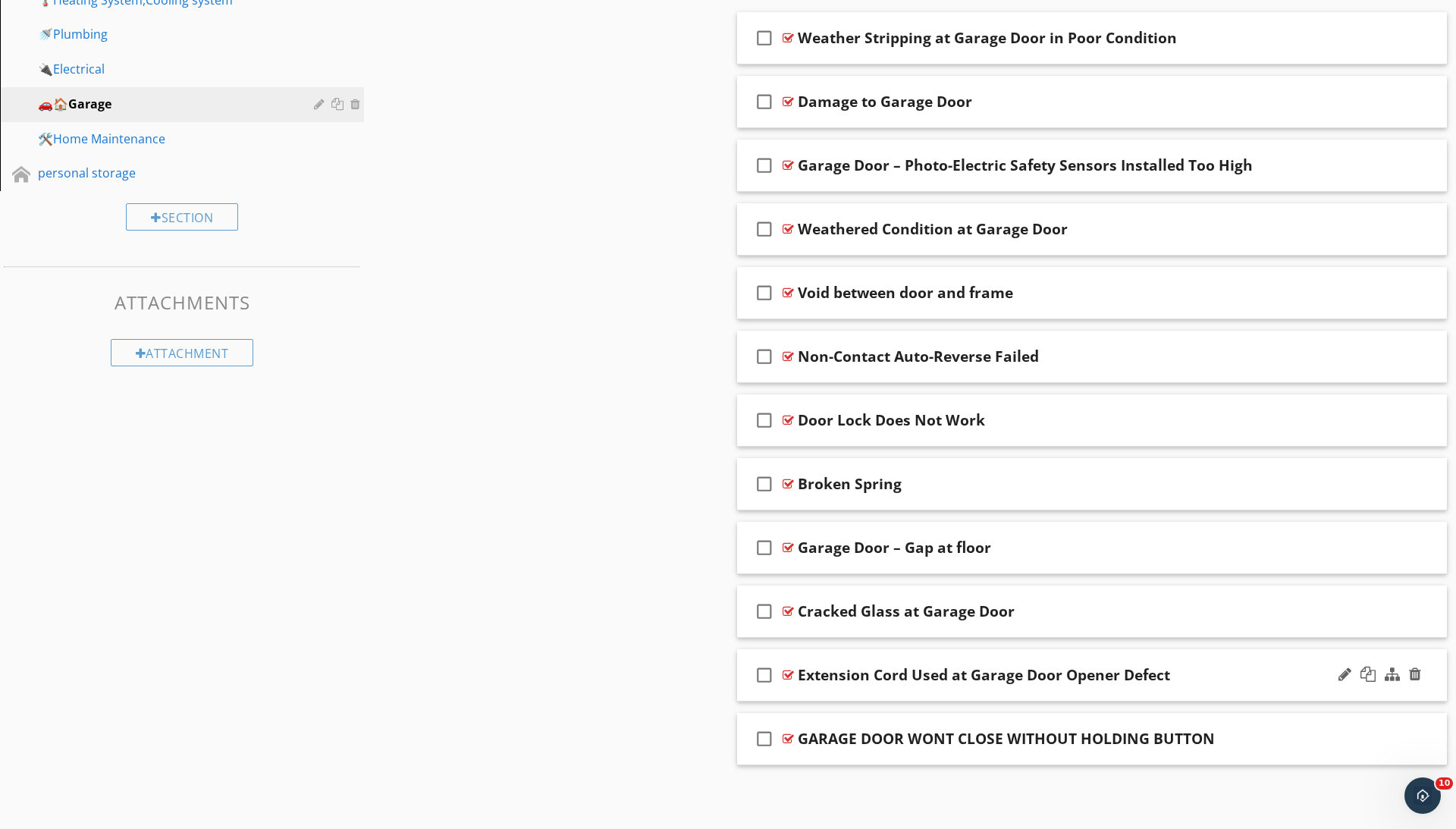
scroll to position [629, 0]
click at [784, 665] on div "check_box_outline_blank Extension Cord Used at Garage Door Opener Defect" at bounding box center [1092, 675] width 709 height 52
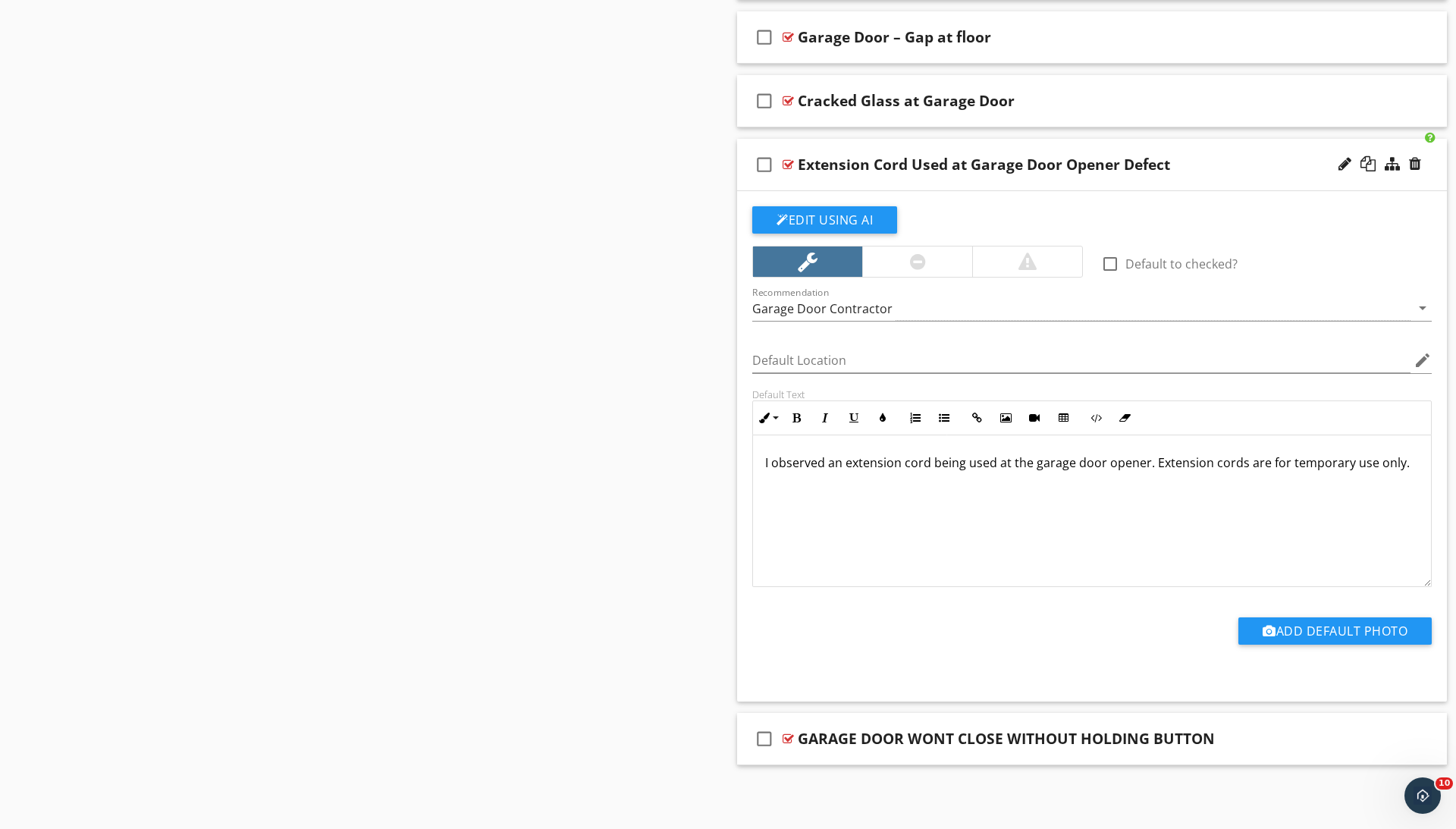
scroll to position [1141, 0]
click at [1417, 159] on div at bounding box center [1415, 164] width 12 height 15
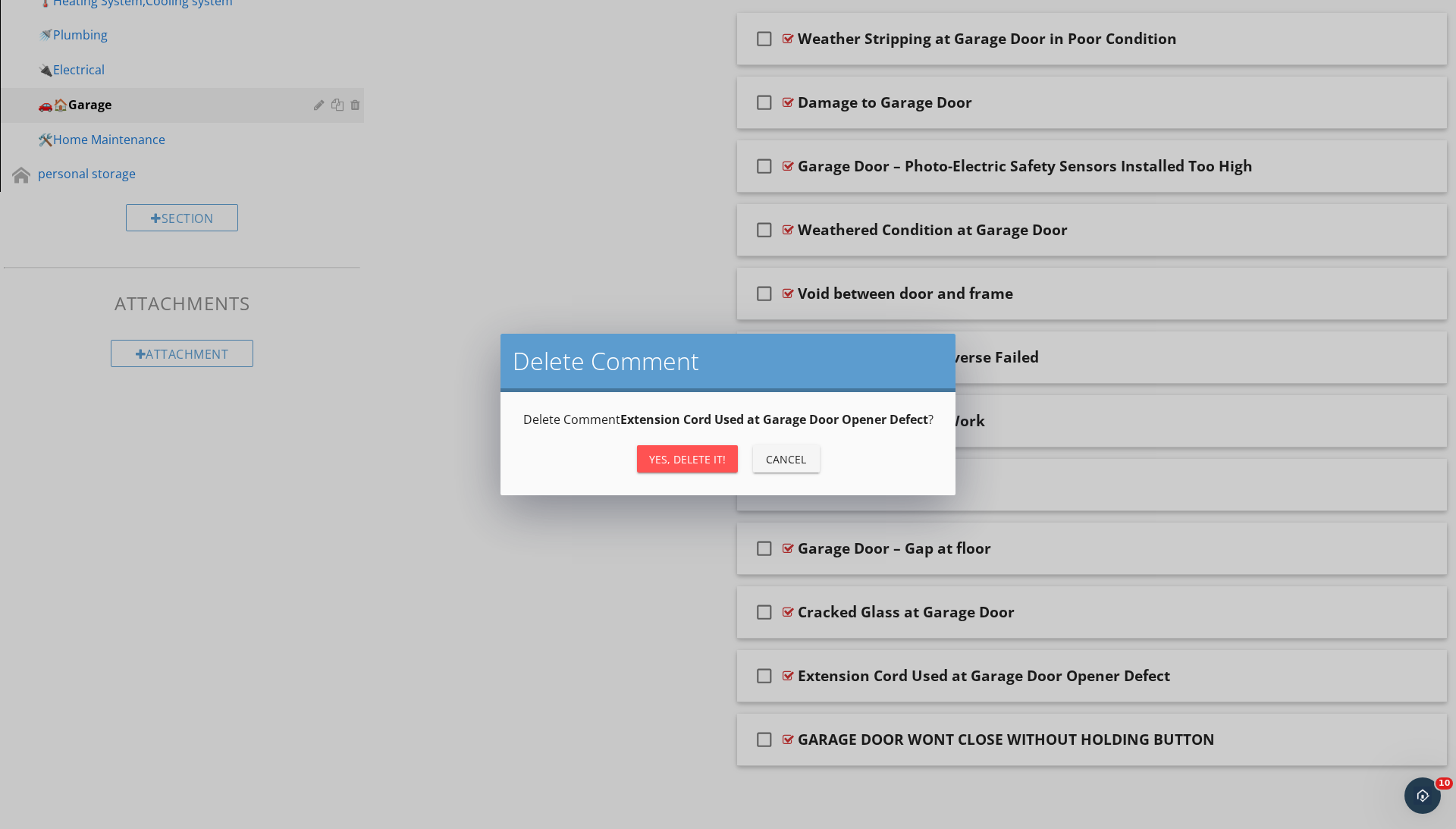
click at [658, 465] on div "Yes, Delete it!" at bounding box center [688, 458] width 77 height 16
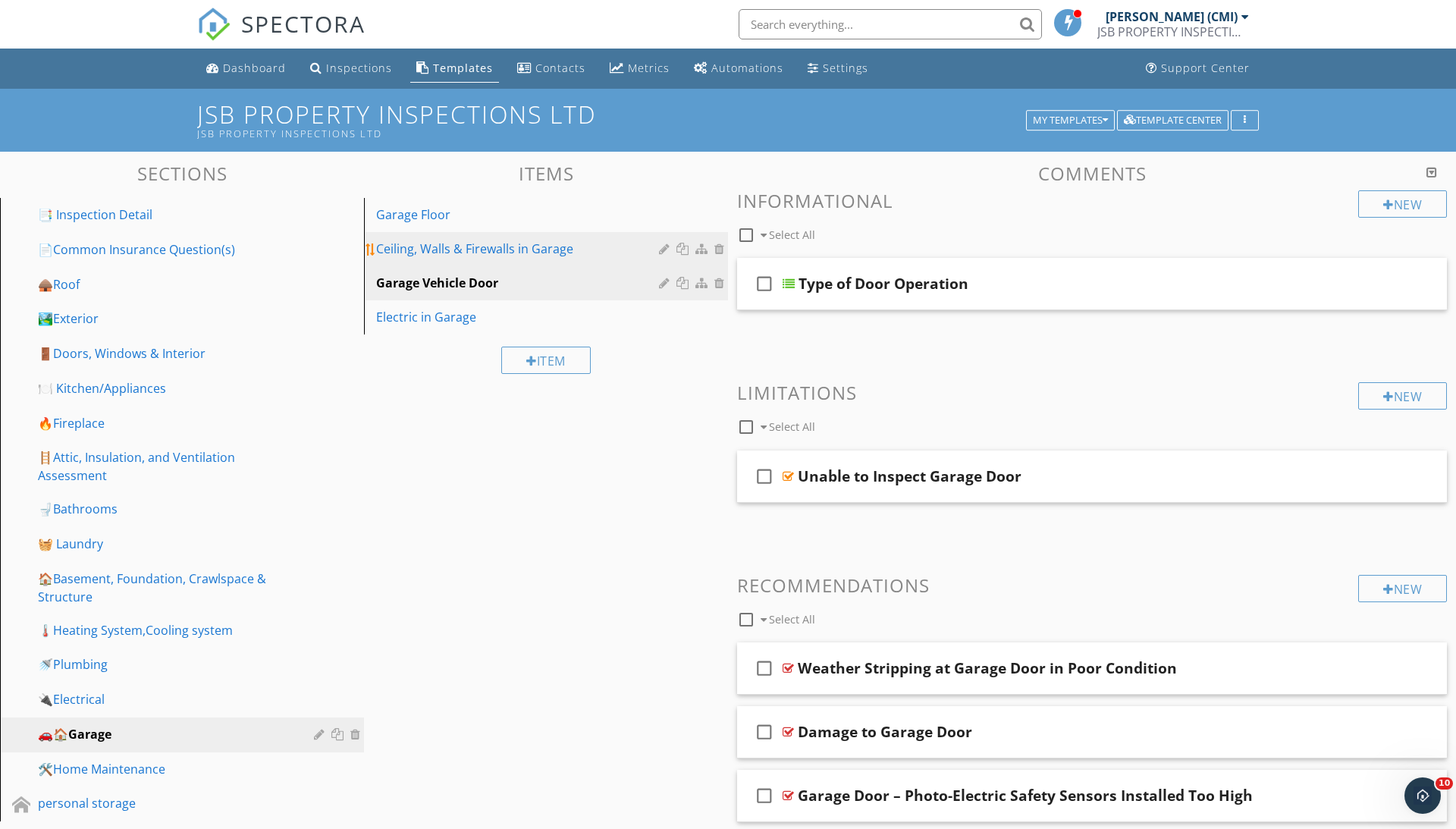
scroll to position [0, 0]
click at [437, 242] on div "Ceiling, Walls & Firewalls in Garage" at bounding box center [520, 248] width 287 height 18
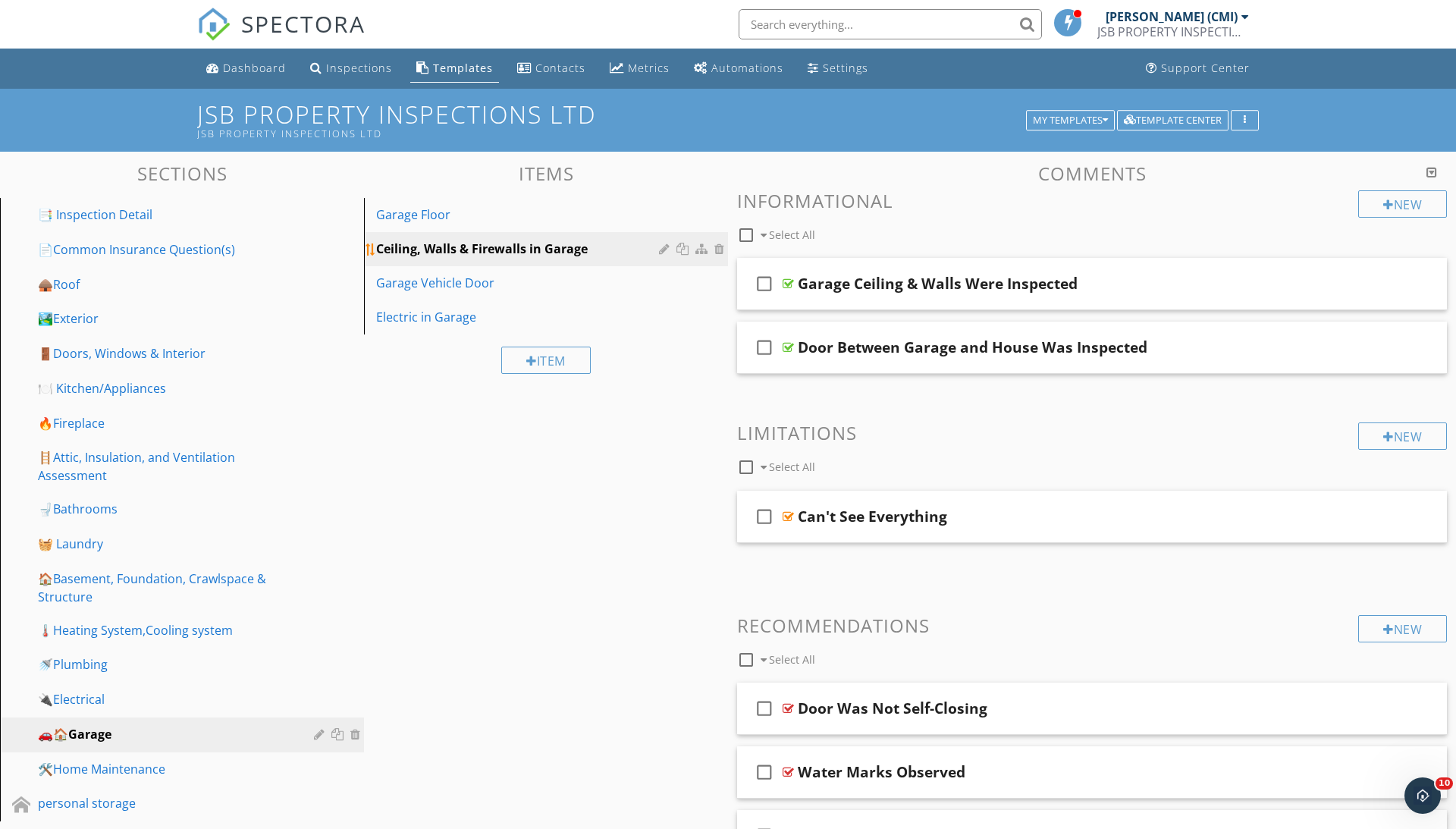
click at [429, 246] on div "Ceiling, Walls & Firewalls in Garage" at bounding box center [520, 248] width 287 height 18
click at [428, 222] on div "Garage Floor" at bounding box center [520, 214] width 287 height 18
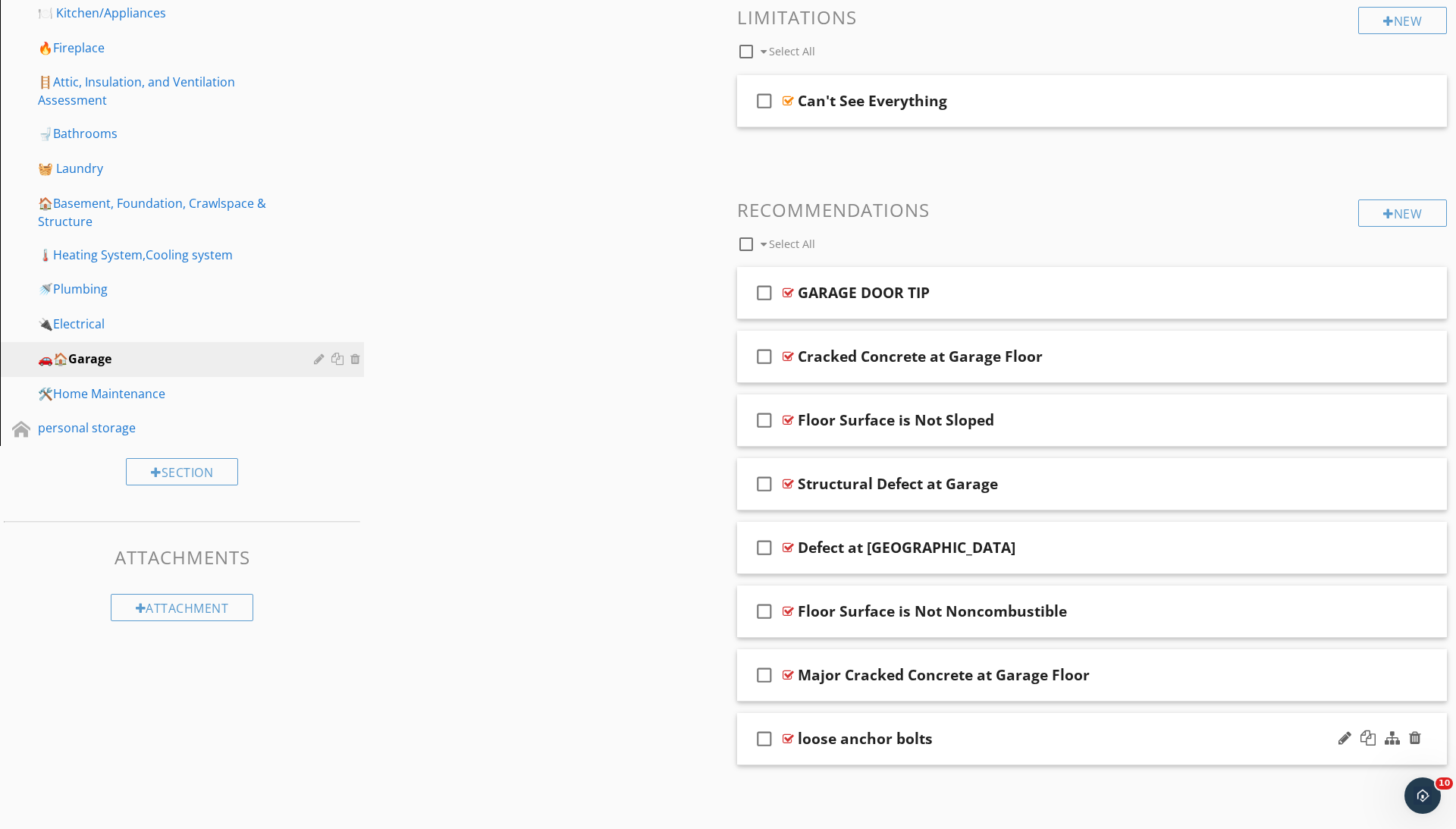
scroll to position [374, 0]
click at [786, 738] on div at bounding box center [788, 740] width 11 height 12
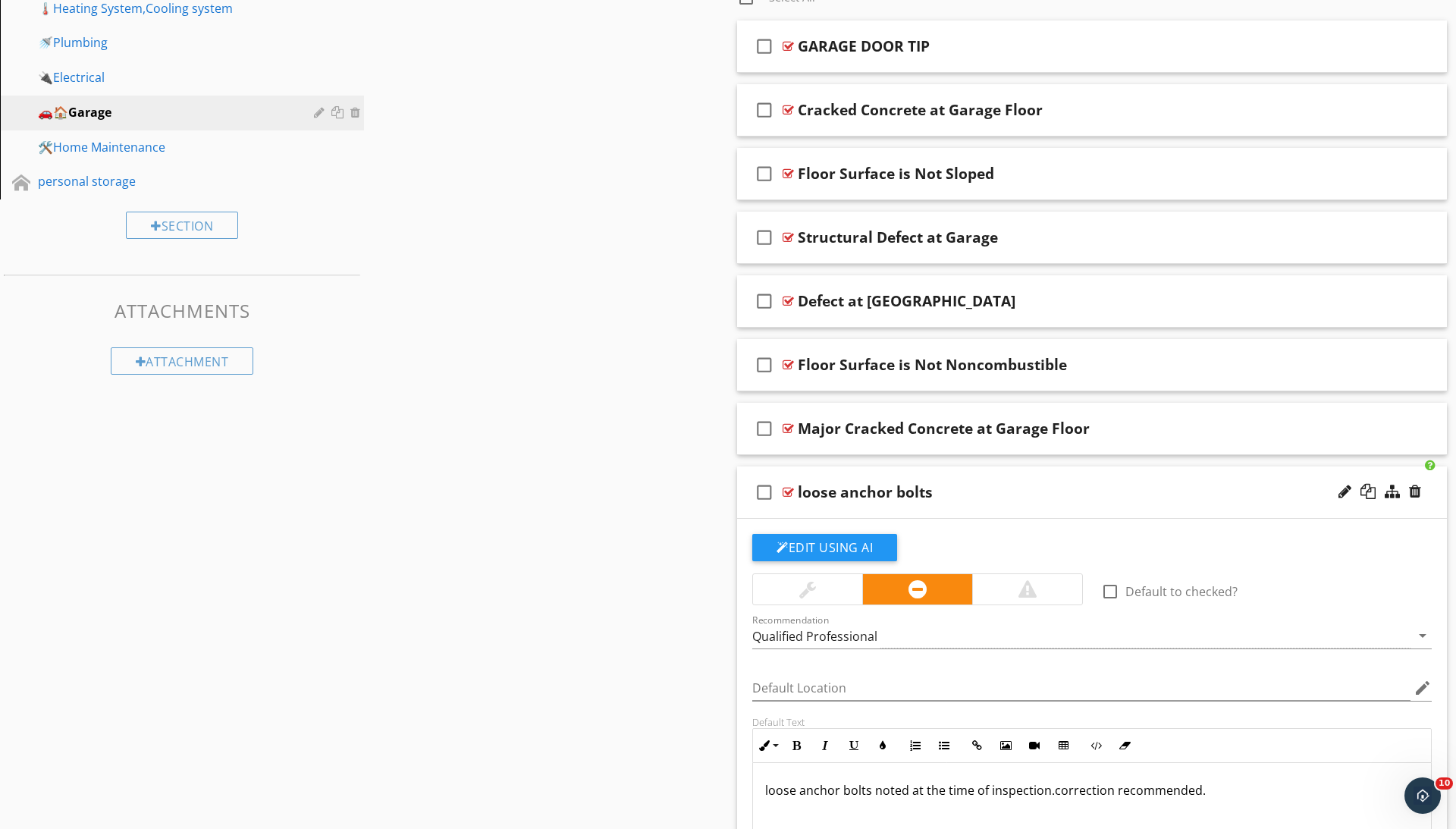
scroll to position [571, 0]
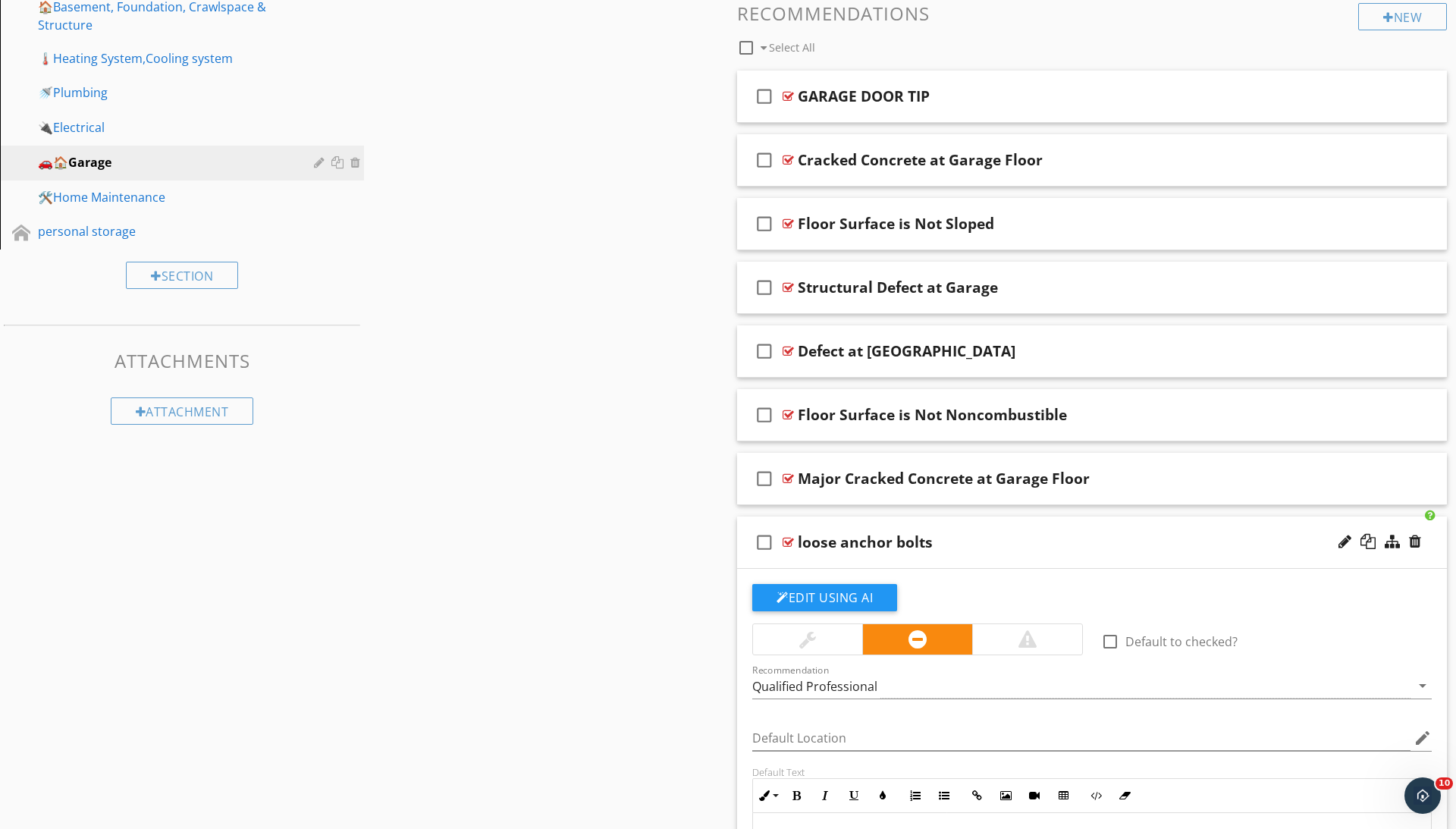
click at [785, 537] on div at bounding box center [788, 542] width 11 height 12
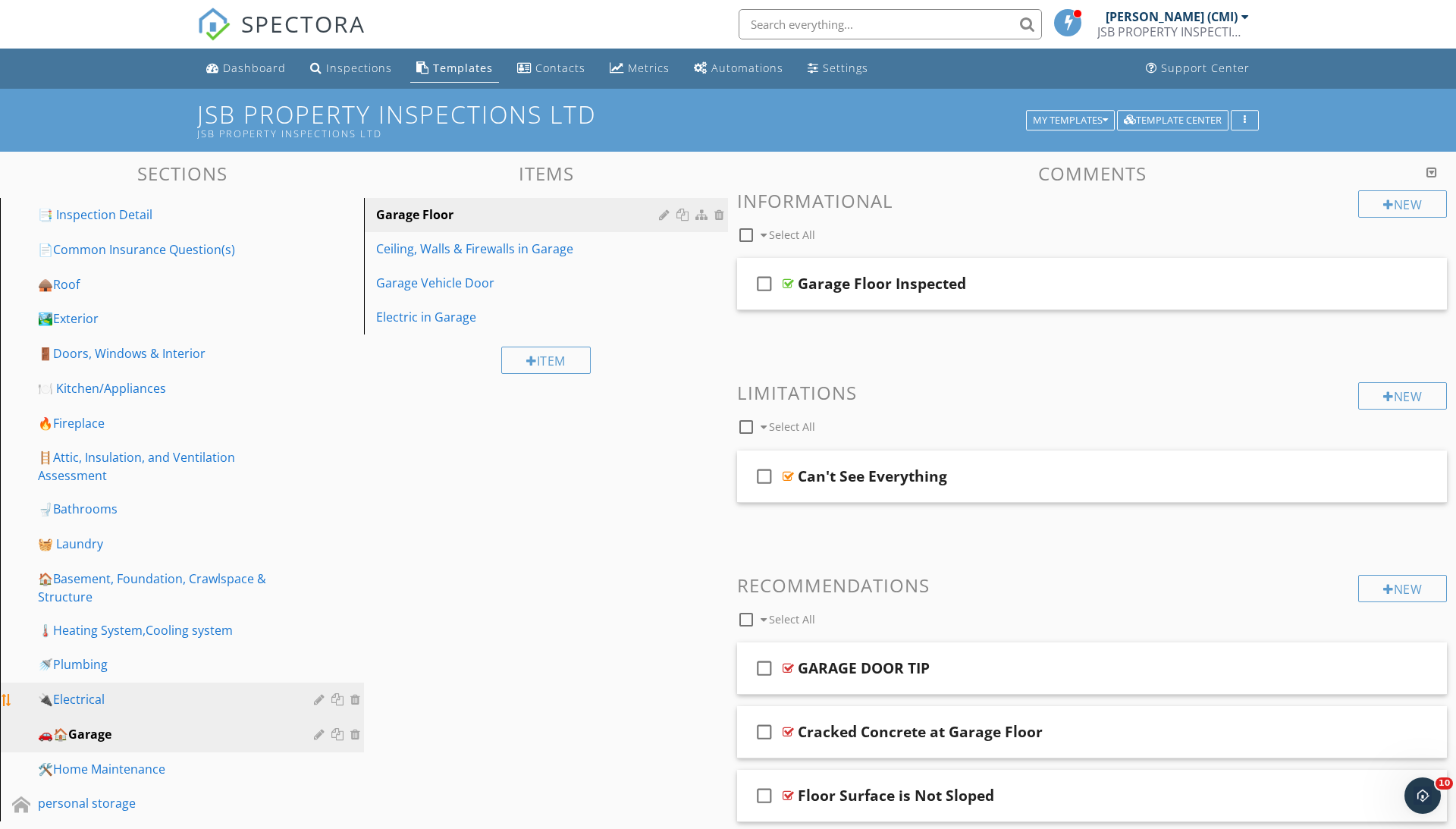
scroll to position [0, 0]
click at [130, 690] on div "🔌Electrical" at bounding box center [165, 699] width 254 height 18
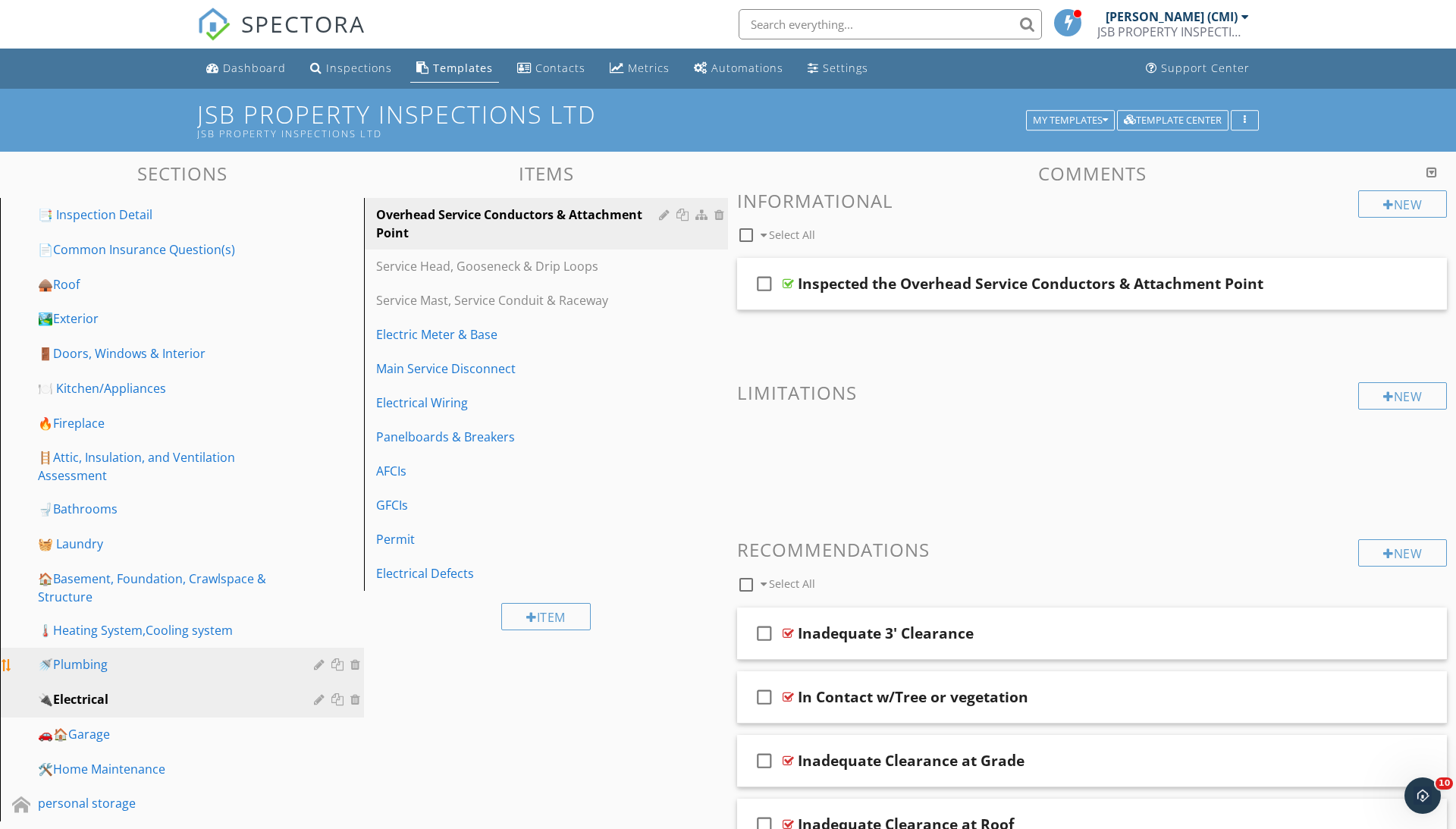
click at [112, 668] on link "🚿Plumbing" at bounding box center [184, 665] width 359 height 35
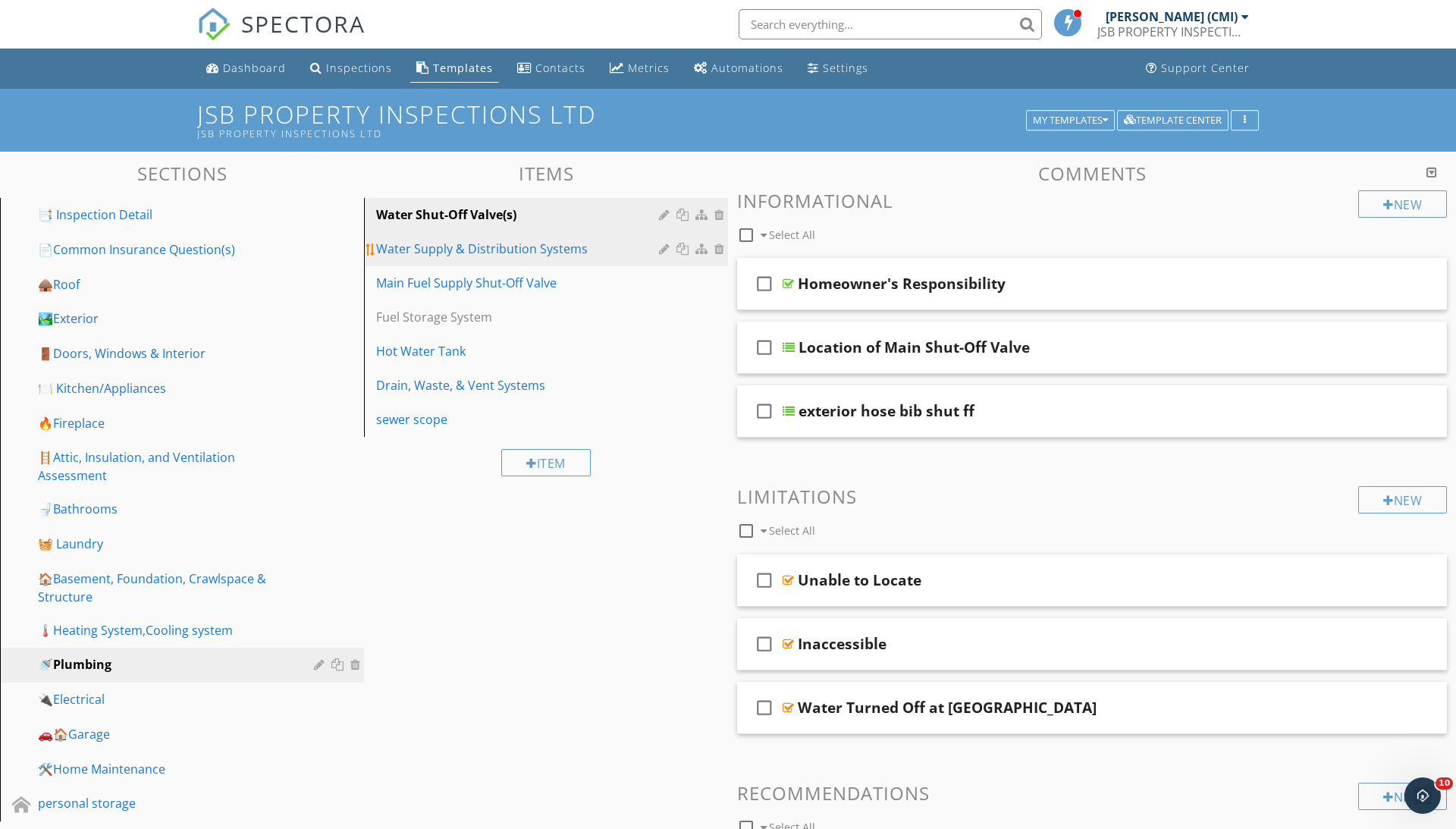
click at [497, 247] on div "Water Supply & Distribution Systems" at bounding box center [520, 248] width 287 height 18
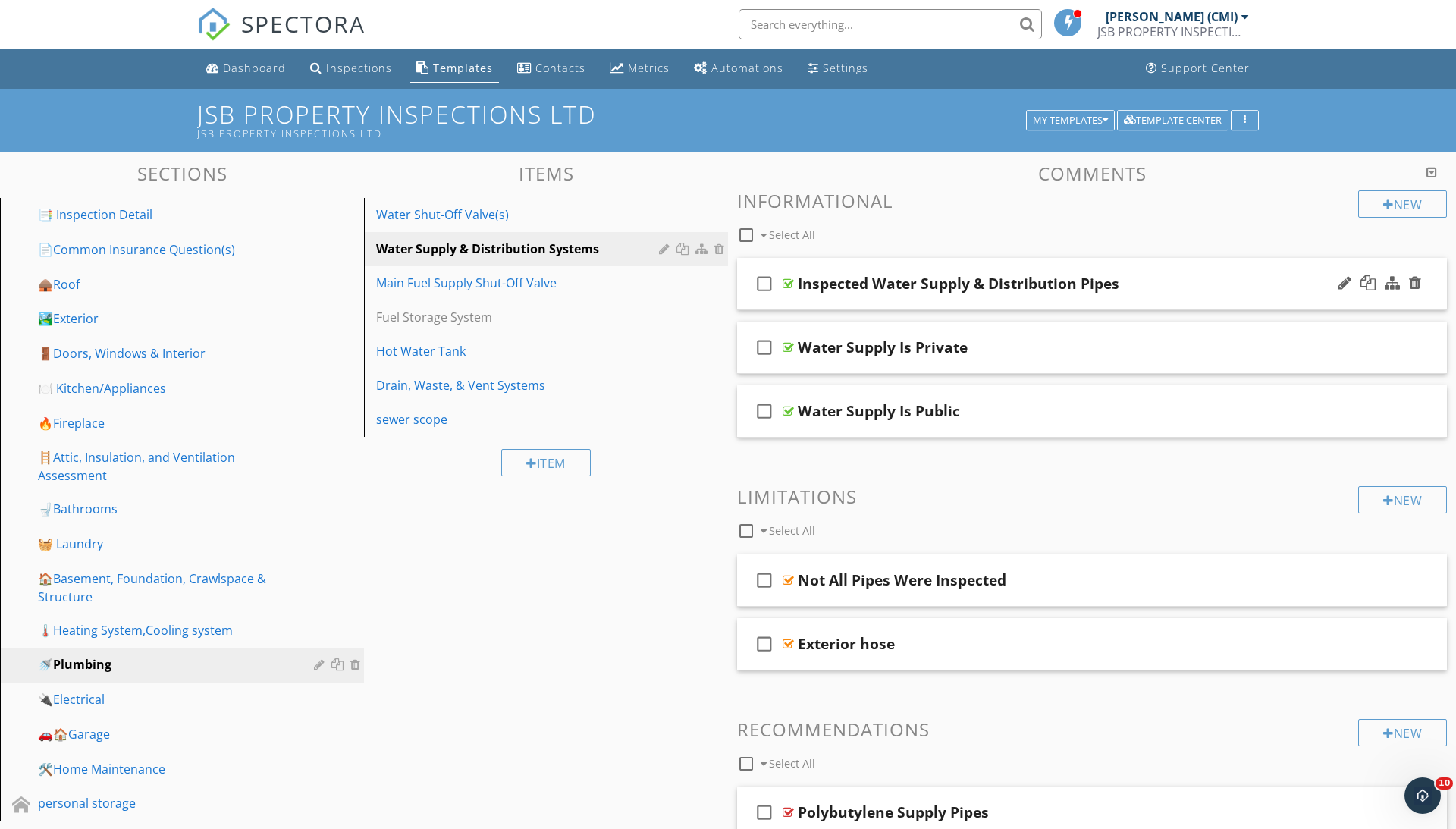
click at [789, 282] on div at bounding box center [788, 283] width 11 height 12
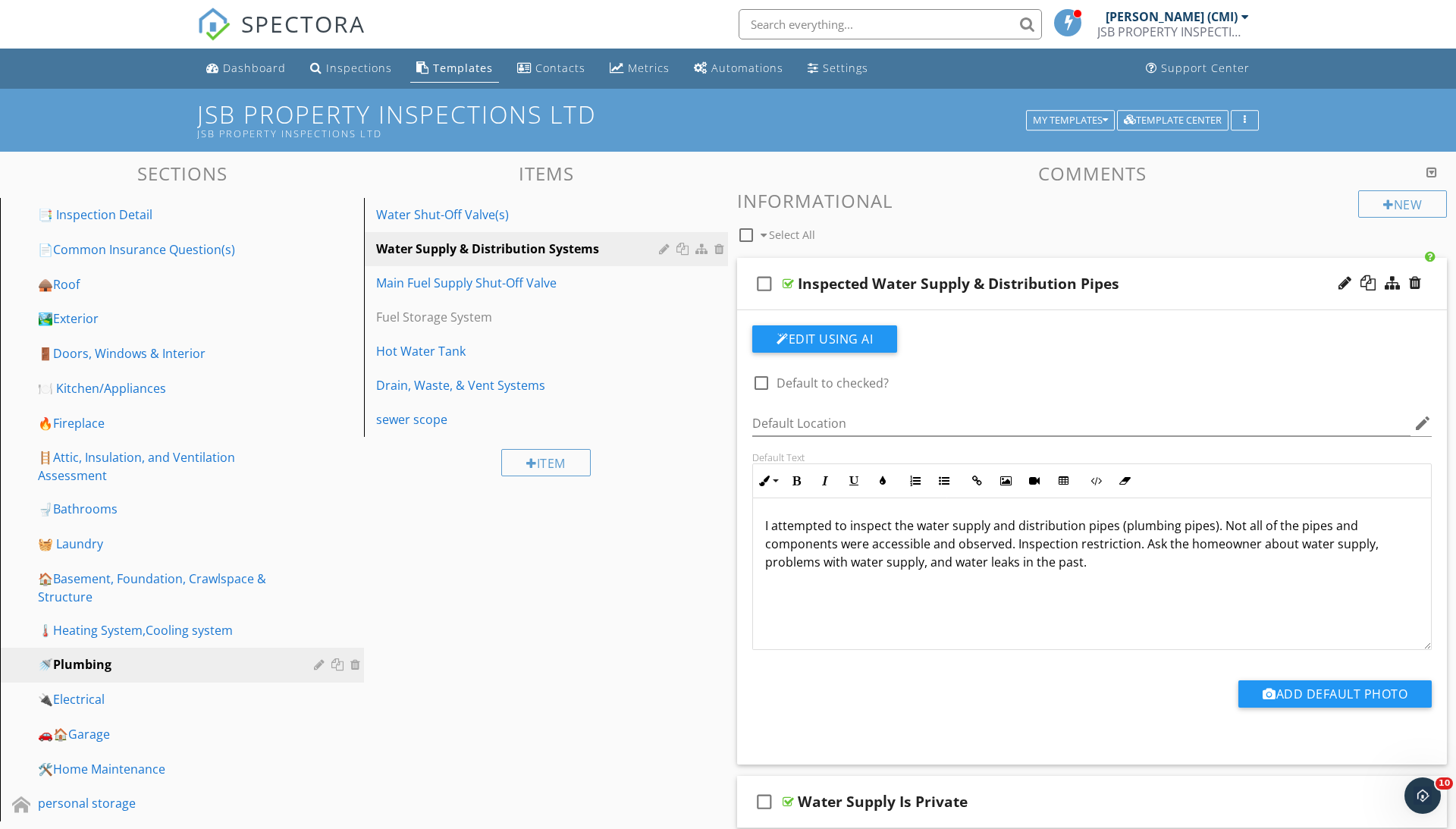
click at [789, 283] on div at bounding box center [788, 283] width 11 height 12
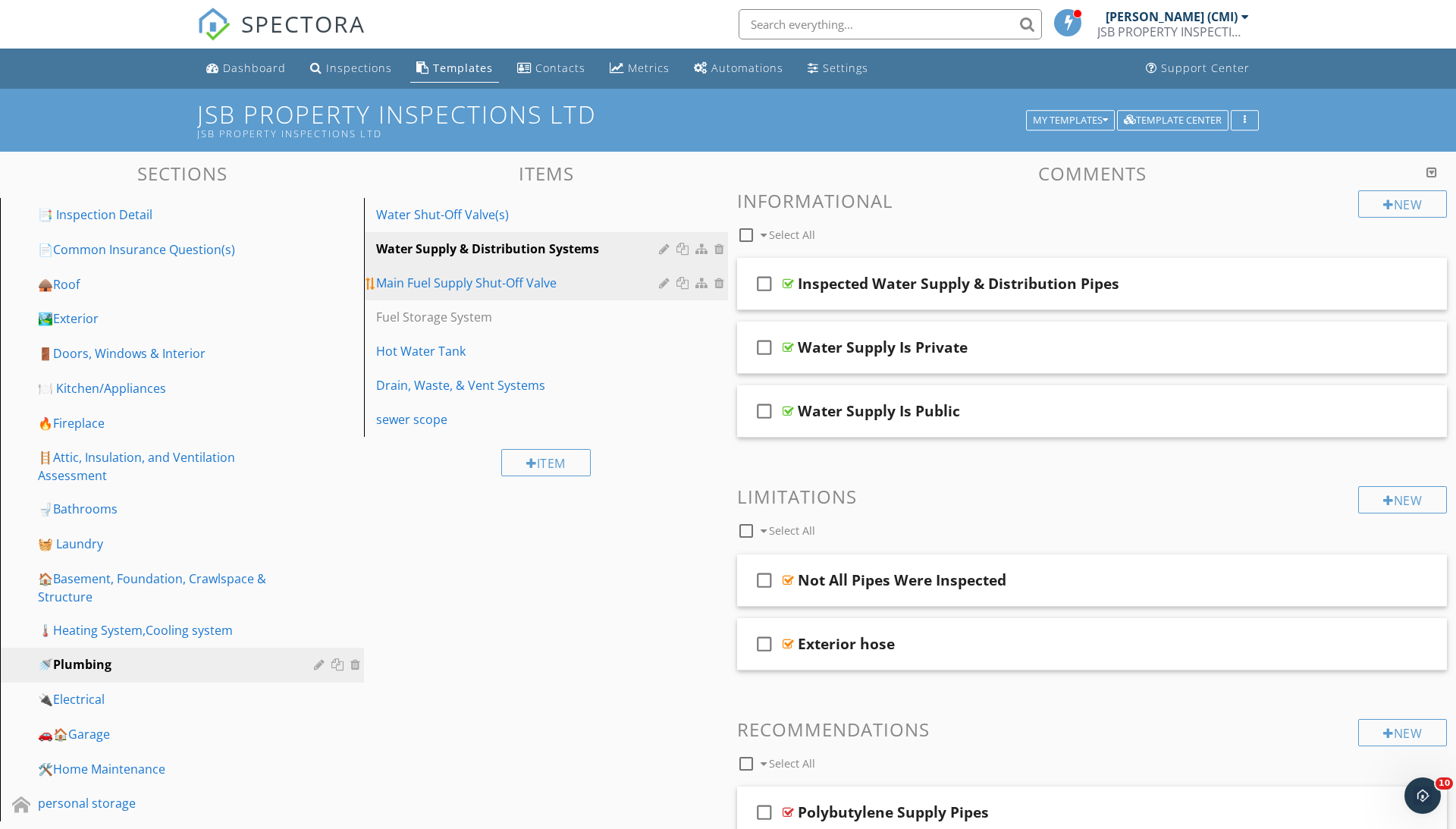
click at [515, 283] on div "Main Fuel Supply Shut-Off Valve" at bounding box center [520, 282] width 287 height 18
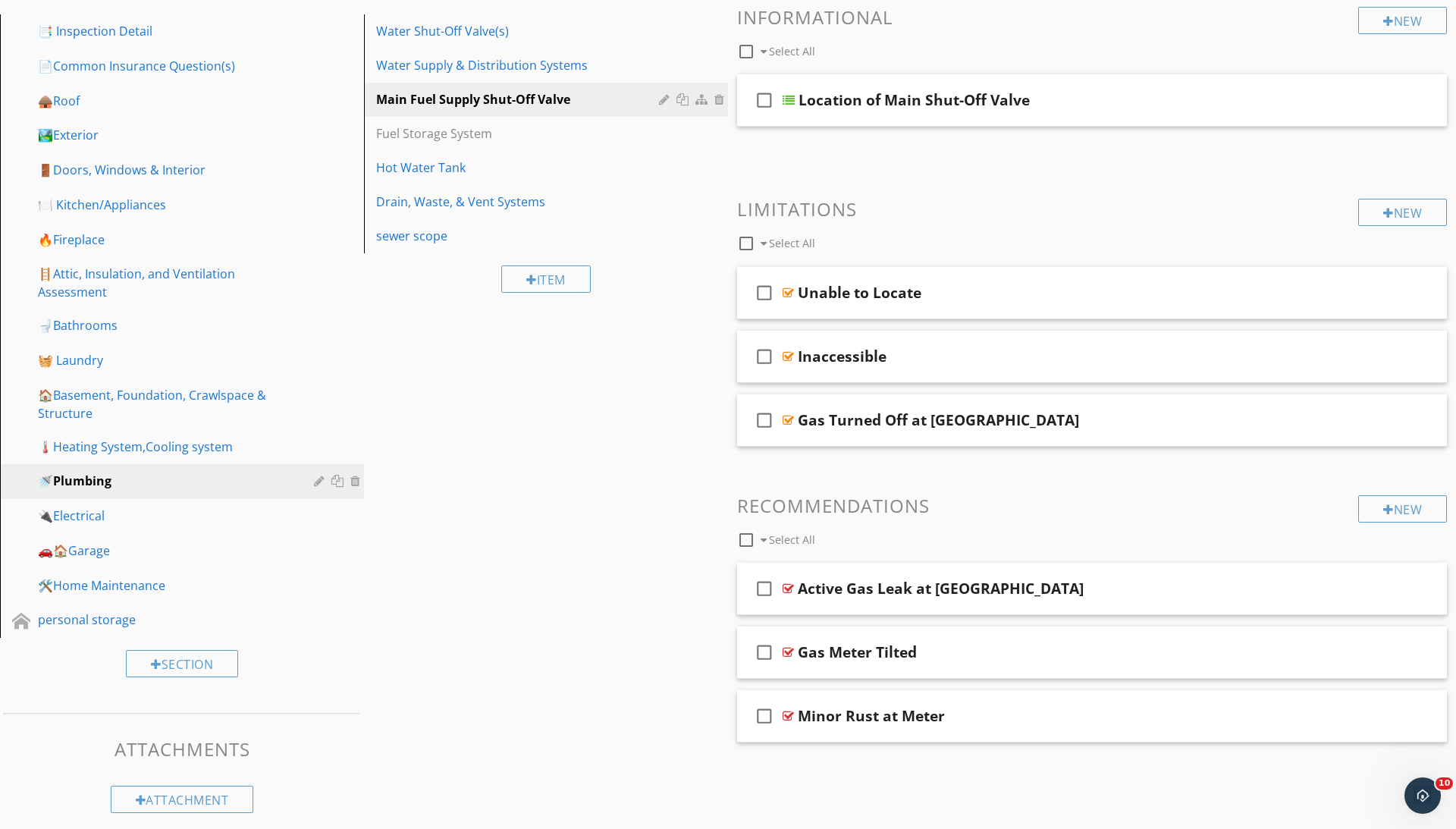
scroll to position [182, 0]
click at [194, 453] on link "🌡️Heating System,Cooling system" at bounding box center [184, 449] width 359 height 35
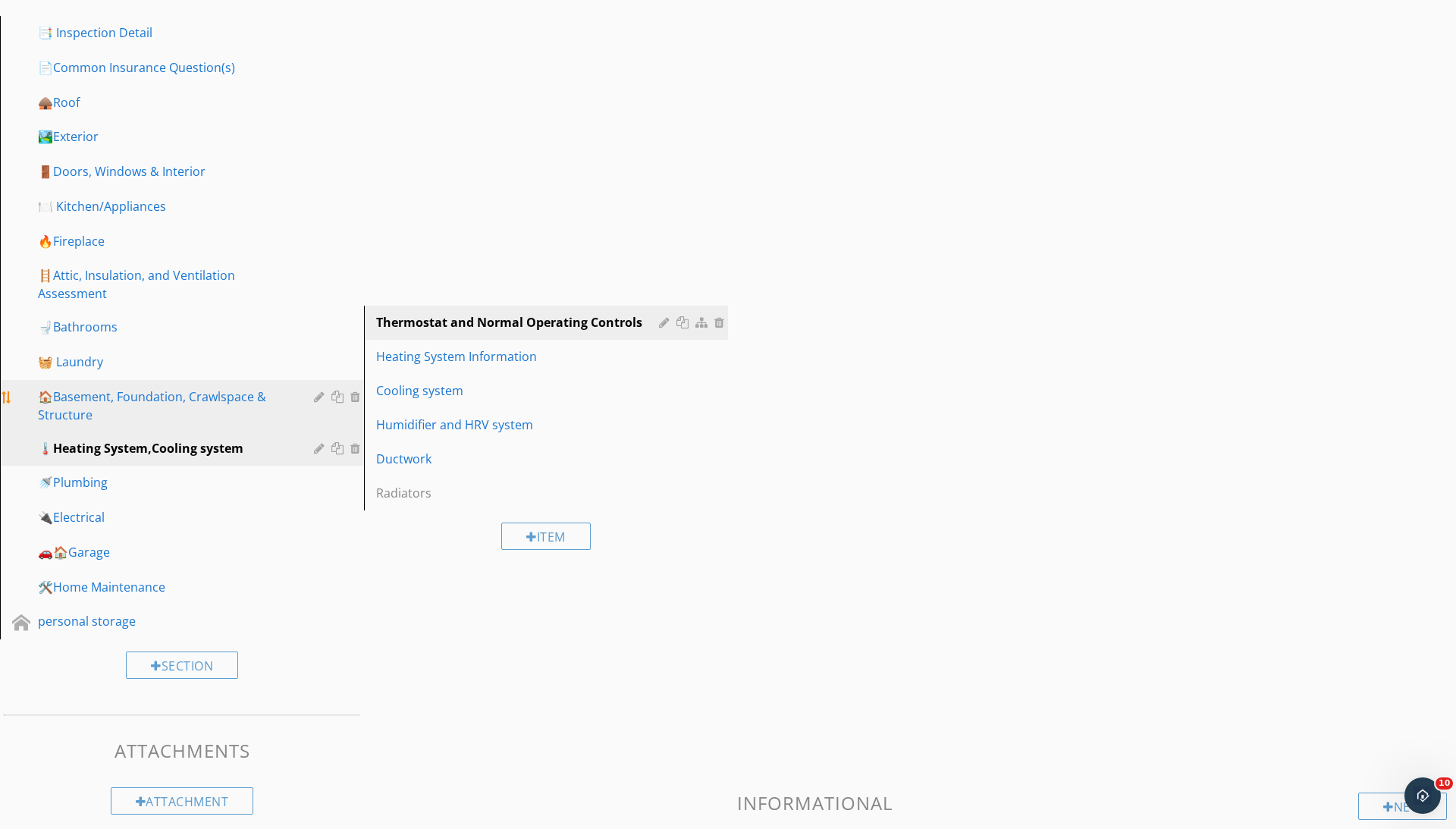
click at [166, 406] on div "🏠Basement, Foundation, Crawlspace & Structure" at bounding box center [165, 405] width 254 height 36
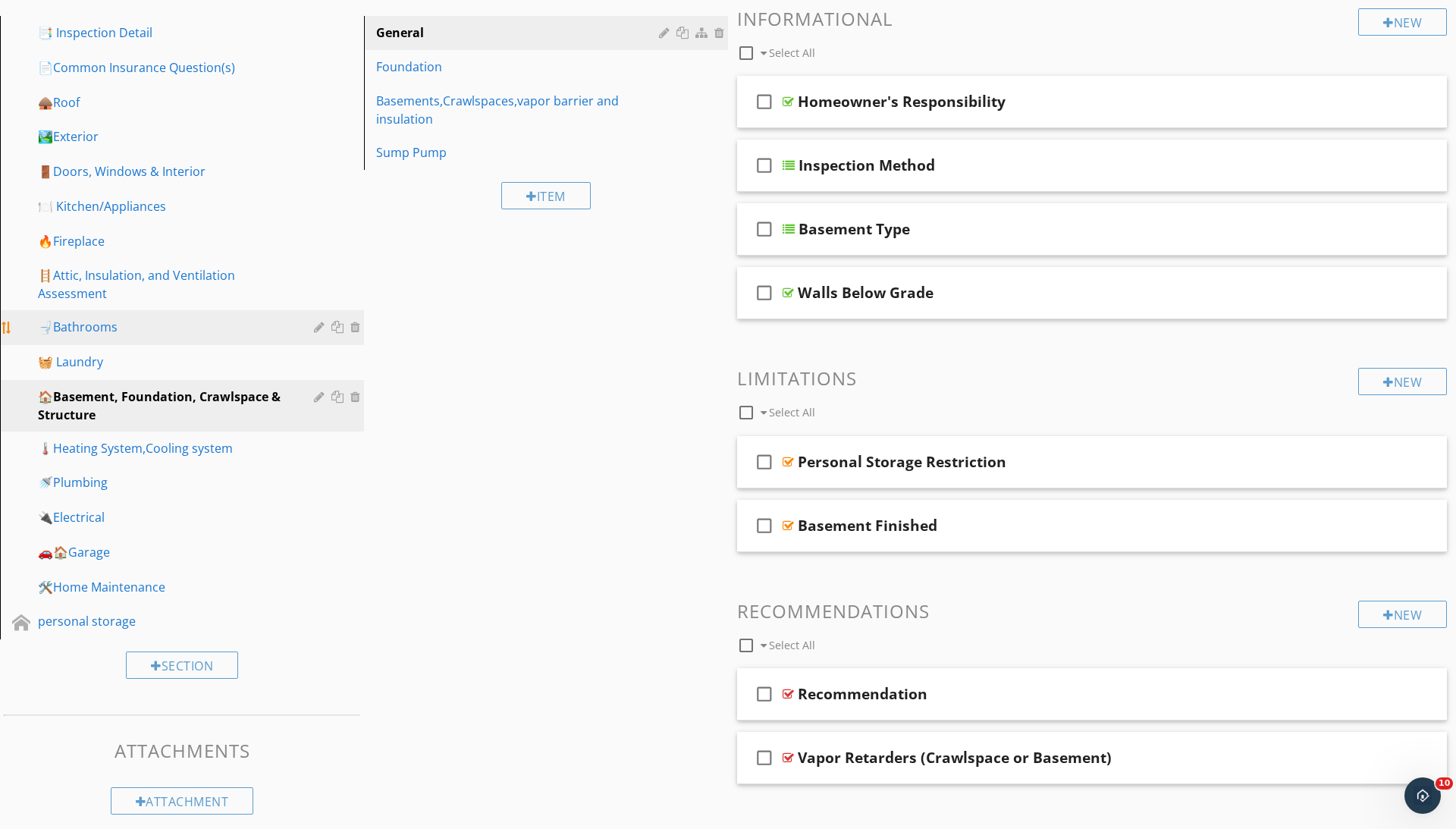
click at [123, 327] on div "🚽Bathrooms" at bounding box center [165, 326] width 254 height 18
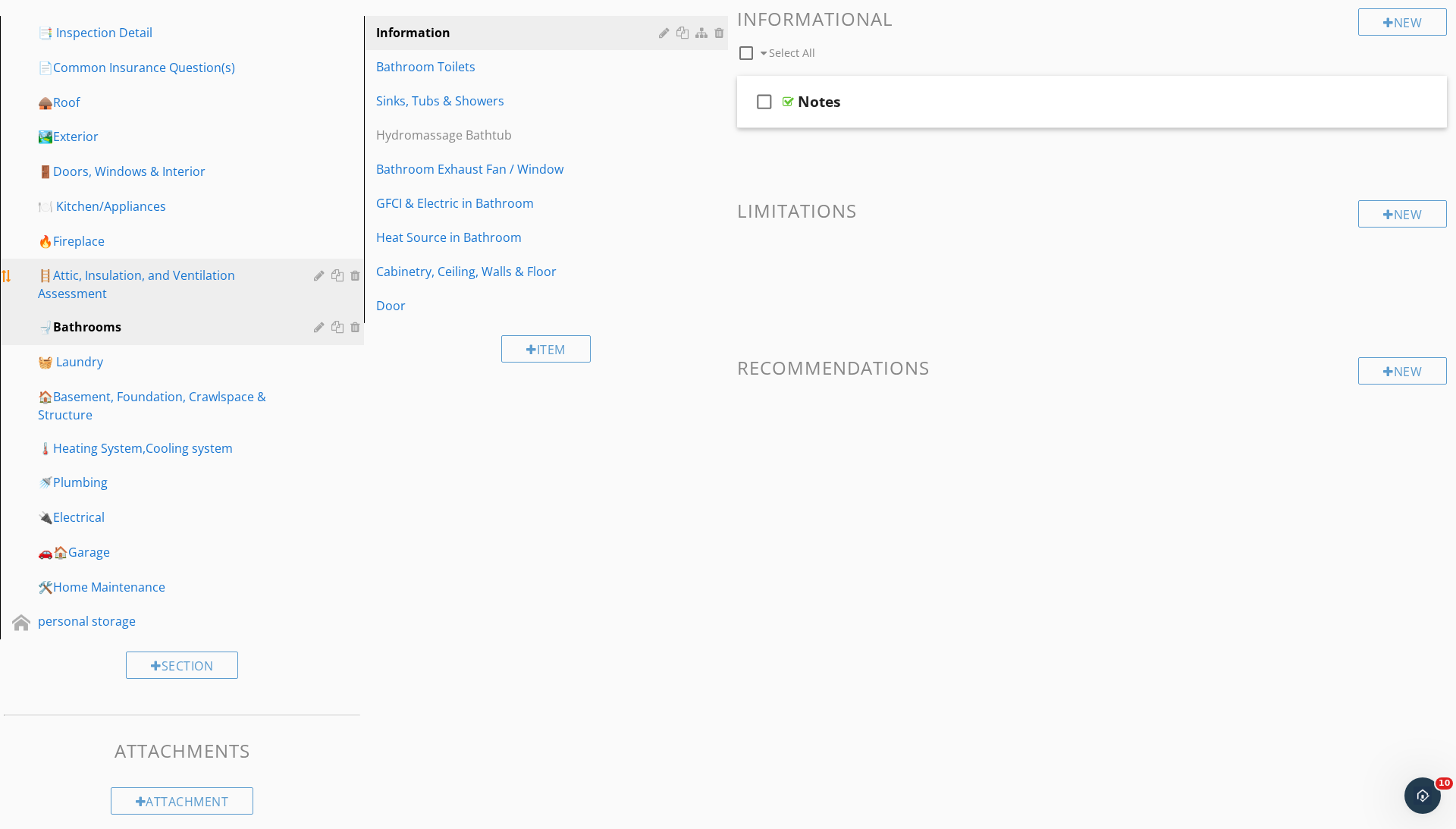
click at [110, 283] on div "🪜Attic, Insulation, and Ventilation Assessment" at bounding box center [165, 284] width 254 height 36
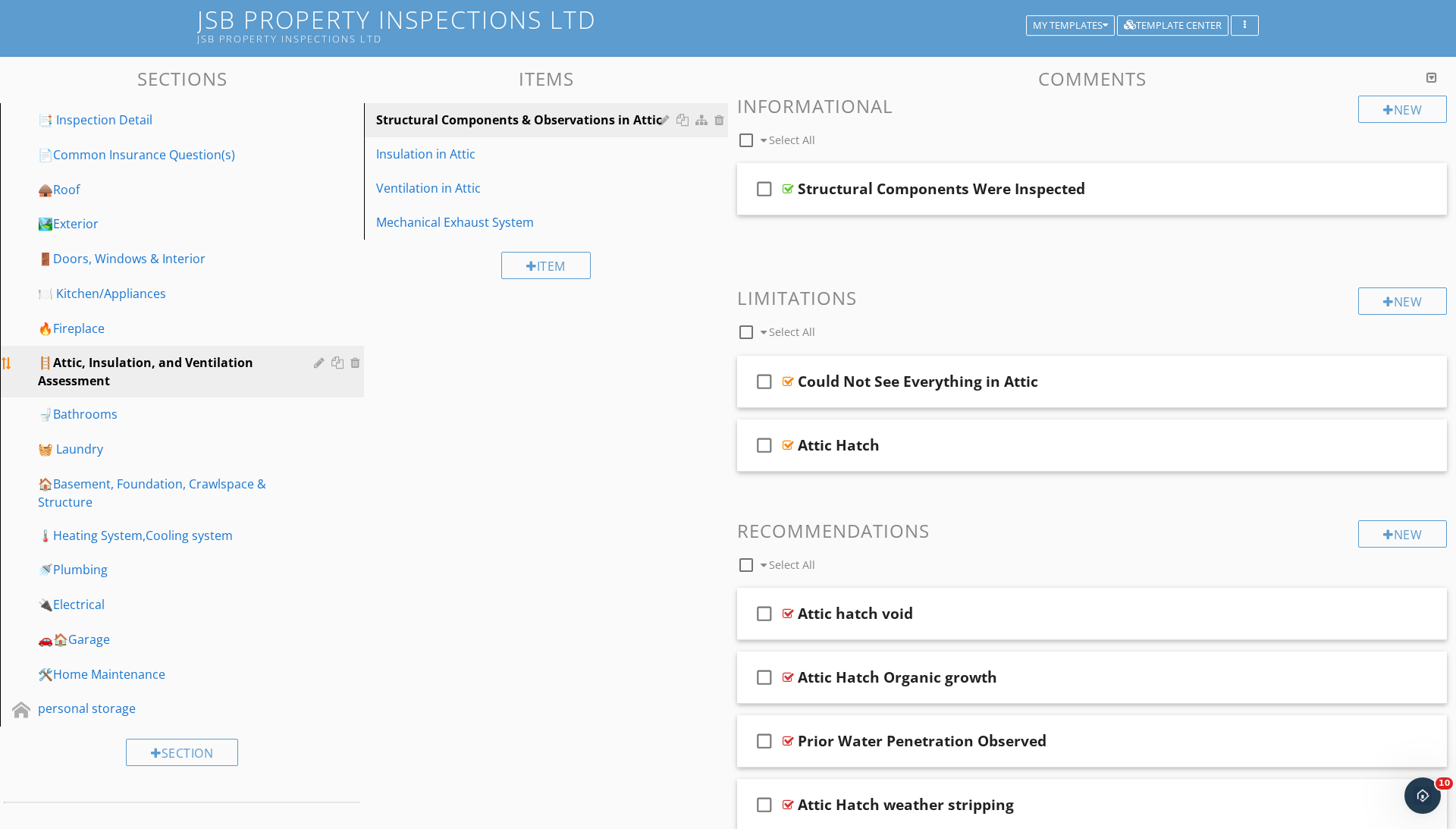
scroll to position [79, 0]
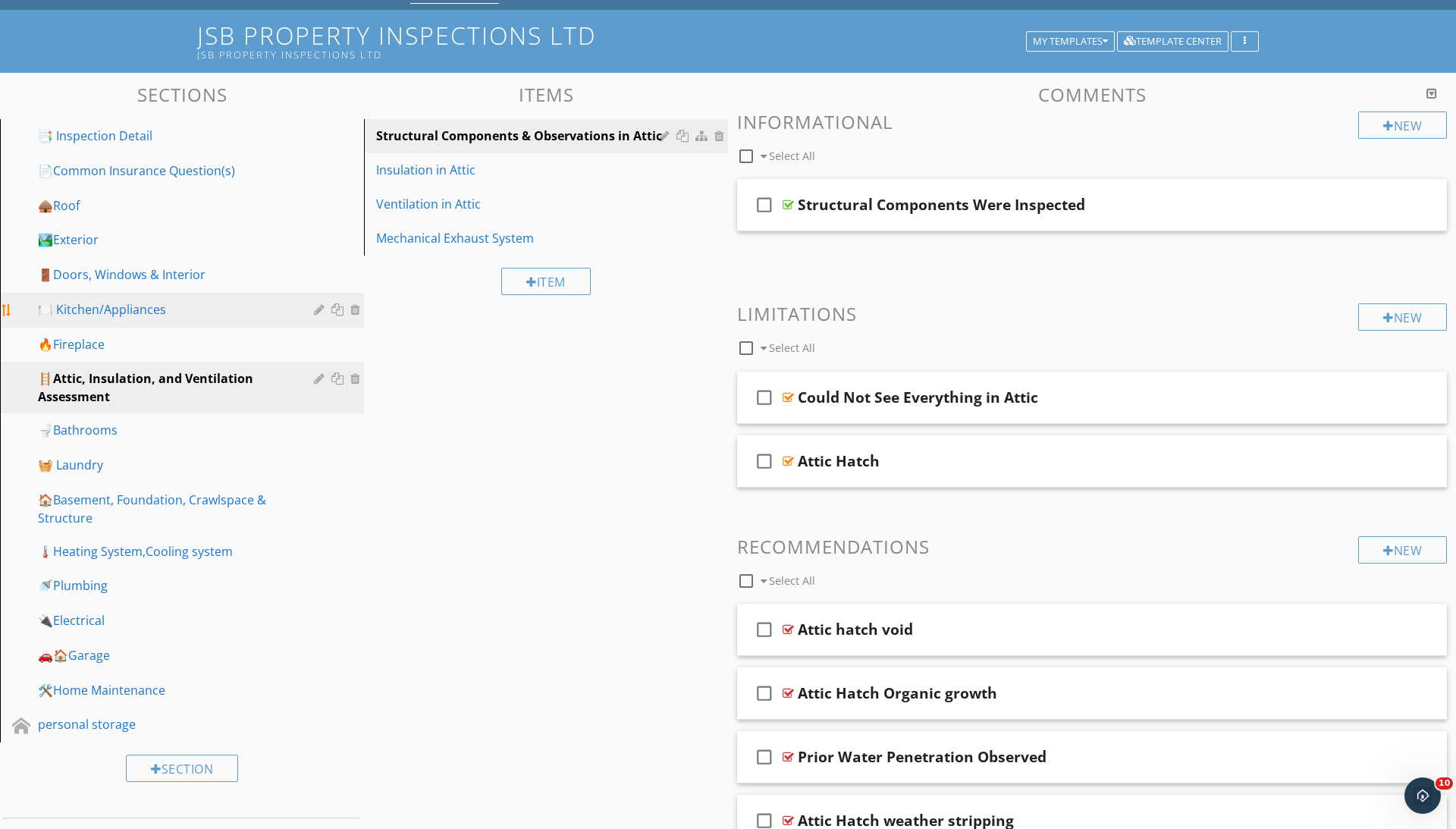
click at [100, 320] on link "🍽️ Kitchen/Appliances" at bounding box center [184, 310] width 359 height 35
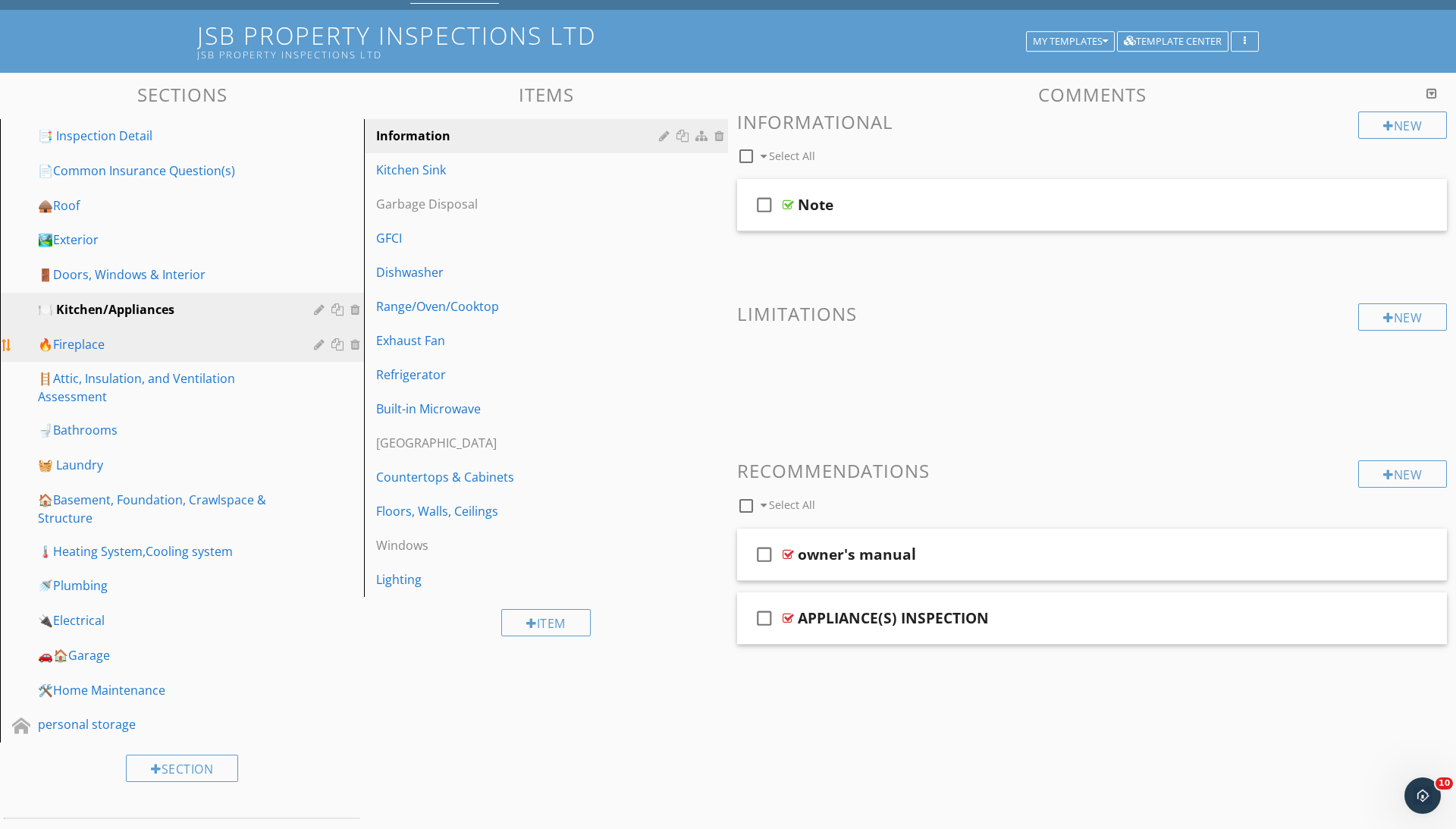
click at [100, 329] on link "🔥Fireplace" at bounding box center [184, 344] width 359 height 35
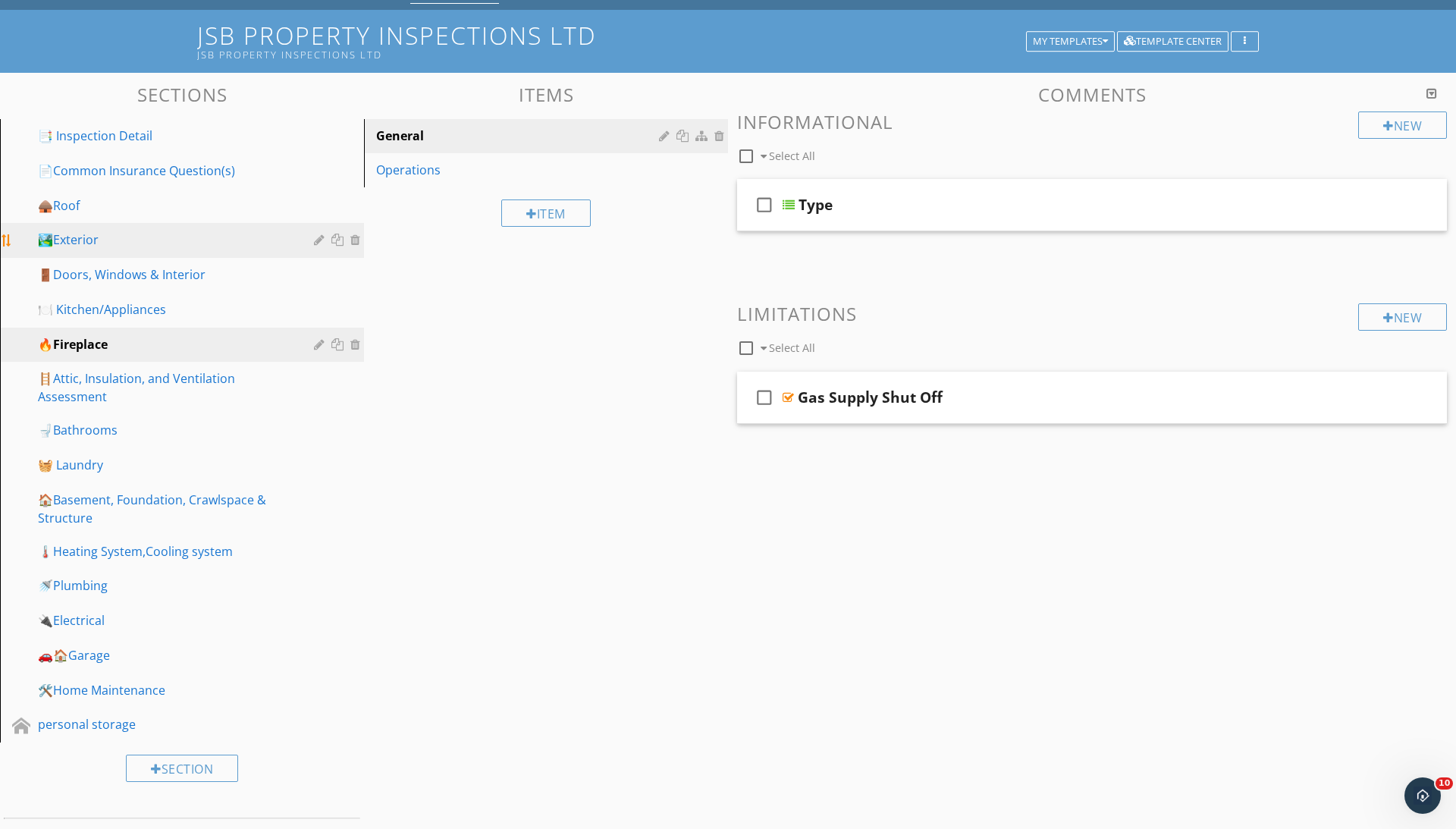
click at [100, 253] on link "🏞️Exterior" at bounding box center [184, 240] width 359 height 35
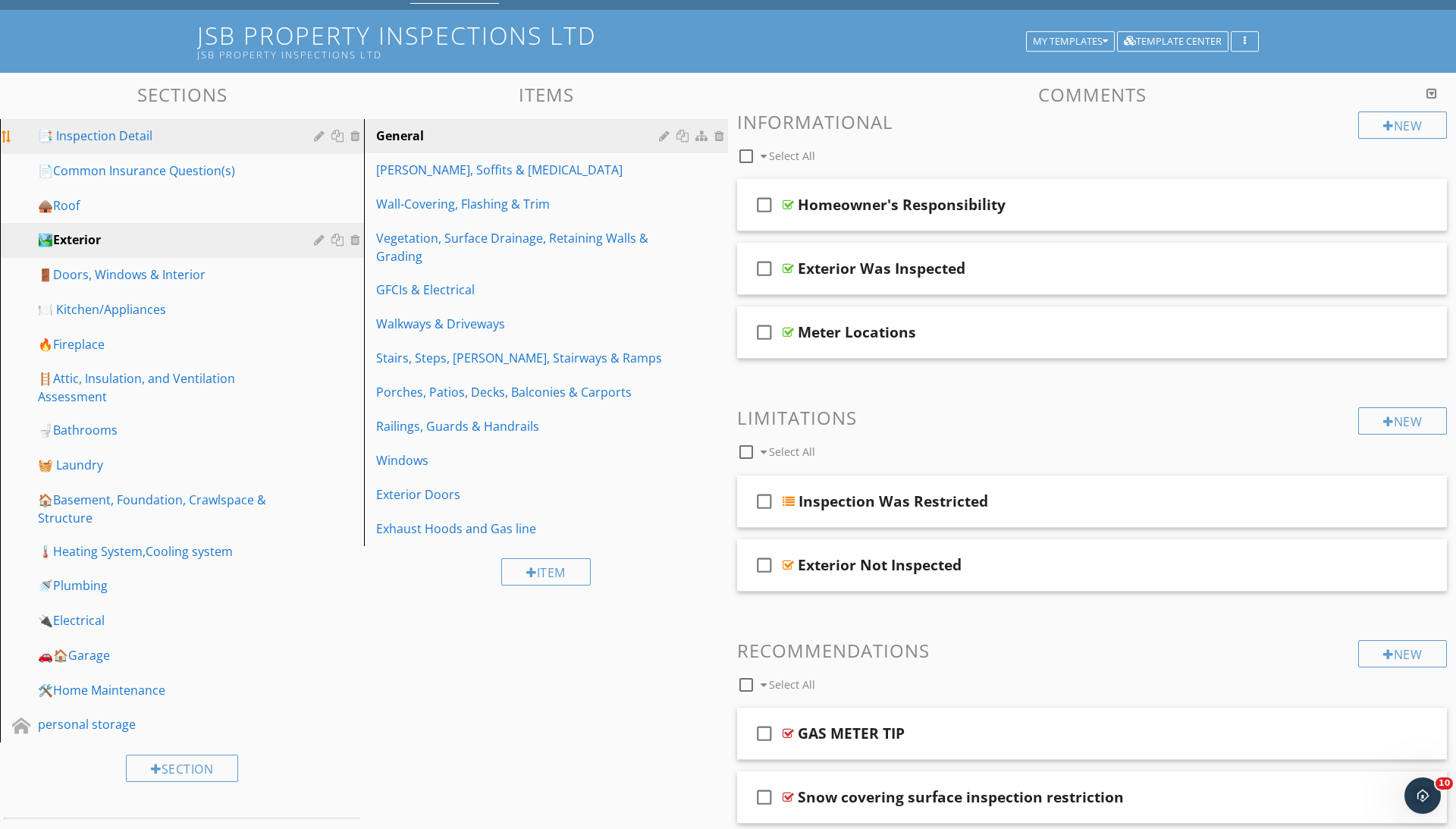
click at [99, 145] on div "📑 Inspection Detail" at bounding box center [193, 136] width 311 height 20
